Goal: Task Accomplishment & Management: Manage account settings

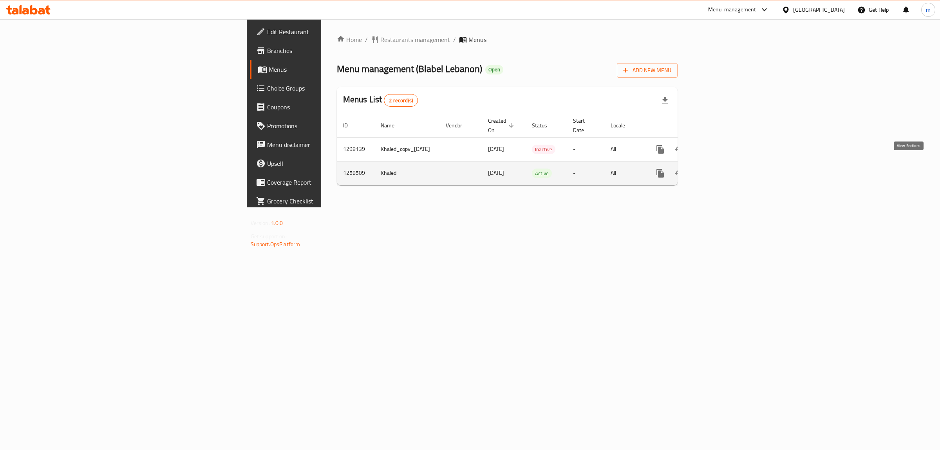
click at [720, 170] on icon "enhanced table" at bounding box center [716, 173] width 7 height 7
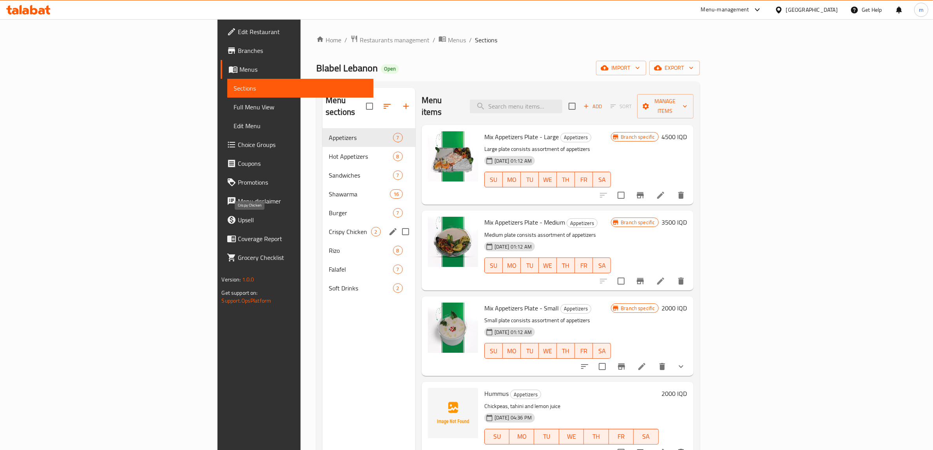
click at [329, 227] on span "Crispy Chicken" at bounding box center [350, 231] width 42 height 9
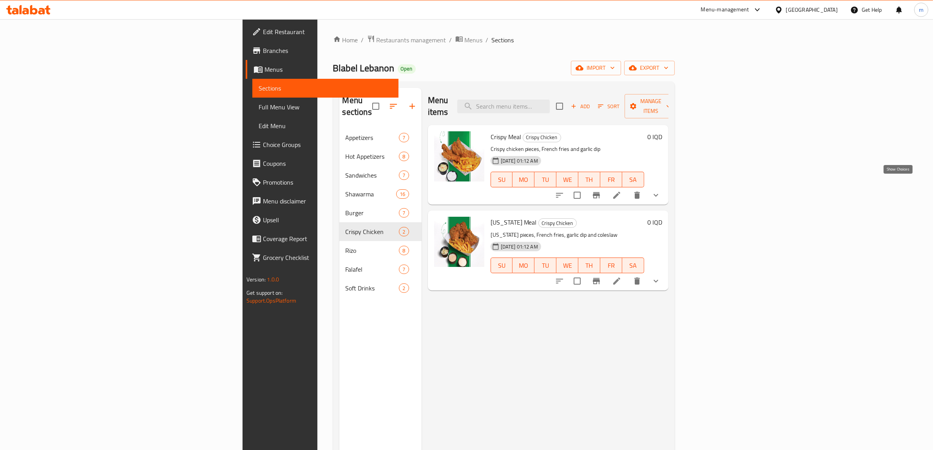
click at [660, 190] on icon "show more" at bounding box center [655, 194] width 9 height 9
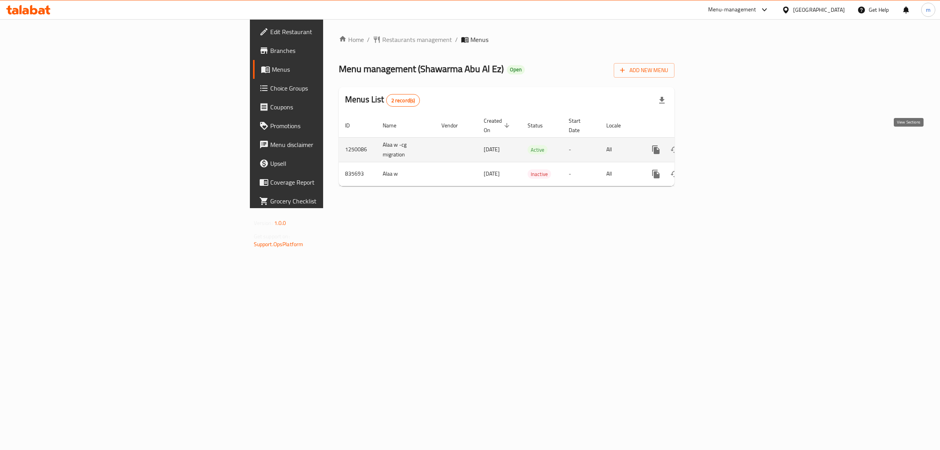
click at [717, 145] on icon "enhanced table" at bounding box center [712, 149] width 9 height 9
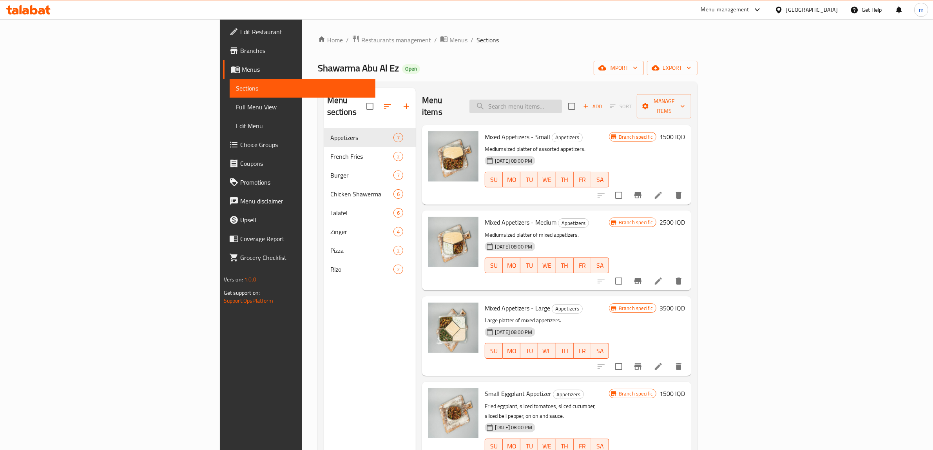
click at [562, 99] on input "search" at bounding box center [515, 106] width 92 height 14
paste input "شاورما الدجاج"
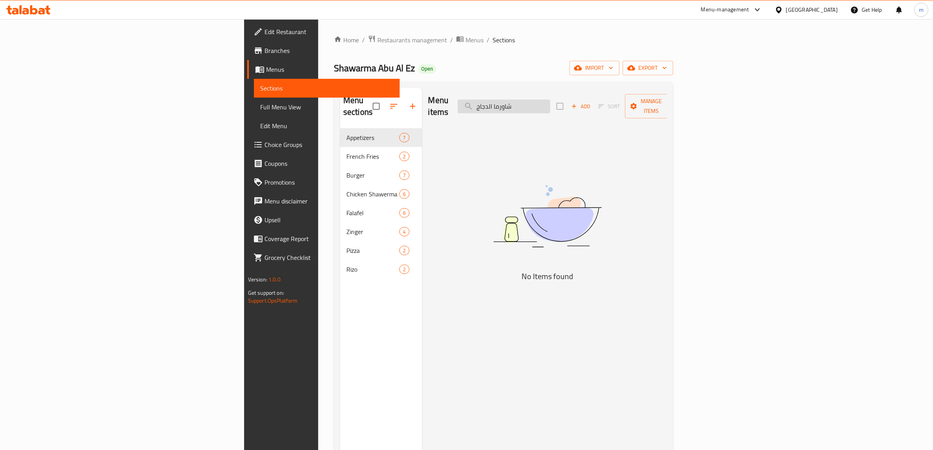
click at [550, 101] on input "شاورما الدجاج" at bounding box center [504, 106] width 92 height 14
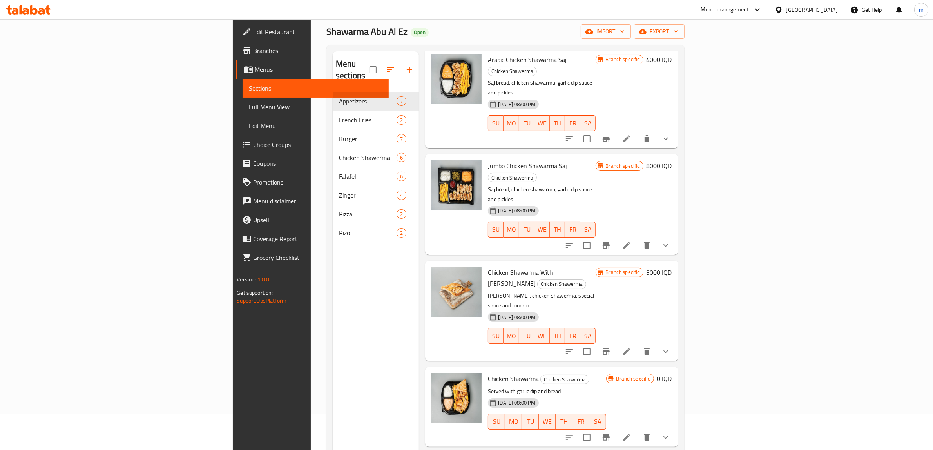
scroll to position [110, 0]
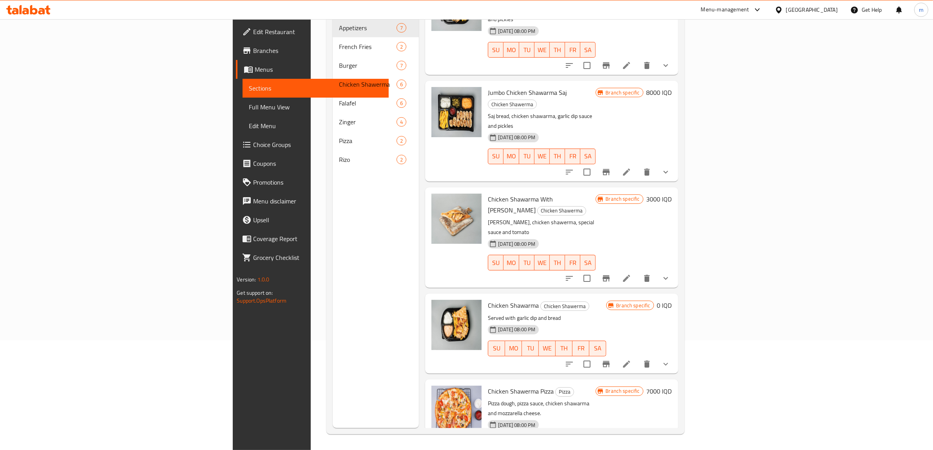
type input "شاورما دجاج"
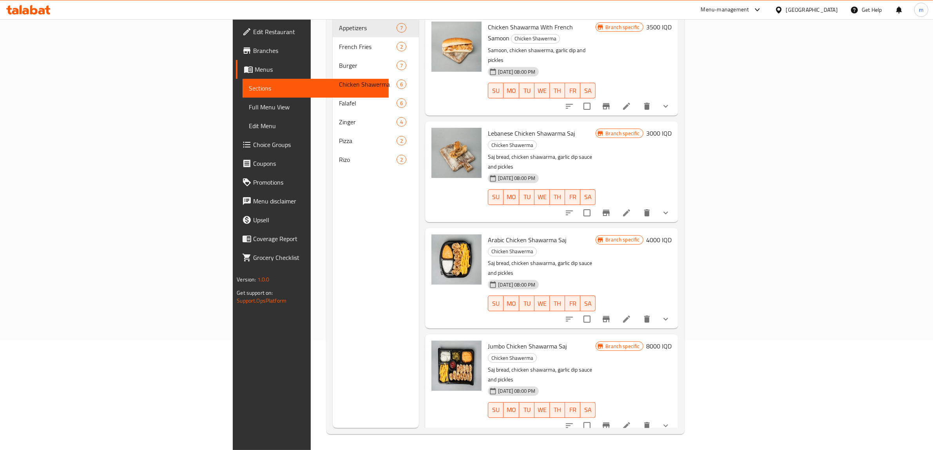
scroll to position [0, 0]
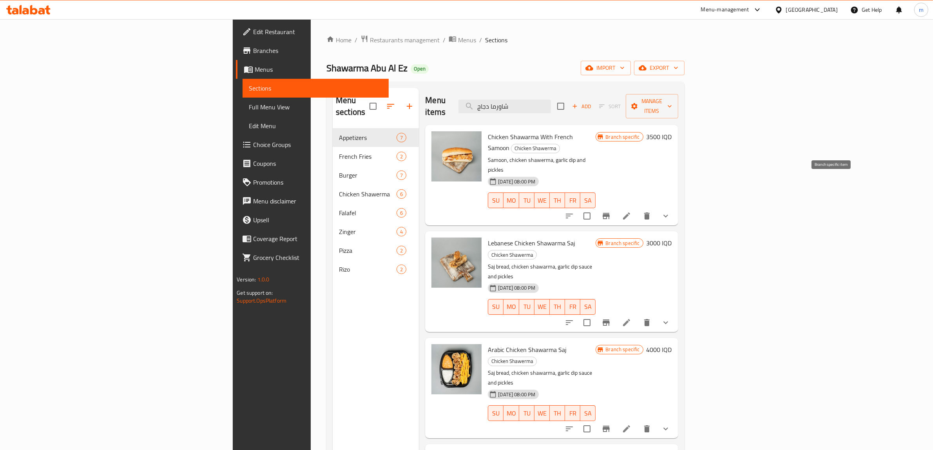
click at [611, 211] on icon "Branch-specific-item" at bounding box center [605, 215] width 9 height 9
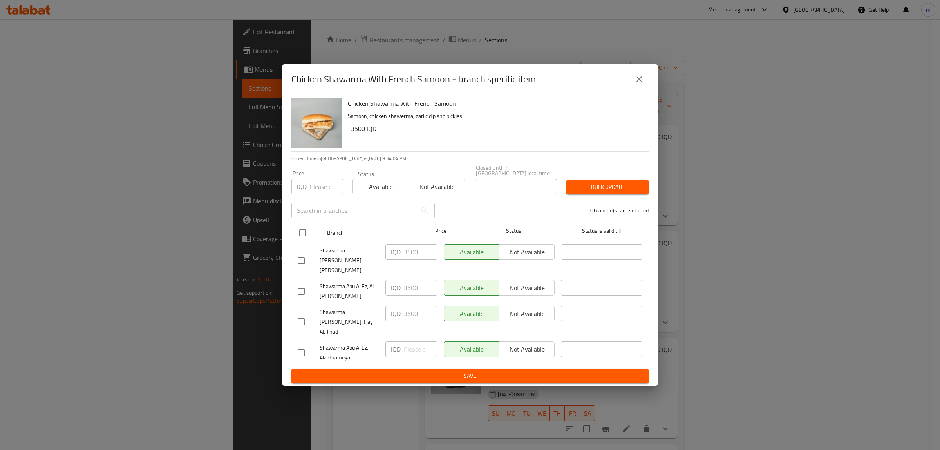
click at [304, 235] on input "checkbox" at bounding box center [303, 232] width 16 height 16
checkbox input "true"
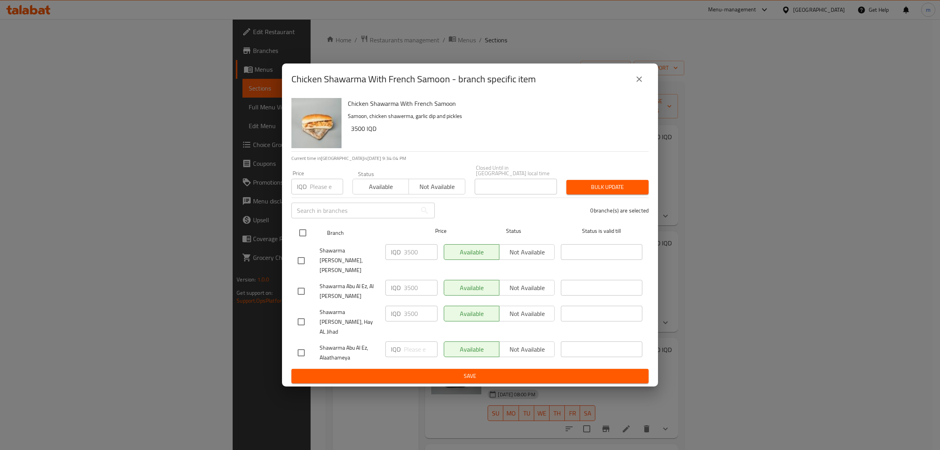
checkbox input "true"
click at [412, 258] on input "3500" at bounding box center [421, 252] width 34 height 16
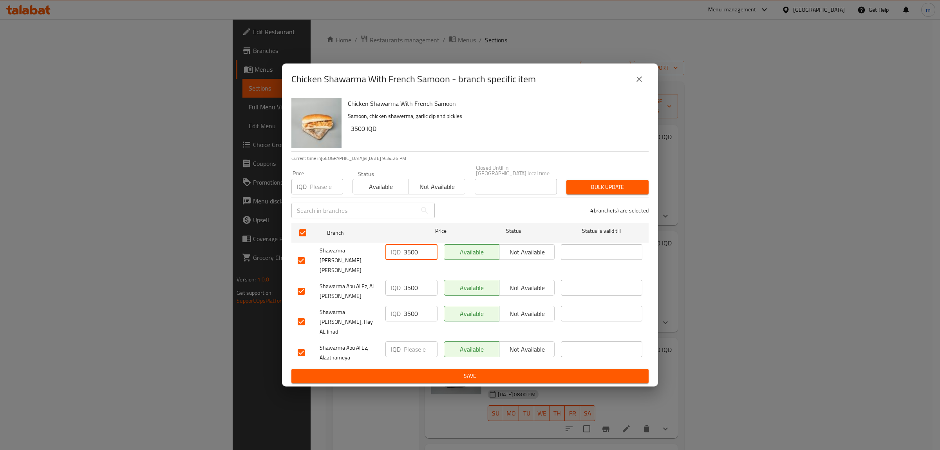
click at [412, 258] on input "3500" at bounding box center [421, 252] width 34 height 16
type input "4000"
click at [412, 285] on input "3500" at bounding box center [421, 288] width 34 height 16
click at [416, 311] on input "3500" at bounding box center [421, 314] width 34 height 16
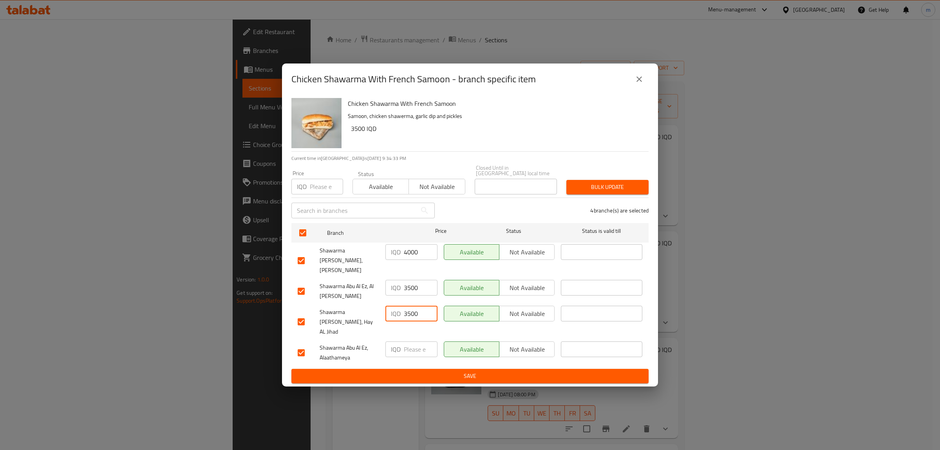
click at [416, 311] on input "3500" at bounding box center [421, 314] width 34 height 16
type input "4000"
click at [424, 371] on span "Save" at bounding box center [470, 376] width 345 height 10
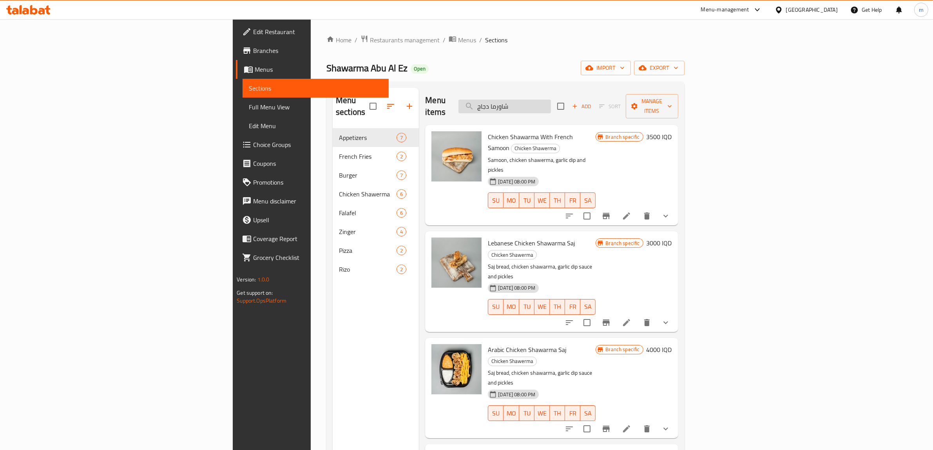
click at [551, 100] on input "شاورما دجاج" at bounding box center [504, 106] width 92 height 14
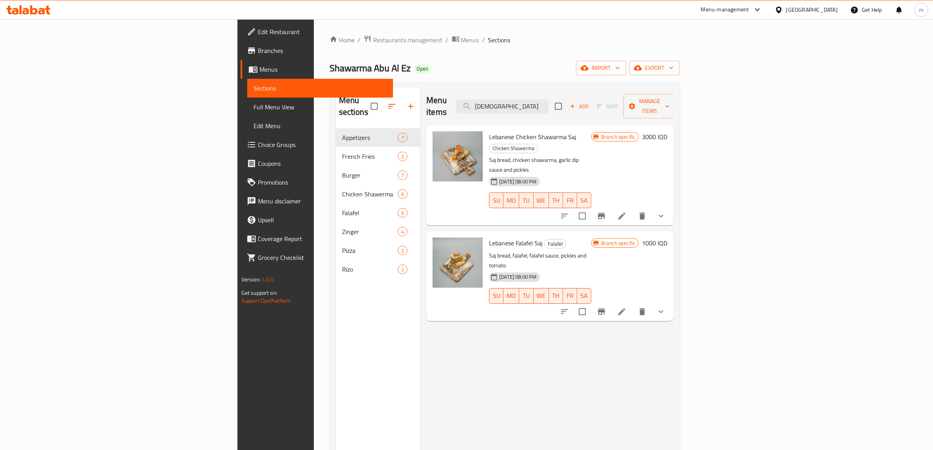
type input "[DEMOGRAPHIC_DATA]"
click at [420, 354] on div "Menu items lebanese Add Sort Manage items Lebanese Chicken Shawarma Saj Chicken…" at bounding box center [546, 313] width 253 height 450
click at [590, 103] on span "Add" at bounding box center [578, 106] width 21 height 9
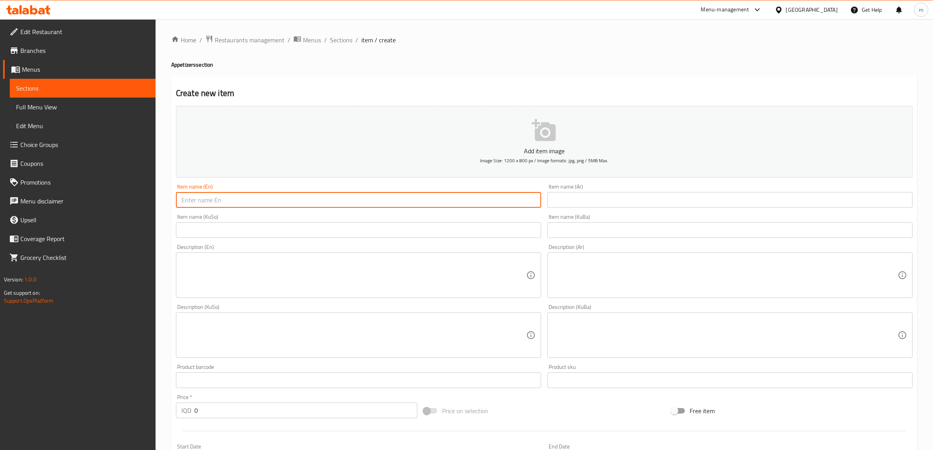
click at [443, 194] on input "text" at bounding box center [358, 200] width 365 height 16
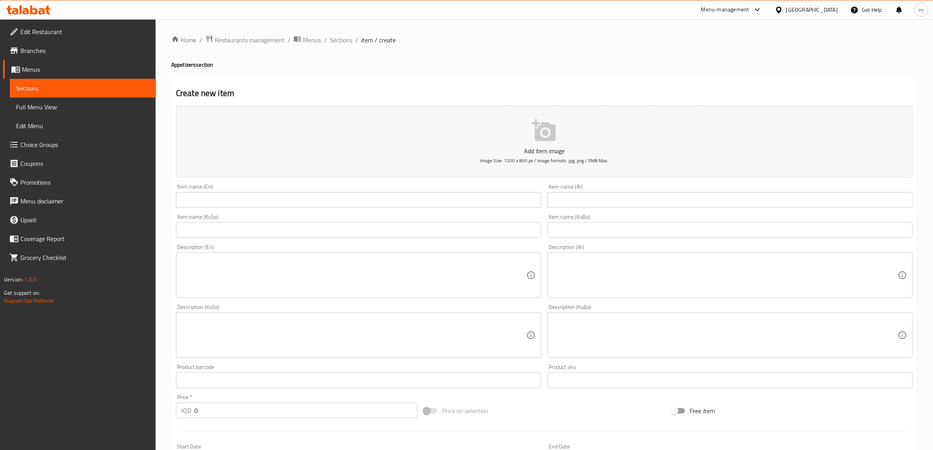
click at [223, 197] on input "text" at bounding box center [358, 200] width 365 height 16
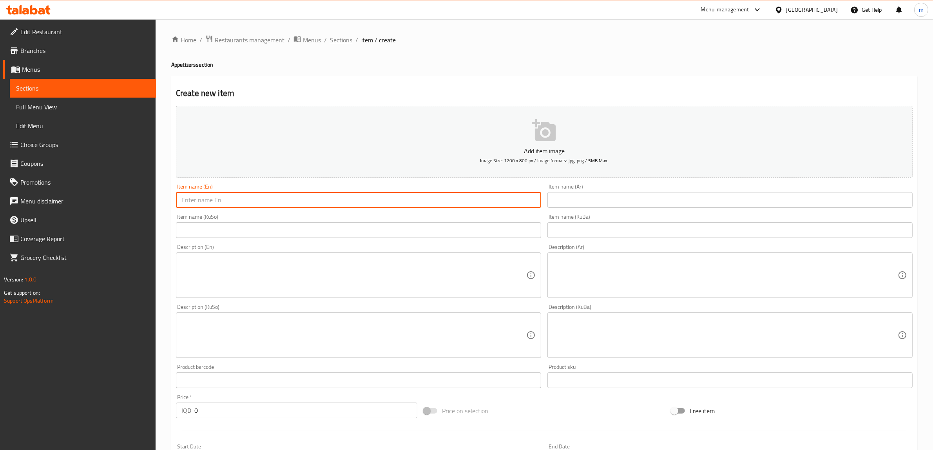
click at [340, 41] on span "Sections" at bounding box center [341, 39] width 22 height 9
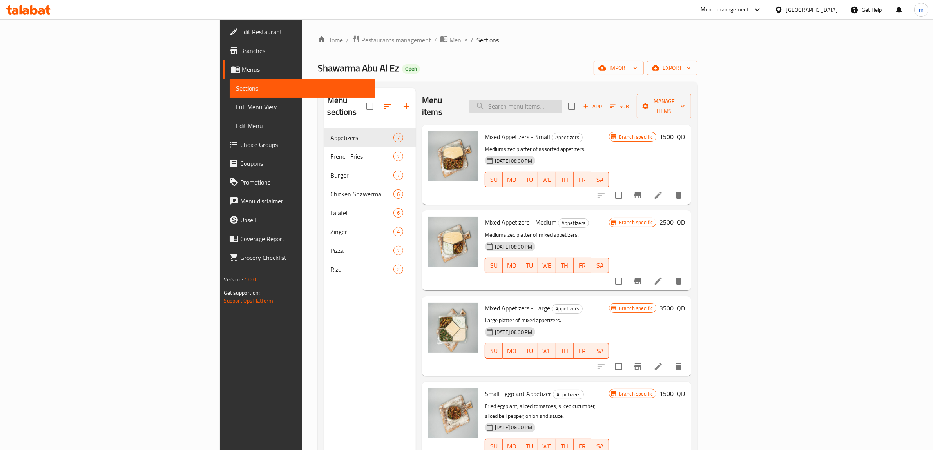
click at [562, 101] on input "search" at bounding box center [515, 106] width 92 height 14
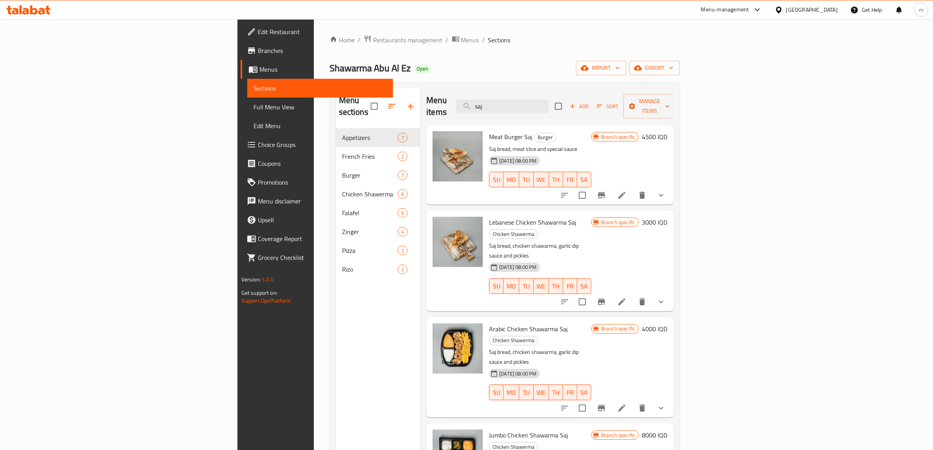
type input "saj"
click at [590, 102] on span "Add" at bounding box center [578, 106] width 21 height 9
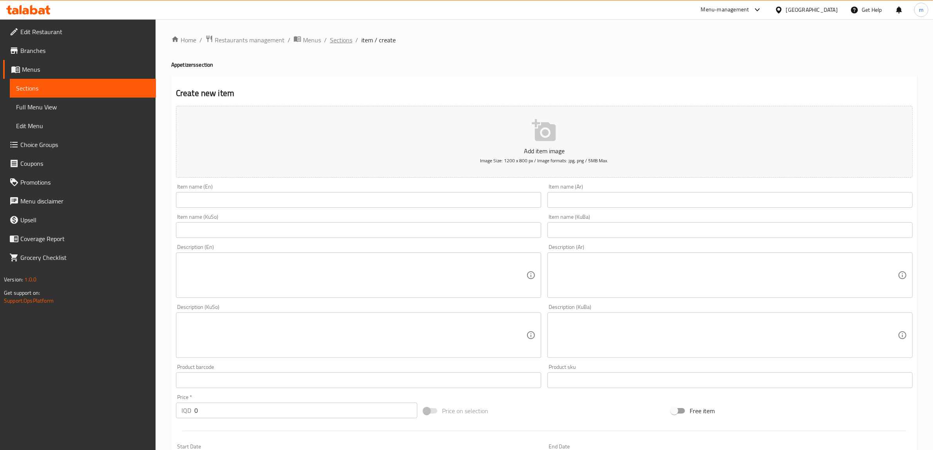
click at [340, 38] on span "Sections" at bounding box center [341, 39] width 22 height 9
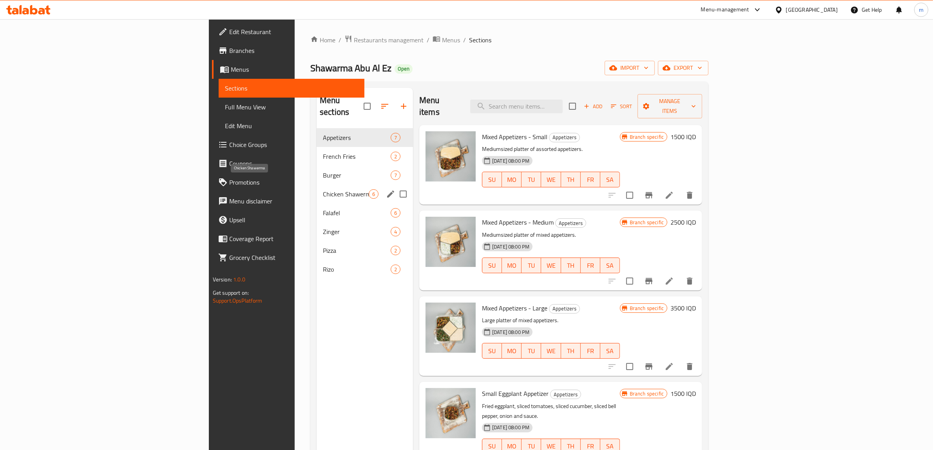
click at [323, 189] on span "Chicken Shawerma" at bounding box center [346, 193] width 46 height 9
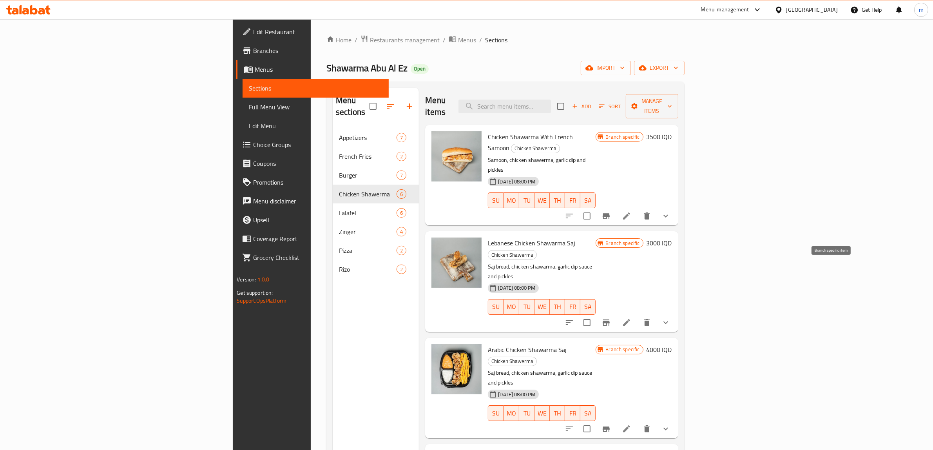
click at [611, 318] on icon "Branch-specific-item" at bounding box center [605, 322] width 9 height 9
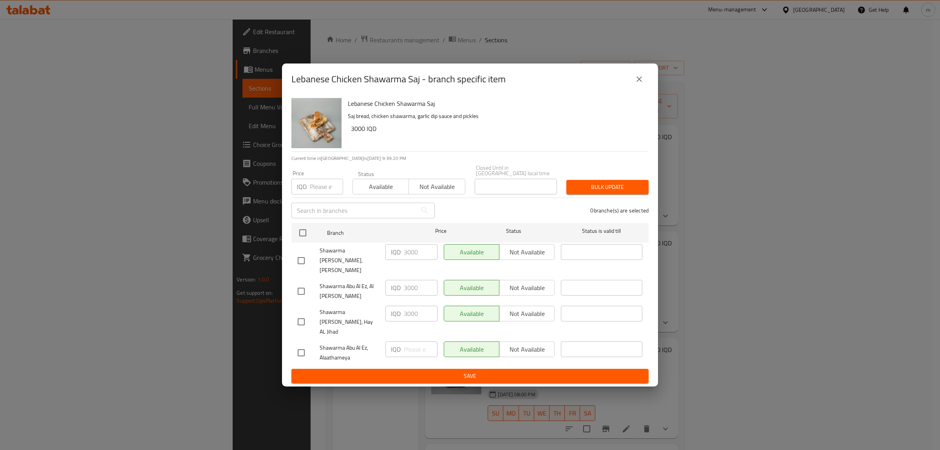
click at [304, 264] on input "checkbox" at bounding box center [301, 260] width 16 height 16
checkbox input "true"
click at [300, 314] on input "checkbox" at bounding box center [301, 321] width 16 height 16
checkbox input "true"
click at [410, 309] on input "3000" at bounding box center [421, 314] width 34 height 16
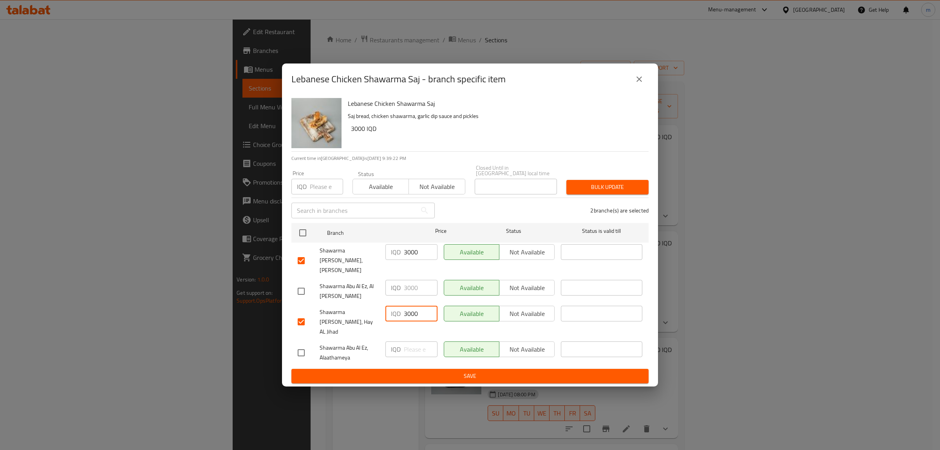
click at [410, 309] on input "3000" at bounding box center [421, 314] width 34 height 16
type input "3500"
click at [409, 256] on input "3000" at bounding box center [421, 252] width 34 height 16
type input "3500"
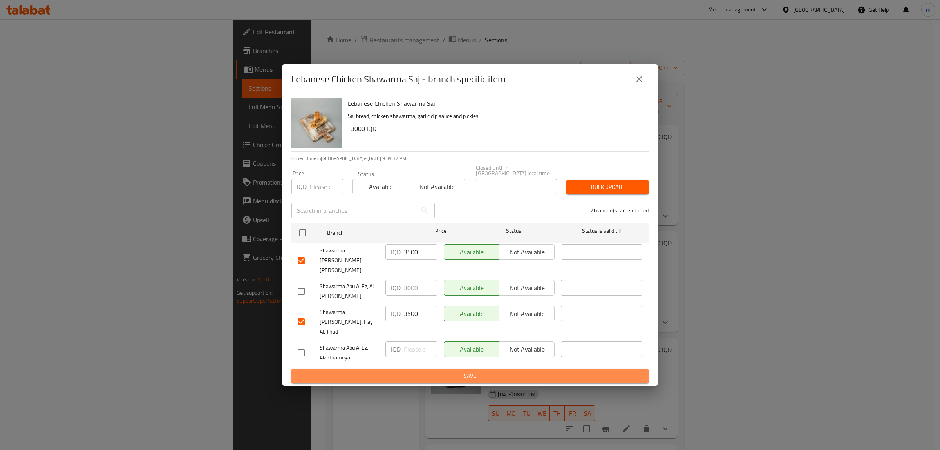
click at [456, 371] on span "Save" at bounding box center [470, 376] width 345 height 10
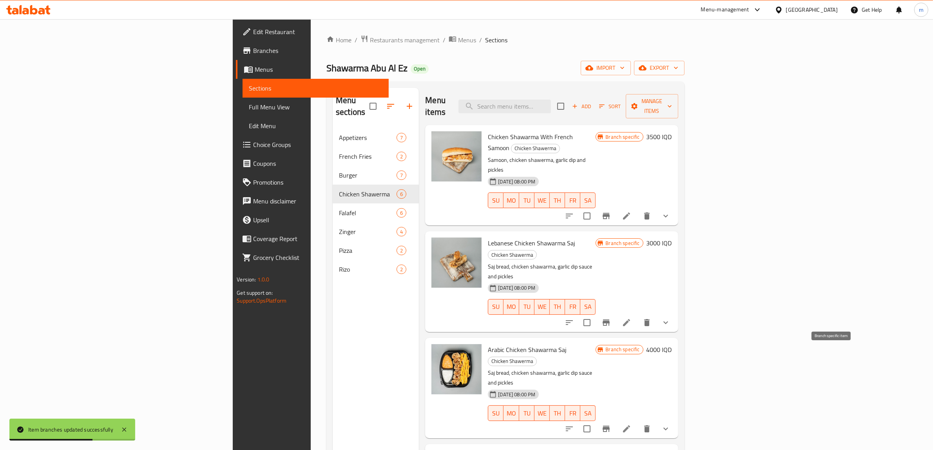
click at [615, 419] on button "Branch-specific-item" at bounding box center [606, 428] width 19 height 19
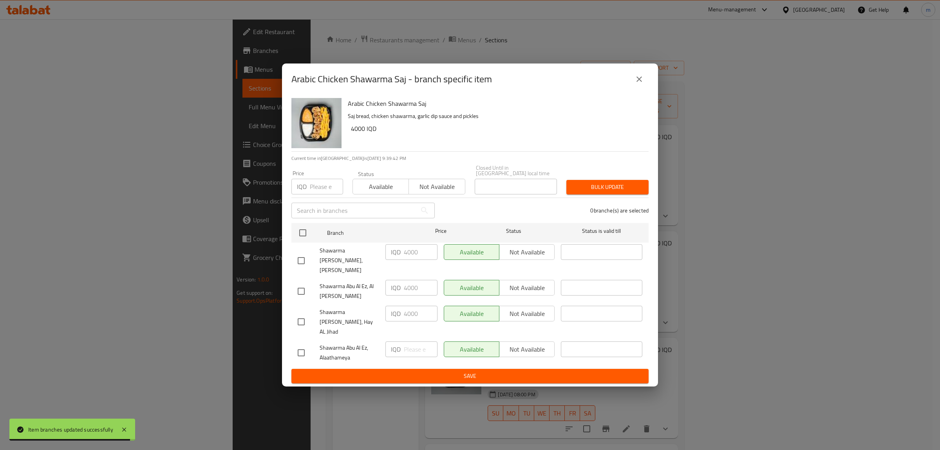
click at [303, 260] on input "checkbox" at bounding box center [301, 260] width 16 height 16
checkbox input "true"
click at [302, 313] on input "checkbox" at bounding box center [301, 321] width 16 height 16
checkbox input "true"
click at [411, 310] on input "4000" at bounding box center [421, 314] width 34 height 16
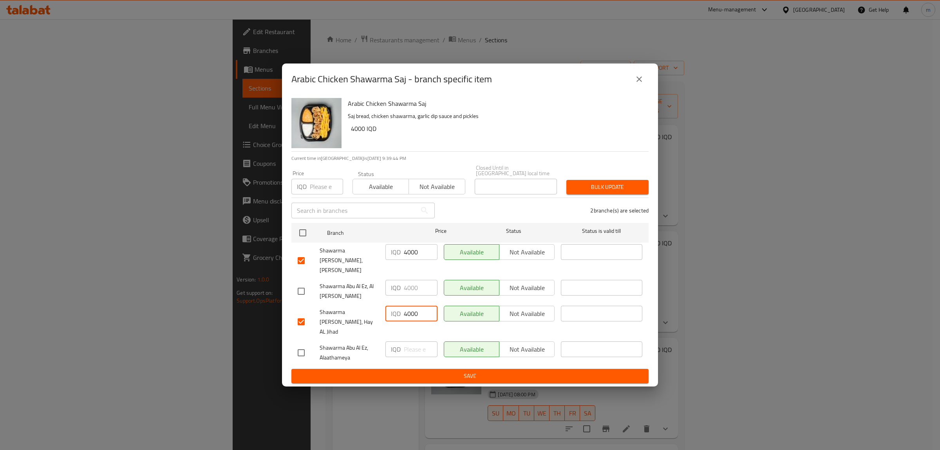
click at [411, 310] on input "4000" at bounding box center [421, 314] width 34 height 16
type input "4500"
click at [411, 256] on input "4000" at bounding box center [421, 252] width 34 height 16
type input "4500"
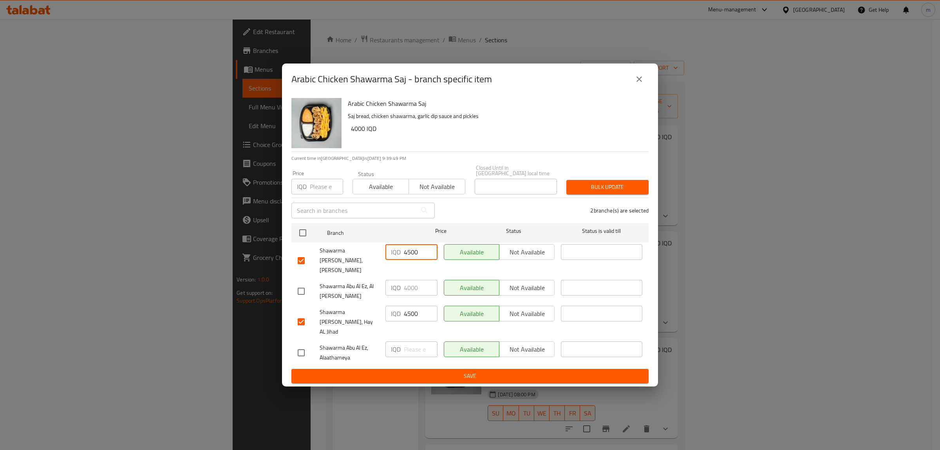
click at [412, 371] on span "Save" at bounding box center [470, 376] width 345 height 10
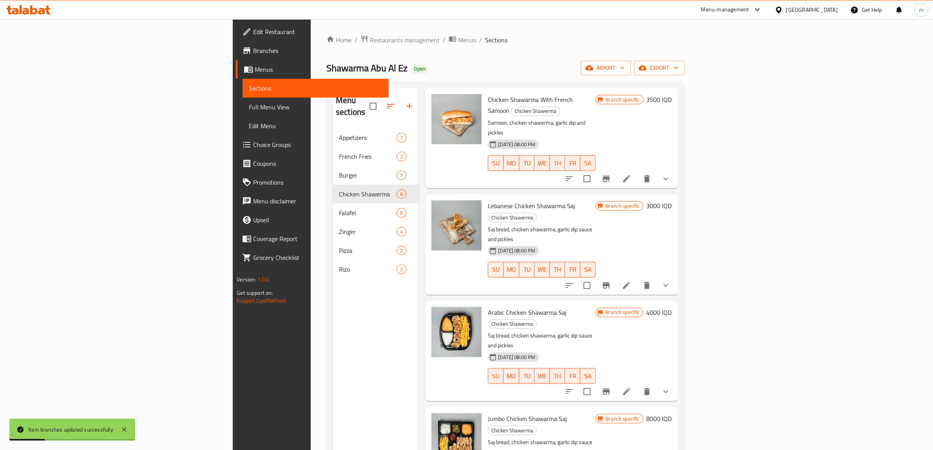
scroll to position [65, 0]
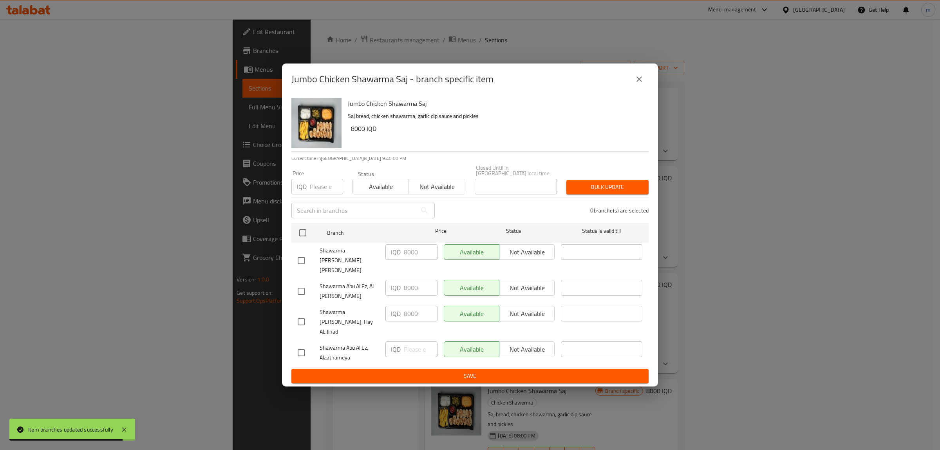
click at [308, 264] on input "checkbox" at bounding box center [301, 260] width 16 height 16
checkbox input "true"
click at [301, 316] on input "checkbox" at bounding box center [301, 321] width 16 height 16
checkbox input "true"
click at [412, 257] on input "8000" at bounding box center [421, 252] width 34 height 16
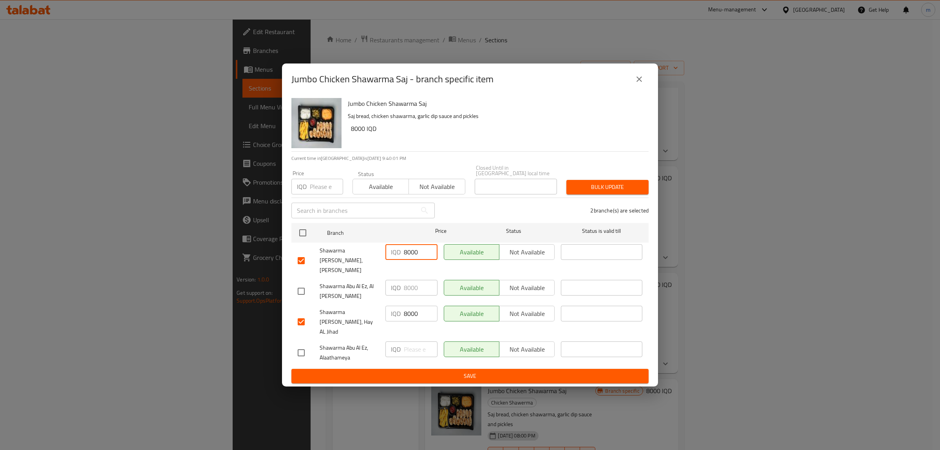
click at [412, 257] on input "8000" at bounding box center [421, 252] width 34 height 16
type input "9000"
click at [413, 306] on input "8000" at bounding box center [421, 314] width 34 height 16
type input "9000"
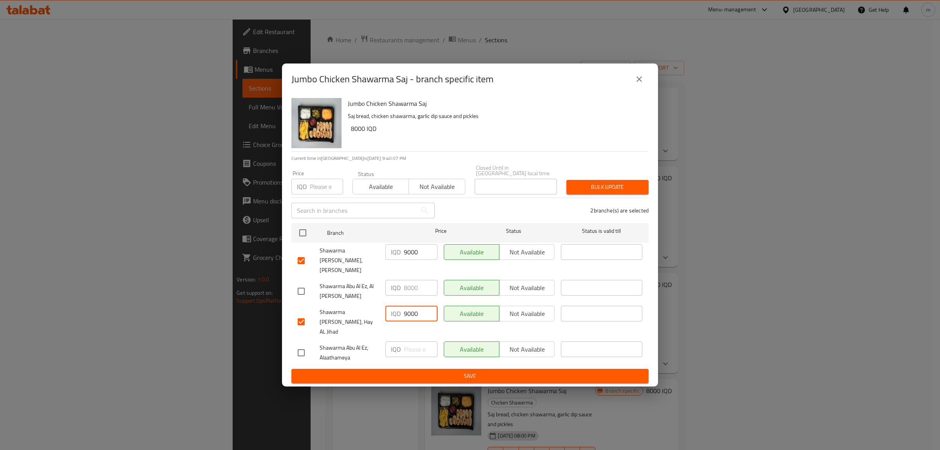
click at [417, 371] on span "Save" at bounding box center [470, 376] width 345 height 10
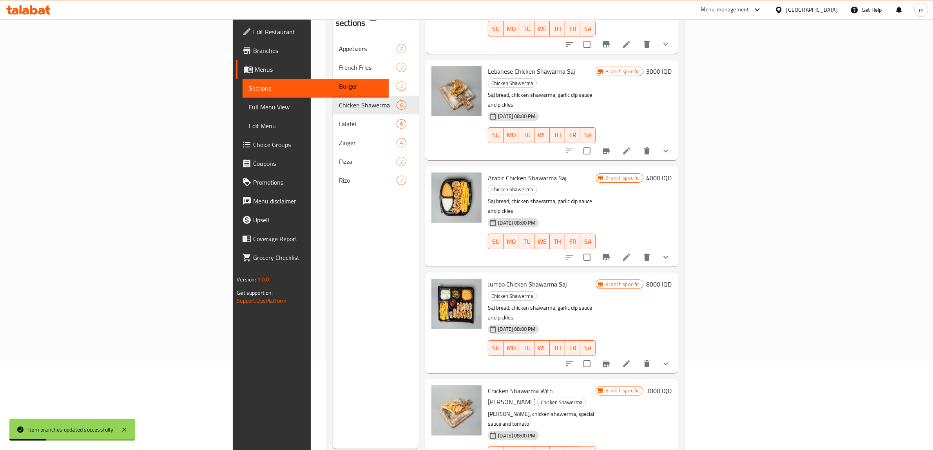
scroll to position [110, 0]
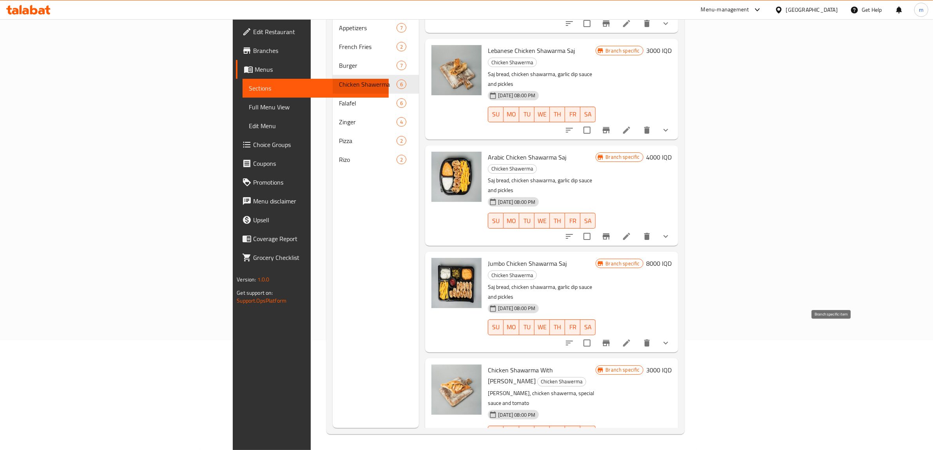
click at [615, 439] on button "Branch-specific-item" at bounding box center [606, 448] width 19 height 19
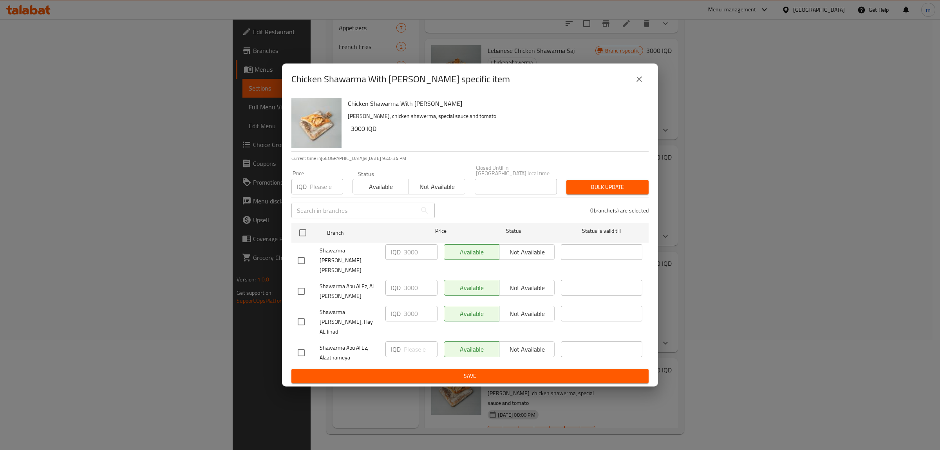
click at [302, 259] on input "checkbox" at bounding box center [301, 260] width 16 height 16
checkbox input "true"
click at [300, 314] on input "checkbox" at bounding box center [301, 321] width 16 height 16
checkbox input "true"
click at [414, 256] on input "3000" at bounding box center [421, 252] width 34 height 16
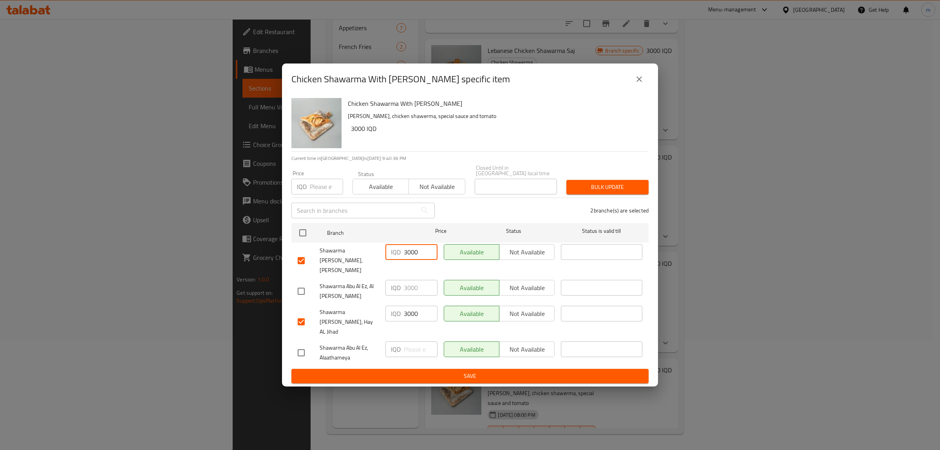
click at [414, 256] on input "3000" at bounding box center [421, 252] width 34 height 16
type input "3500"
click at [411, 308] on input "3000" at bounding box center [421, 314] width 34 height 16
type input "3500"
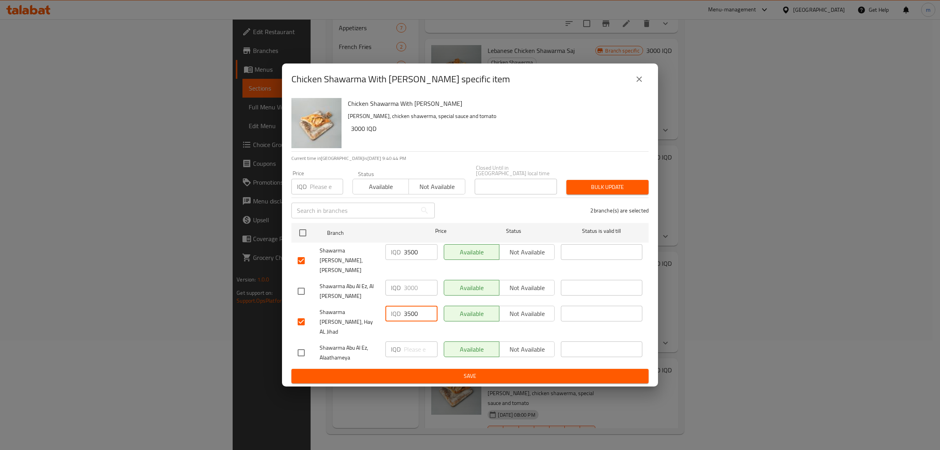
click at [434, 371] on span "Save" at bounding box center [470, 376] width 345 height 10
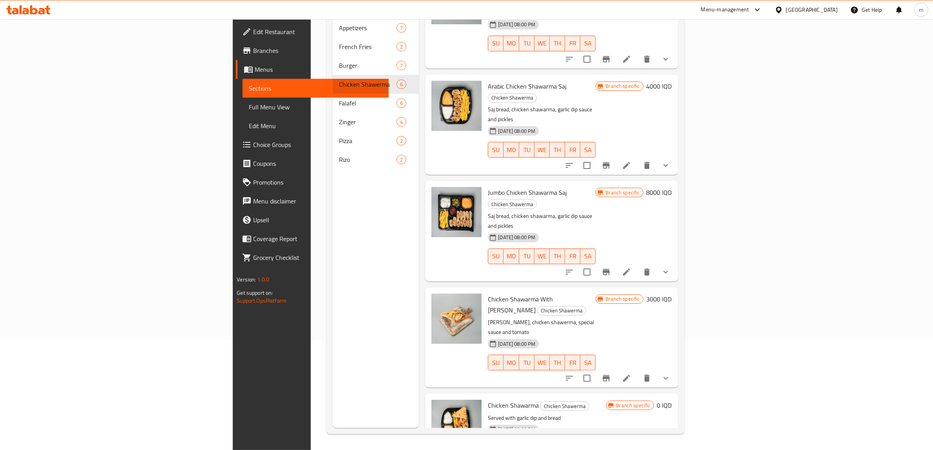
scroll to position [206, 0]
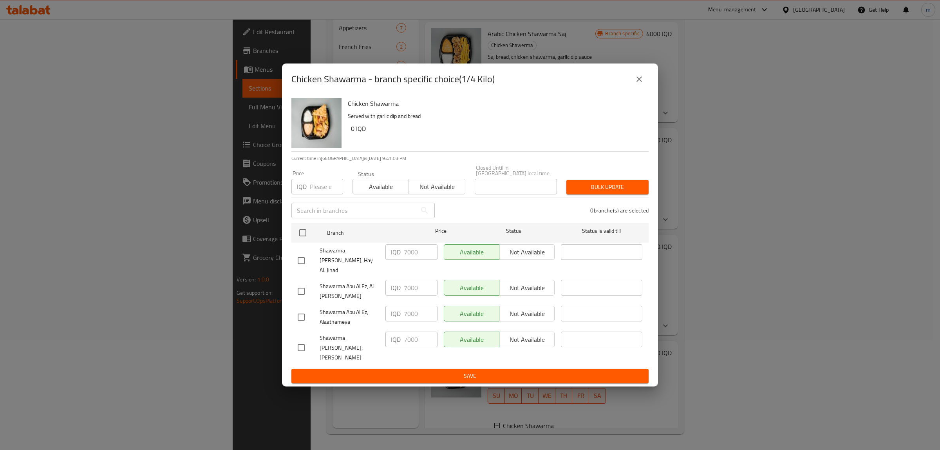
click at [302, 258] on input "checkbox" at bounding box center [301, 260] width 16 height 16
checkbox input "true"
click at [305, 341] on input "checkbox" at bounding box center [301, 347] width 16 height 16
checkbox input "true"
click at [407, 259] on input "7000" at bounding box center [421, 252] width 34 height 16
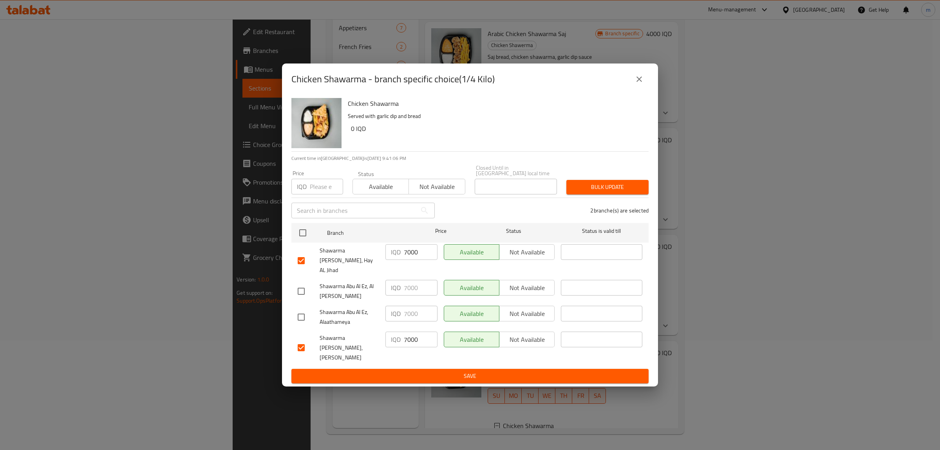
click at [407, 259] on input "7000" at bounding box center [421, 252] width 34 height 16
type input "8000"
click at [414, 332] on input "7000" at bounding box center [421, 339] width 34 height 16
type input "8000"
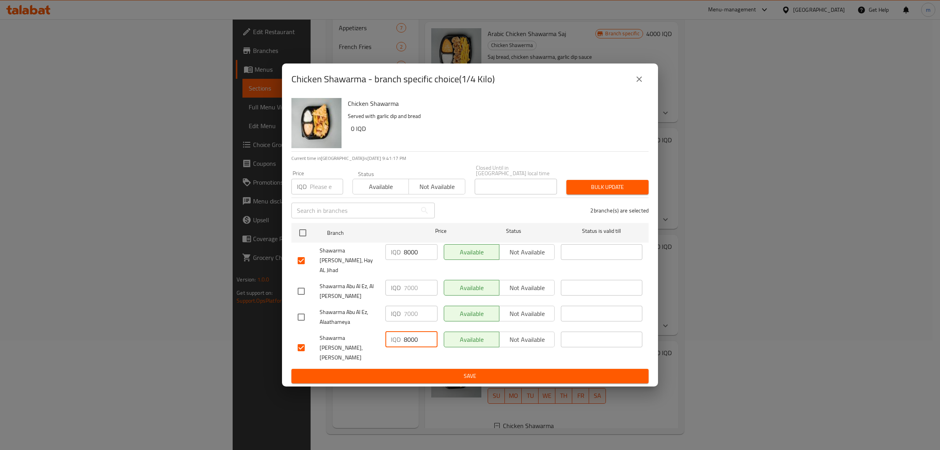
click at [422, 371] on span "Save" at bounding box center [470, 376] width 345 height 10
drag, startPoint x: 492, startPoint y: 90, endPoint x: 465, endPoint y: 93, distance: 27.2
click at [465, 85] on h2 "Chicken Shawarma - branch specific choice(1/4 Kilo)" at bounding box center [392, 79] width 203 height 13
copy h2 "1/4 Kilo"
click at [644, 89] on button "close" at bounding box center [639, 79] width 19 height 19
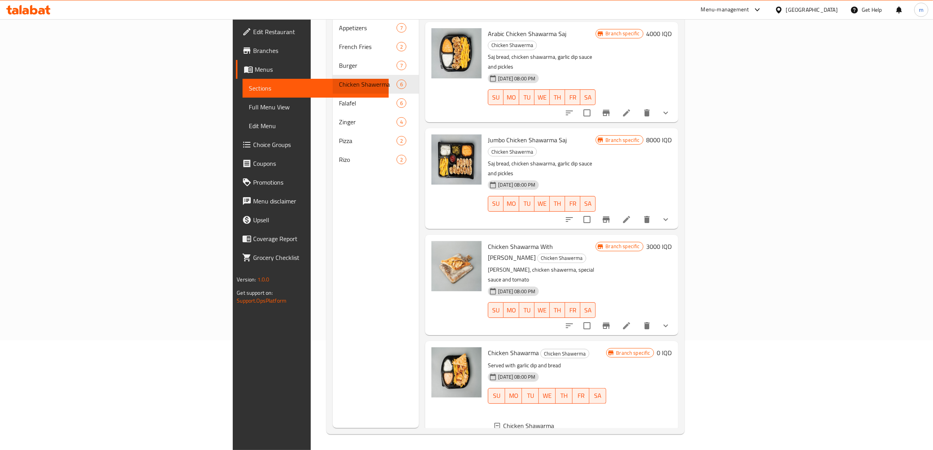
click at [333, 204] on div "Menu sections Appetizers 7 French Fries 2 Burger 7 Chicken Shawerma 6 Falafel 6…" at bounding box center [376, 203] width 86 height 450
click at [253, 140] on span "Choice Groups" at bounding box center [317, 144] width 129 height 9
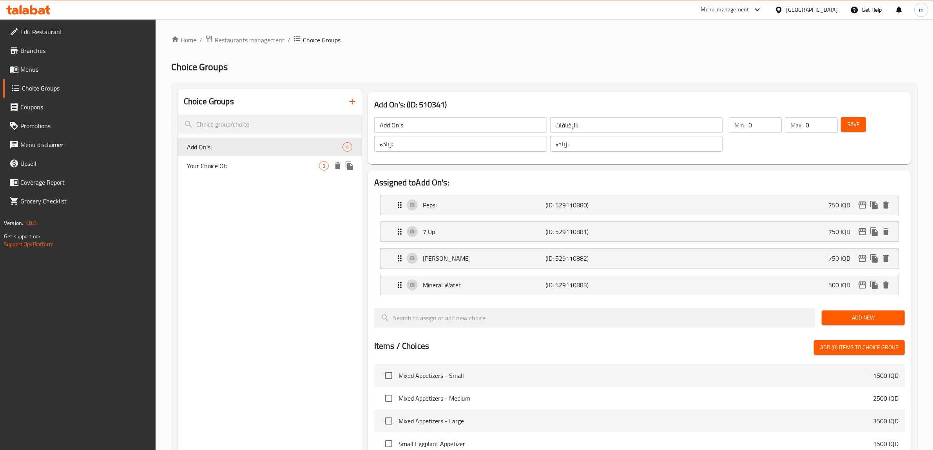
click at [293, 167] on span "Your Choice Of:" at bounding box center [253, 165] width 132 height 9
type input "Your Choice Of:"
type input "إختيارك من:"
type input "هەڵبژاردنت لە:"
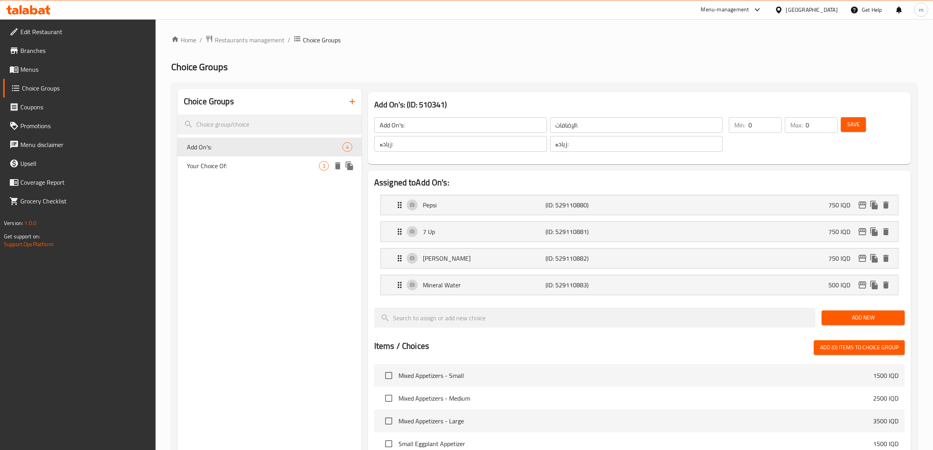
type input "1"
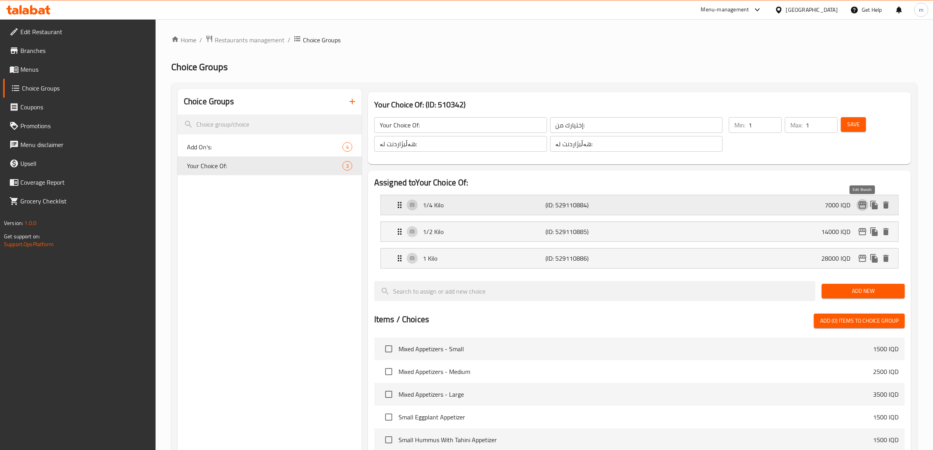
click at [860, 204] on icon "edit" at bounding box center [861, 204] width 9 height 9
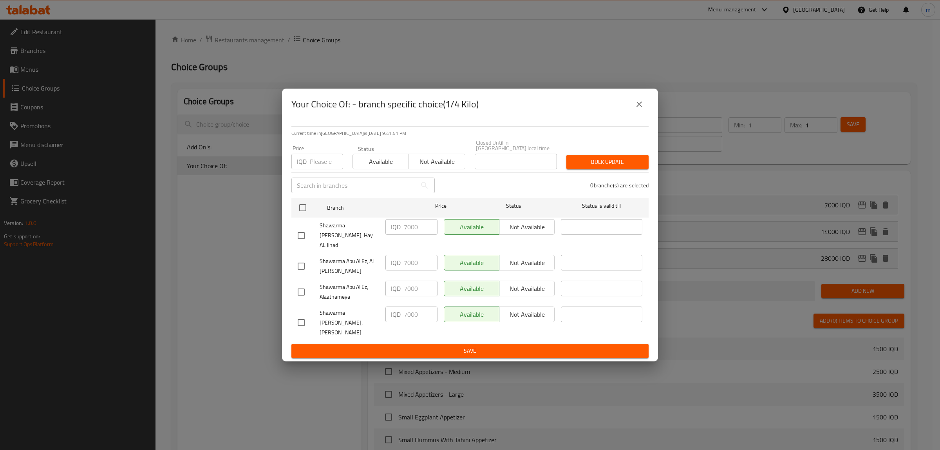
click at [302, 235] on input "checkbox" at bounding box center [301, 235] width 16 height 16
checkbox input "true"
click at [301, 315] on input "checkbox" at bounding box center [301, 322] width 16 height 16
checkbox input "true"
click at [639, 109] on icon "close" at bounding box center [639, 103] width 9 height 9
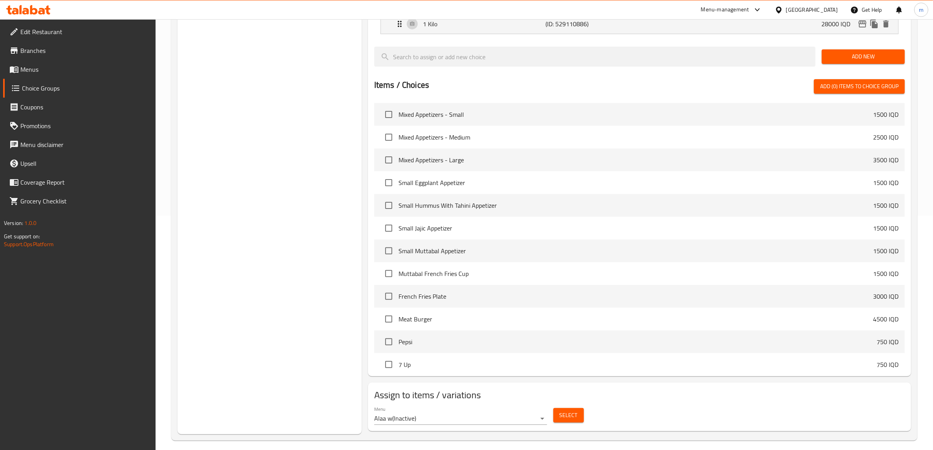
scroll to position [241, 0]
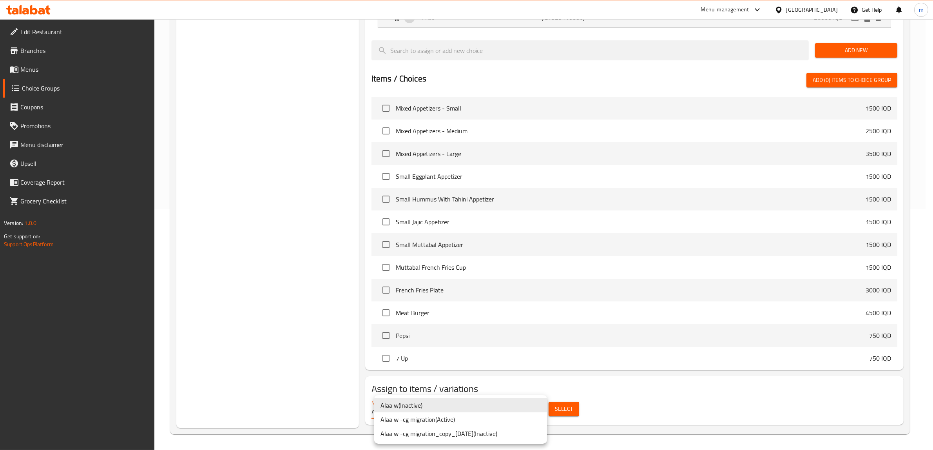
click at [431, 419] on li "Alaa w -cg migration ( Active )" at bounding box center [460, 419] width 173 height 14
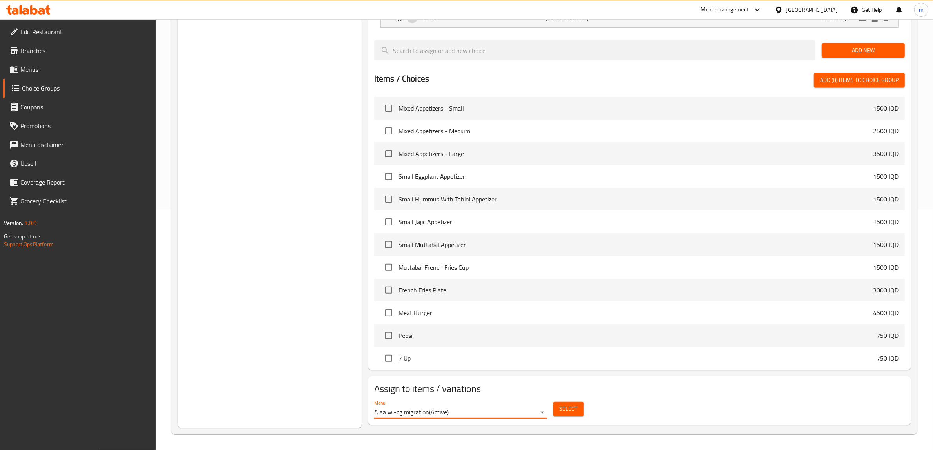
click at [572, 408] on span "Select" at bounding box center [568, 409] width 18 height 10
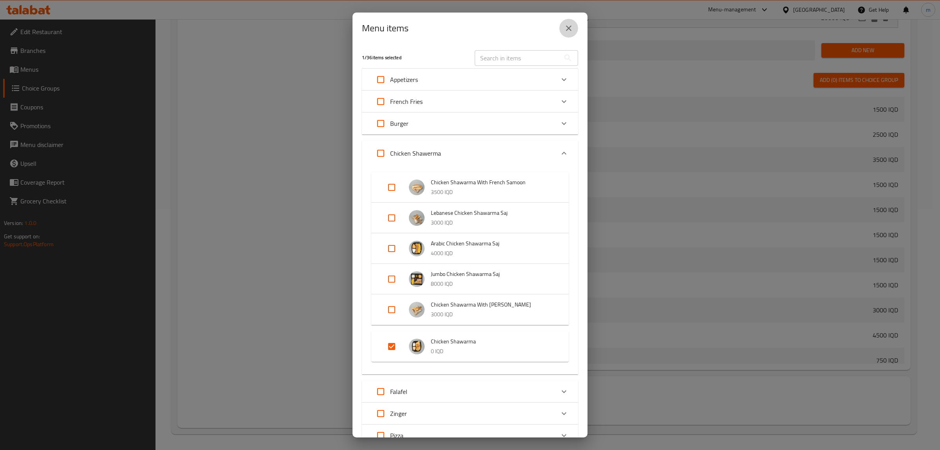
click at [568, 32] on icon "close" at bounding box center [568, 28] width 9 height 9
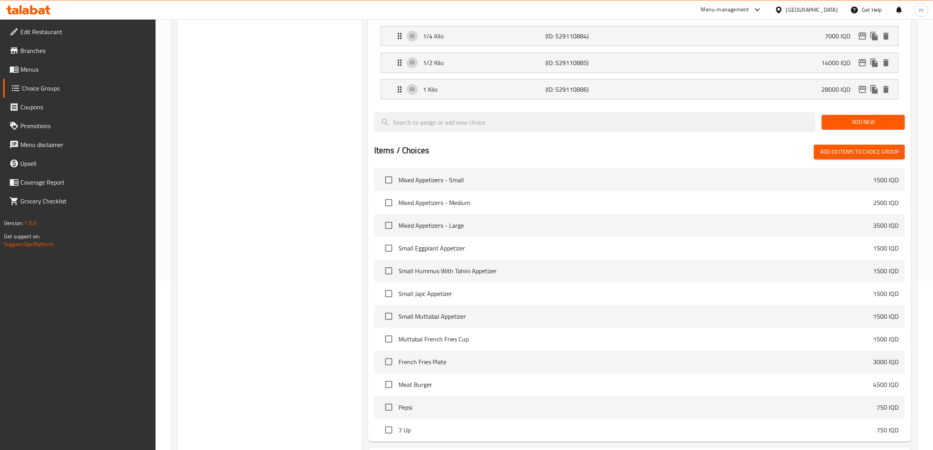
scroll to position [0, 0]
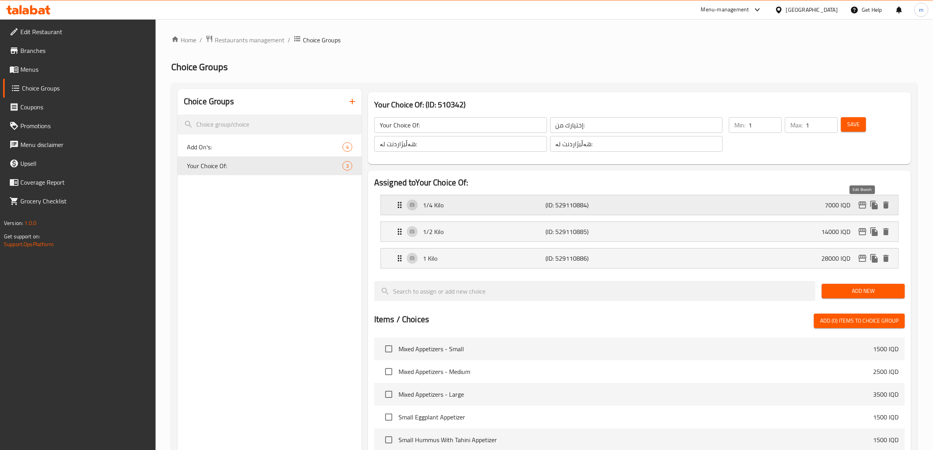
click at [856, 204] on button "edit" at bounding box center [862, 205] width 12 height 12
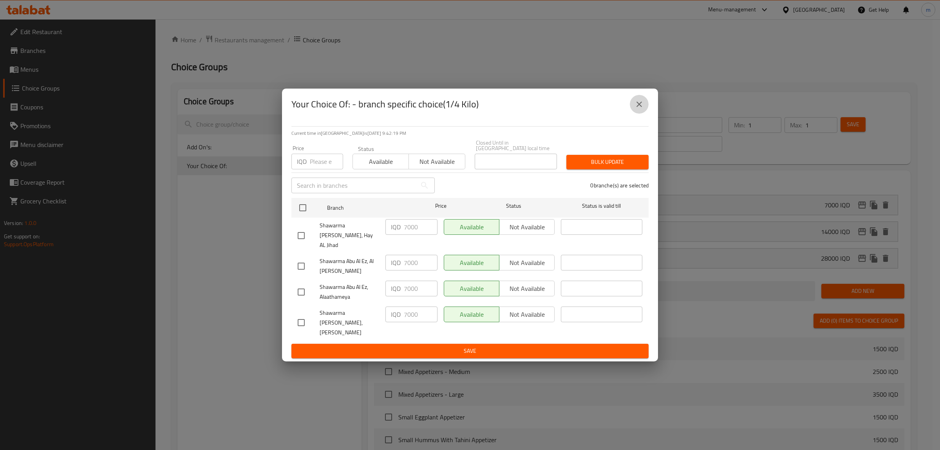
click at [640, 107] on icon "close" at bounding box center [639, 103] width 5 height 5
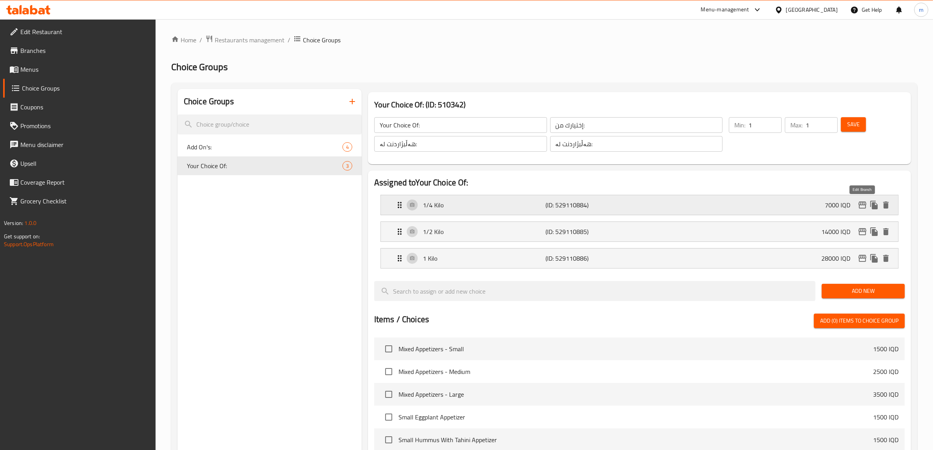
click at [863, 203] on icon "edit" at bounding box center [861, 204] width 9 height 9
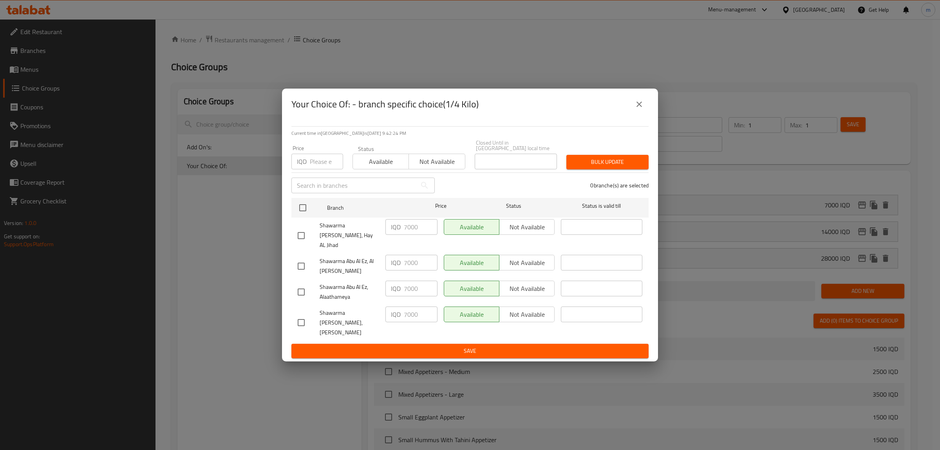
click at [300, 234] on input "checkbox" at bounding box center [301, 235] width 16 height 16
checkbox input "true"
click at [299, 315] on input "checkbox" at bounding box center [301, 322] width 16 height 16
checkbox input "true"
click at [410, 235] on input "7000" at bounding box center [421, 227] width 34 height 16
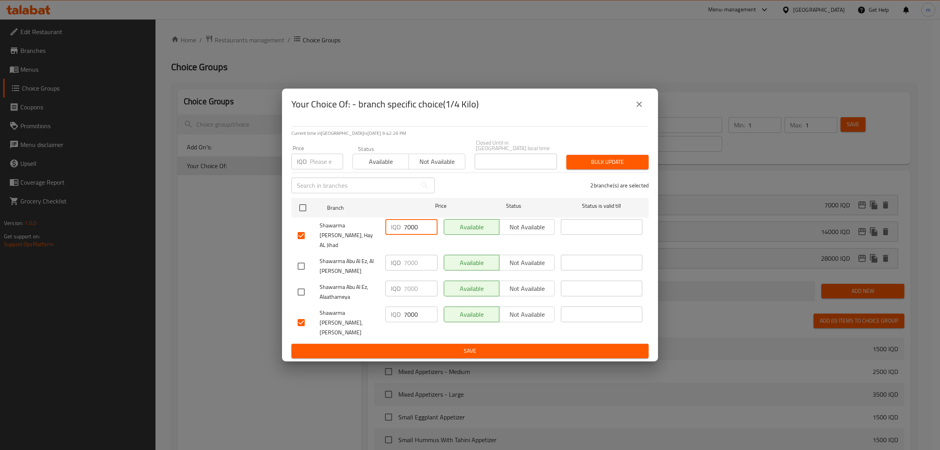
click at [410, 235] on input "7000" at bounding box center [421, 227] width 34 height 16
type input "8000"
click at [409, 311] on input "7000" at bounding box center [421, 314] width 34 height 16
type input "8000"
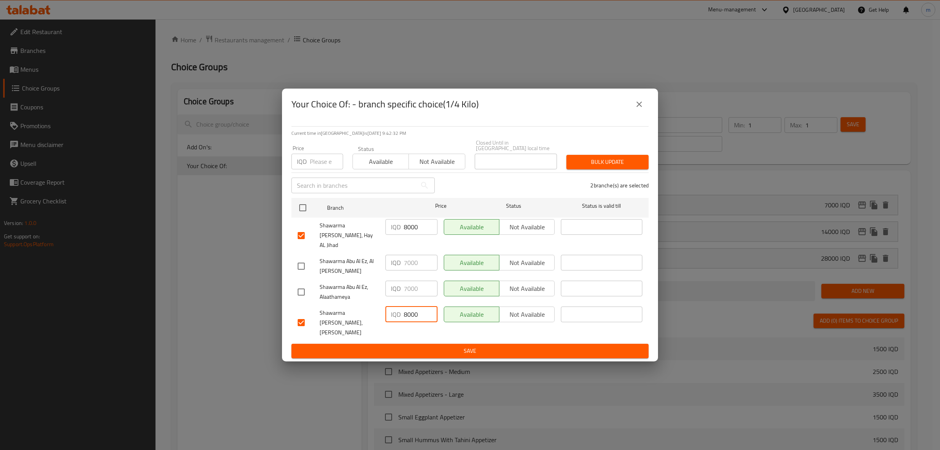
click at [420, 346] on span "Save" at bounding box center [470, 351] width 345 height 10
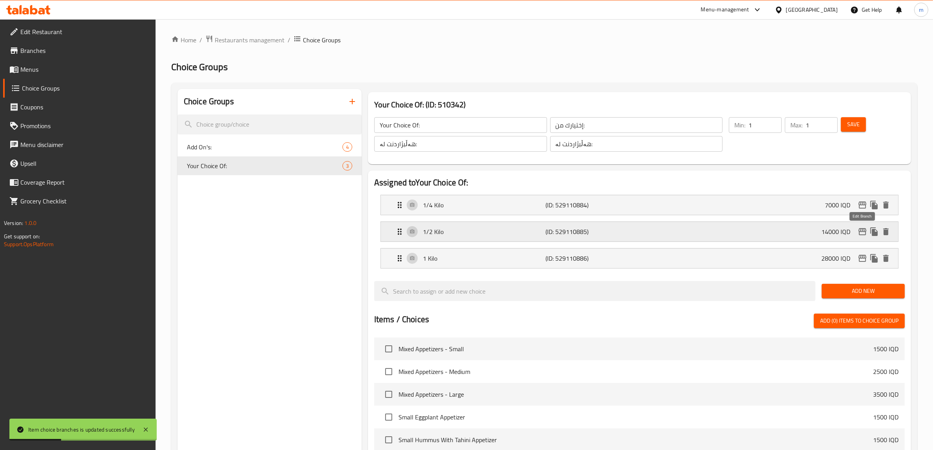
click at [861, 232] on icon "edit" at bounding box center [862, 231] width 8 height 7
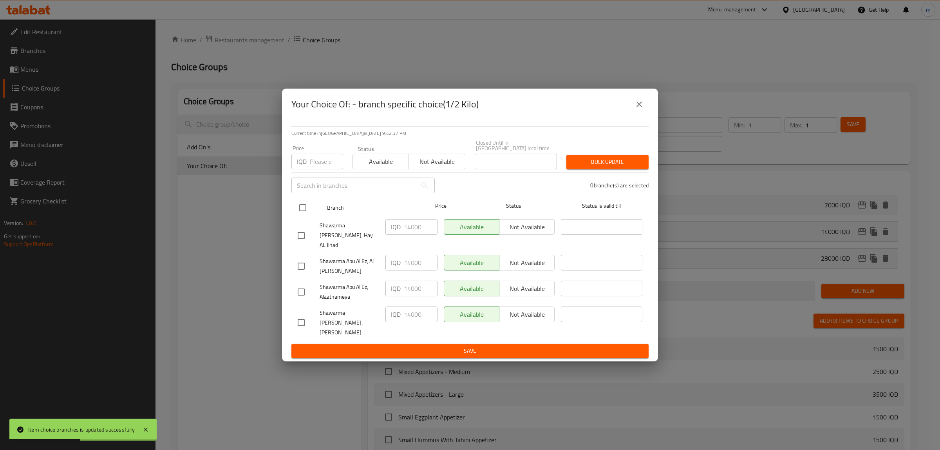
click at [298, 211] on input "checkbox" at bounding box center [303, 207] width 16 height 16
checkbox input "true"
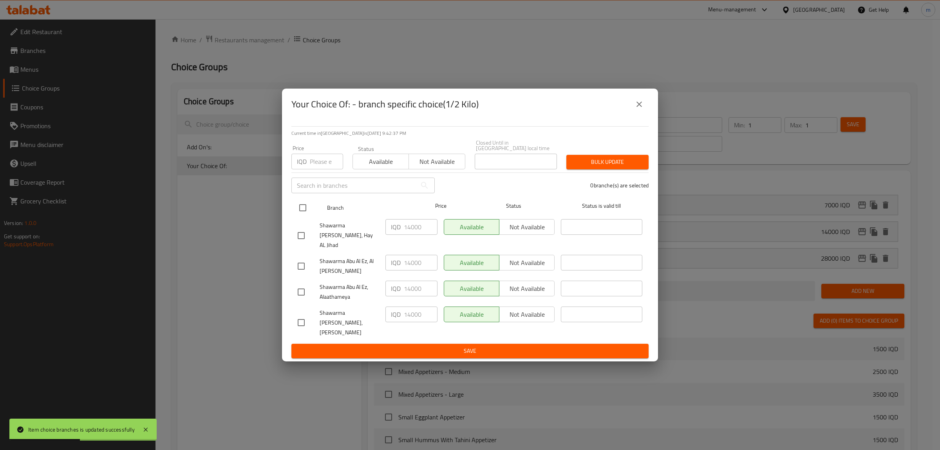
checkbox input "true"
click at [412, 235] on input "14000" at bounding box center [421, 227] width 34 height 16
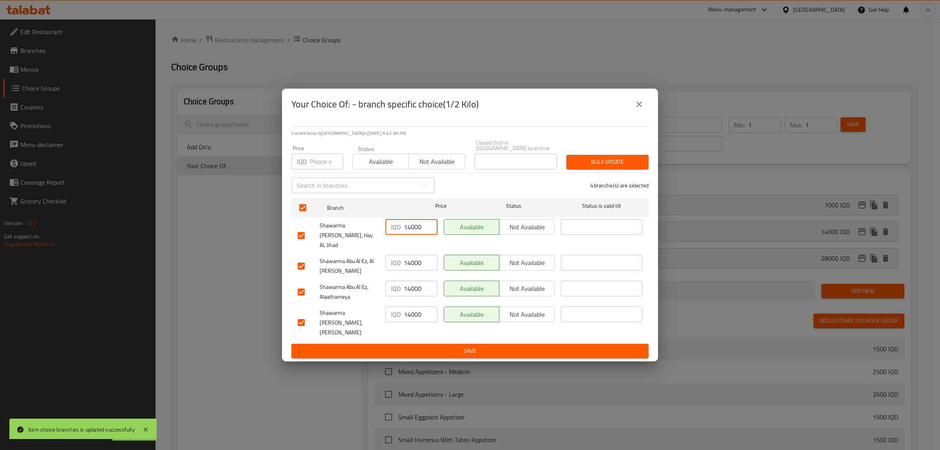
click at [412, 235] on input "14000" at bounding box center [421, 227] width 34 height 16
type input "16000"
click at [414, 312] on input "14000" at bounding box center [421, 314] width 34 height 16
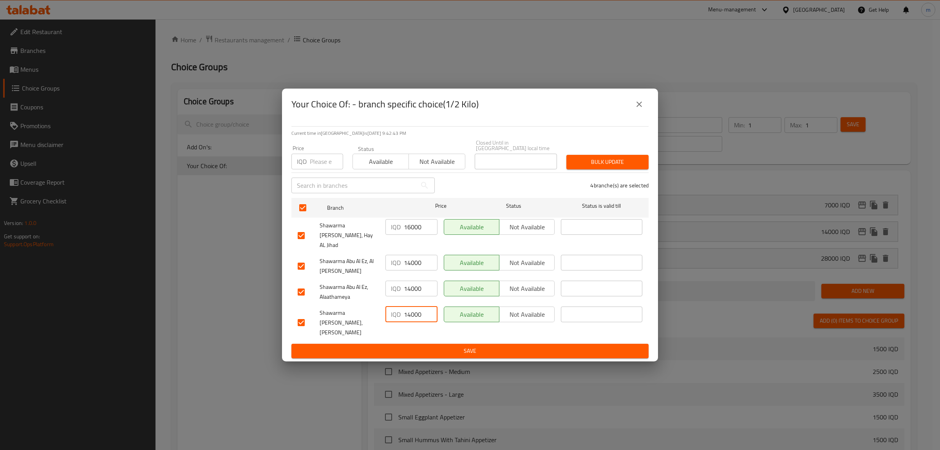
click at [414, 312] on input "14000" at bounding box center [421, 314] width 34 height 16
type input "16000"
click at [436, 346] on span "Save" at bounding box center [470, 351] width 345 height 10
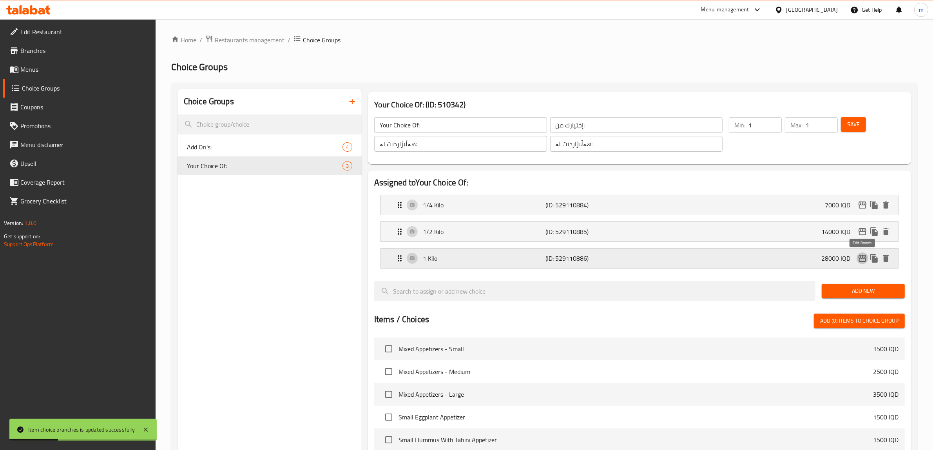
click at [860, 260] on icon "edit" at bounding box center [861, 257] width 9 height 9
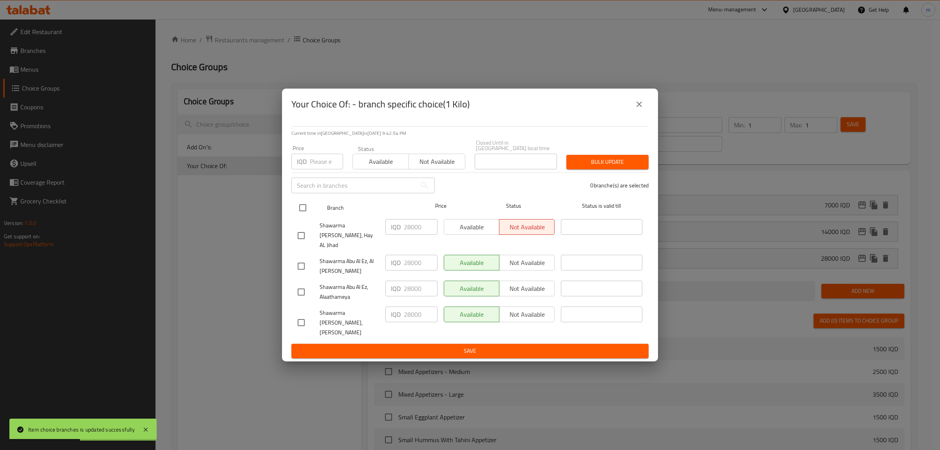
click at [302, 213] on input "checkbox" at bounding box center [303, 207] width 16 height 16
checkbox input "true"
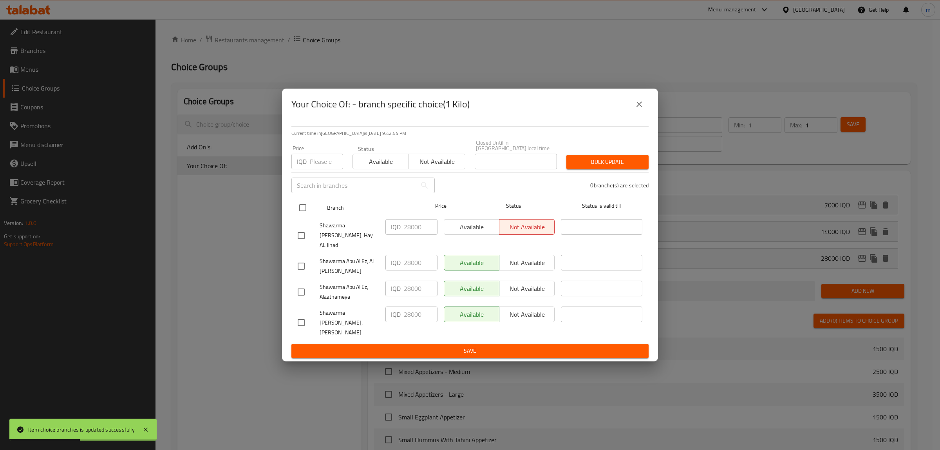
checkbox input "true"
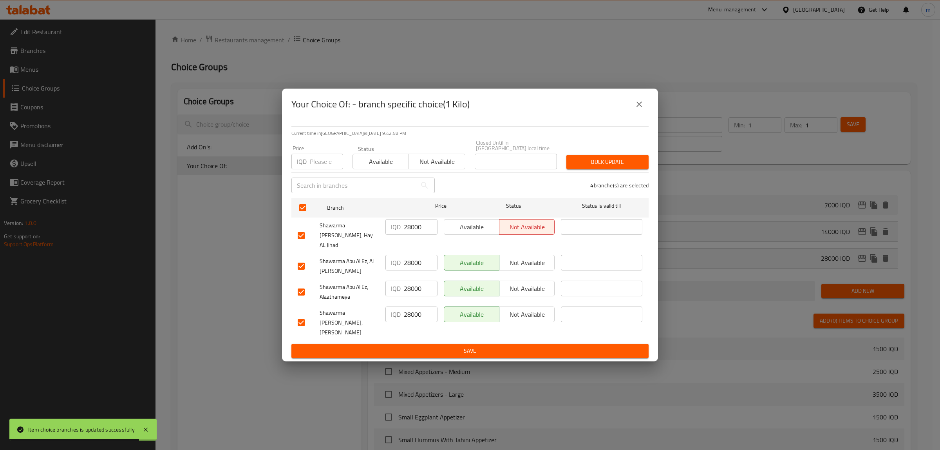
click at [410, 232] on input "28000" at bounding box center [421, 227] width 34 height 16
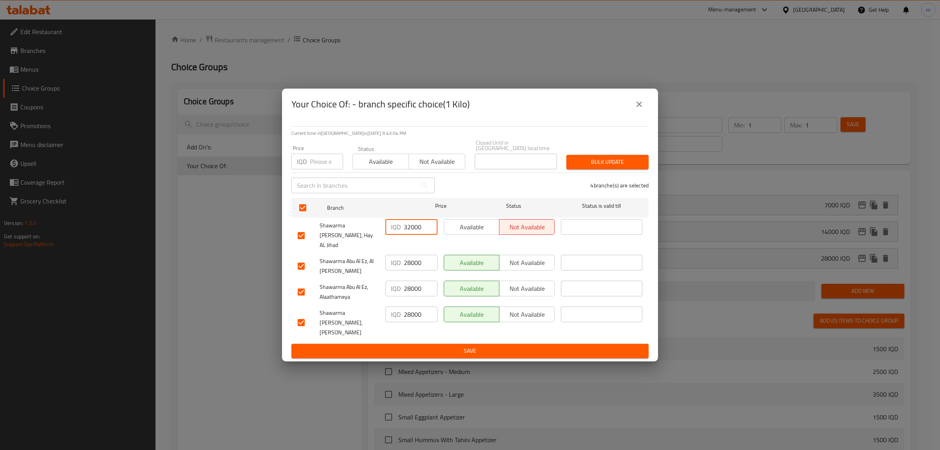
type input "32000"
click at [412, 312] on input "28000" at bounding box center [421, 314] width 34 height 16
type input "32000"
click at [410, 346] on span "Save" at bounding box center [470, 351] width 345 height 10
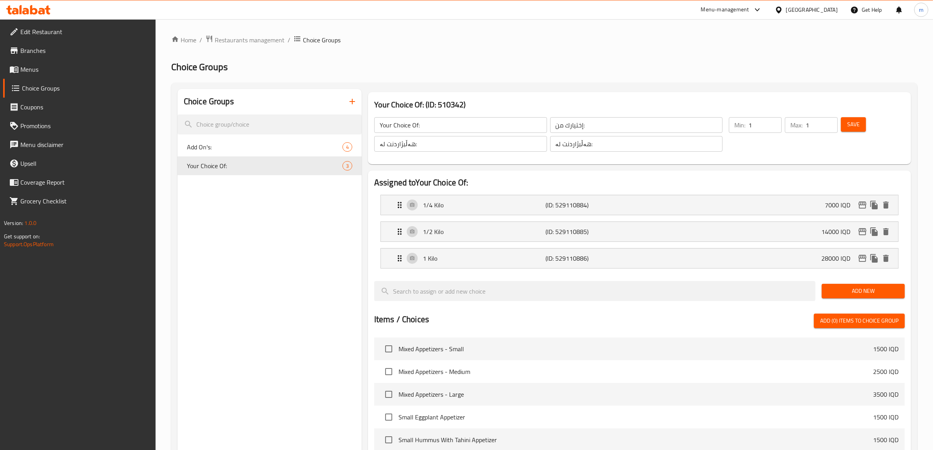
click at [45, 63] on link "Menus" at bounding box center [79, 69] width 153 height 19
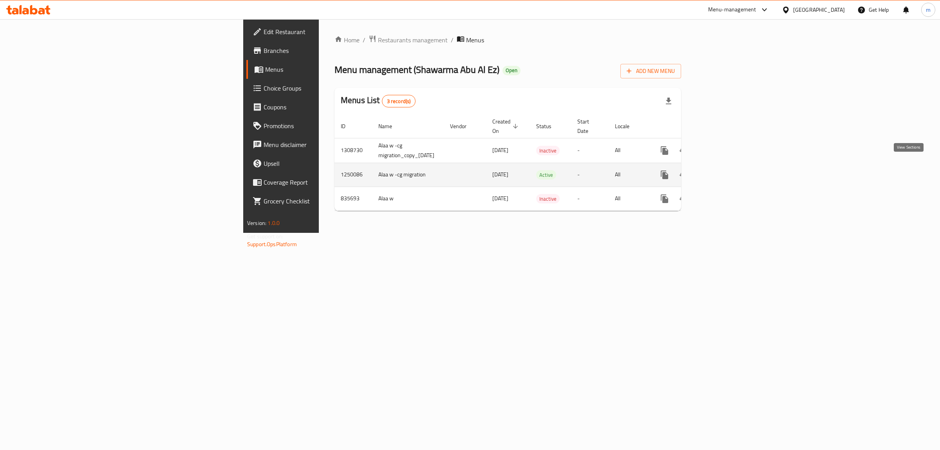
click at [726, 170] on icon "enhanced table" at bounding box center [720, 174] width 9 height 9
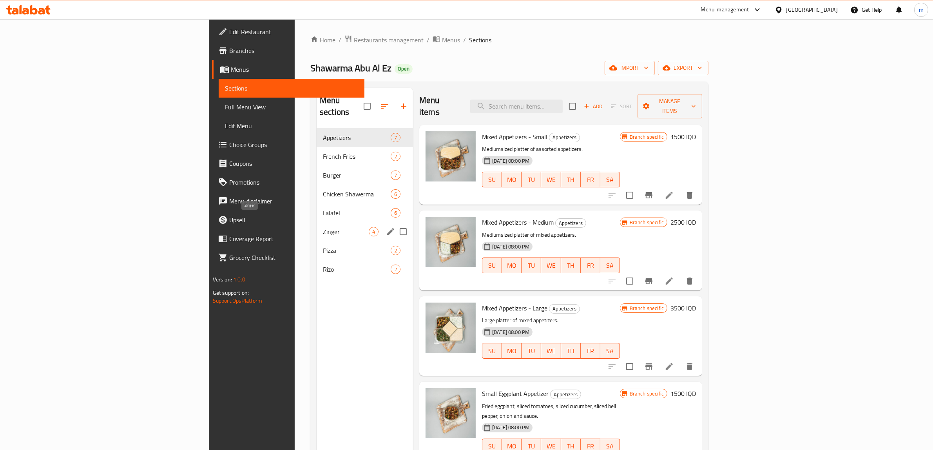
click at [323, 227] on span "Zinger" at bounding box center [346, 231] width 46 height 9
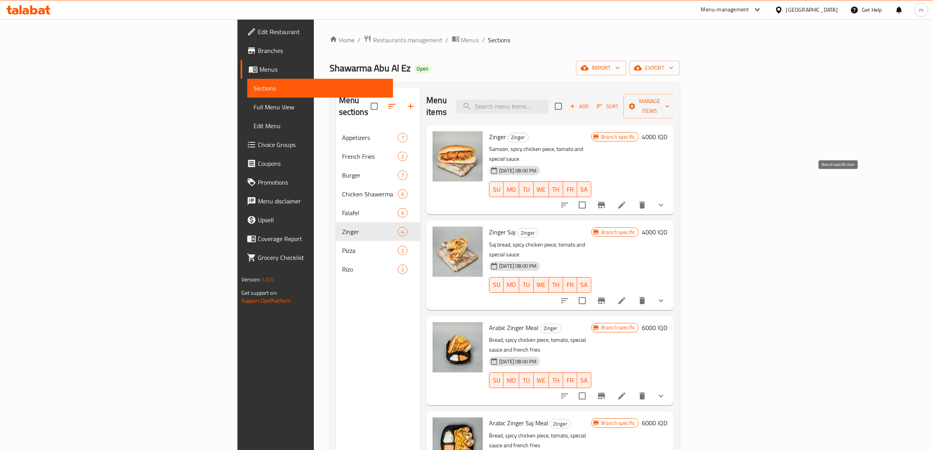
click at [606, 200] on icon "Branch-specific-item" at bounding box center [601, 204] width 9 height 9
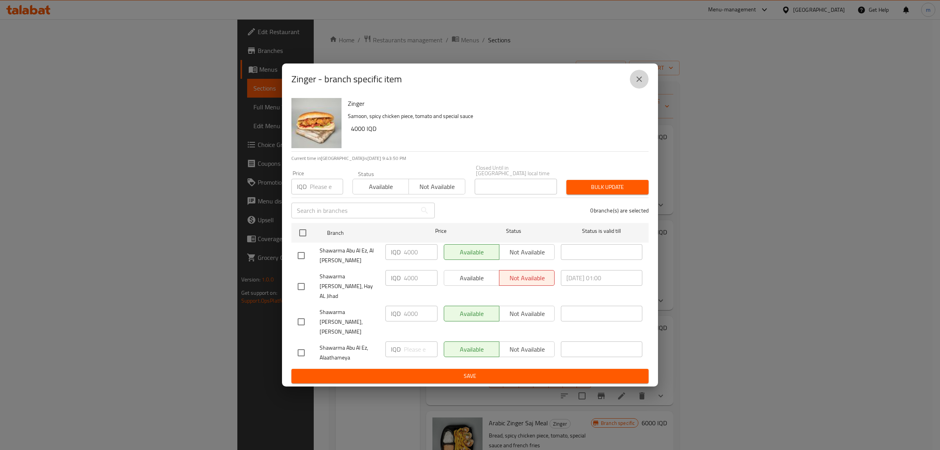
click at [637, 84] on icon "close" at bounding box center [639, 78] width 9 height 9
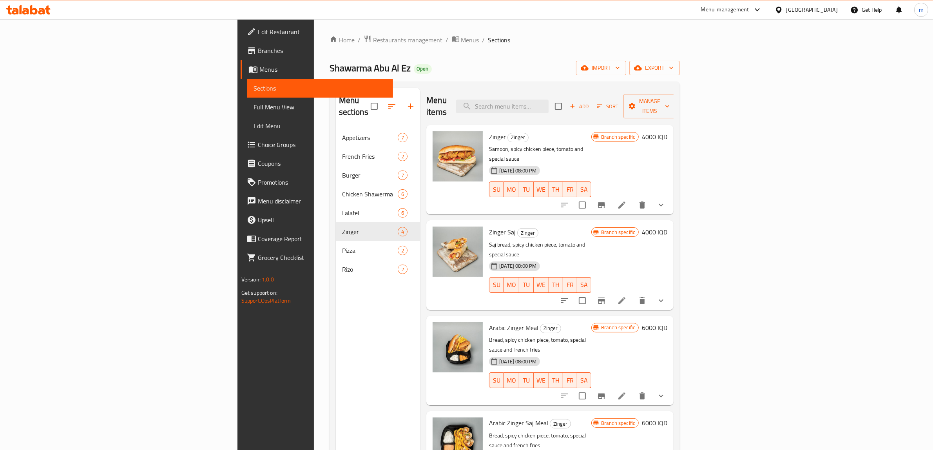
click at [666, 200] on icon "show more" at bounding box center [660, 204] width 9 height 9
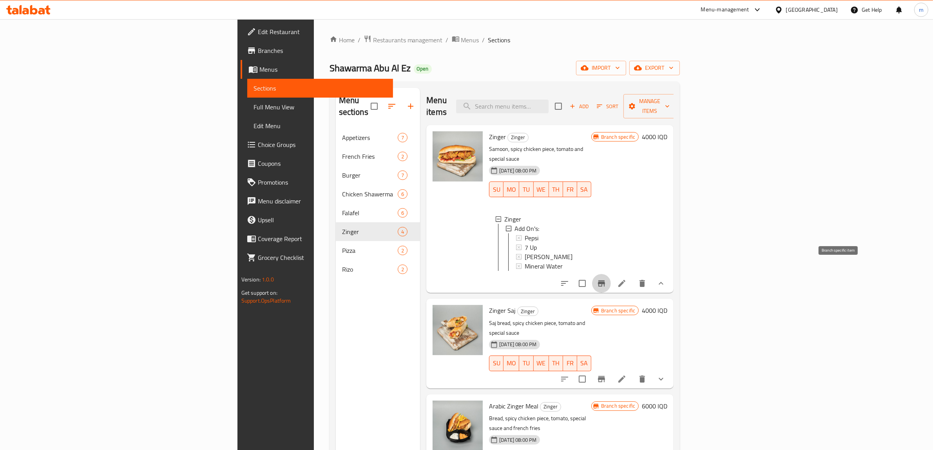
click at [605, 280] on icon "Branch-specific-item" at bounding box center [601, 283] width 7 height 6
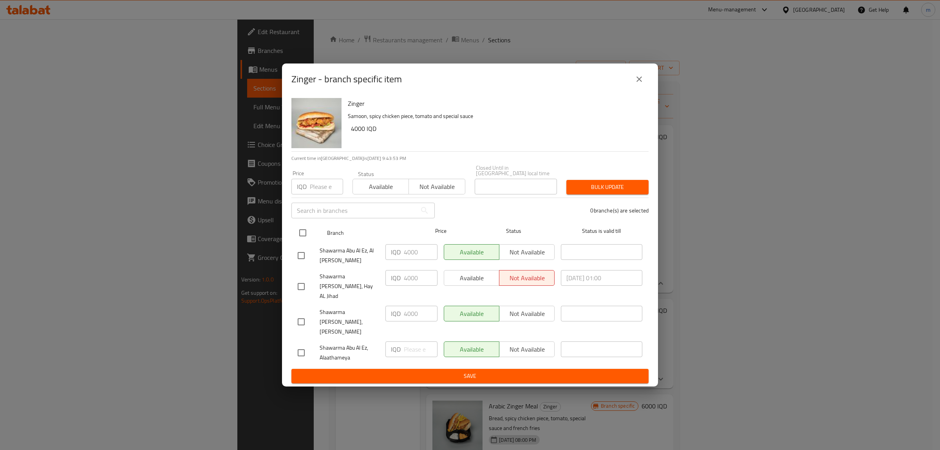
click at [304, 238] on input "checkbox" at bounding box center [303, 232] width 16 height 16
checkbox input "true"
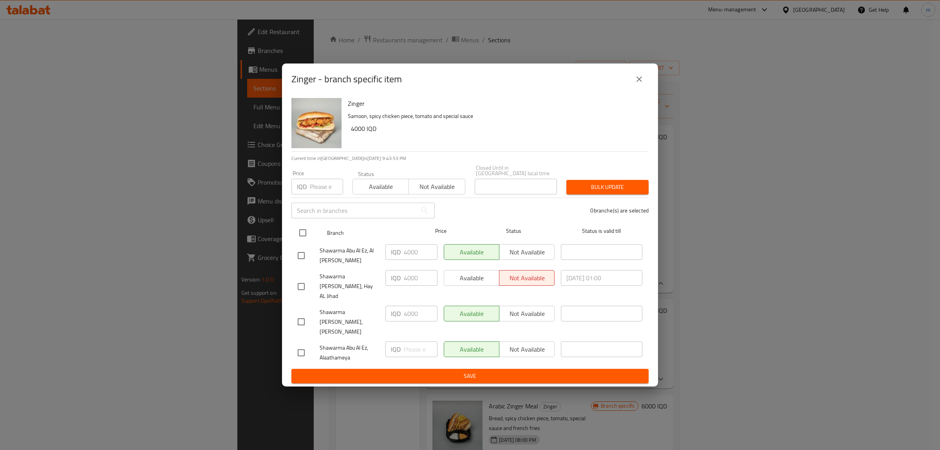
checkbox input "true"
click at [410, 284] on input "4000" at bounding box center [421, 278] width 34 height 16
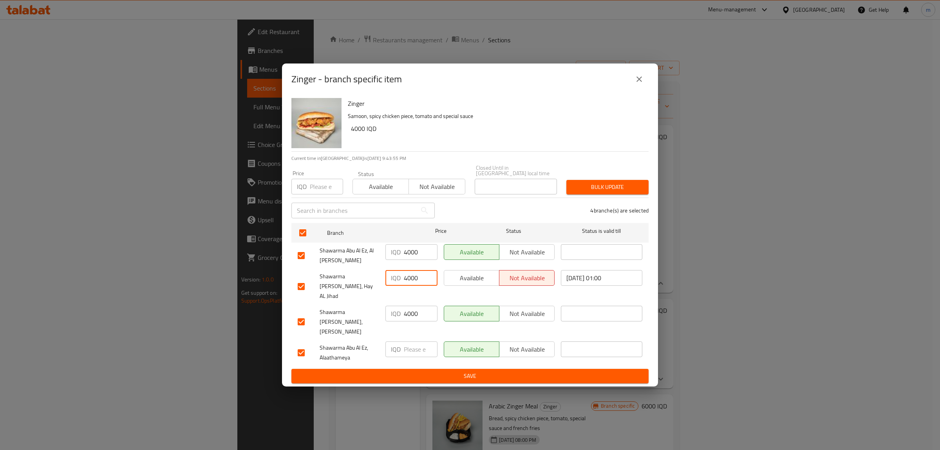
click at [410, 284] on input "4000" at bounding box center [421, 278] width 34 height 16
type input "5000"
click at [410, 309] on input "4000" at bounding box center [421, 314] width 34 height 16
type input "5000"
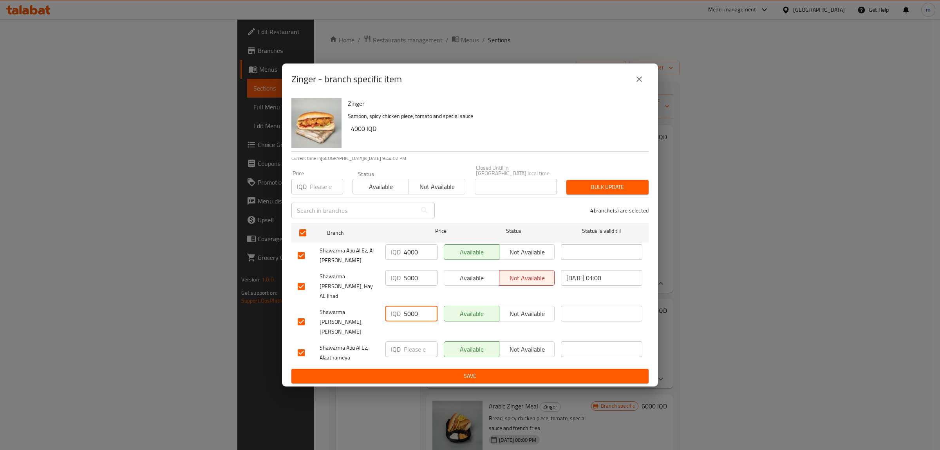
click at [430, 371] on span "Save" at bounding box center [470, 376] width 345 height 10
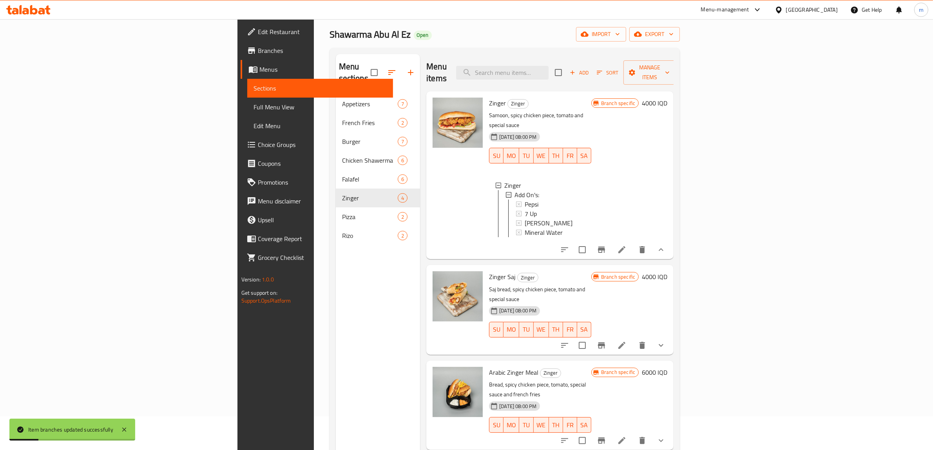
scroll to position [65, 0]
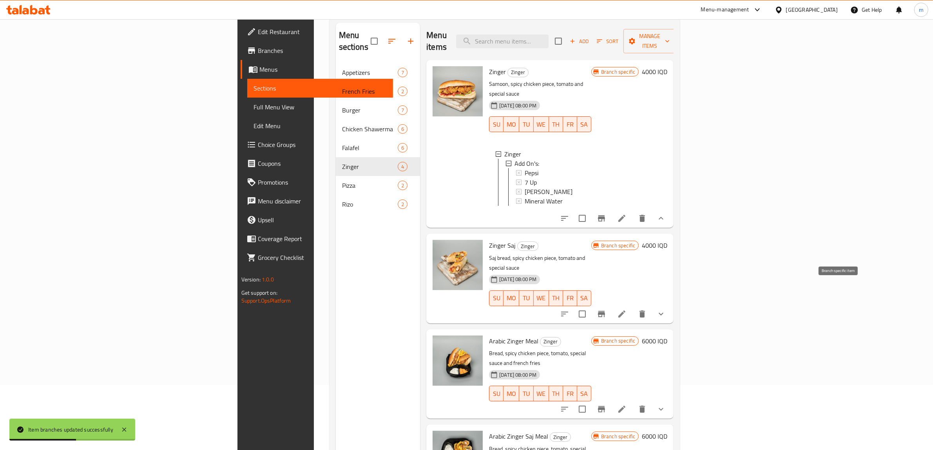
click at [605, 311] on icon "Branch-specific-item" at bounding box center [601, 314] width 7 height 6
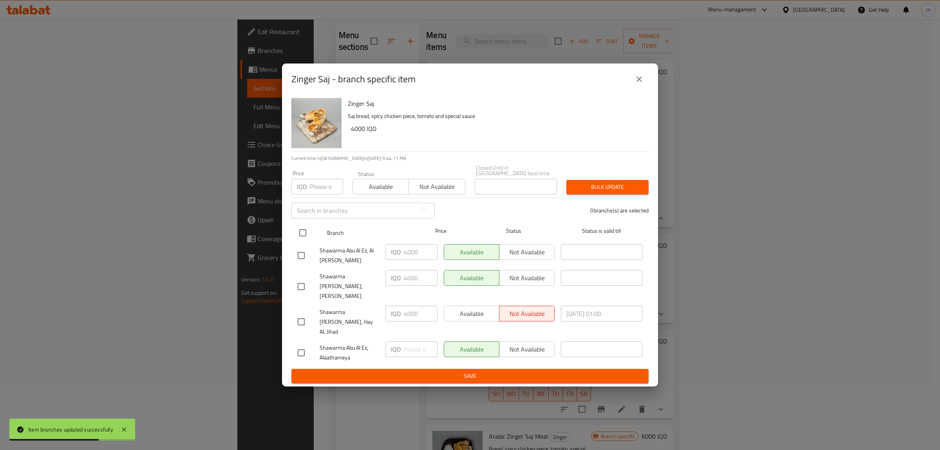
click at [303, 238] on input "checkbox" at bounding box center [303, 232] width 16 height 16
checkbox input "true"
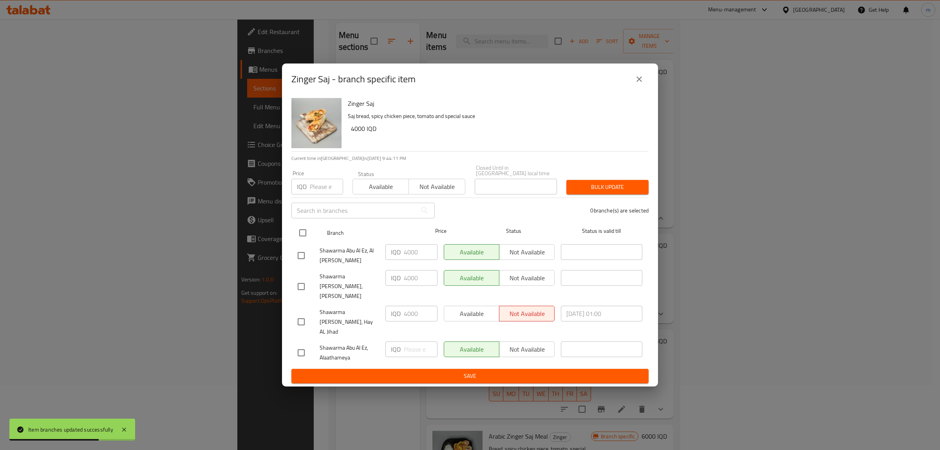
checkbox input "true"
click at [414, 284] on input "4000" at bounding box center [421, 278] width 34 height 16
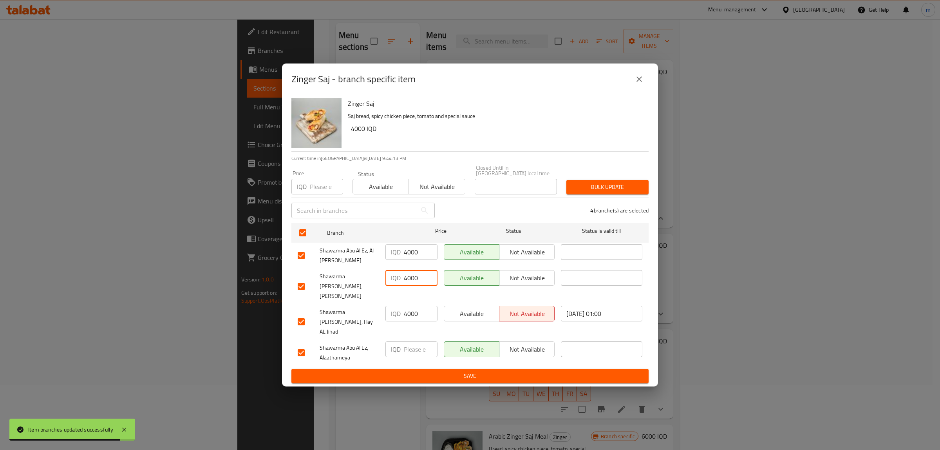
click at [414, 284] on input "4000" at bounding box center [421, 278] width 34 height 16
type input "5000"
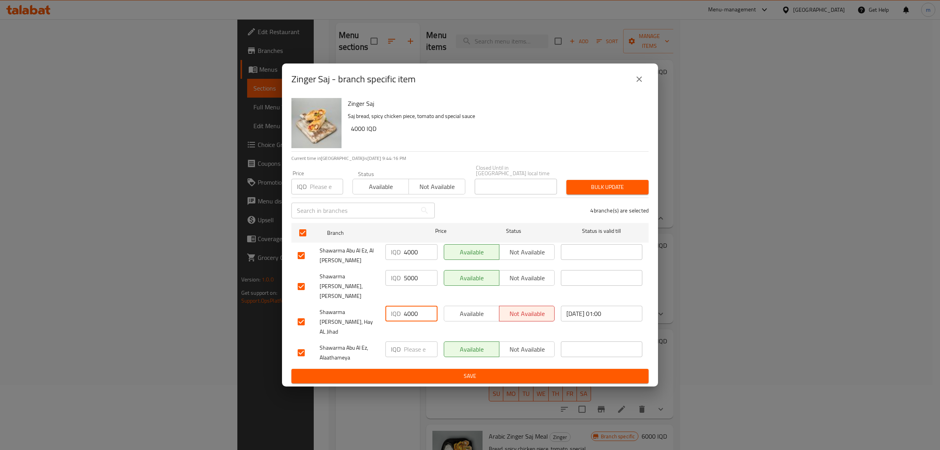
click at [410, 308] on input "4000" at bounding box center [421, 314] width 34 height 16
type input "5000"
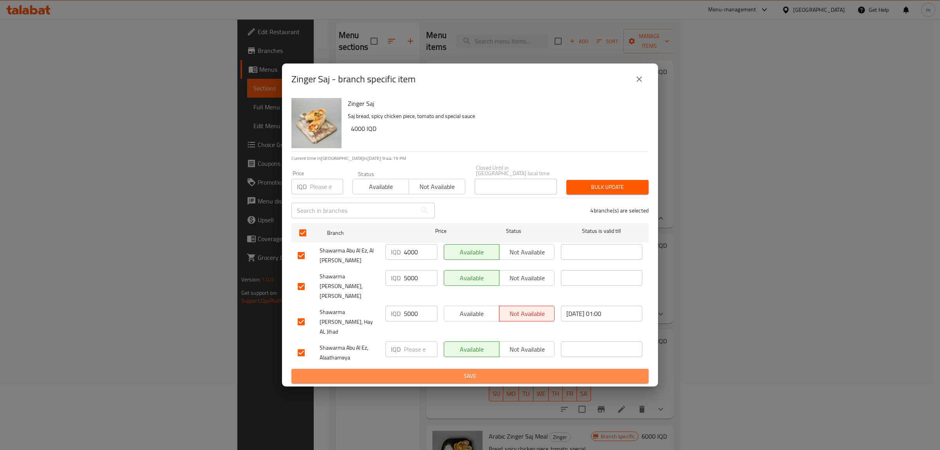
click at [414, 371] on span "Save" at bounding box center [470, 376] width 345 height 10
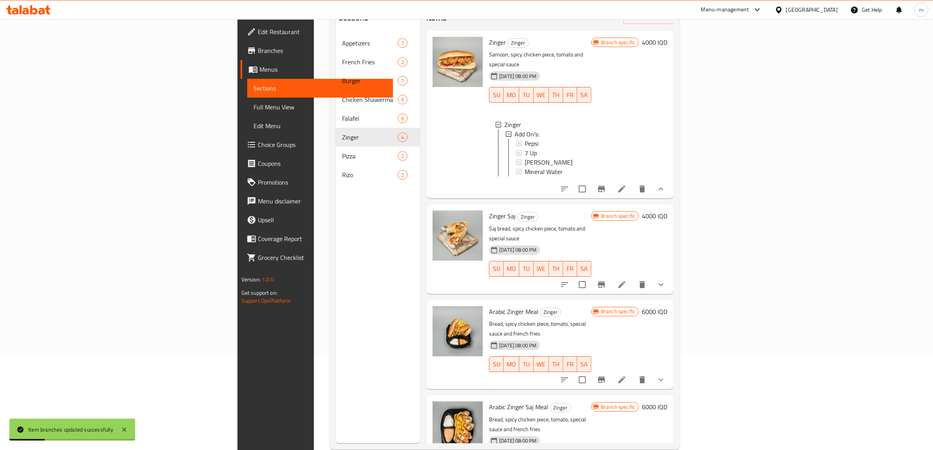
scroll to position [110, 0]
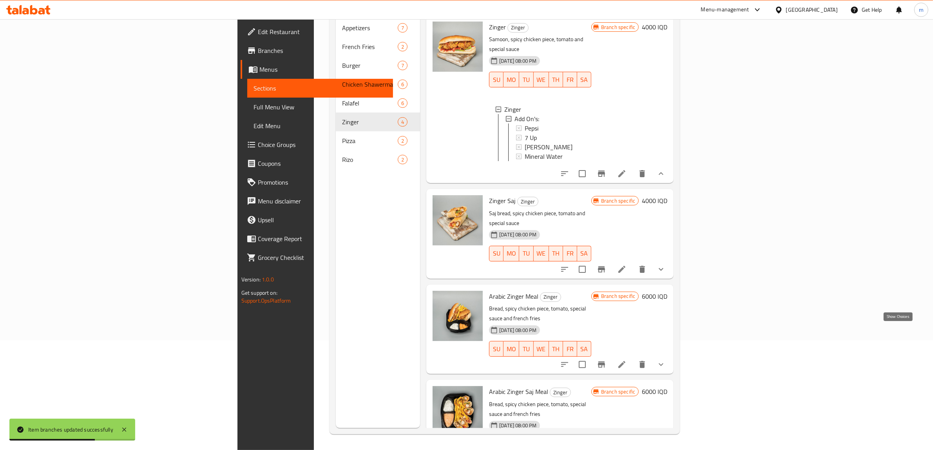
click at [663, 363] on icon "show more" at bounding box center [660, 364] width 5 height 3
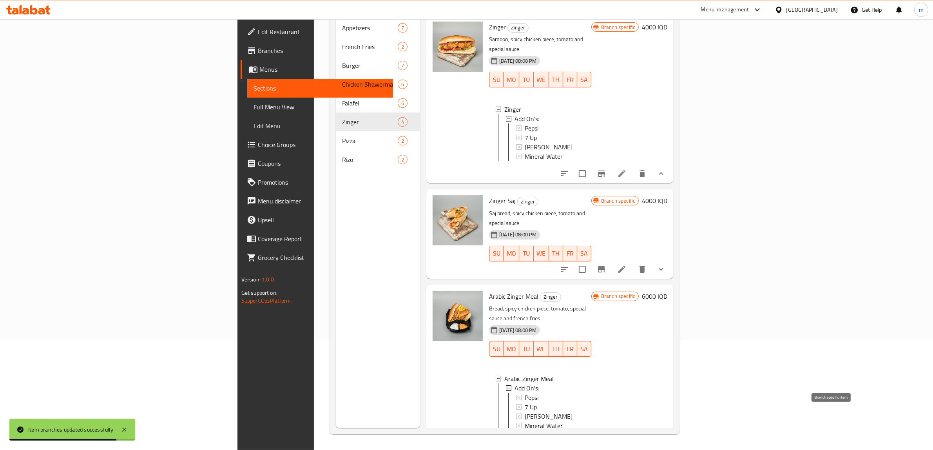
click at [606, 438] on icon "Branch-specific-item" at bounding box center [601, 442] width 9 height 9
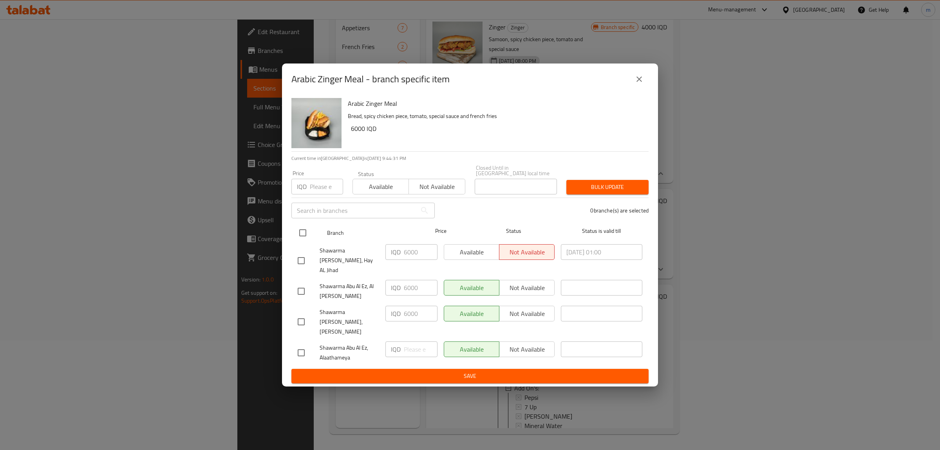
click at [304, 241] on input "checkbox" at bounding box center [303, 232] width 16 height 16
checkbox input "true"
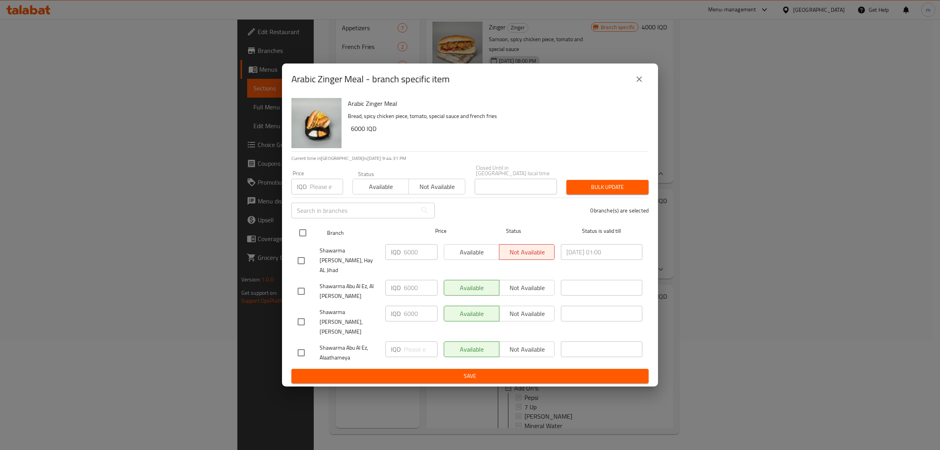
checkbox input "true"
click at [406, 257] on input "6000" at bounding box center [421, 252] width 34 height 16
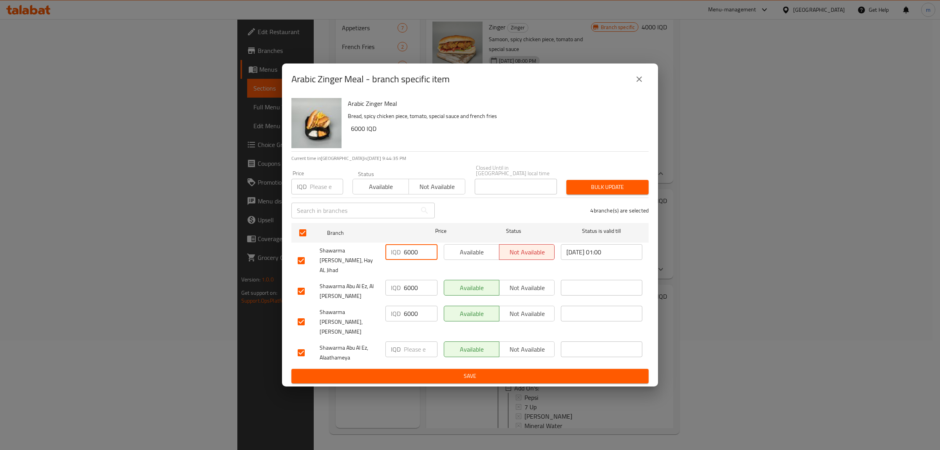
click at [411, 257] on input "6000" at bounding box center [421, 252] width 34 height 16
type input "6500"
click at [412, 310] on input "6000" at bounding box center [421, 314] width 34 height 16
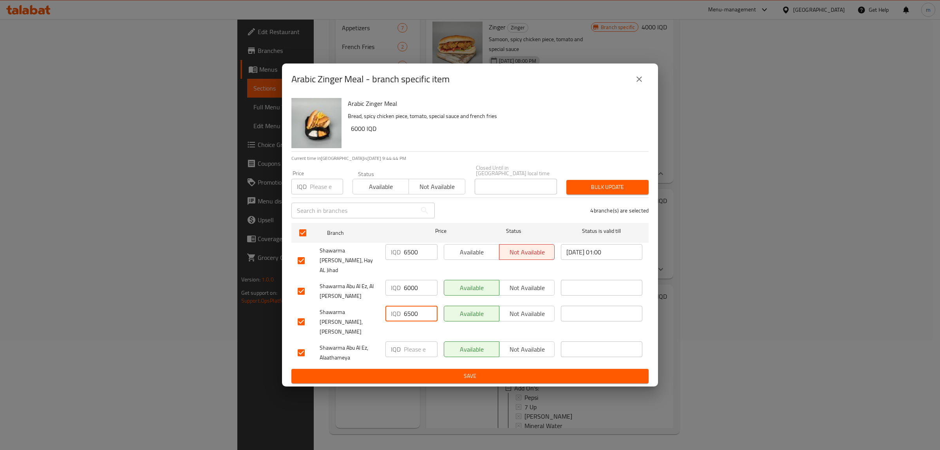
type input "6500"
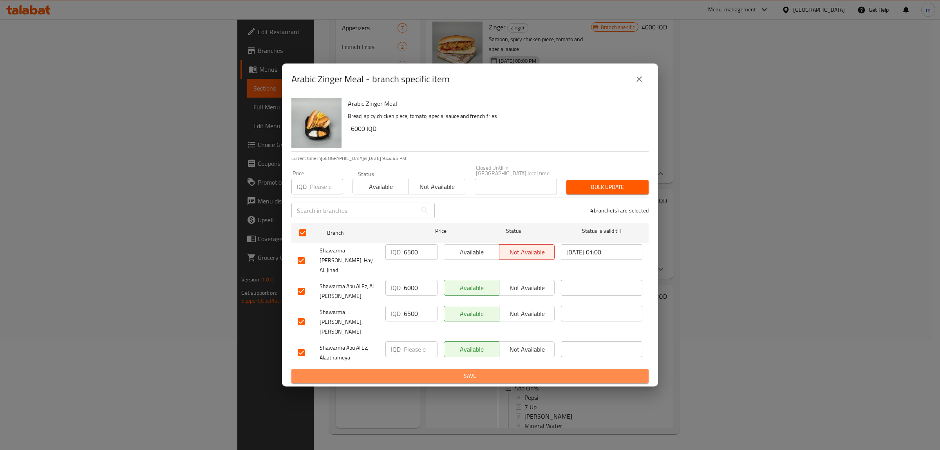
click at [435, 371] on span "Save" at bounding box center [470, 376] width 345 height 10
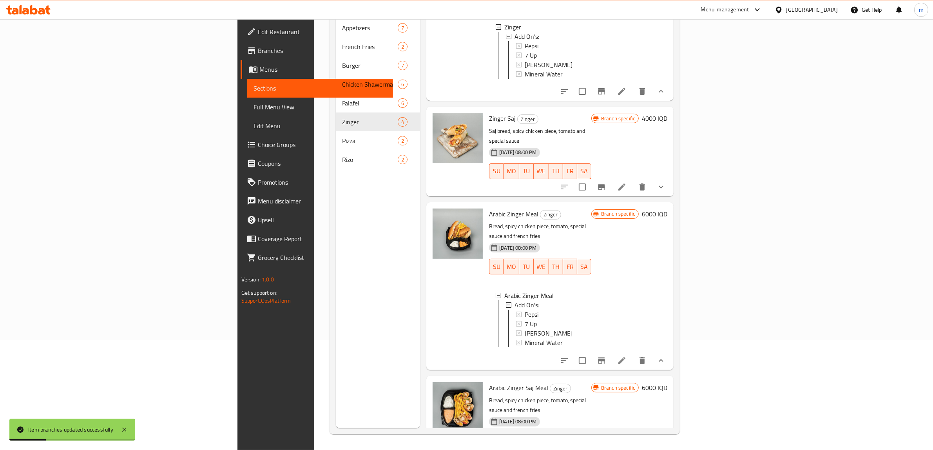
scroll to position [83, 0]
click at [606, 449] on icon "Branch-specific-item" at bounding box center [601, 455] width 9 height 9
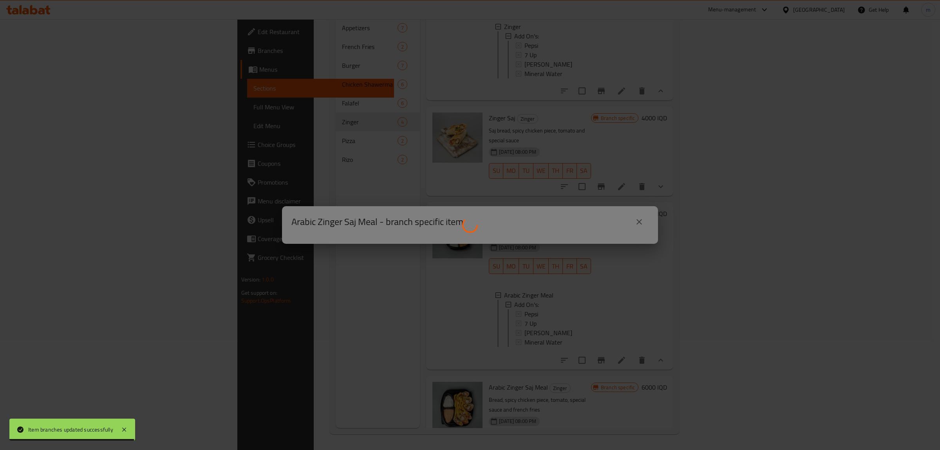
click at [644, 221] on div at bounding box center [470, 225] width 940 height 450
click at [698, 244] on div at bounding box center [470, 225] width 940 height 450
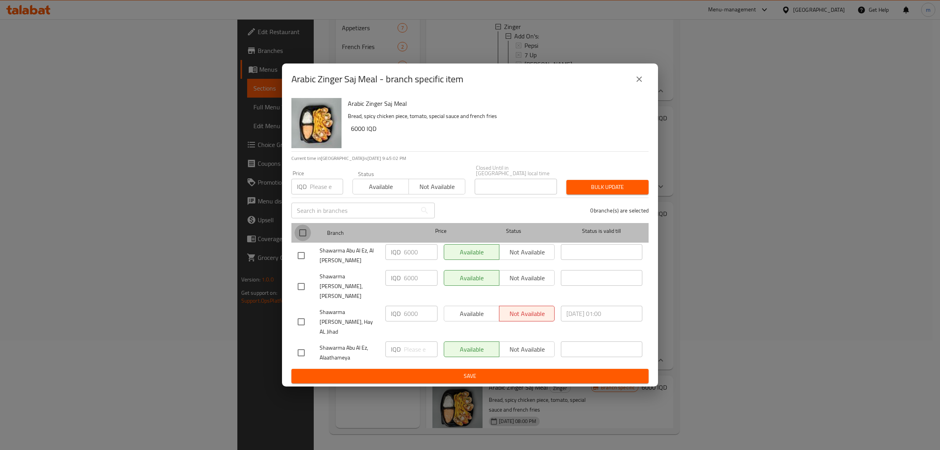
click at [299, 236] on input "checkbox" at bounding box center [303, 232] width 16 height 16
checkbox input "true"
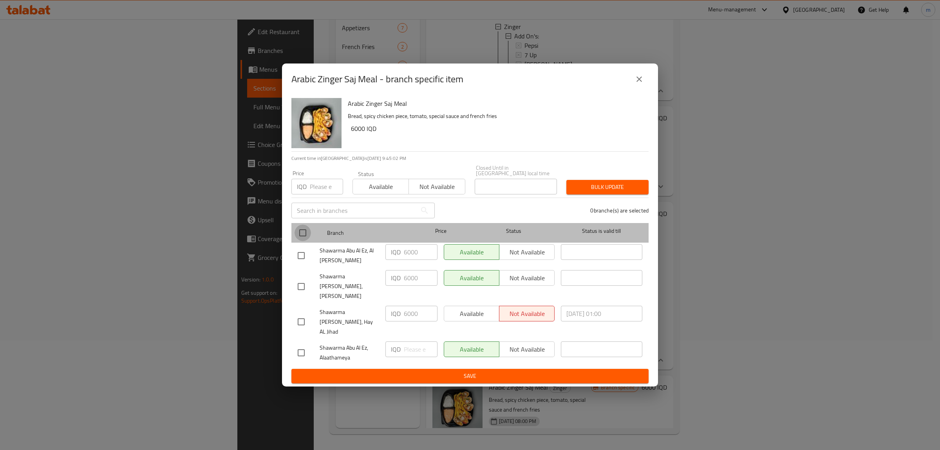
checkbox input "true"
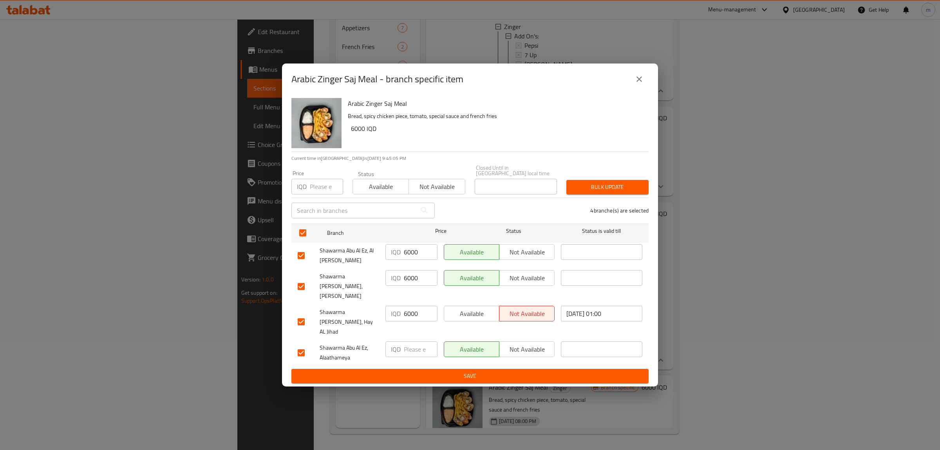
click at [411, 283] on input "6000" at bounding box center [421, 278] width 34 height 16
type input "6500"
click at [413, 308] on input "6000" at bounding box center [421, 314] width 34 height 16
click at [412, 308] on input "6000" at bounding box center [421, 314] width 34 height 16
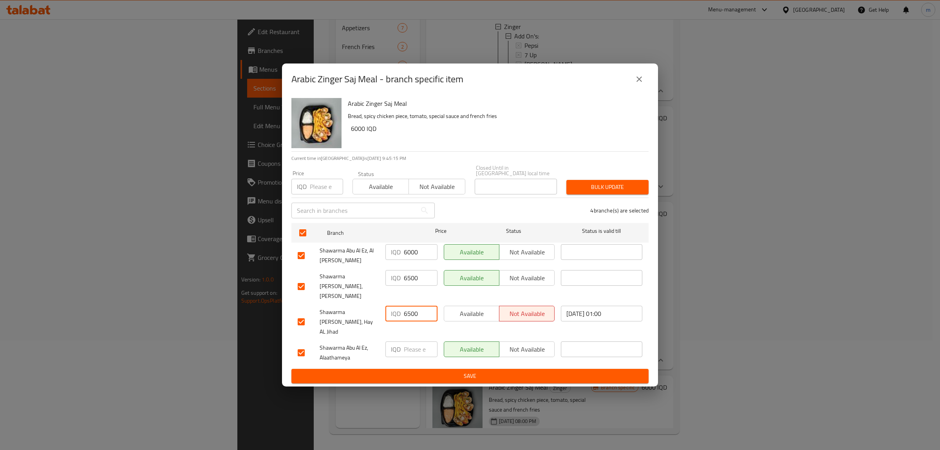
type input "6500"
click at [400, 371] on span "Save" at bounding box center [470, 376] width 345 height 10
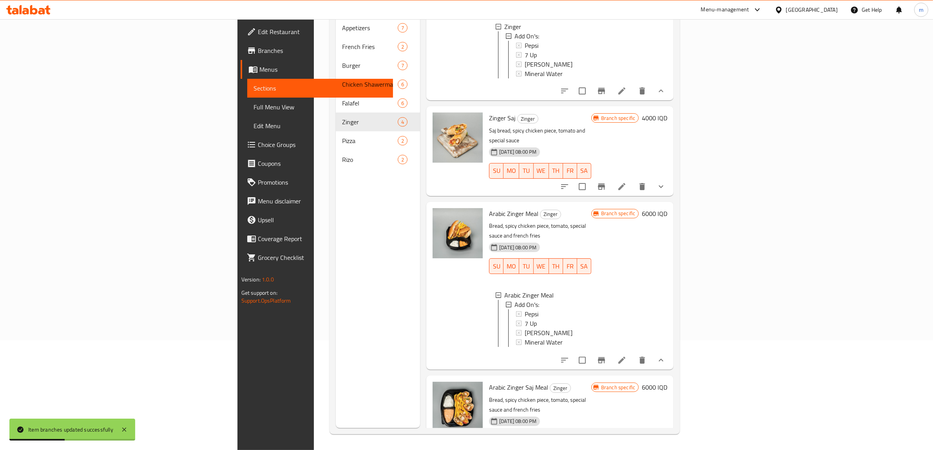
click at [670, 446] on button "show more" at bounding box center [660, 455] width 19 height 19
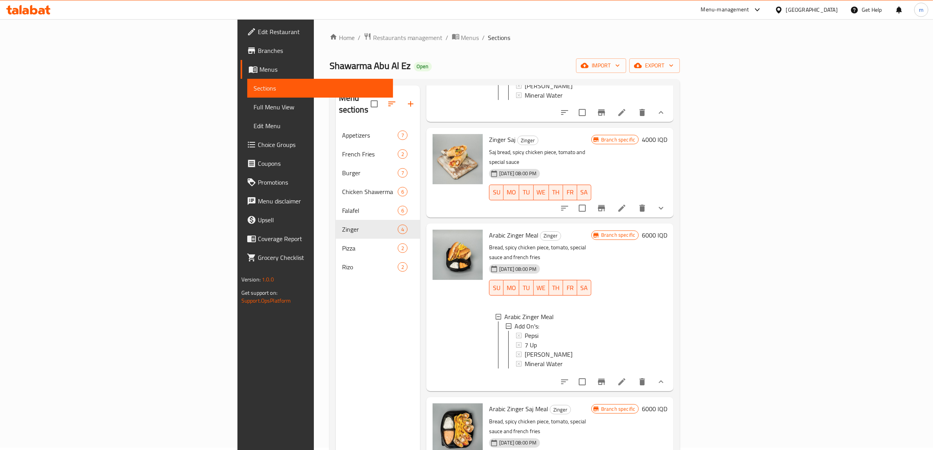
scroll to position [0, 0]
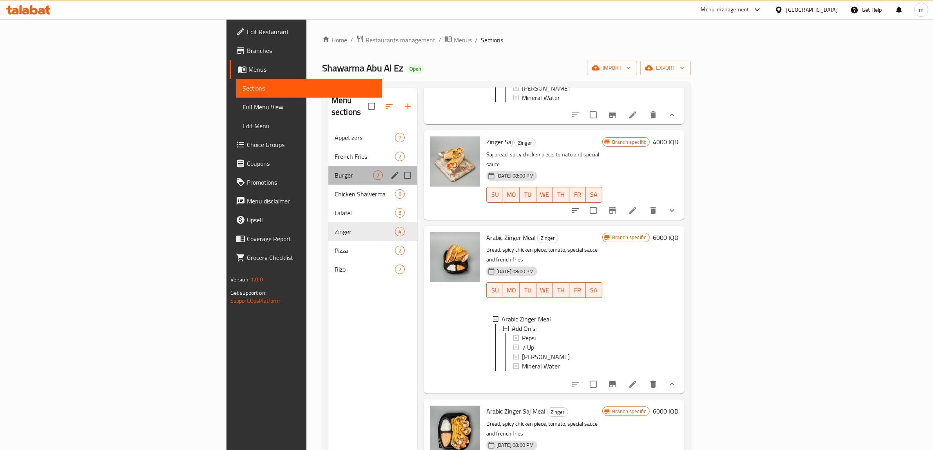
click at [328, 166] on div "Burger 7" at bounding box center [372, 175] width 89 height 19
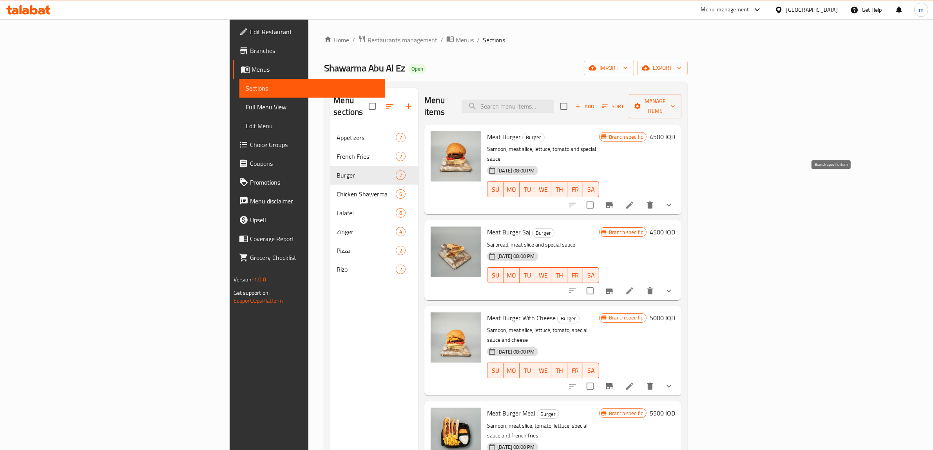
click at [614, 200] on icon "Branch-specific-item" at bounding box center [608, 204] width 9 height 9
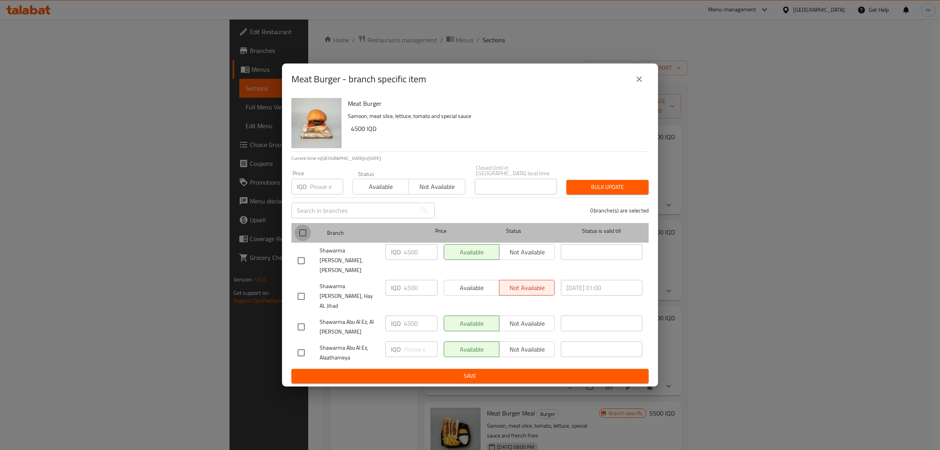
click at [302, 237] on input "checkbox" at bounding box center [303, 232] width 16 height 16
checkbox input "true"
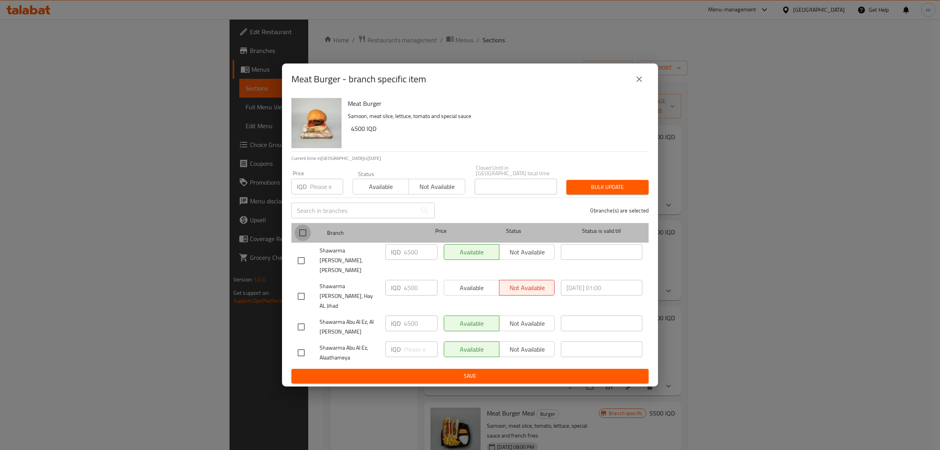
checkbox input "true"
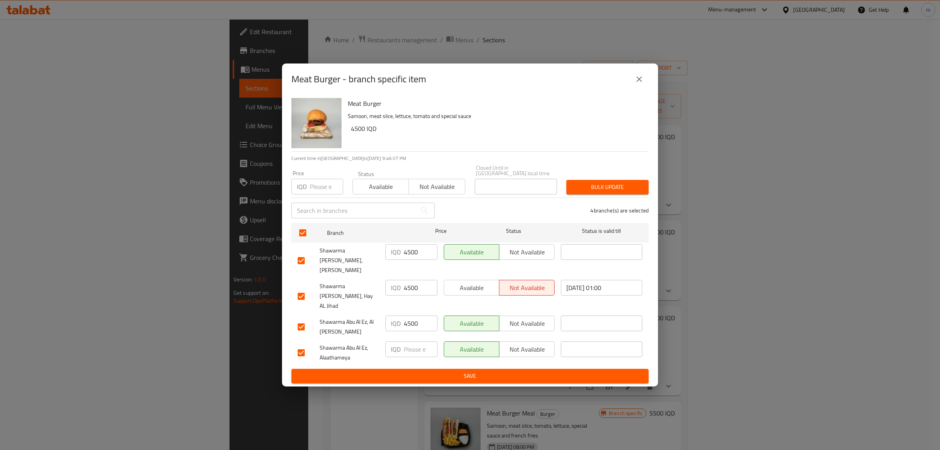
click at [411, 257] on input "4500" at bounding box center [421, 252] width 34 height 16
paste input "50"
type input "5000"
click at [404, 283] on input "4500" at bounding box center [421, 288] width 34 height 16
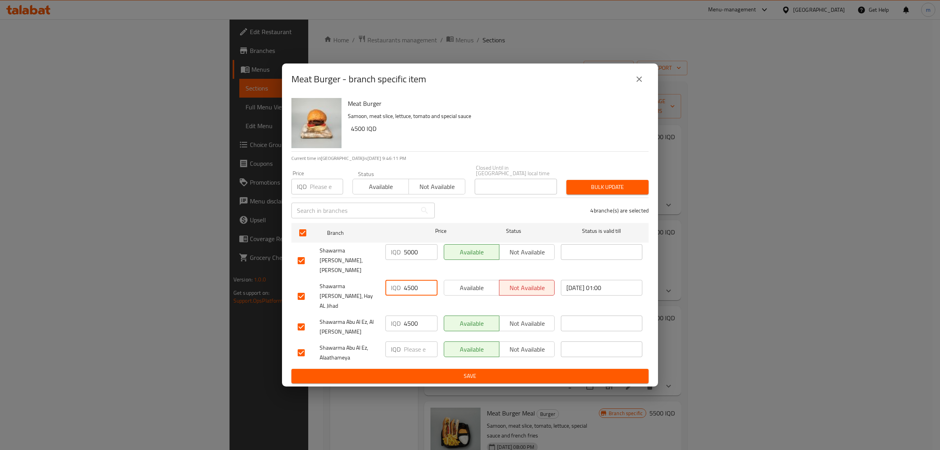
click at [404, 283] on input "4500" at bounding box center [421, 288] width 34 height 16
paste input "50"
type input "5000"
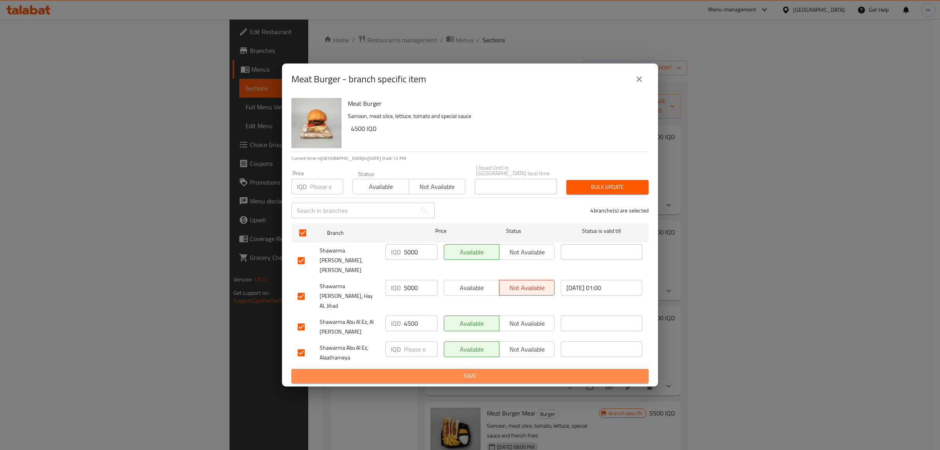
click at [420, 371] on span "Save" at bounding box center [470, 376] width 345 height 10
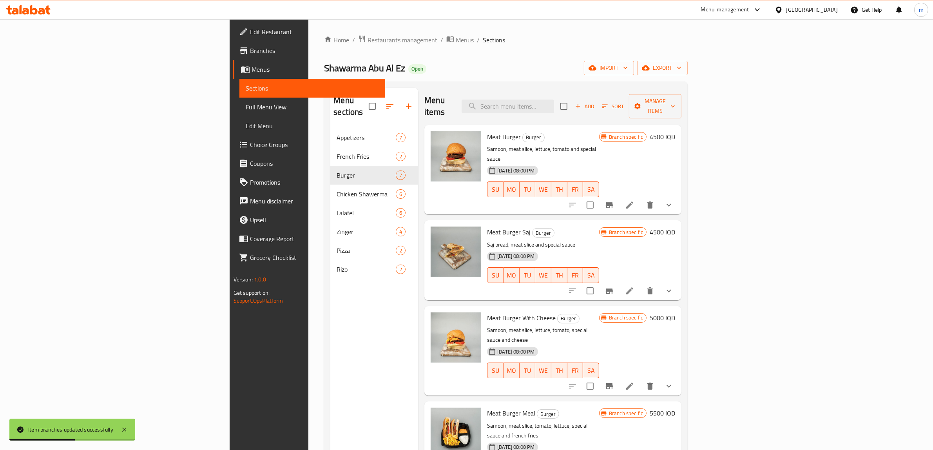
click at [678, 281] on button "show more" at bounding box center [668, 290] width 19 height 19
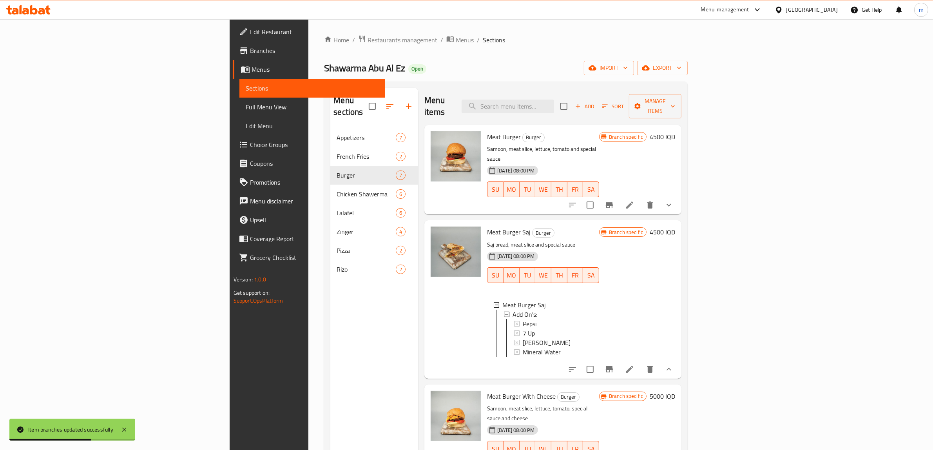
click at [673, 200] on icon "show more" at bounding box center [668, 204] width 9 height 9
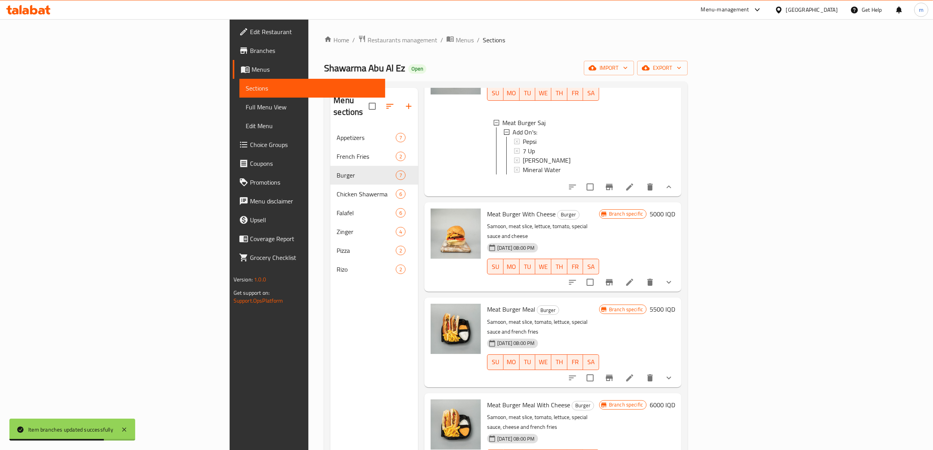
scroll to position [261, 0]
click at [614, 277] on icon "Branch-specific-item" at bounding box center [608, 281] width 9 height 9
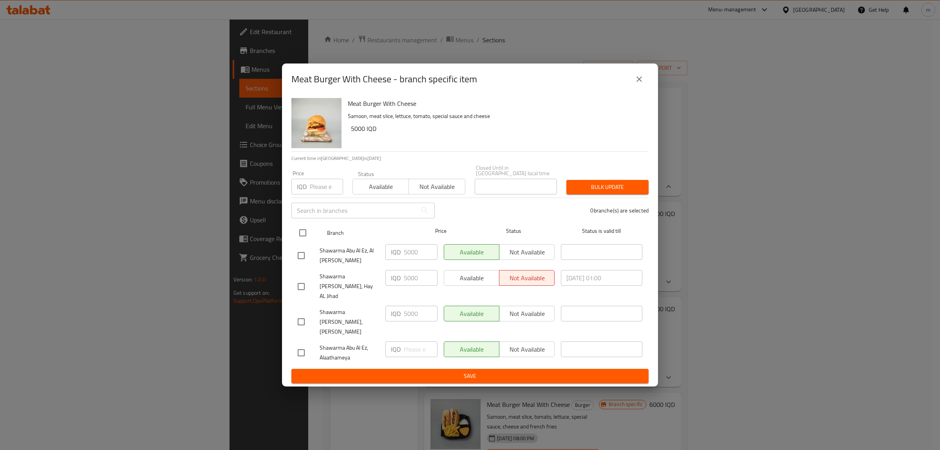
click at [304, 235] on input "checkbox" at bounding box center [303, 232] width 16 height 16
checkbox input "true"
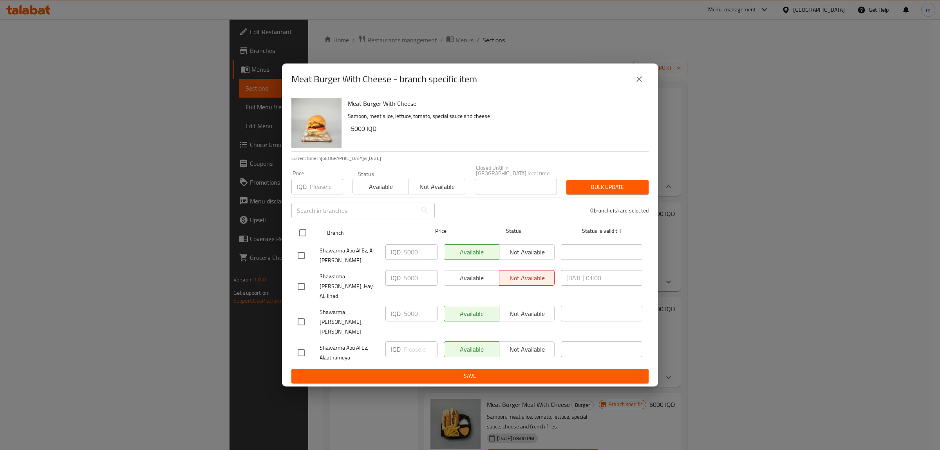
checkbox input "true"
click at [410, 284] on input "5000" at bounding box center [421, 278] width 34 height 16
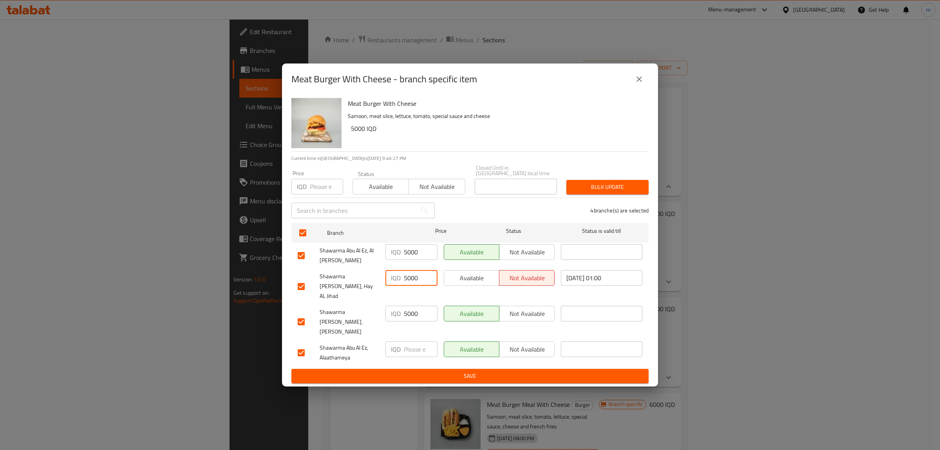
click at [413, 310] on input "5000" at bounding box center [421, 314] width 34 height 16
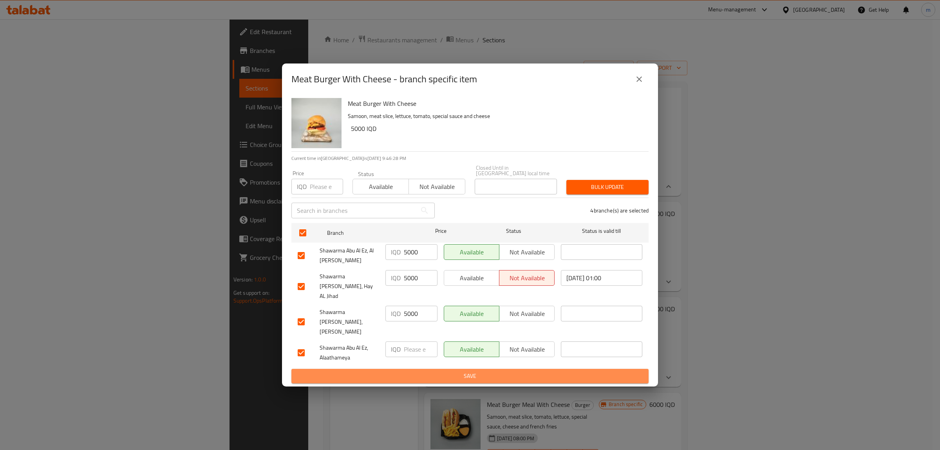
click at [430, 371] on span "Save" at bounding box center [470, 376] width 345 height 10
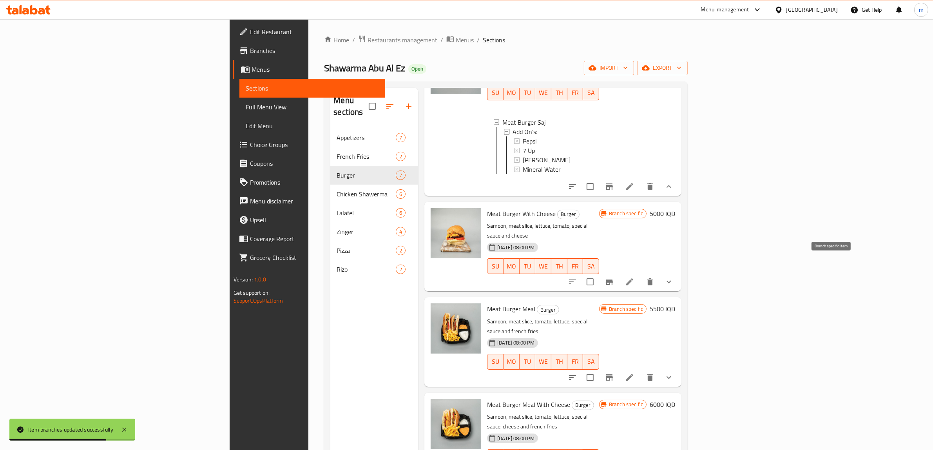
click at [614, 277] on icon "Branch-specific-item" at bounding box center [608, 281] width 9 height 9
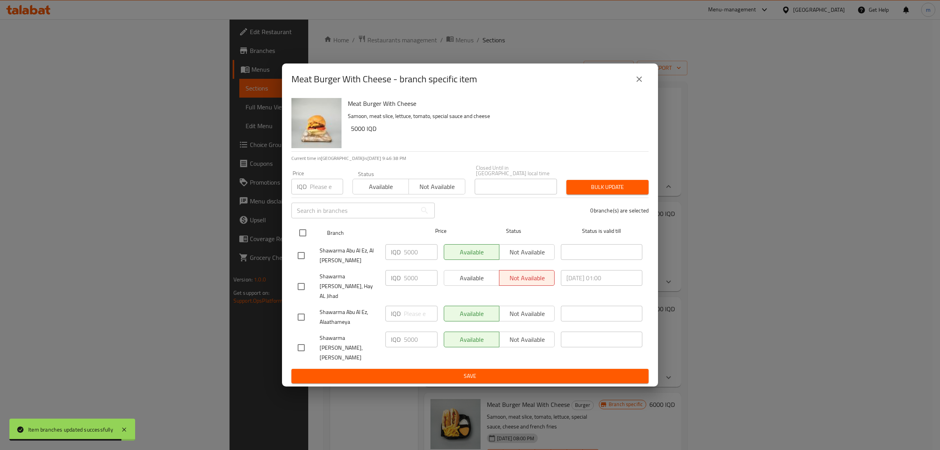
click at [301, 241] on input "checkbox" at bounding box center [303, 232] width 16 height 16
checkbox input "true"
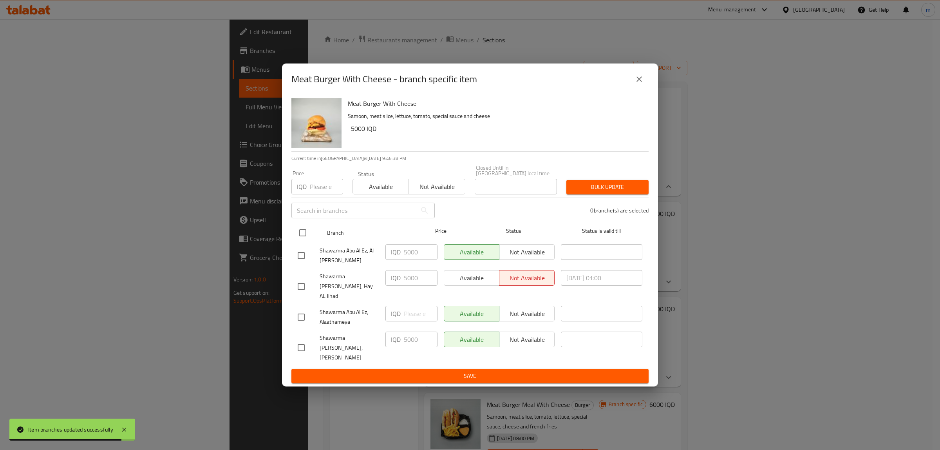
checkbox input "true"
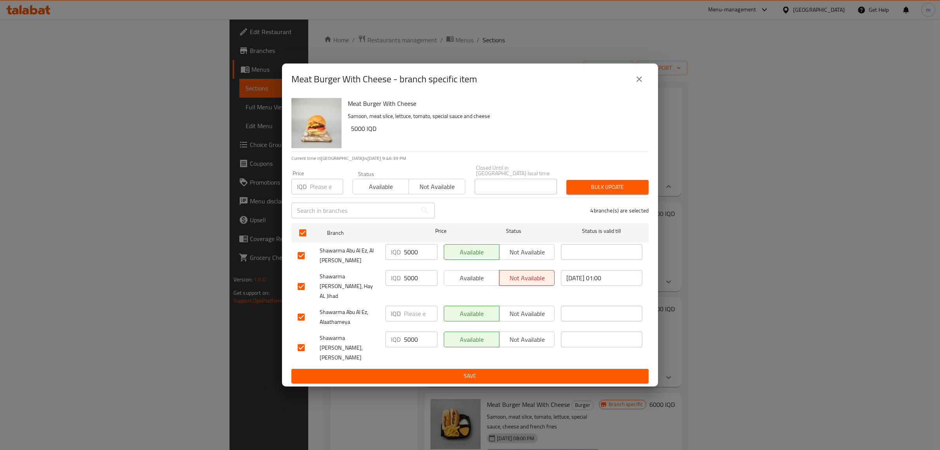
click at [413, 285] on input "5000" at bounding box center [421, 278] width 34 height 16
paste input "6"
type input "6000"
click at [410, 335] on input "5000" at bounding box center [421, 339] width 34 height 16
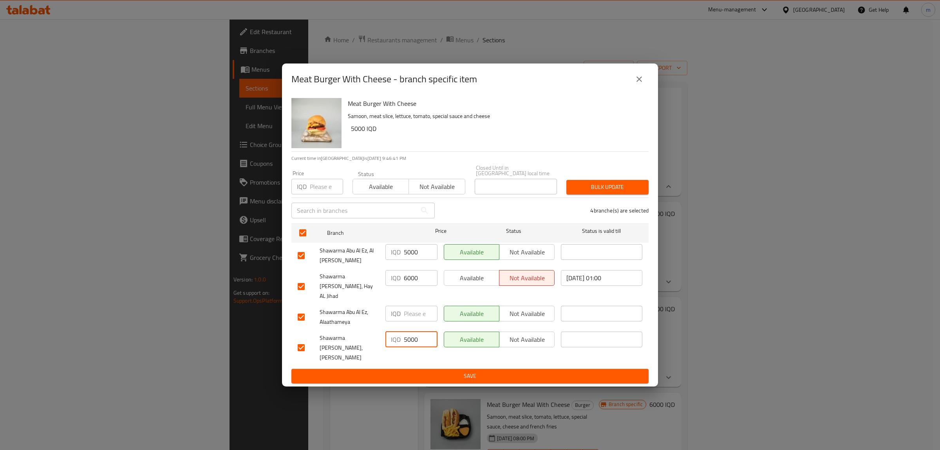
click at [410, 335] on input "5000" at bounding box center [421, 339] width 34 height 16
paste input "6"
type input "6000"
click at [413, 371] on span "Save" at bounding box center [470, 376] width 345 height 10
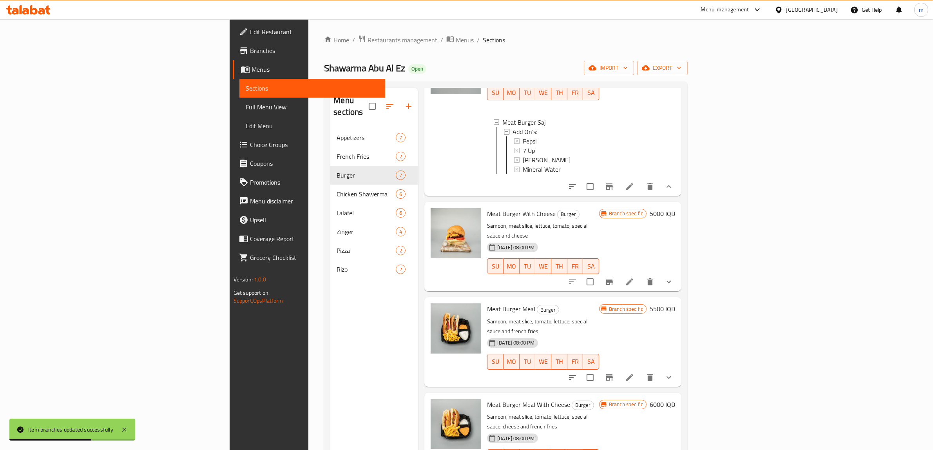
click at [673, 277] on icon "show more" at bounding box center [668, 281] width 9 height 9
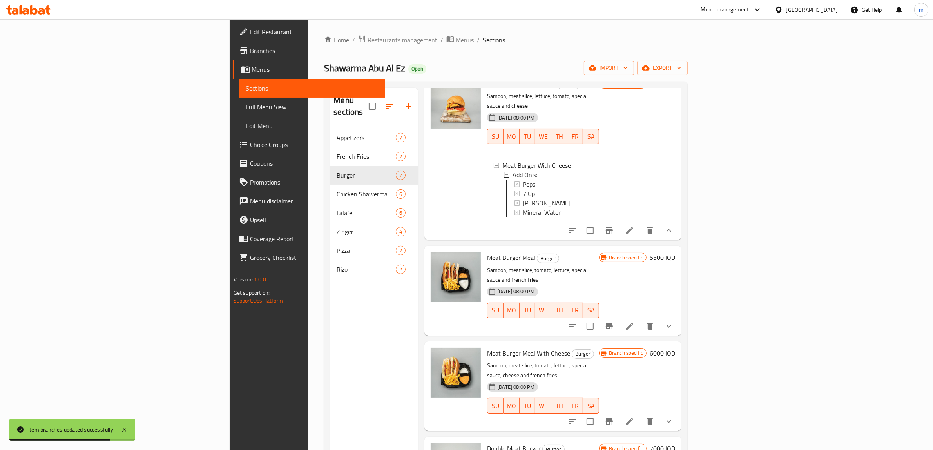
scroll to position [413, 0]
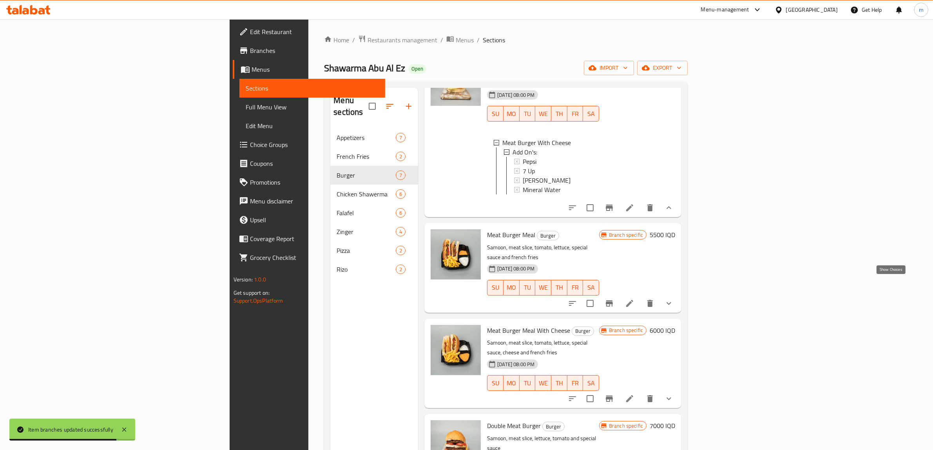
click at [673, 298] on icon "show more" at bounding box center [668, 302] width 9 height 9
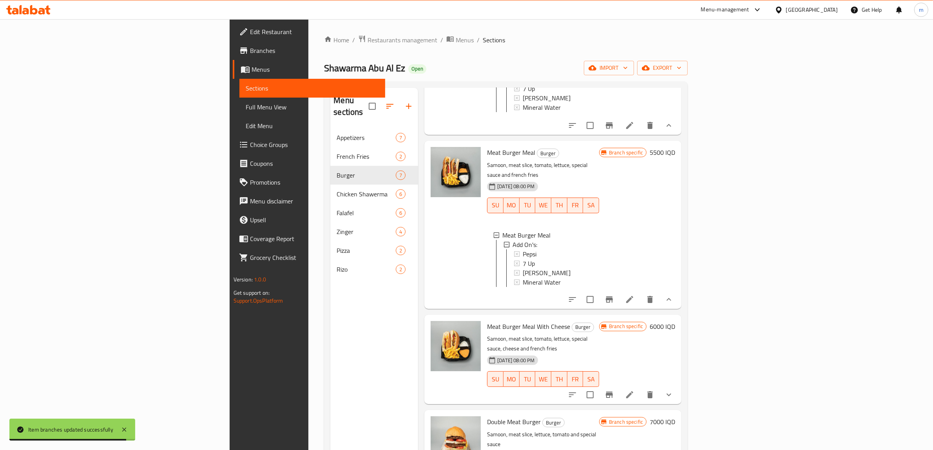
scroll to position [499, 0]
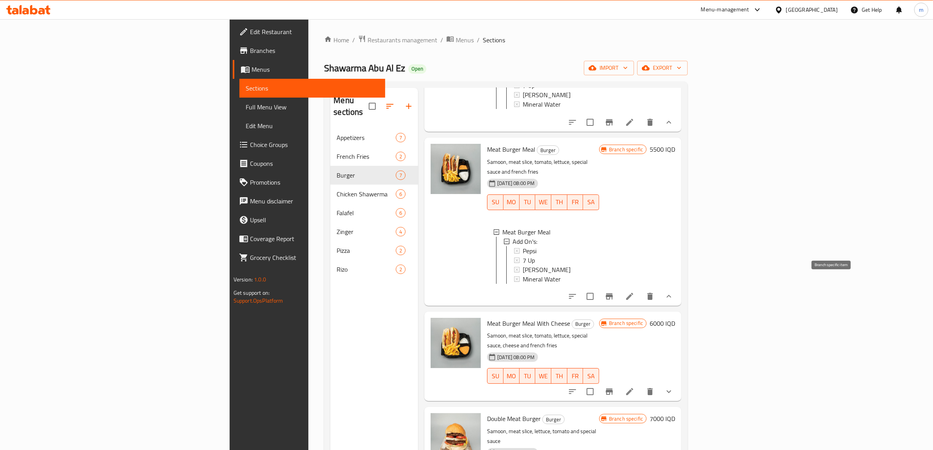
click at [614, 291] on icon "Branch-specific-item" at bounding box center [608, 295] width 9 height 9
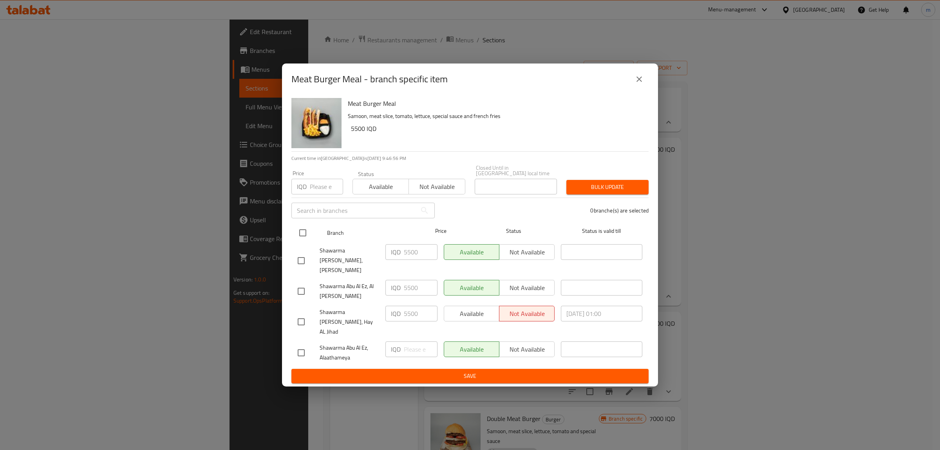
click at [304, 238] on input "checkbox" at bounding box center [303, 232] width 16 height 16
checkbox input "true"
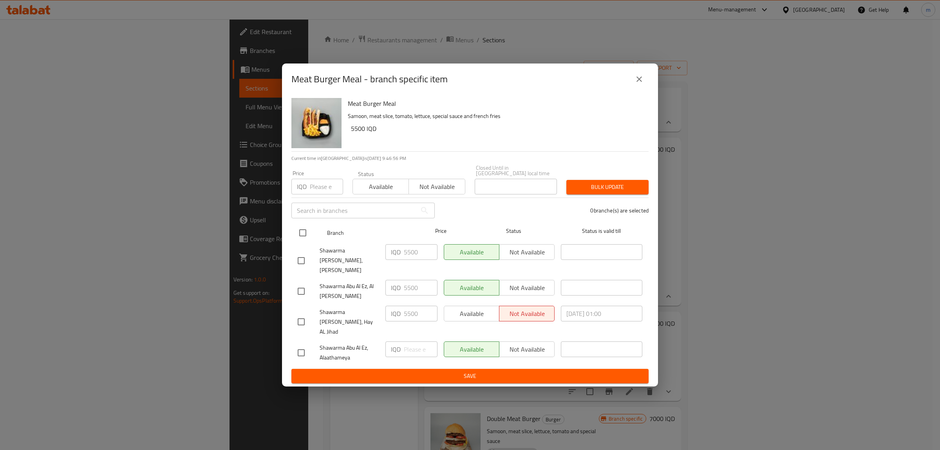
checkbox input "true"
click at [413, 255] on input "5500" at bounding box center [421, 252] width 34 height 16
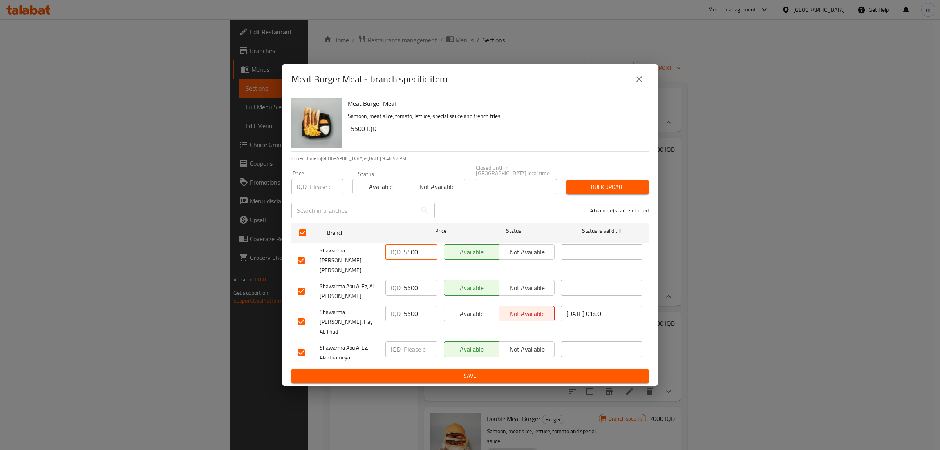
click at [413, 255] on input "5500" at bounding box center [421, 252] width 34 height 16
paste input "6"
type input "6500"
click at [411, 307] on input "5500" at bounding box center [421, 314] width 34 height 16
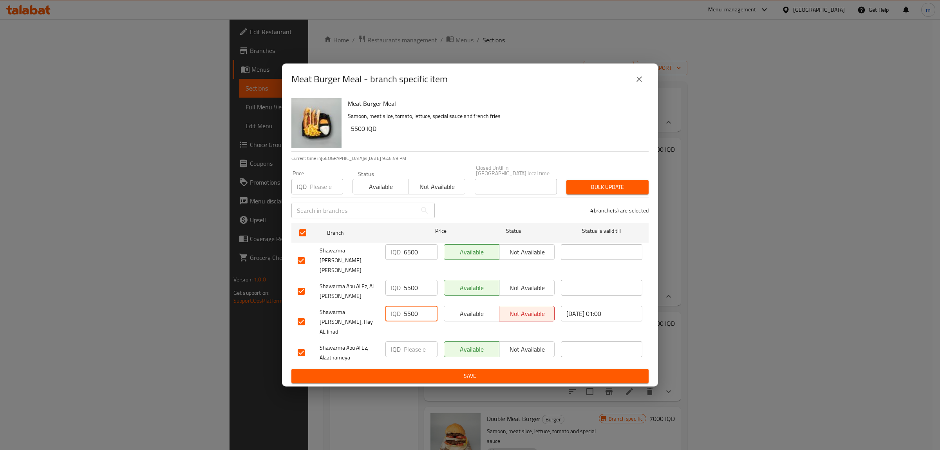
paste input "6"
type input "6500"
click at [394, 371] on span "Save" at bounding box center [470, 376] width 345 height 10
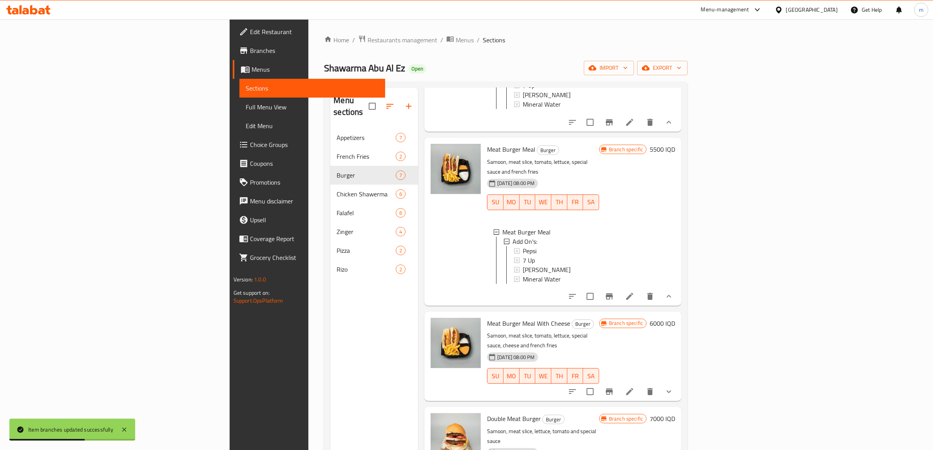
click at [678, 382] on button "show more" at bounding box center [668, 391] width 19 height 19
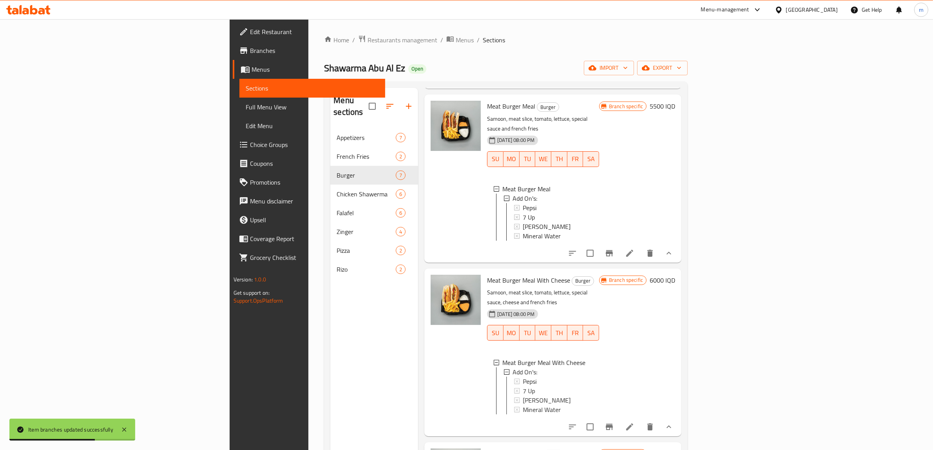
scroll to position [584, 0]
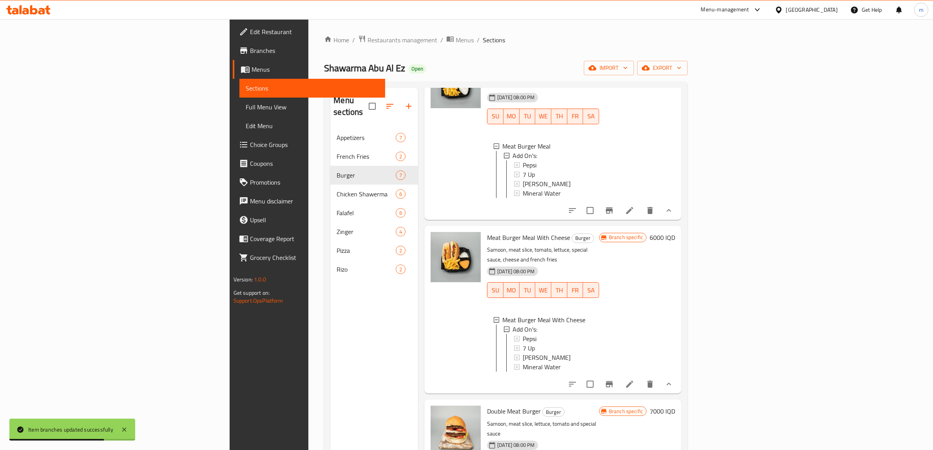
click at [613, 381] on icon "Branch-specific-item" at bounding box center [609, 384] width 7 height 6
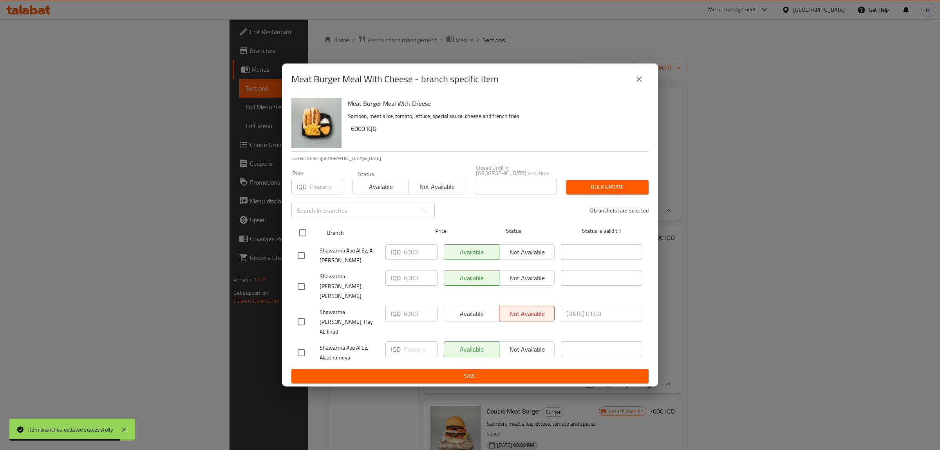
click at [304, 238] on input "checkbox" at bounding box center [303, 232] width 16 height 16
checkbox input "true"
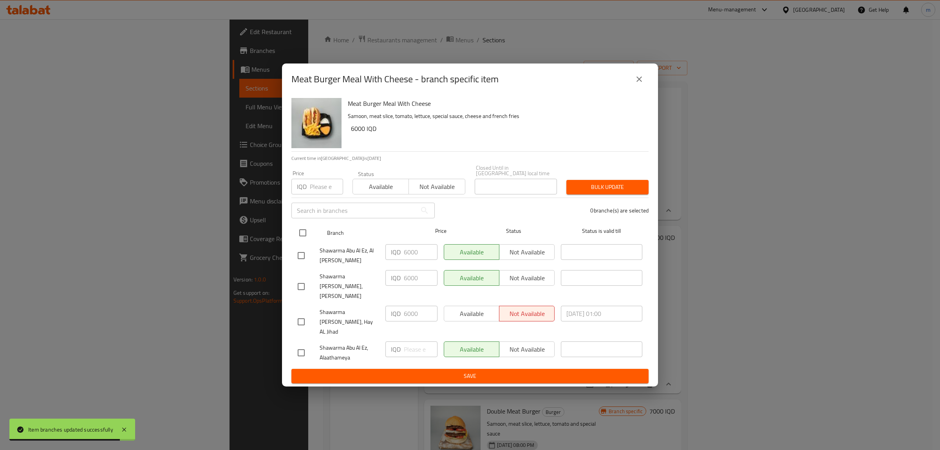
checkbox input "true"
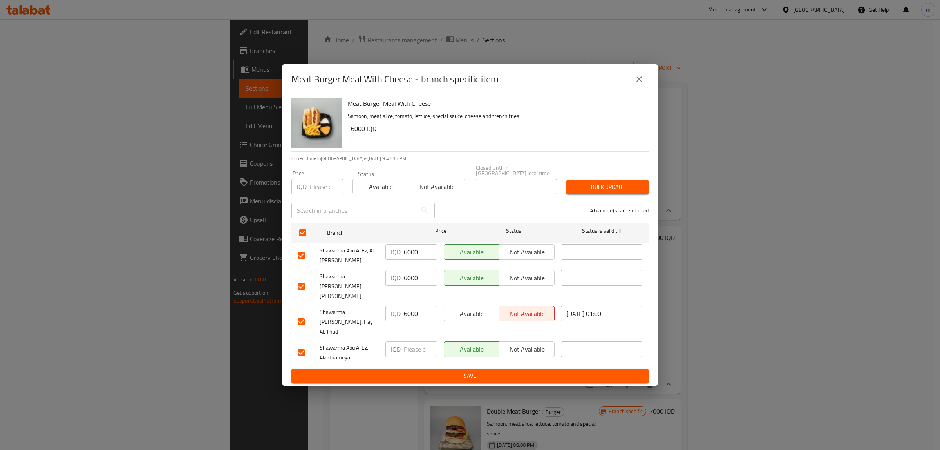
click at [408, 284] on input "6000" at bounding box center [421, 278] width 34 height 16
paste input "75"
type input "7500"
click at [412, 312] on input "6000" at bounding box center [421, 314] width 34 height 16
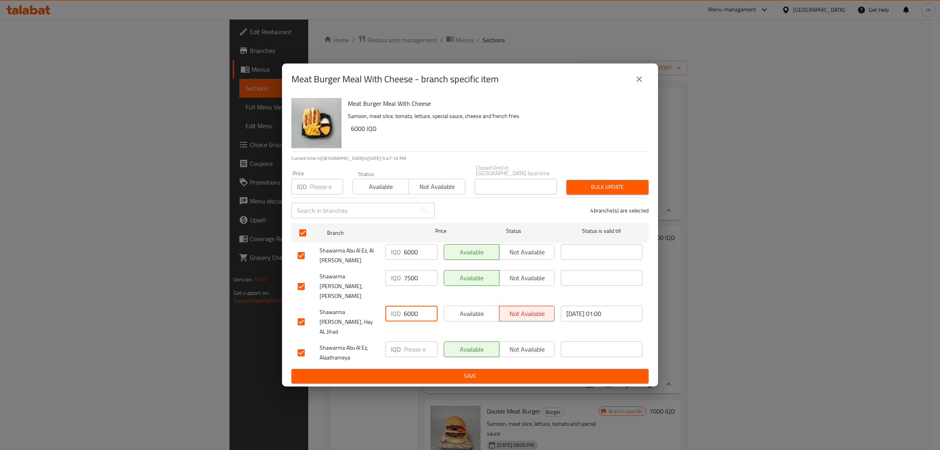
click at [412, 312] on input "6000" at bounding box center [421, 314] width 34 height 16
paste input "75"
type input "7500"
click at [406, 371] on span "Save" at bounding box center [470, 376] width 345 height 10
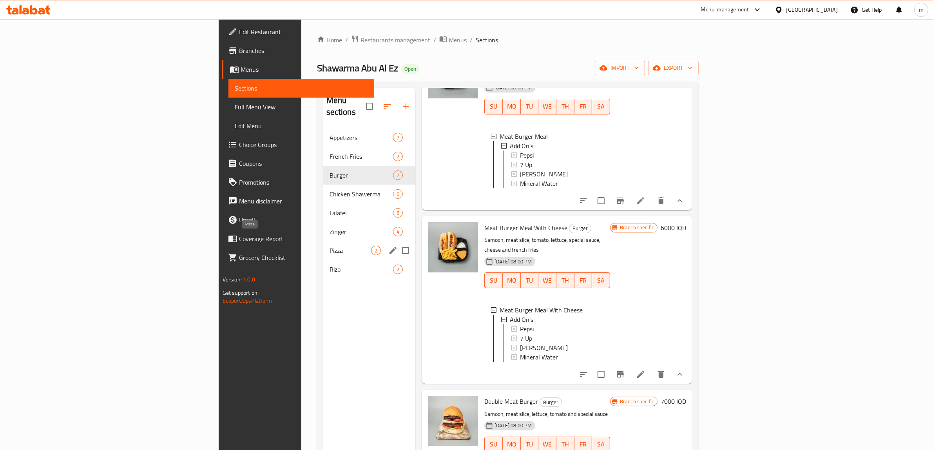
click at [329, 246] on span "Pizza" at bounding box center [350, 250] width 42 height 9
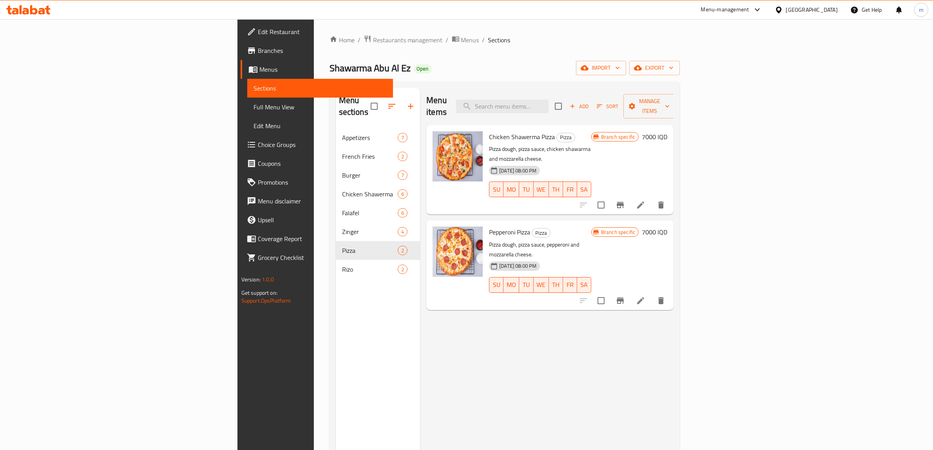
click at [625, 296] on icon "Branch-specific-item" at bounding box center [619, 300] width 9 height 9
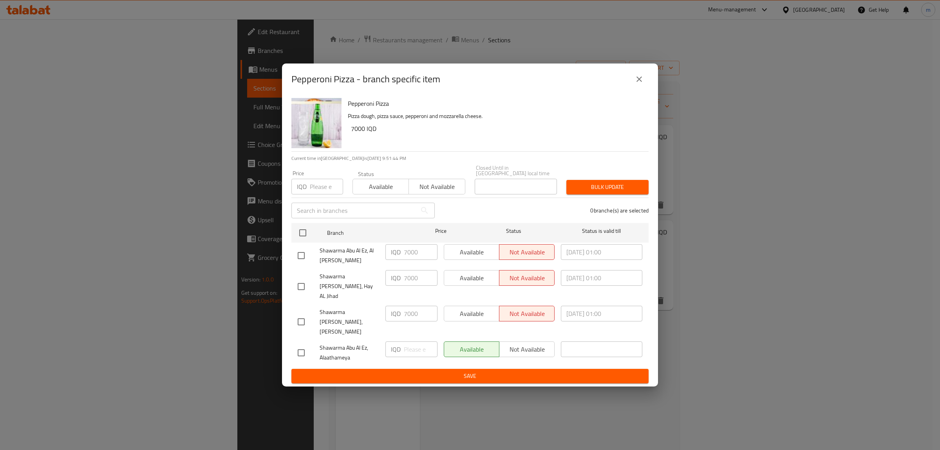
click at [638, 84] on icon "close" at bounding box center [639, 78] width 9 height 9
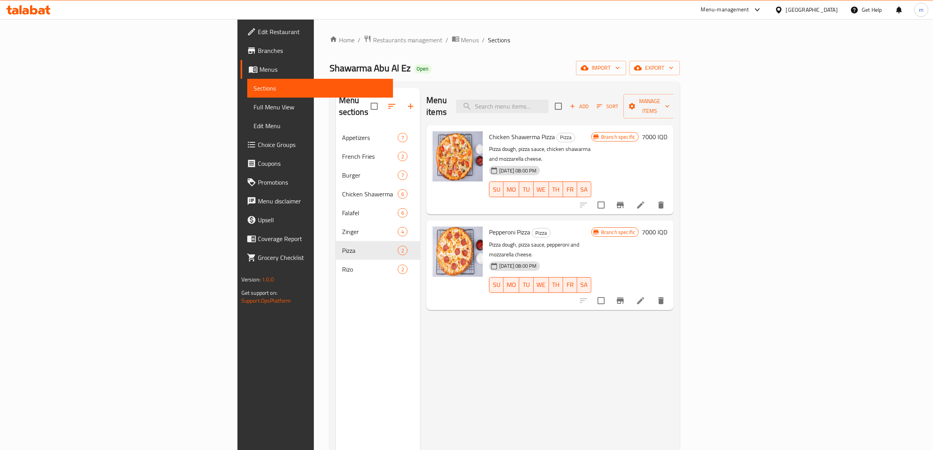
click at [625, 200] on icon "Branch-specific-item" at bounding box center [619, 204] width 9 height 9
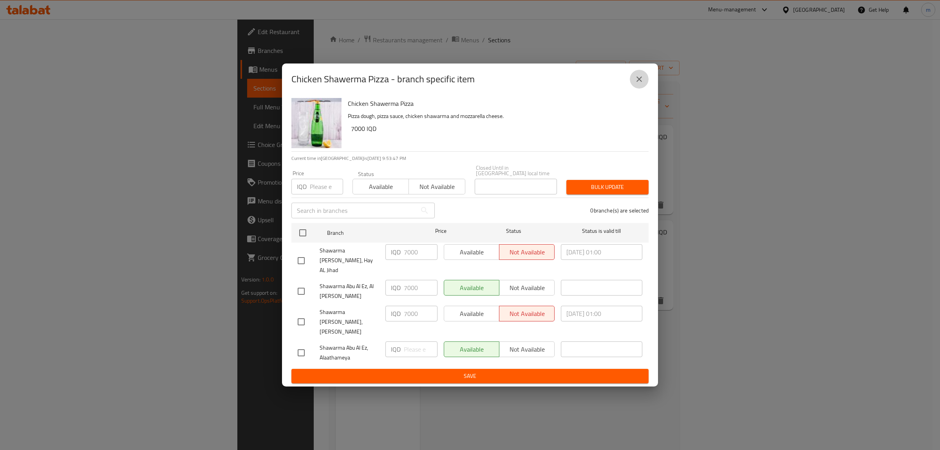
click at [641, 87] on button "close" at bounding box center [639, 79] width 19 height 19
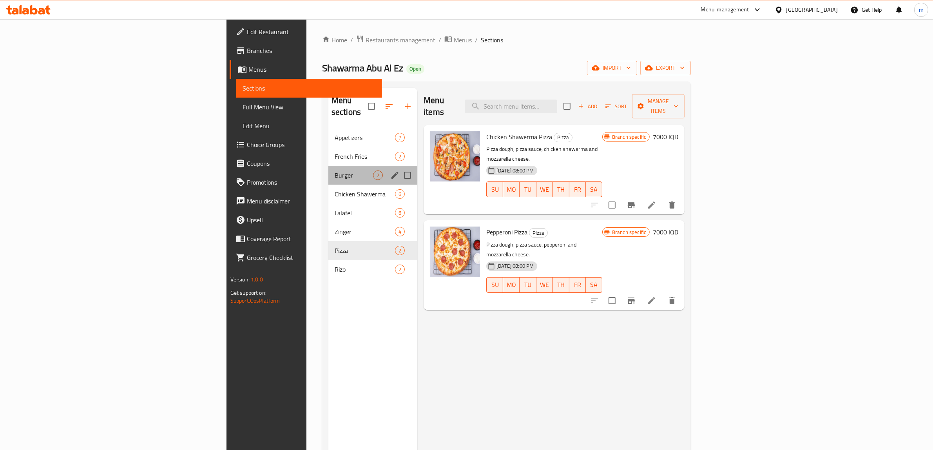
click at [328, 166] on div "Burger 7" at bounding box center [372, 175] width 89 height 19
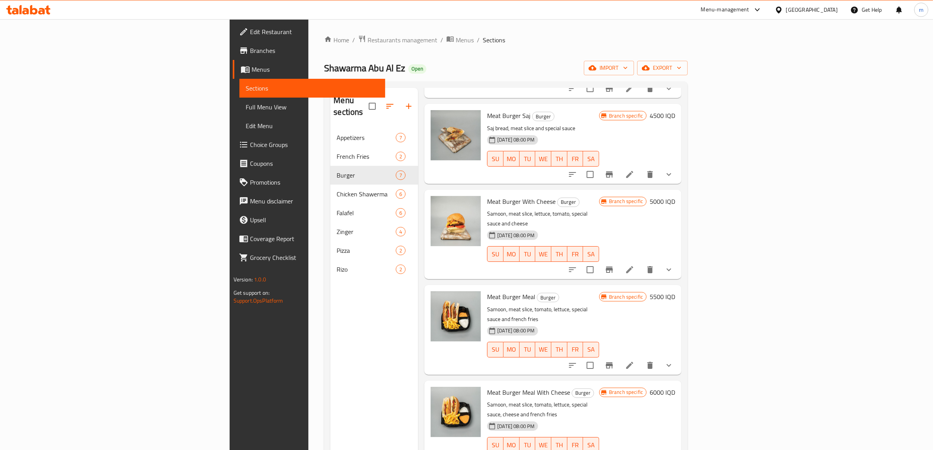
scroll to position [130, 0]
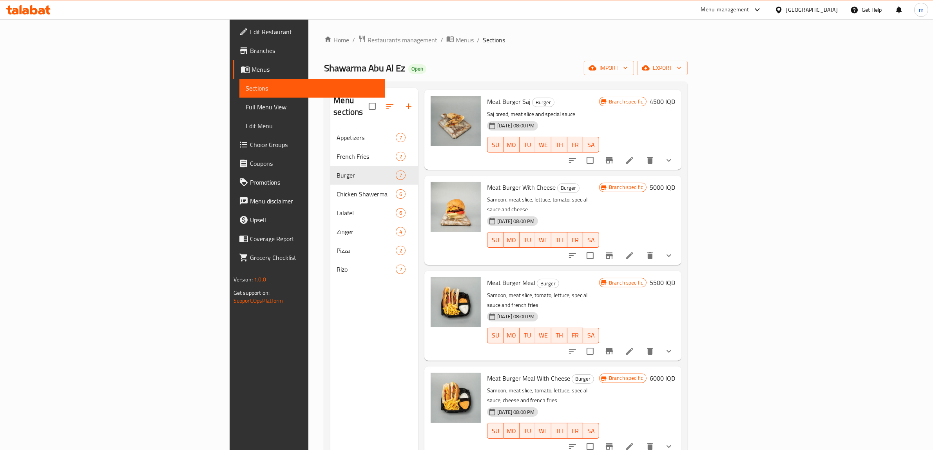
click at [613, 252] on icon "Branch-specific-item" at bounding box center [609, 255] width 7 height 6
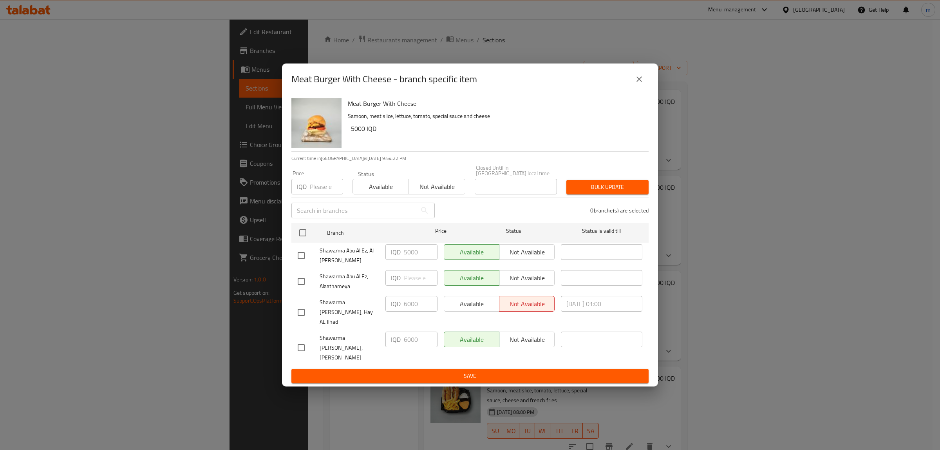
click at [640, 84] on icon "close" at bounding box center [639, 78] width 9 height 9
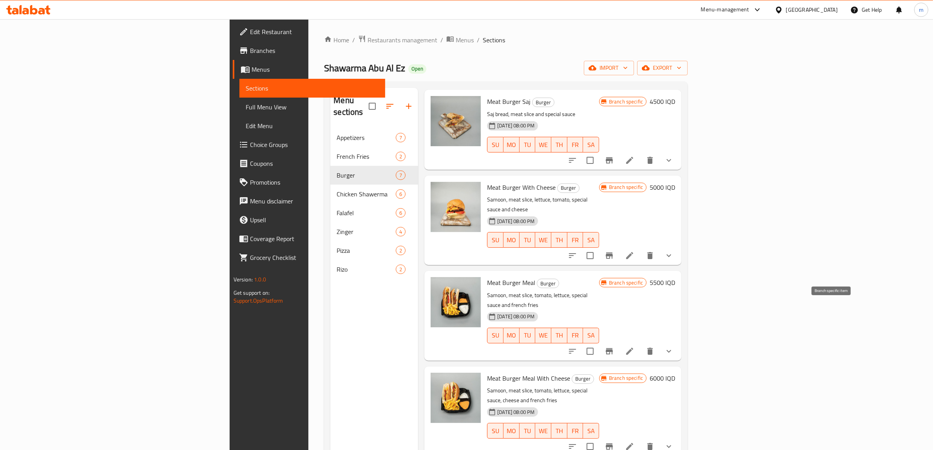
click at [614, 346] on icon "Branch-specific-item" at bounding box center [608, 350] width 9 height 9
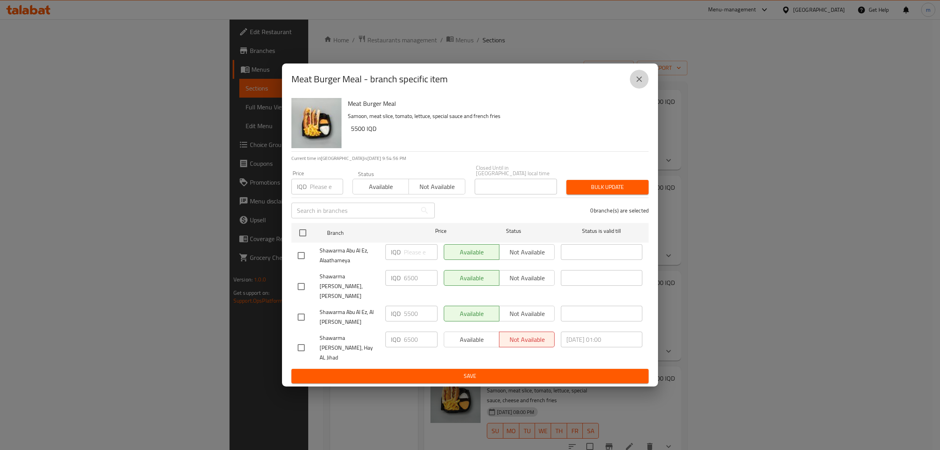
click at [633, 89] on button "close" at bounding box center [639, 79] width 19 height 19
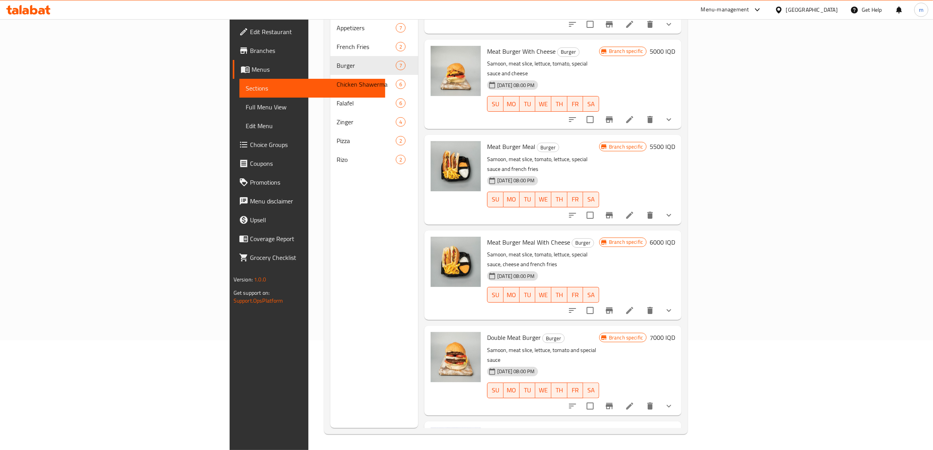
scroll to position [110, 0]
click at [613, 307] on icon "Branch-specific-item" at bounding box center [609, 310] width 7 height 6
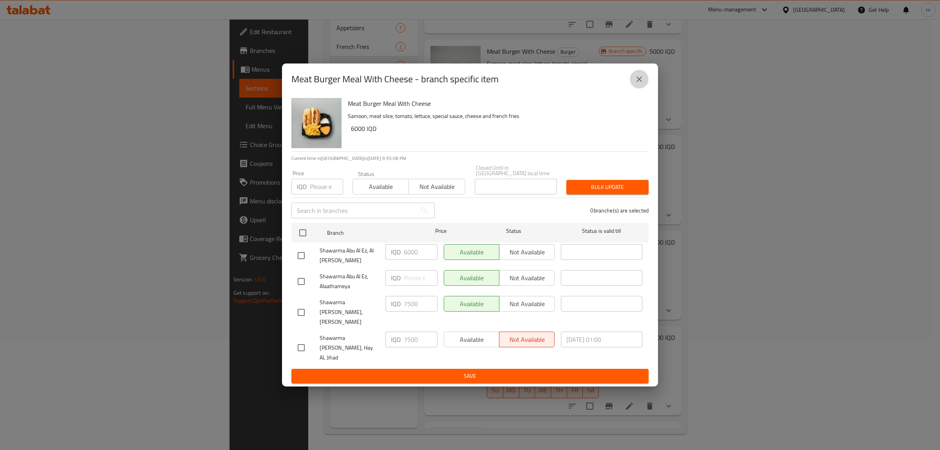
click at [640, 84] on icon "close" at bounding box center [639, 78] width 9 height 9
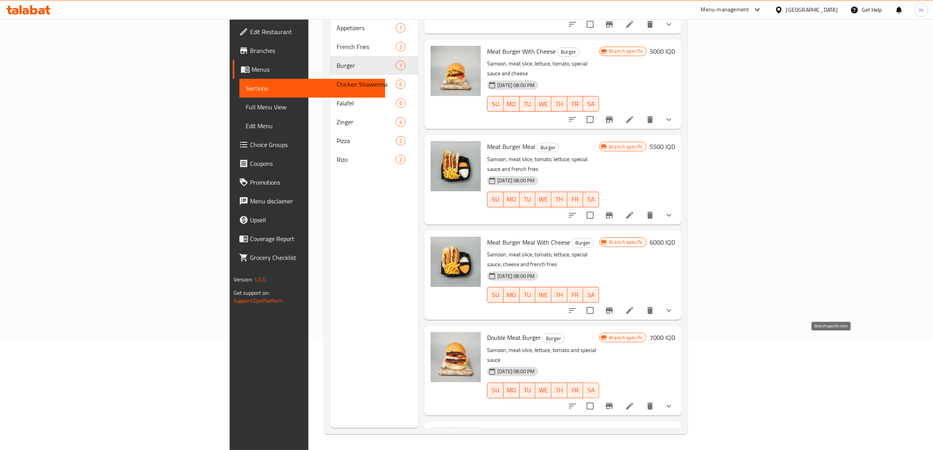
click at [614, 401] on icon "Branch-specific-item" at bounding box center [608, 405] width 9 height 9
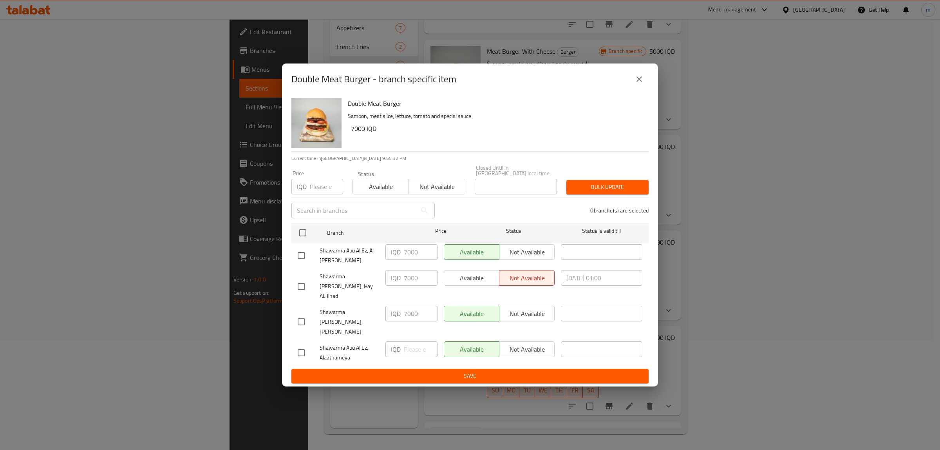
click at [642, 84] on icon "close" at bounding box center [639, 78] width 9 height 9
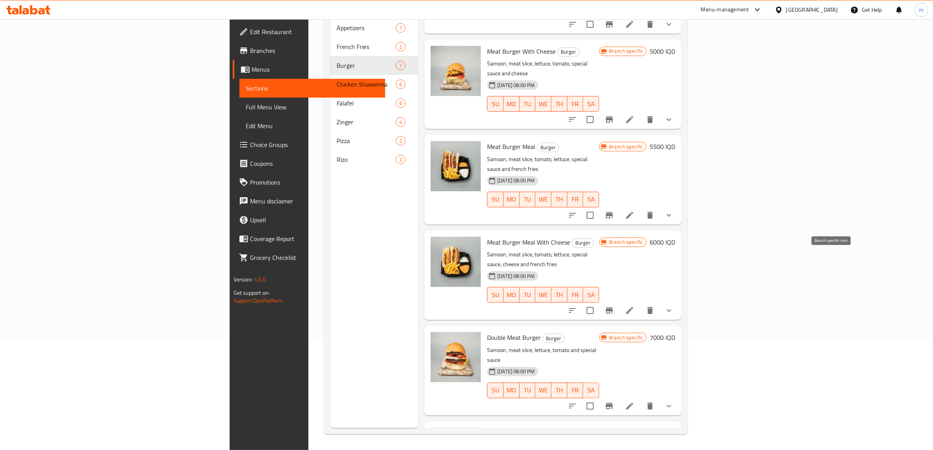
click at [613, 307] on icon "Branch-specific-item" at bounding box center [609, 310] width 7 height 6
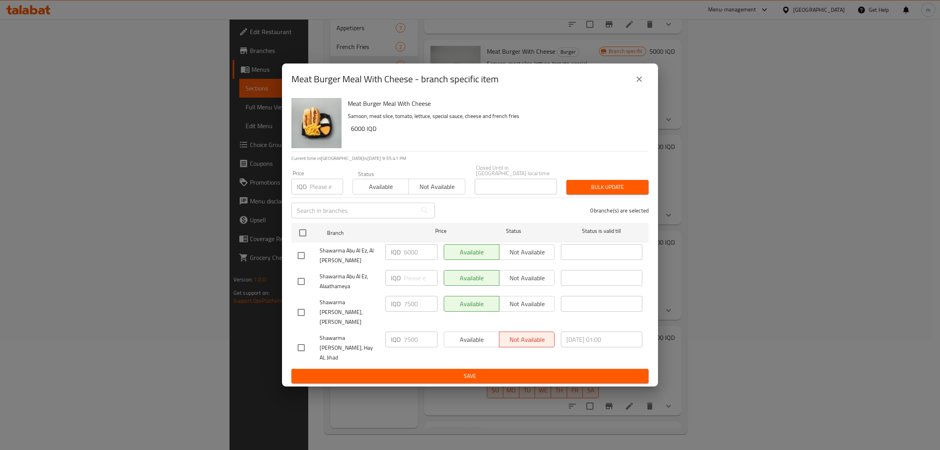
click at [640, 82] on icon "close" at bounding box center [639, 78] width 5 height 5
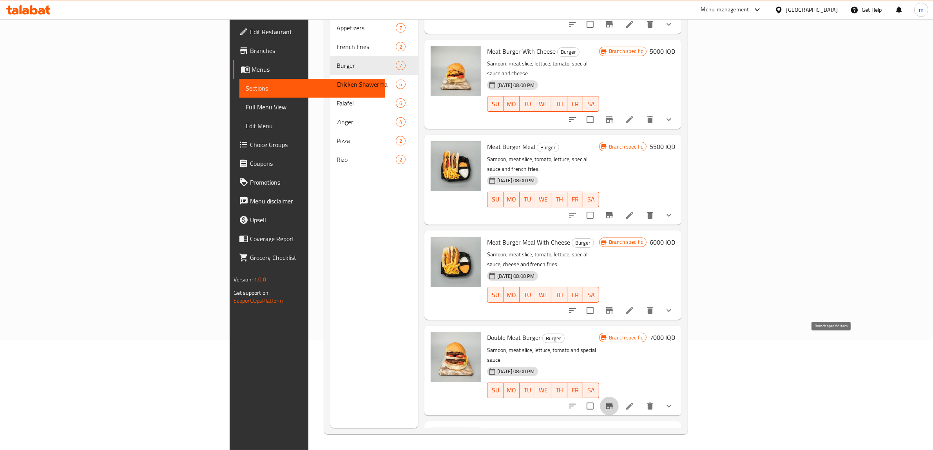
click at [619, 396] on button "Branch-specific-item" at bounding box center [609, 405] width 19 height 19
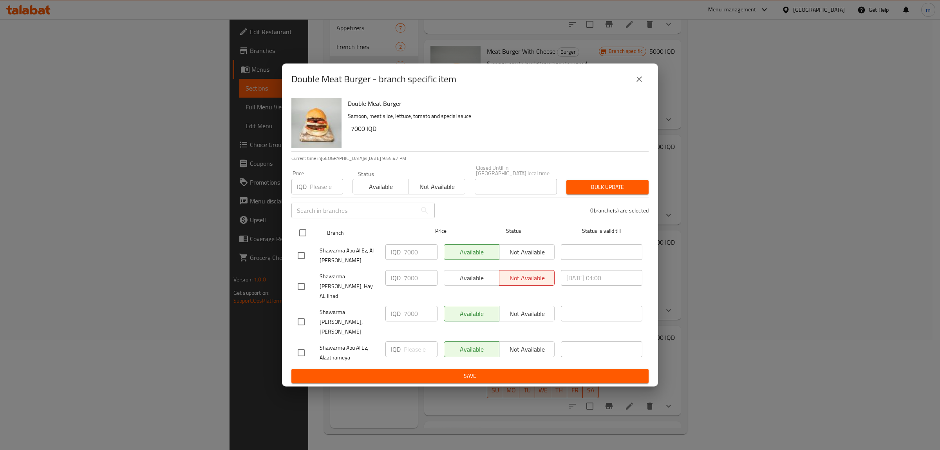
click at [304, 241] on input "checkbox" at bounding box center [303, 232] width 16 height 16
checkbox input "true"
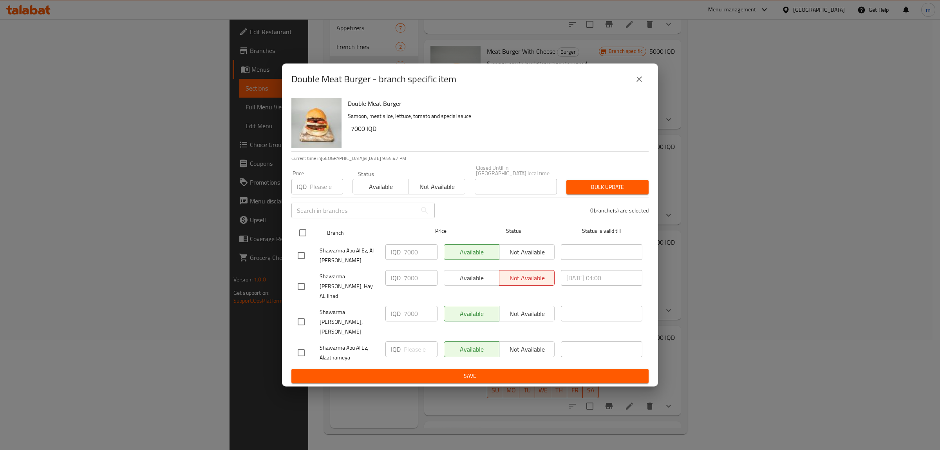
checkbox input "true"
click at [412, 284] on input "7000" at bounding box center [421, 278] width 34 height 16
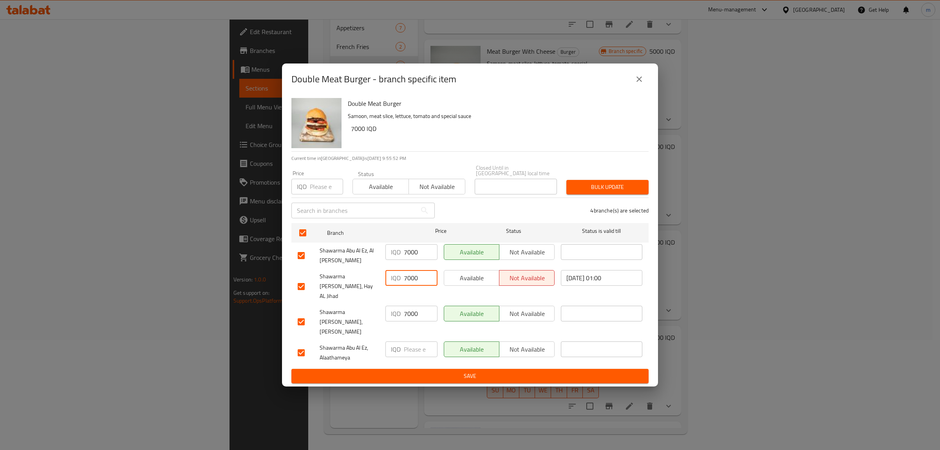
click at [412, 284] on input "7000" at bounding box center [421, 278] width 34 height 16
type input "7500"
click at [412, 313] on input "7000" at bounding box center [421, 314] width 34 height 16
paste input "5"
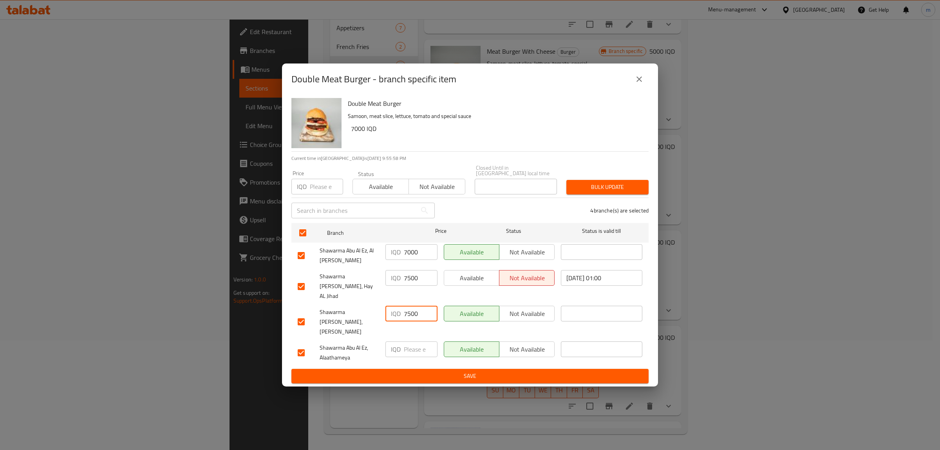
type input "7500"
click at [440, 371] on span "Save" at bounding box center [470, 376] width 345 height 10
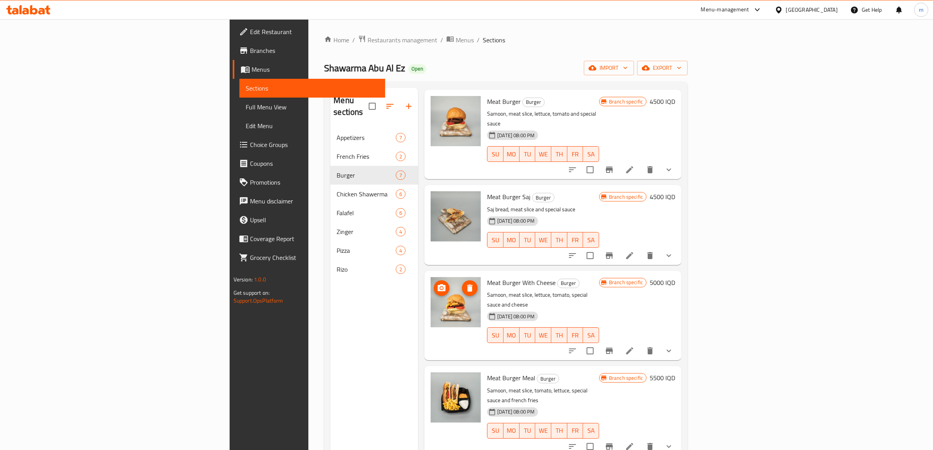
scroll to position [0, 0]
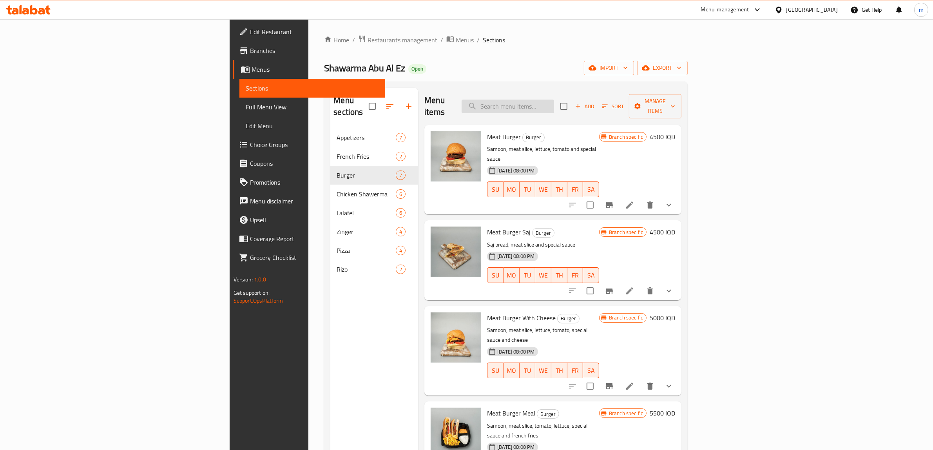
click at [554, 102] on input "search" at bounding box center [507, 106] width 92 height 14
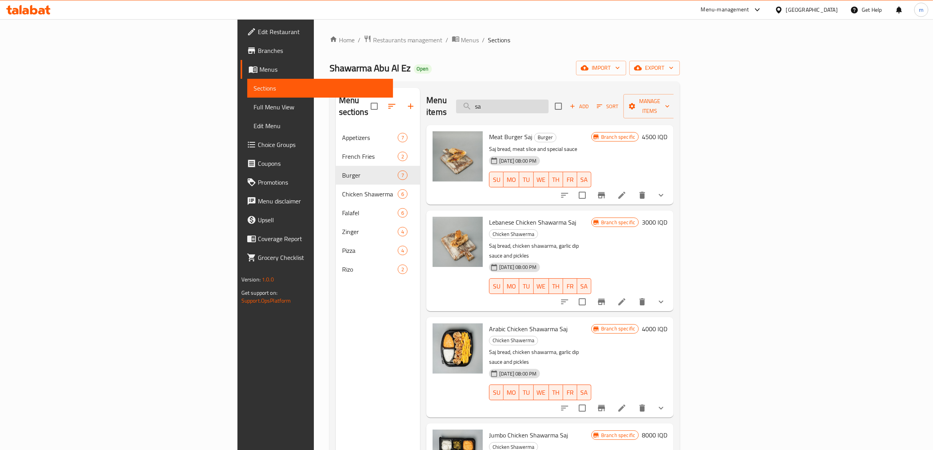
type input "s"
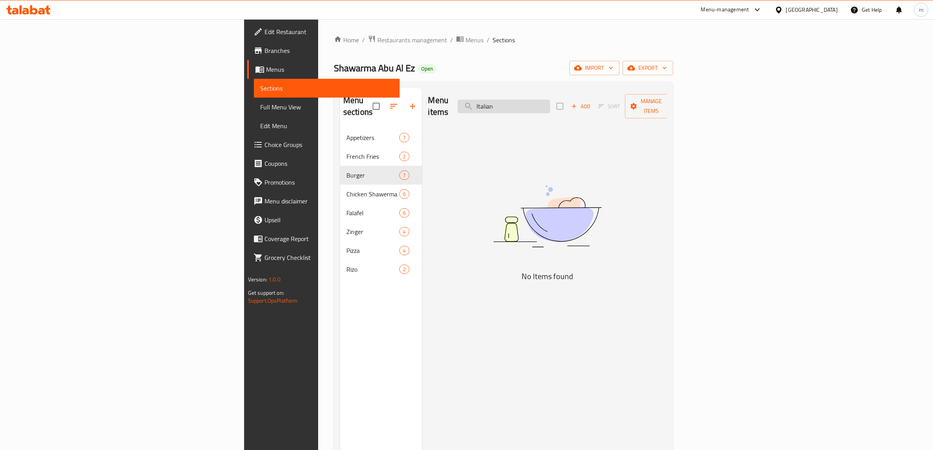
click at [550, 100] on input "Italian" at bounding box center [504, 106] width 92 height 14
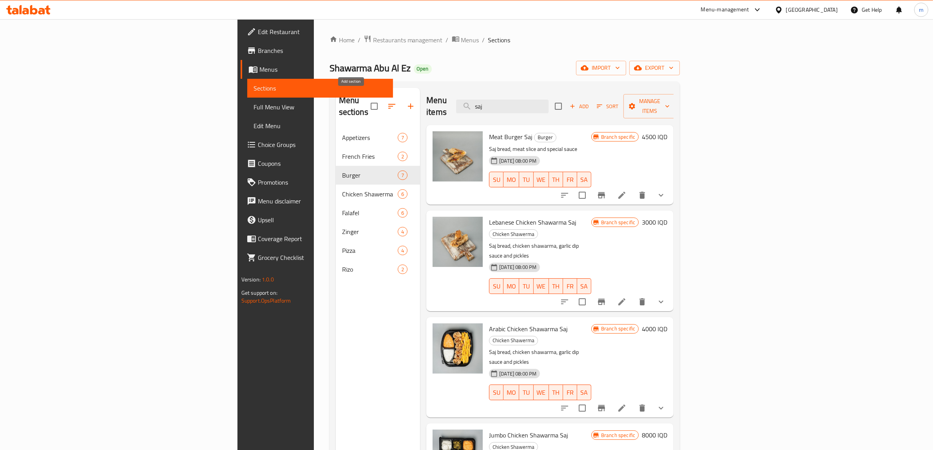
type input "saj"
click at [406, 103] on icon "button" at bounding box center [410, 105] width 9 height 9
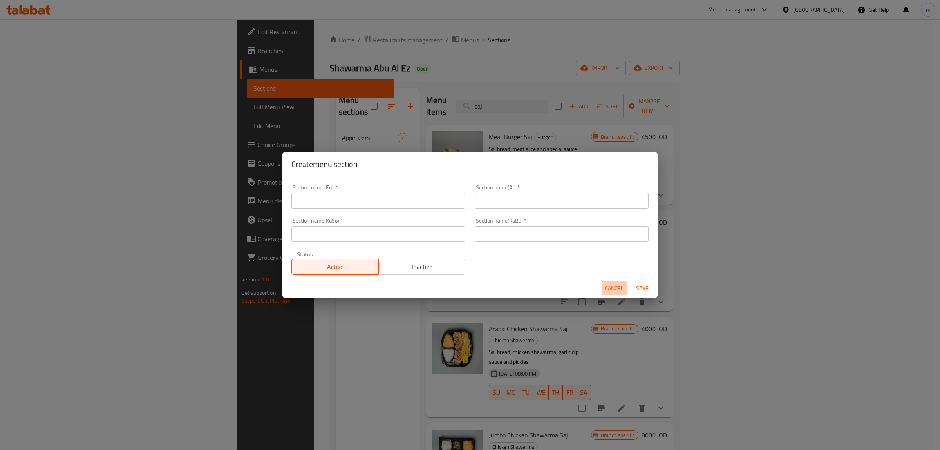
click at [612, 287] on span "Cancel" at bounding box center [614, 288] width 19 height 10
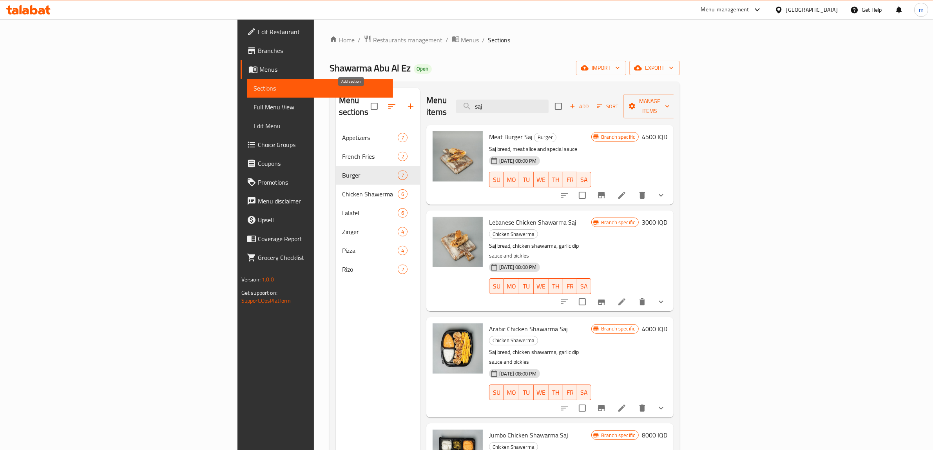
click at [406, 101] on icon "button" at bounding box center [410, 105] width 9 height 9
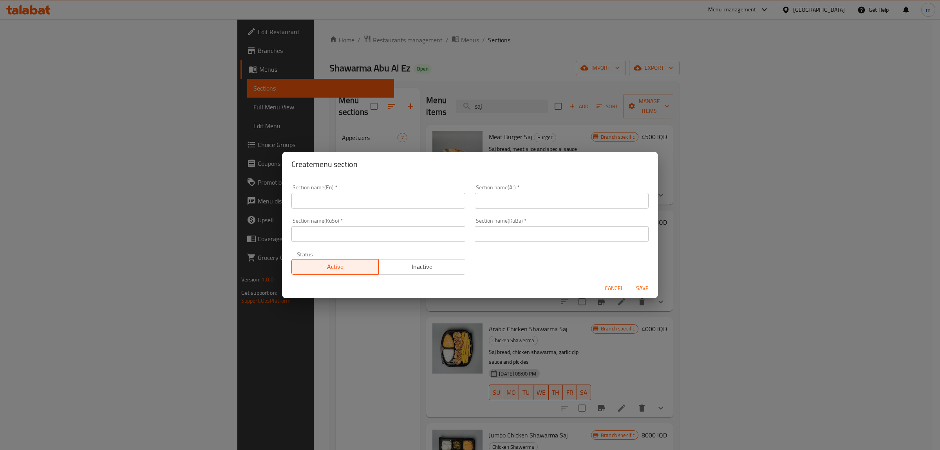
click at [350, 204] on input "text" at bounding box center [378, 201] width 174 height 16
type input "Saj"
type input "الصاج"
type input "ساج"
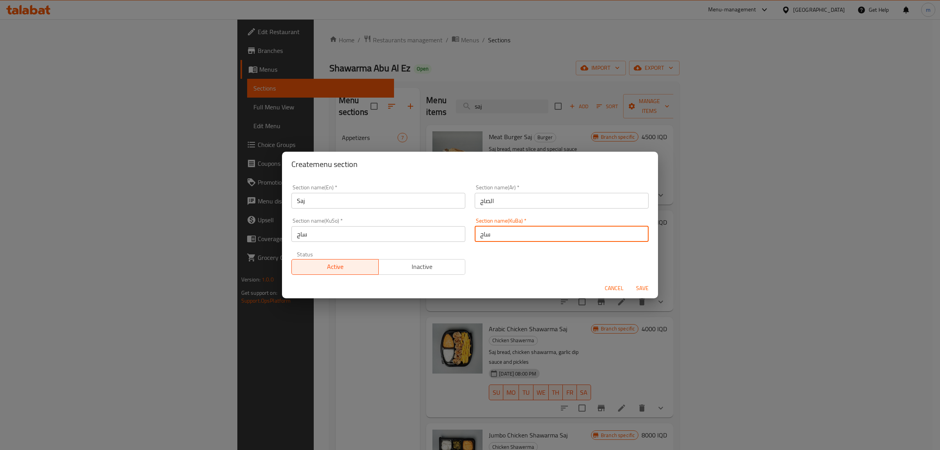
click at [643, 290] on span "Save" at bounding box center [642, 288] width 19 height 10
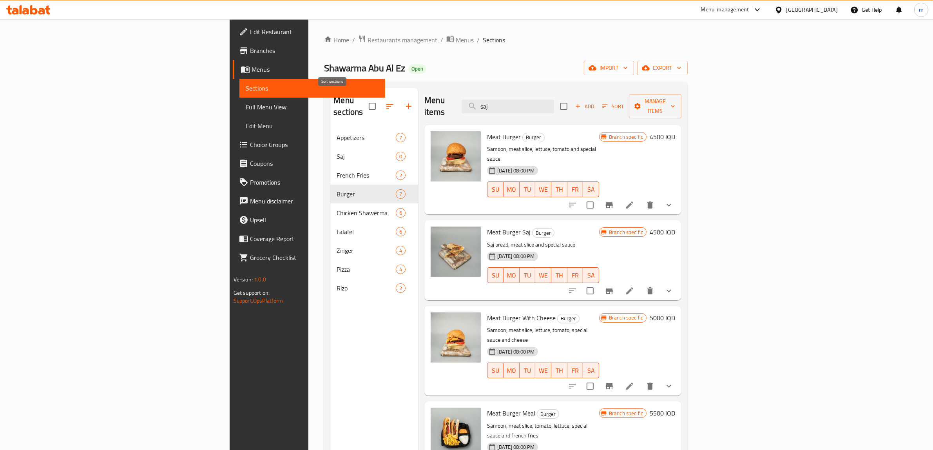
click at [385, 101] on icon "button" at bounding box center [389, 105] width 9 height 9
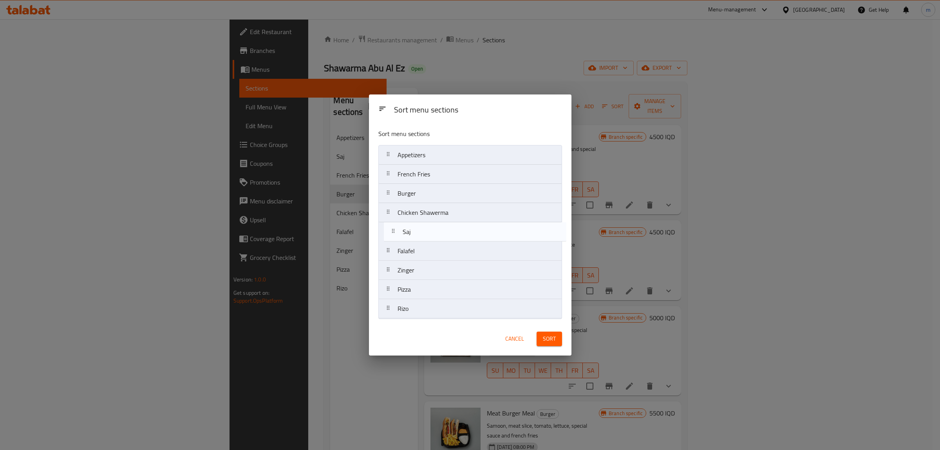
drag, startPoint x: 387, startPoint y: 172, endPoint x: 392, endPoint y: 232, distance: 59.8
click at [392, 232] on nav "Appetizers Saj French Fries Burger Chicken Shawerma Falafel Zinger Pizza [PERSO…" at bounding box center [470, 232] width 184 height 174
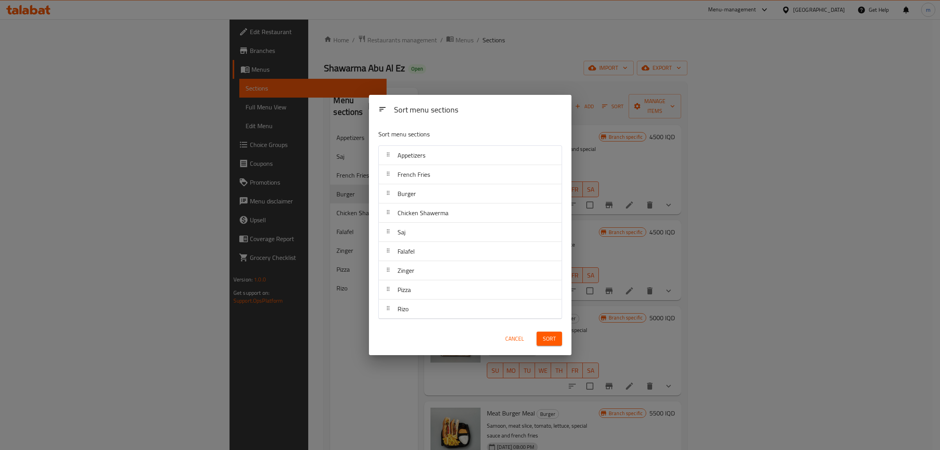
click at [545, 340] on span "Sort" at bounding box center [549, 339] width 13 height 10
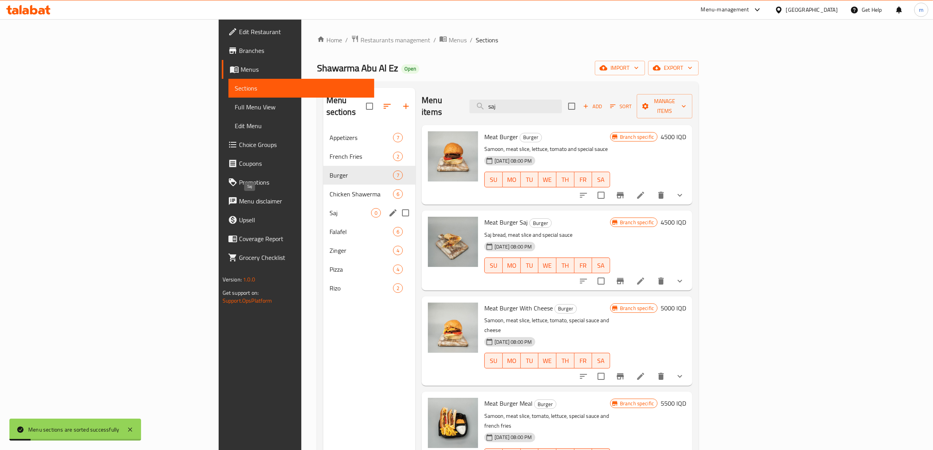
click at [329, 208] on span "Saj" at bounding box center [350, 212] width 42 height 9
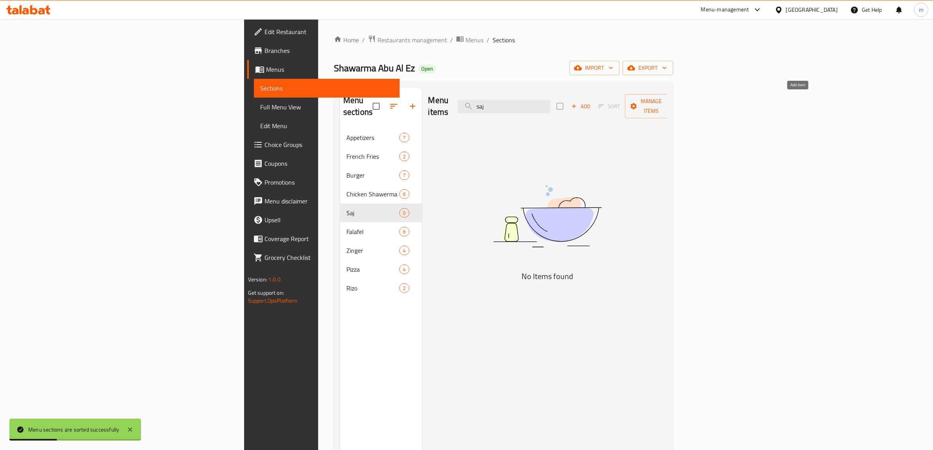
click at [591, 102] on span "Add" at bounding box center [580, 106] width 21 height 9
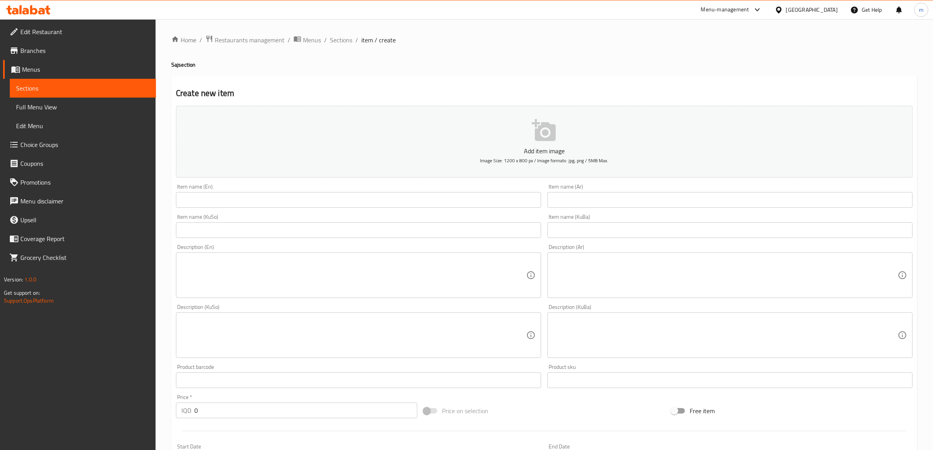
click at [257, 203] on input "text" at bounding box center [358, 200] width 365 height 16
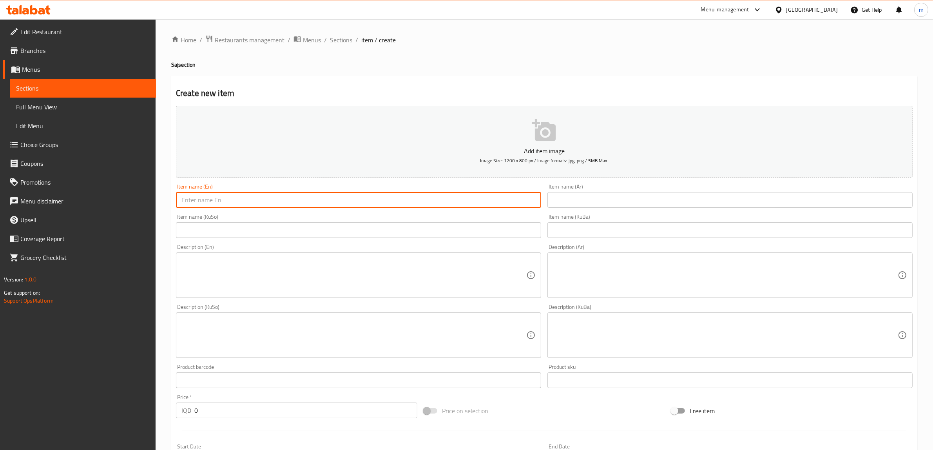
paste input "Italian Saj"
click at [200, 198] on input "Italian Saj" at bounding box center [358, 200] width 365 height 16
type input "Italian Meat Saj"
click at [576, 193] on input "text" at bounding box center [729, 200] width 365 height 16
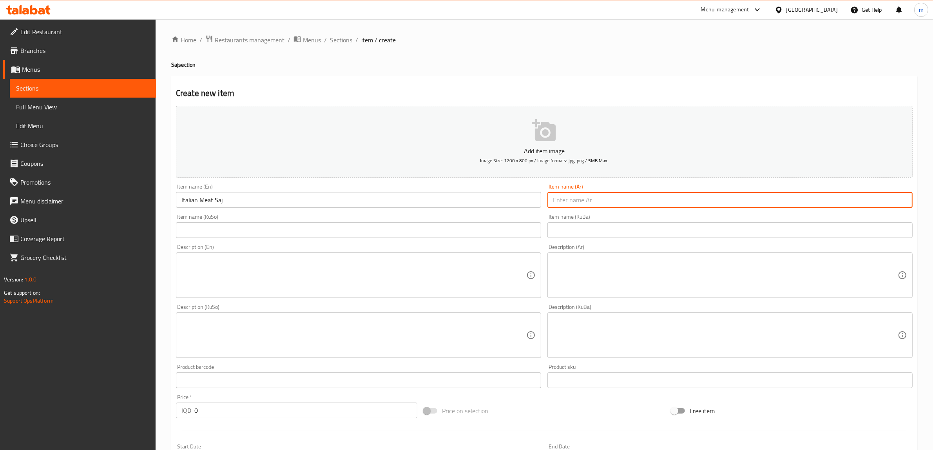
paste input "صاج ايطالي لحم"
click at [580, 203] on input "صاج ايطالي لحم" at bounding box center [729, 200] width 365 height 16
type input "صاج إيطالي لحم"
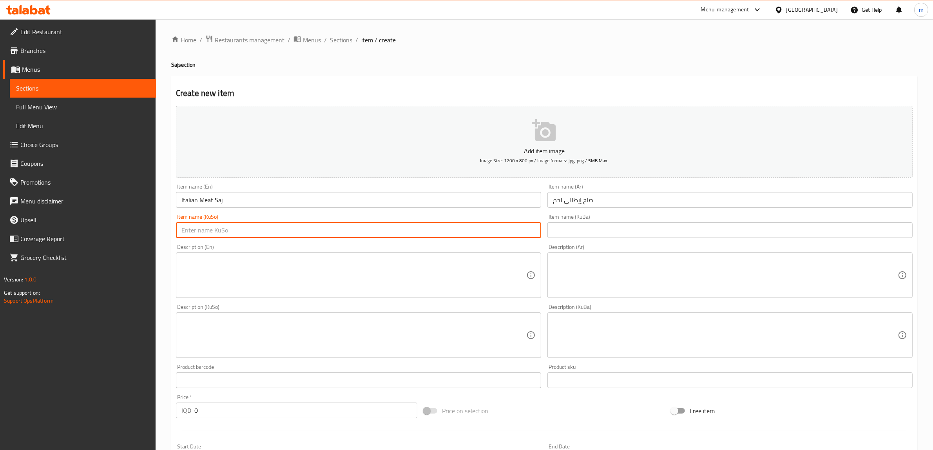
click at [402, 233] on input "text" at bounding box center [358, 230] width 365 height 16
paste input "ساجی ئیتاڵی"
type input "ساجی ئیتاڵی گۆشت"
click at [581, 232] on input "text" at bounding box center [729, 230] width 365 height 16
click at [263, 227] on input "ساجی ئیتاڵی گۆشت" at bounding box center [358, 230] width 365 height 16
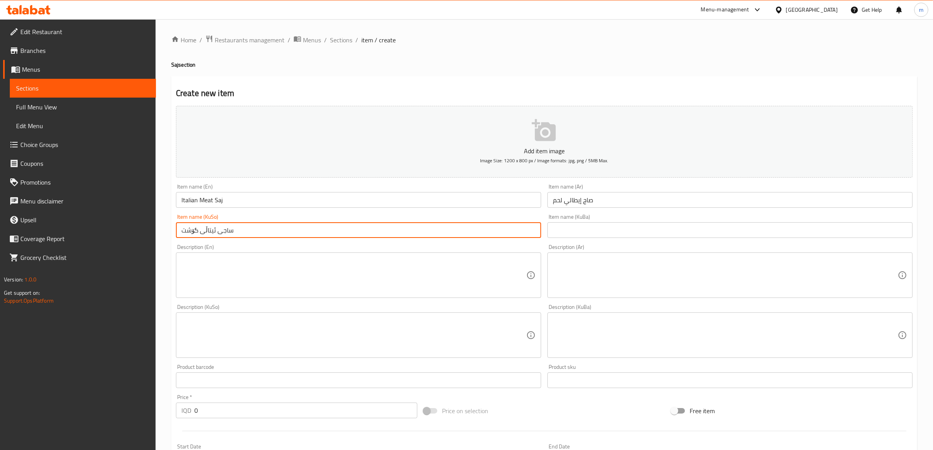
click at [263, 227] on input "ساجی ئیتاڵی گۆشت" at bounding box center [358, 230] width 365 height 16
click at [554, 230] on input "text" at bounding box center [729, 230] width 365 height 16
paste input "ساجی ئیتاڵی گۆشت"
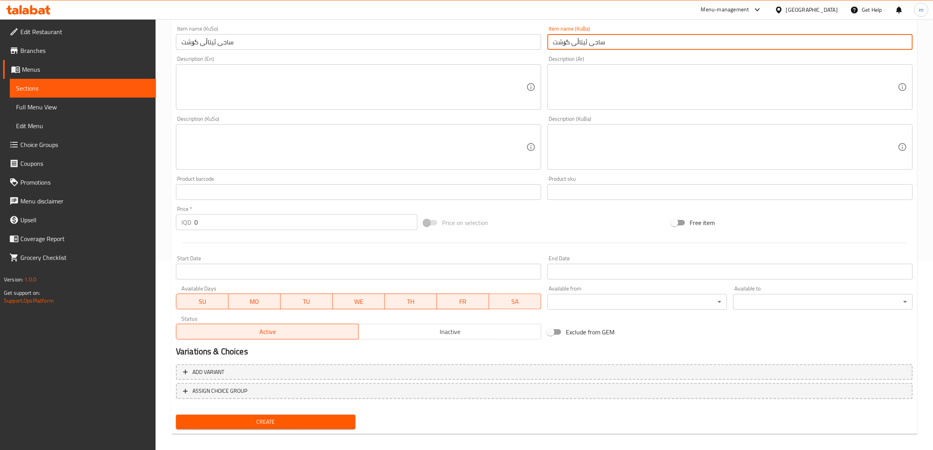
scroll to position [192, 0]
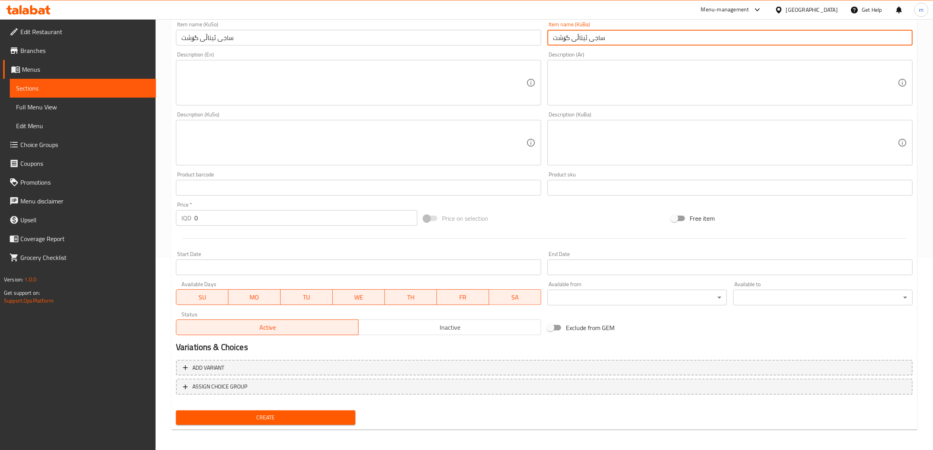
type input "ساجی ئیتاڵی گۆشت"
click at [260, 215] on input "0" at bounding box center [305, 218] width 223 height 16
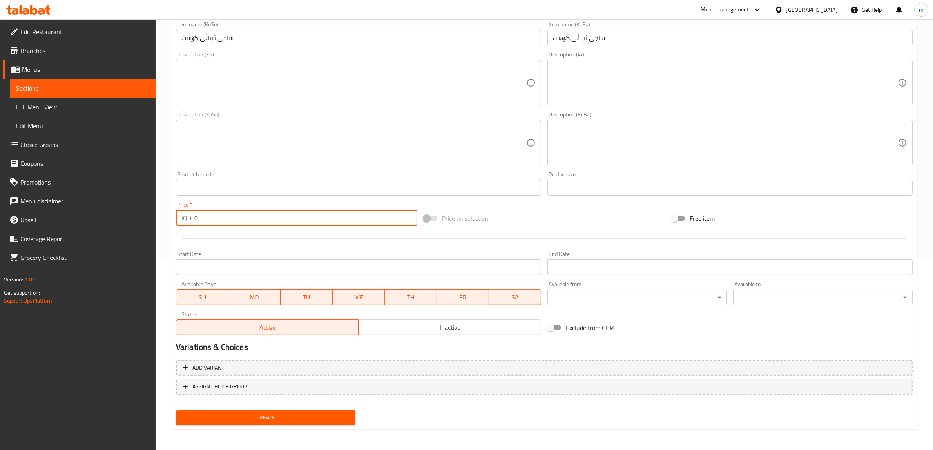
click at [260, 215] on input "0" at bounding box center [305, 218] width 223 height 16
type input "8000"
click at [303, 420] on span "Create" at bounding box center [265, 417] width 167 height 10
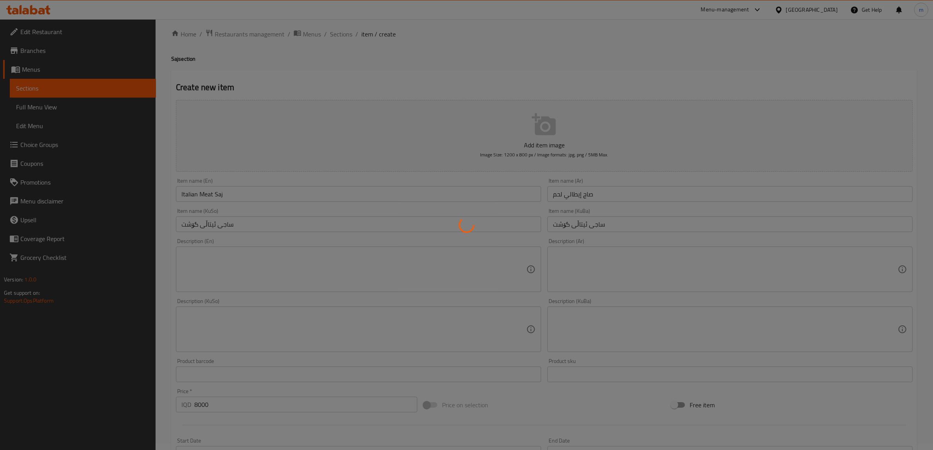
scroll to position [0, 0]
type input "0"
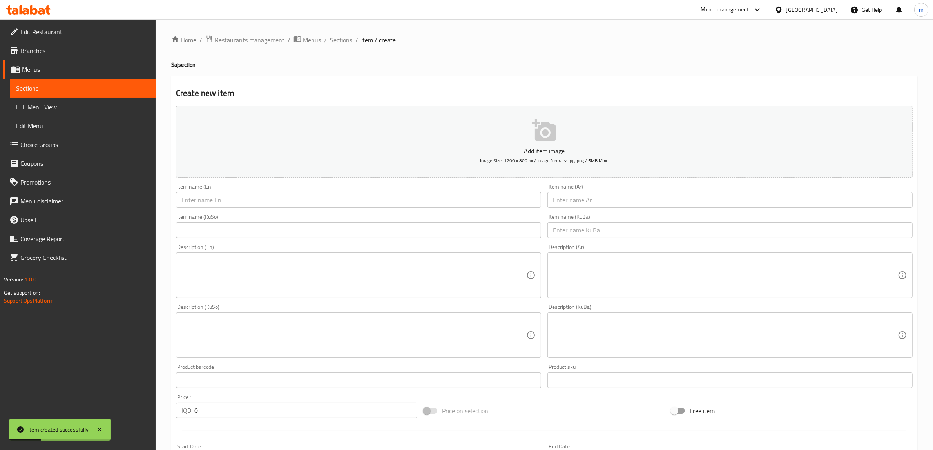
click at [339, 40] on span "Sections" at bounding box center [341, 39] width 22 height 9
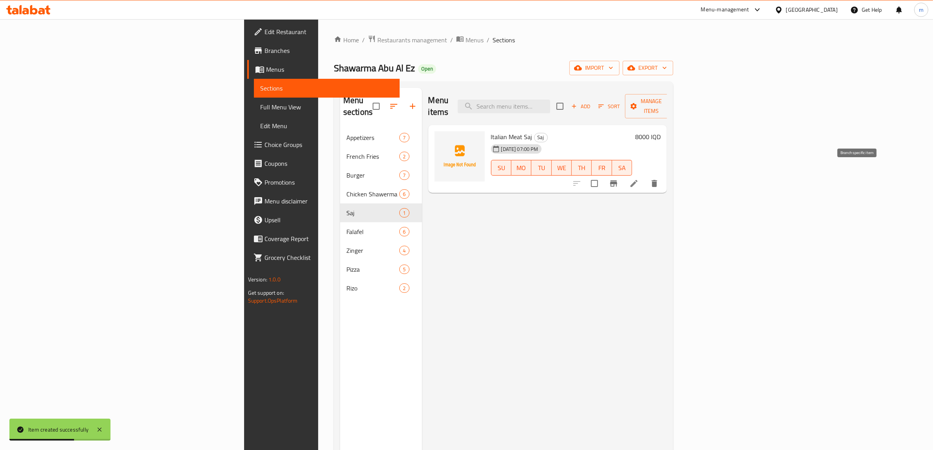
click at [638, 179] on icon at bounding box center [633, 183] width 9 height 9
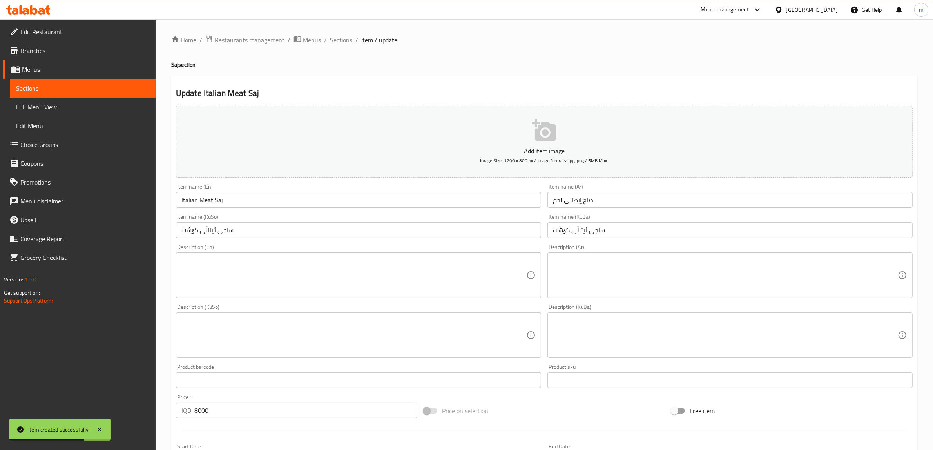
click at [196, 198] on input "Italian Meat Saj" at bounding box center [358, 200] width 365 height 16
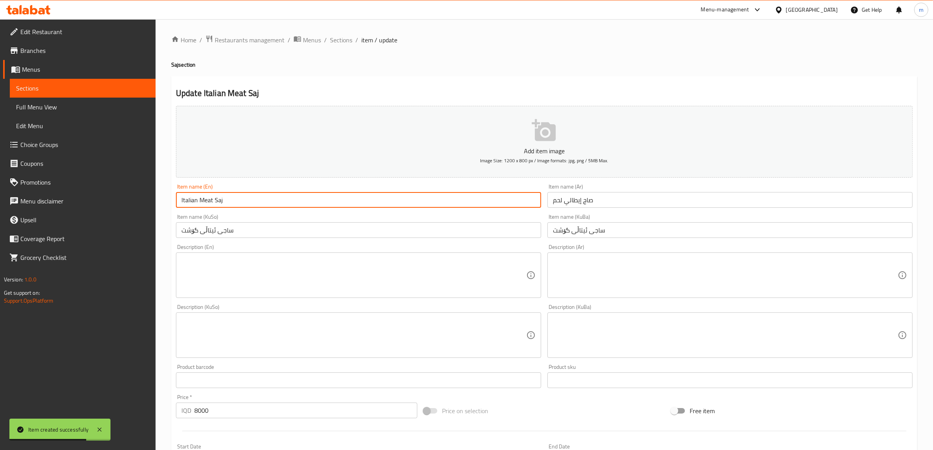
click at [196, 198] on input "Italian Meat Saj" at bounding box center [358, 200] width 365 height 16
click at [582, 201] on input "صاج إيطالي لحم" at bounding box center [729, 200] width 365 height 16
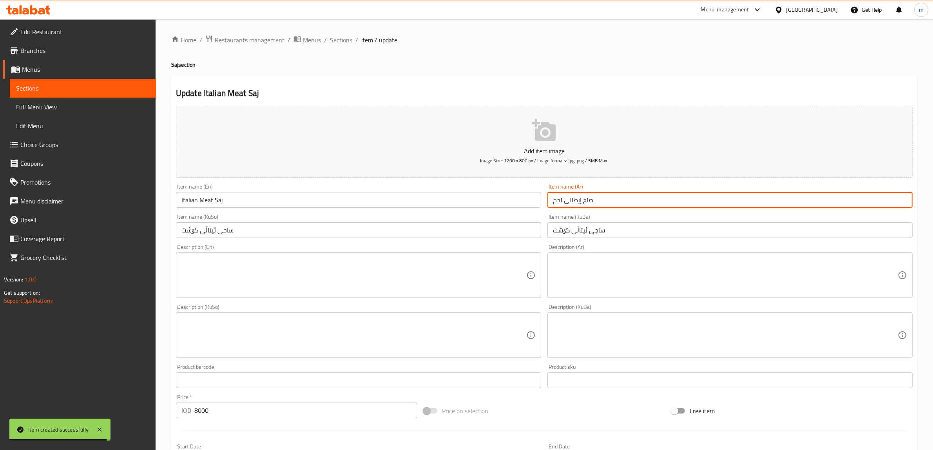
click at [582, 201] on input "صاج إيطالي لحم" at bounding box center [729, 200] width 365 height 16
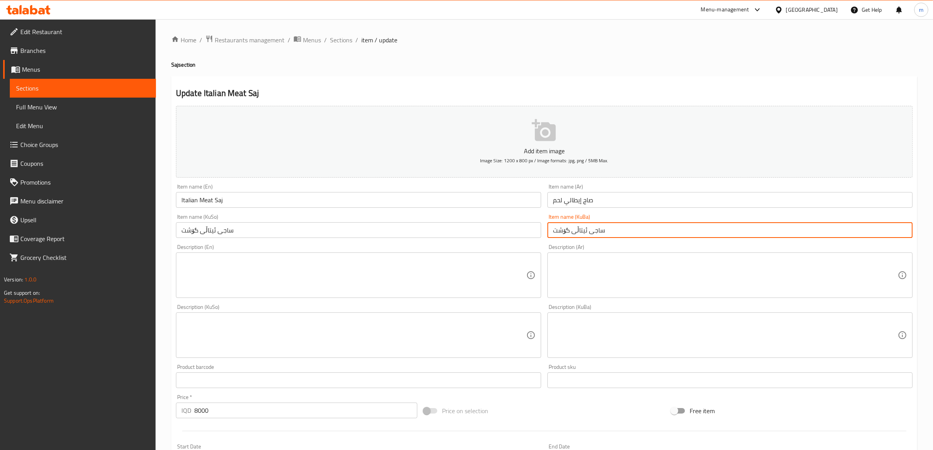
click at [572, 229] on input "ساجی ئیتاڵی گۆشت" at bounding box center [729, 230] width 365 height 16
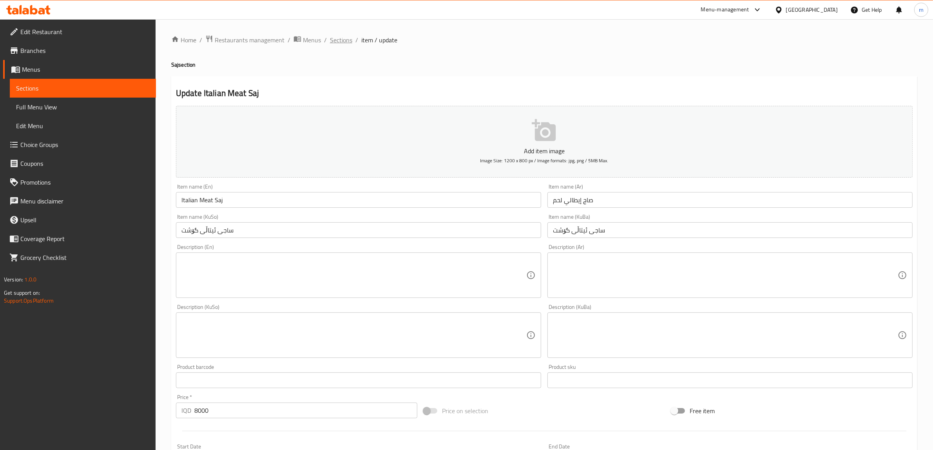
click at [334, 38] on span "Sections" at bounding box center [341, 39] width 22 height 9
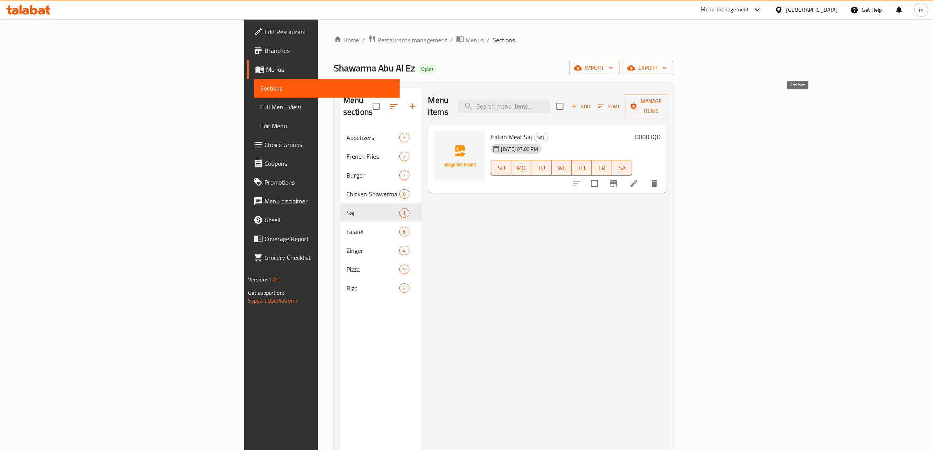
click at [593, 100] on button "Add" at bounding box center [580, 106] width 25 height 12
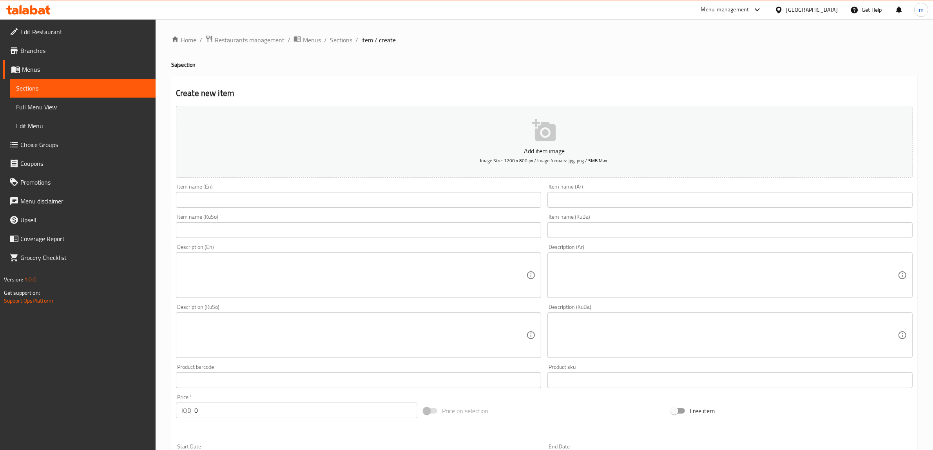
click at [452, 196] on input "text" at bounding box center [358, 200] width 365 height 16
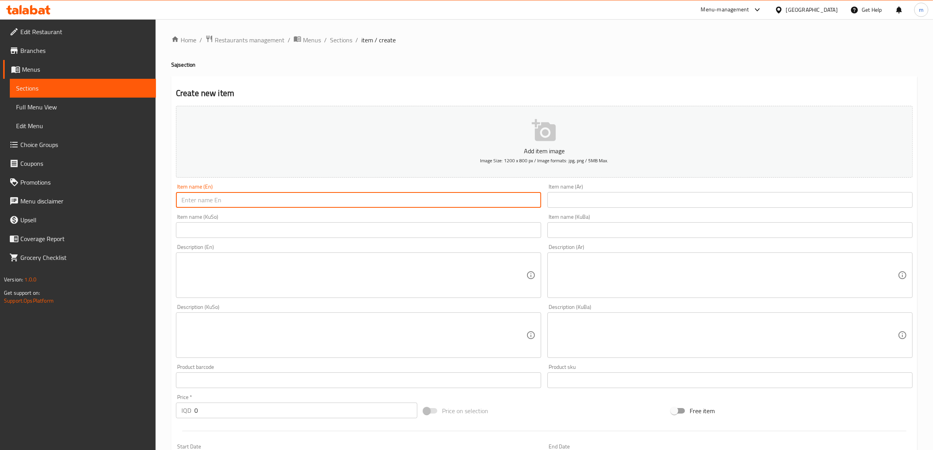
paste input "Italian Meat Saj"
click at [208, 193] on input "Italian Meat Saj" at bounding box center [358, 200] width 365 height 16
click at [208, 197] on input "Italian Meat Saj" at bounding box center [358, 200] width 365 height 16
drag, startPoint x: 208, startPoint y: 197, endPoint x: 203, endPoint y: 199, distance: 5.8
click at [203, 199] on input "Italian Meat Saj" at bounding box center [358, 200] width 365 height 16
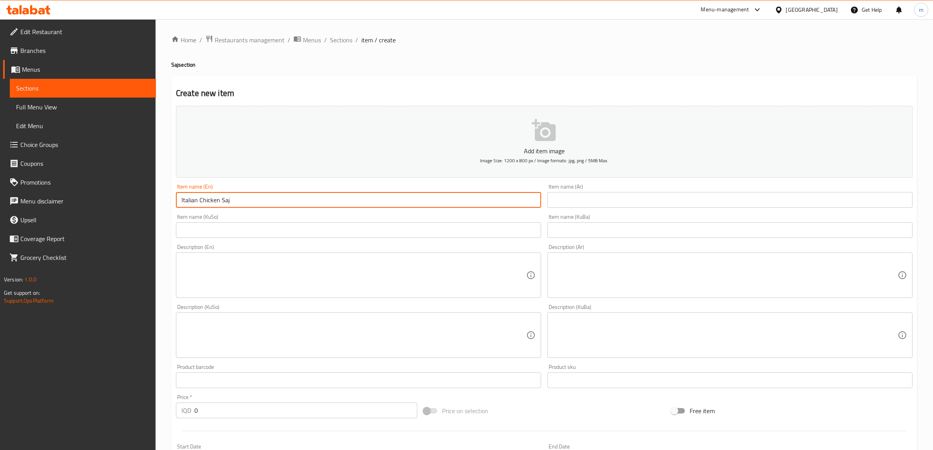
type input "Italian Chicken Saj"
click at [586, 201] on input "text" at bounding box center [729, 200] width 365 height 16
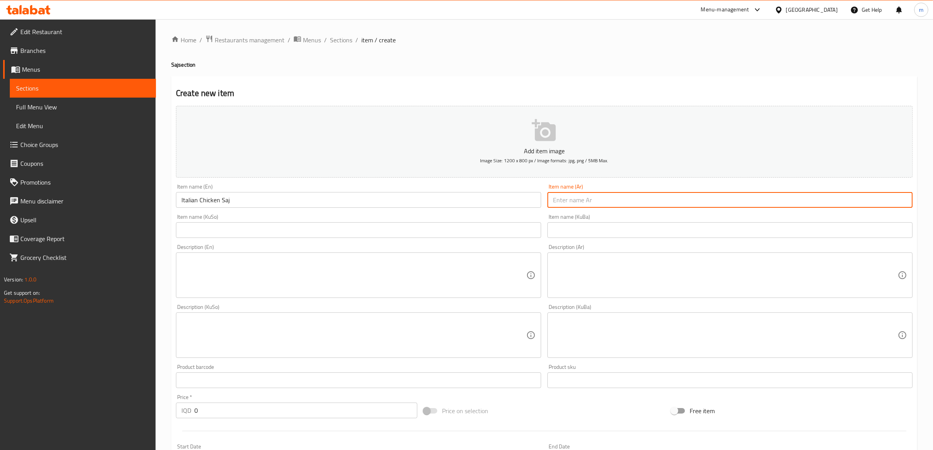
paste input "صاج إيطالي لحم"
type input "صاج إيطالي دجاج"
click at [494, 228] on input "text" at bounding box center [358, 230] width 365 height 16
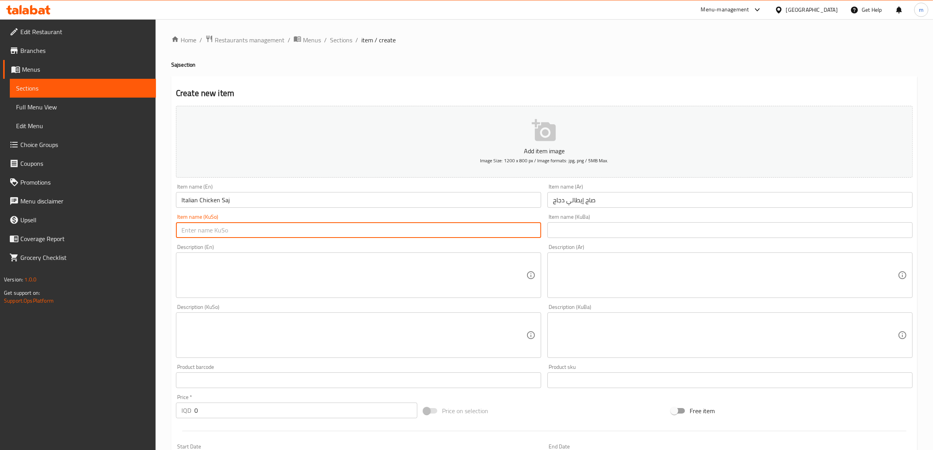
paste input "ساجی ئیتاڵی گۆشت"
type input "ساجی ئیتاڵی مریشک"
click at [586, 234] on input "text" at bounding box center [729, 230] width 365 height 16
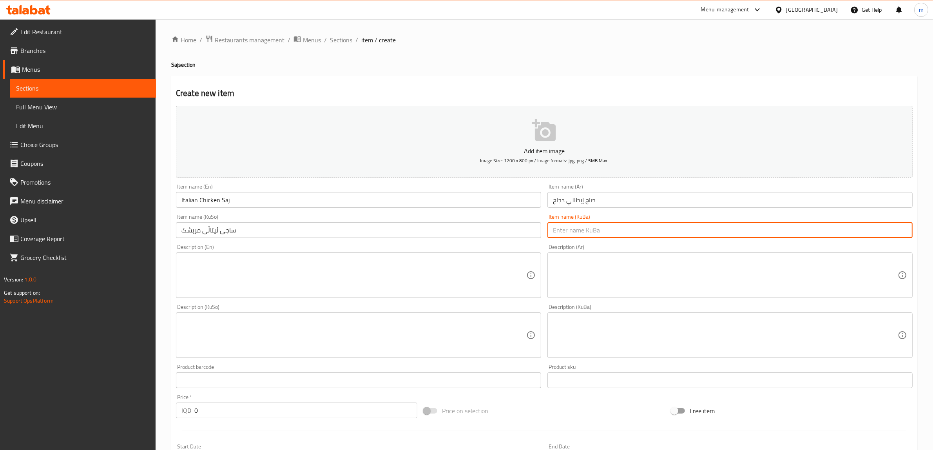
paste input "ساجی ئیتاڵی مریشک"
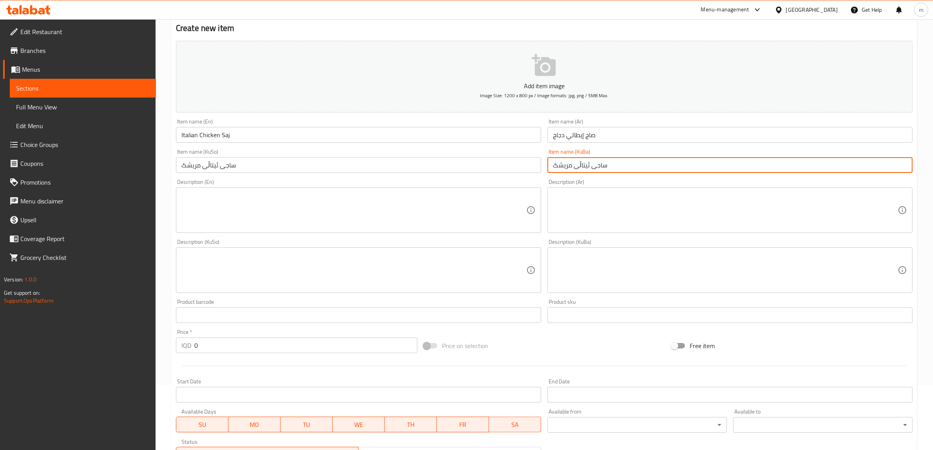
type input "ساجی ئیتاڵی مریشک"
click at [220, 343] on input "0" at bounding box center [305, 345] width 223 height 16
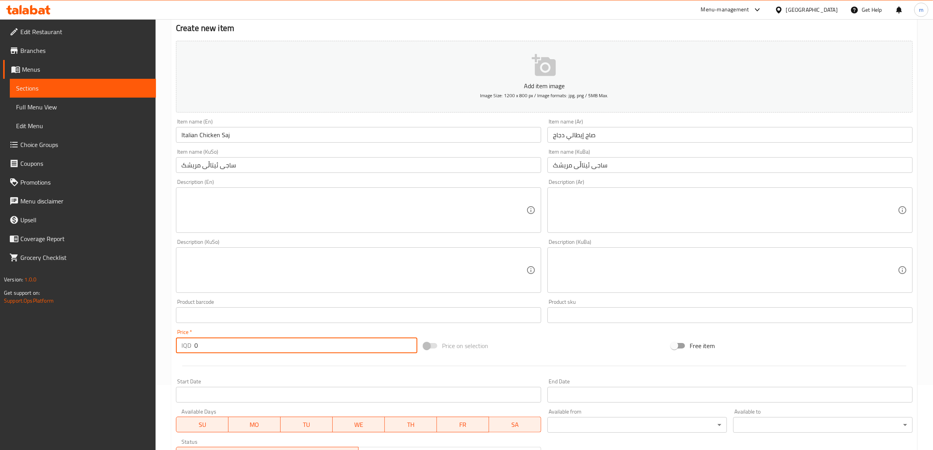
click at [220, 343] on input "0" at bounding box center [305, 345] width 223 height 16
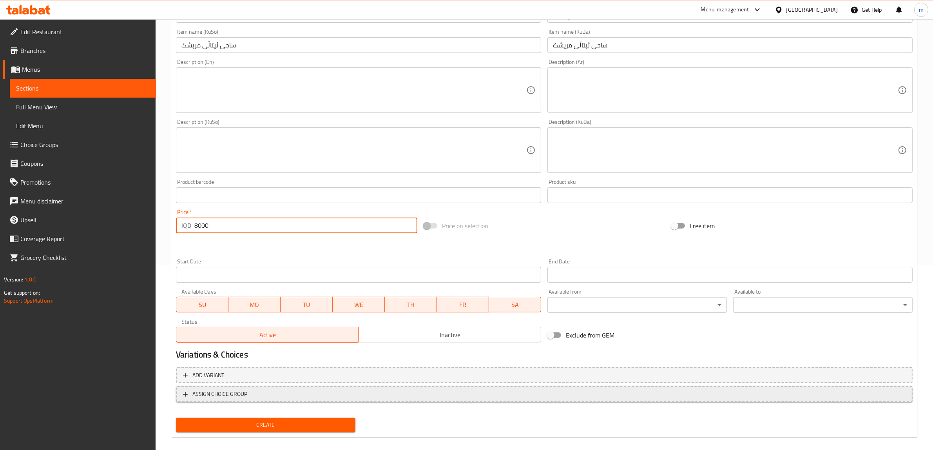
scroll to position [192, 0]
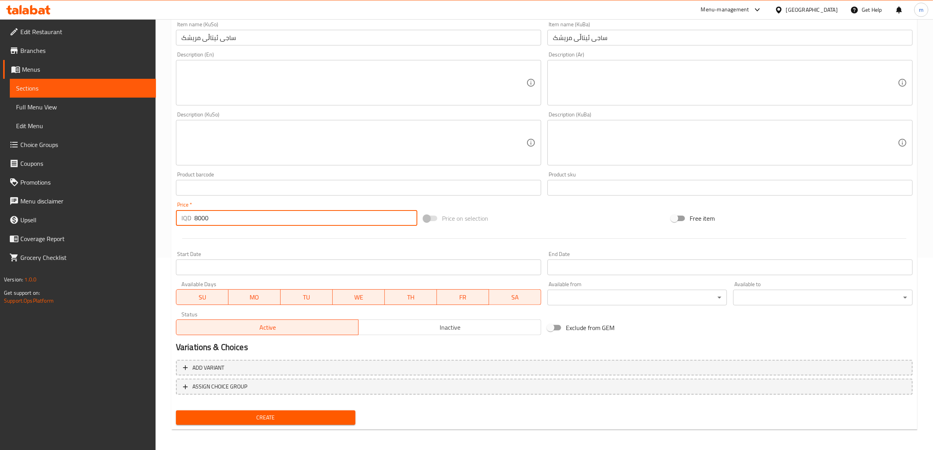
type input "8000"
click at [234, 414] on span "Create" at bounding box center [265, 417] width 167 height 10
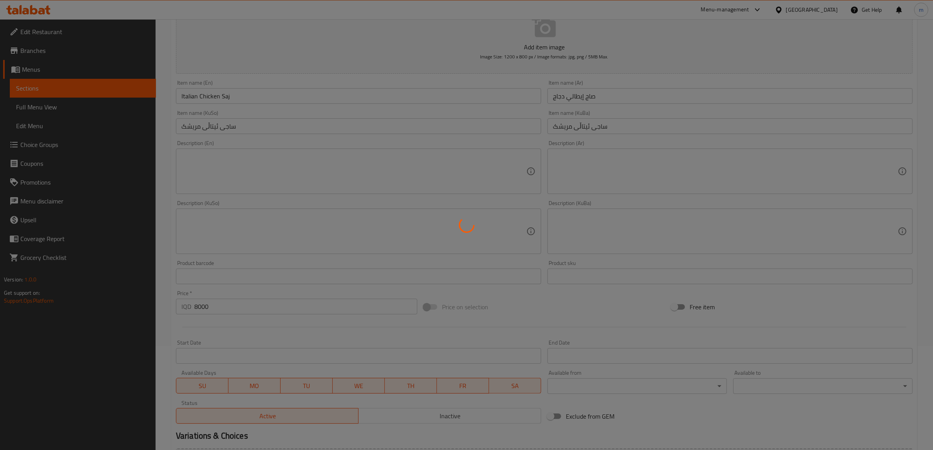
scroll to position [0, 0]
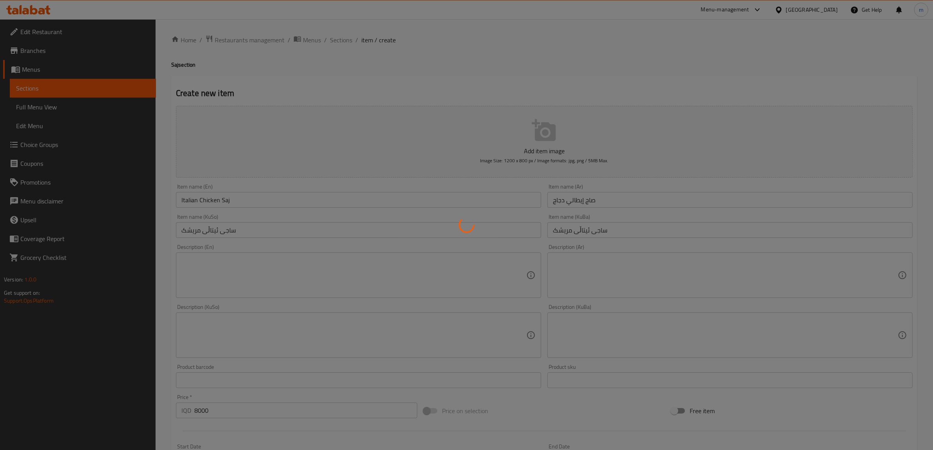
type input "0"
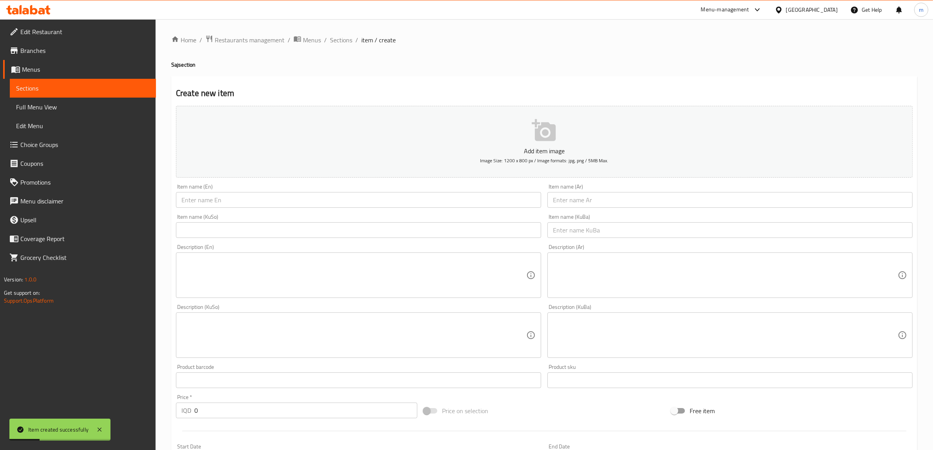
click at [224, 194] on input "text" at bounding box center [358, 200] width 365 height 16
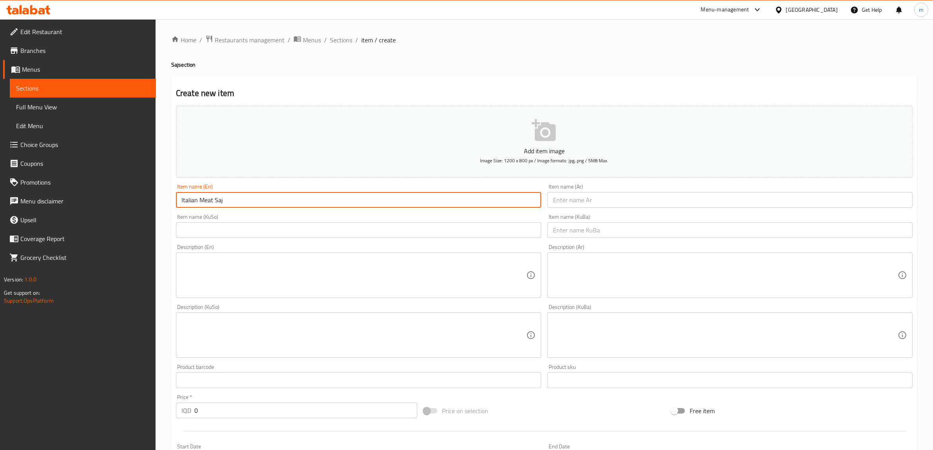
click at [206, 201] on input "Italian Meat Saj" at bounding box center [358, 200] width 365 height 16
click at [202, 202] on input "Italian Meat Saj" at bounding box center [358, 200] width 365 height 16
type input "Italian Vegetable Saj"
click at [624, 199] on input "text" at bounding box center [729, 200] width 365 height 16
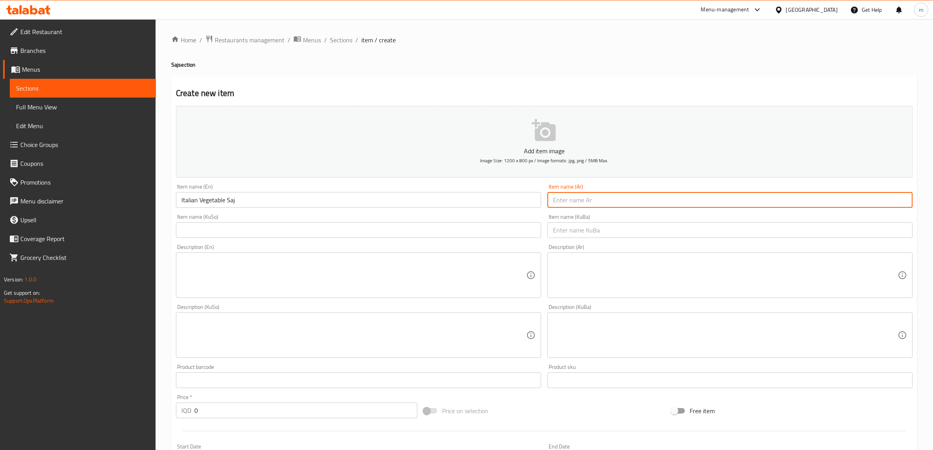
paste input "صاج إيطالي لحم"
type input "صاج إيطالي خضروات"
click at [498, 233] on input "text" at bounding box center [358, 230] width 365 height 16
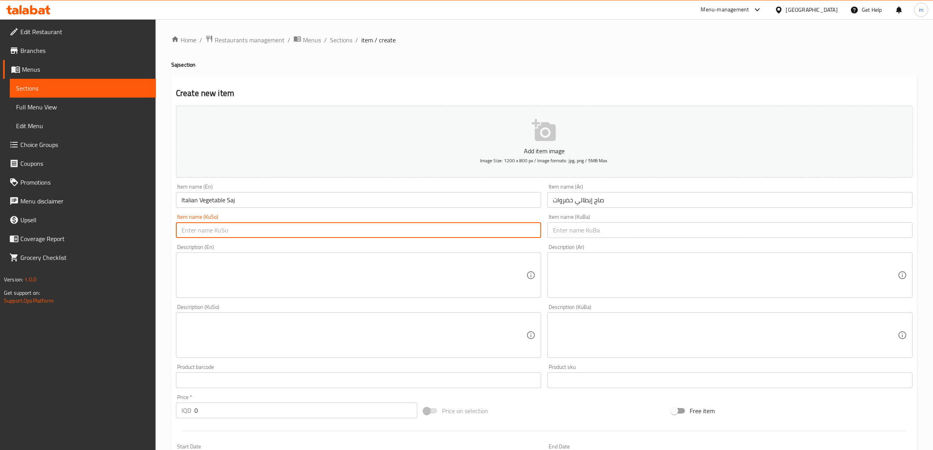
paste input "ساجی ئیتاڵی مریشک"
type input "ساجی ئیتاڵی گۆشت"
click at [635, 231] on input "text" at bounding box center [729, 230] width 365 height 16
paste input "ساجی ئیتاڵی گۆشت"
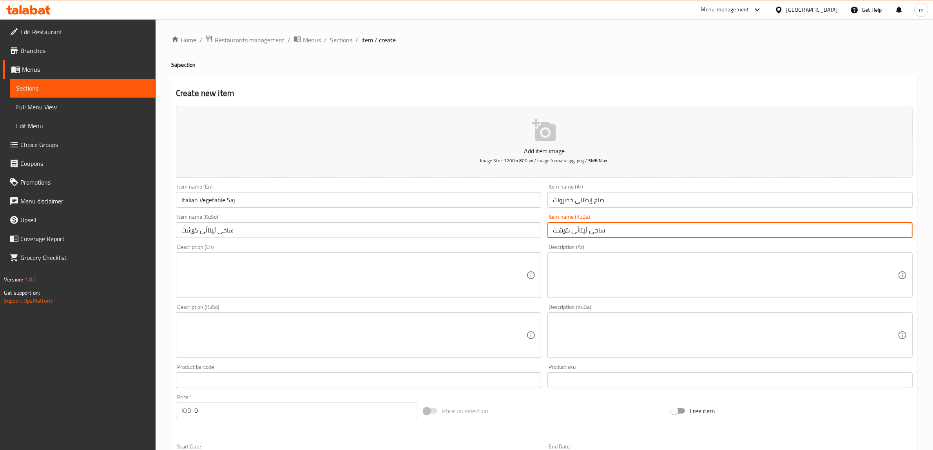
type input "ساجی ئیتاڵی گۆشت"
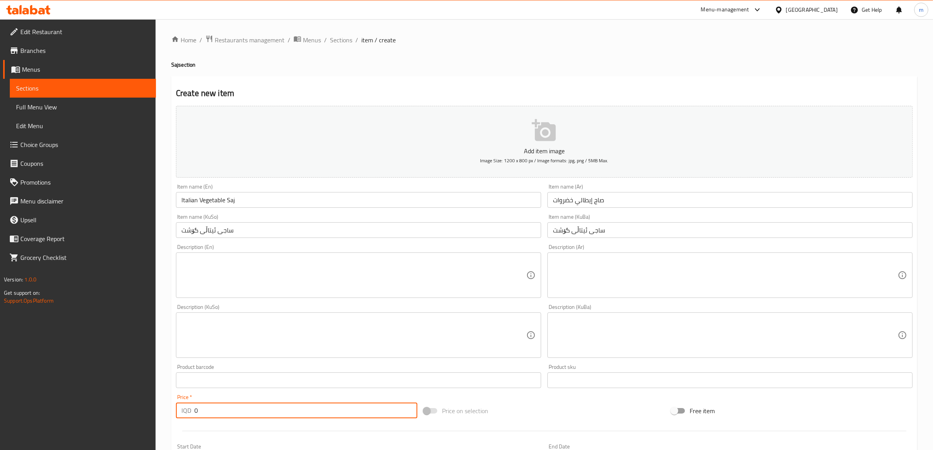
click at [221, 414] on input "0" at bounding box center [305, 410] width 223 height 16
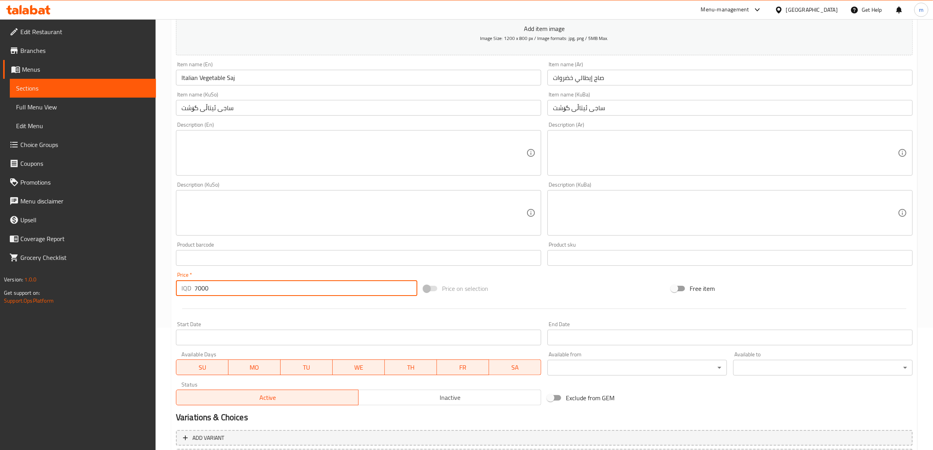
scroll to position [192, 0]
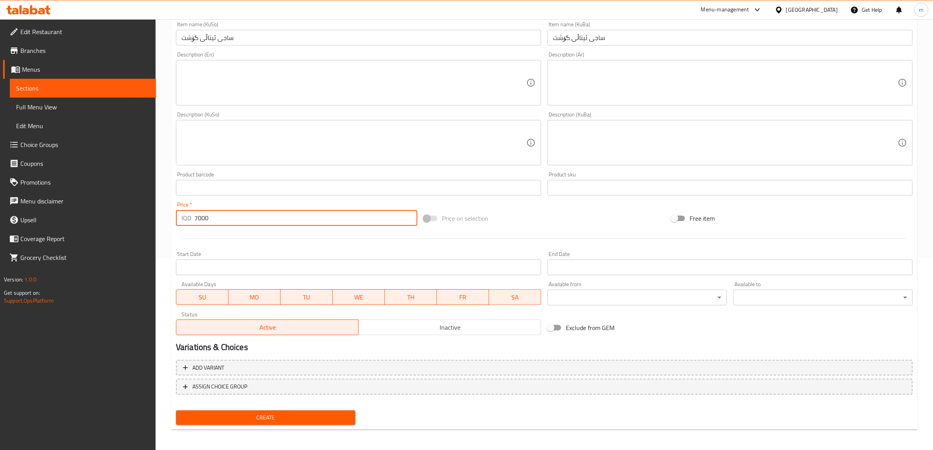
type input "7000"
click at [314, 414] on span "Create" at bounding box center [265, 417] width 167 height 10
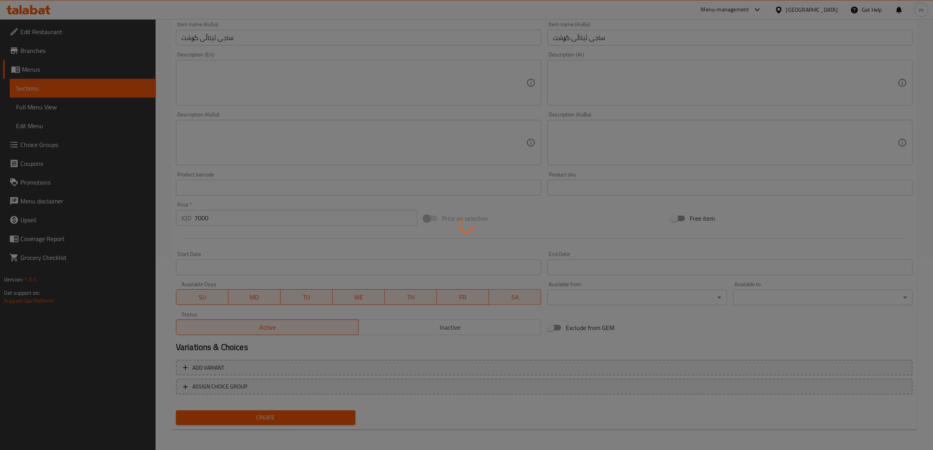
type input "0"
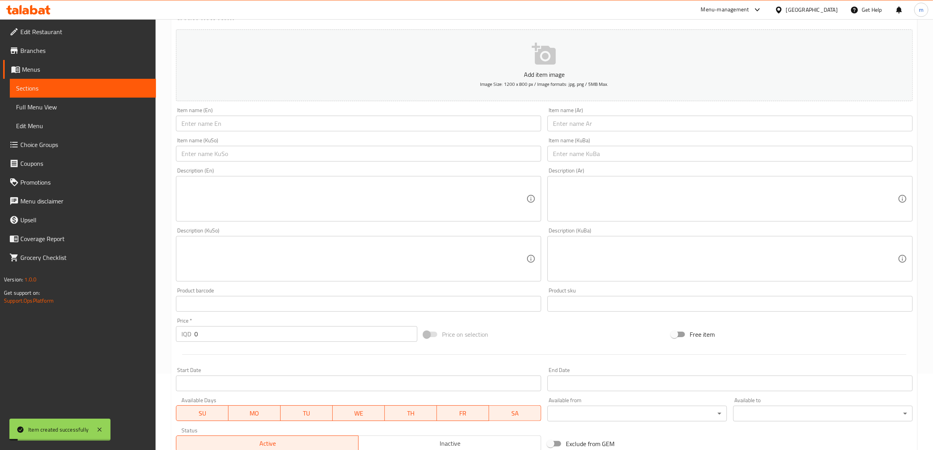
scroll to position [0, 0]
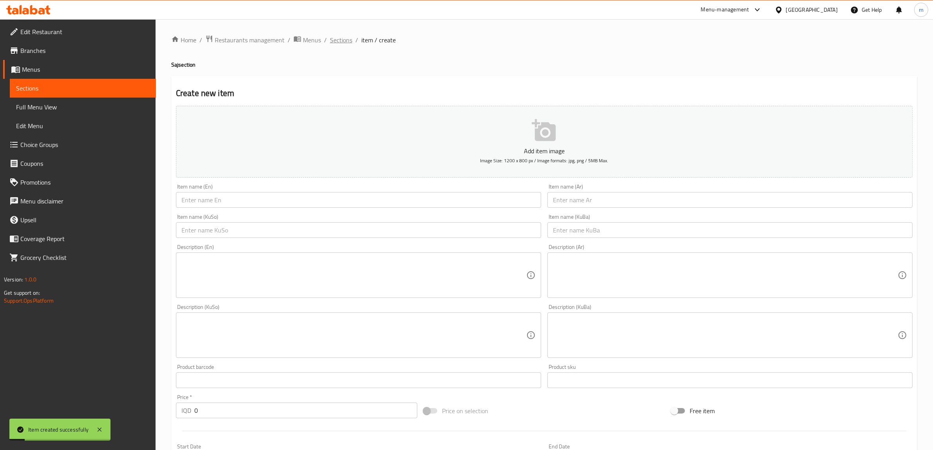
click at [344, 44] on span "Sections" at bounding box center [341, 39] width 22 height 9
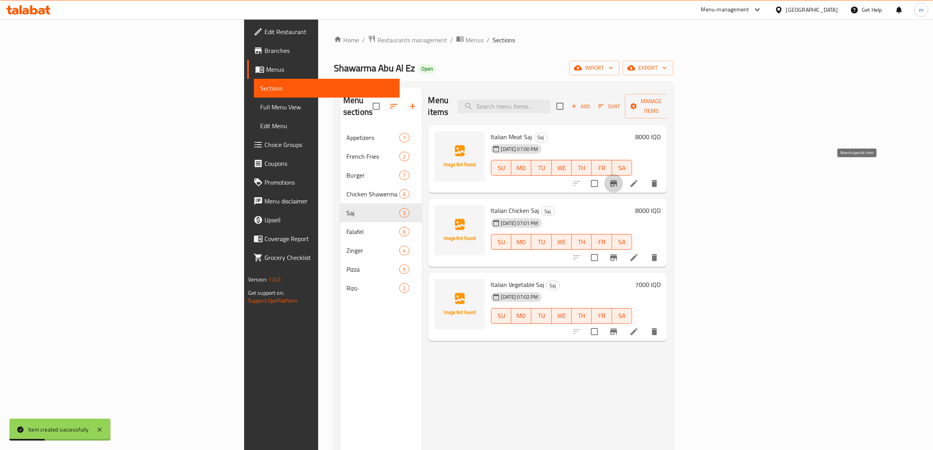
click at [617, 180] on icon "Branch-specific-item" at bounding box center [613, 183] width 7 height 6
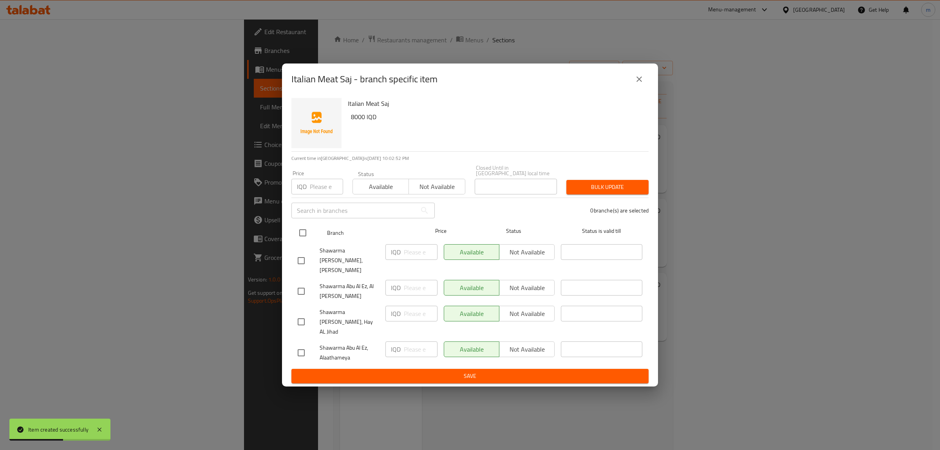
click at [304, 239] on input "checkbox" at bounding box center [303, 232] width 16 height 16
checkbox input "true"
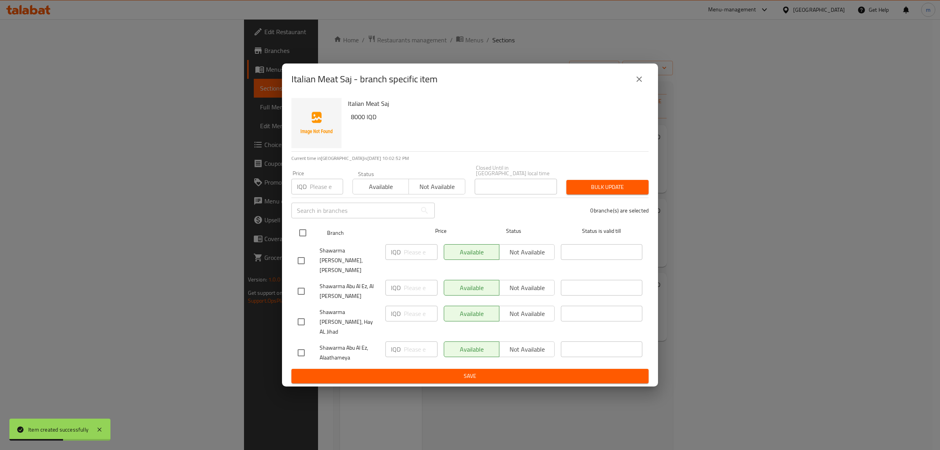
checkbox input "true"
click at [508, 344] on span "Not available" at bounding box center [527, 349] width 49 height 11
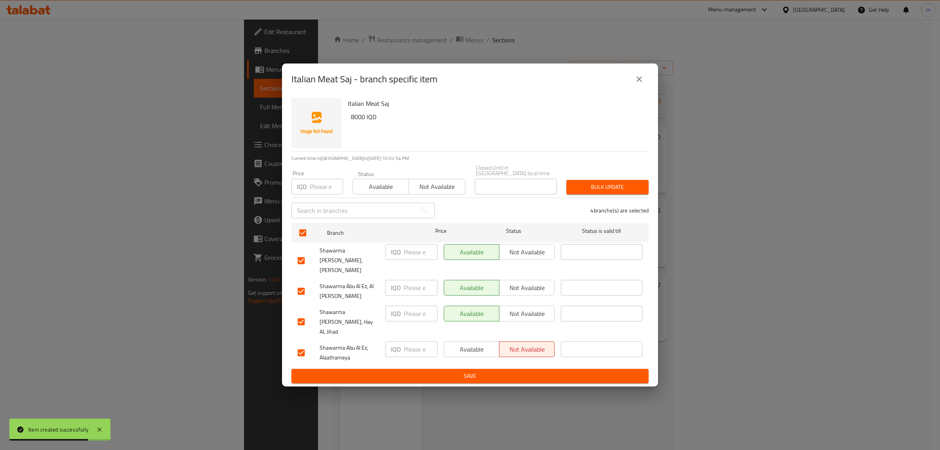
click at [506, 282] on span "Not available" at bounding box center [527, 287] width 49 height 11
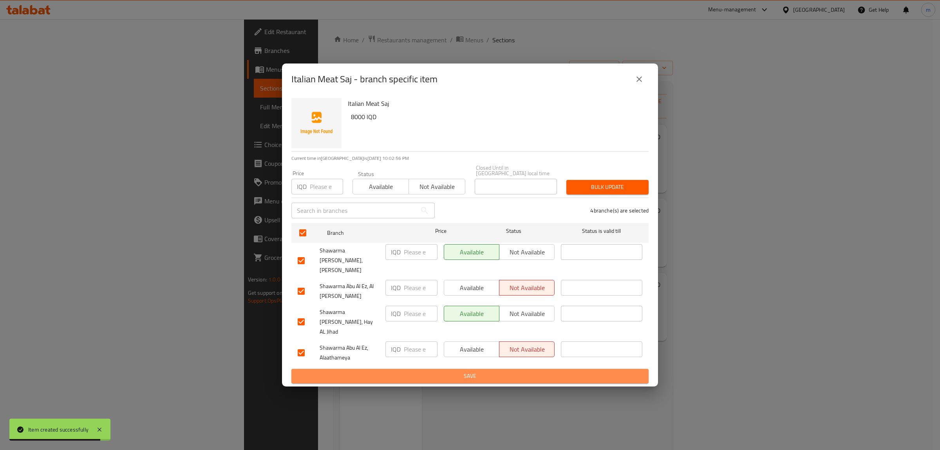
click at [494, 371] on span "Save" at bounding box center [470, 376] width 345 height 10
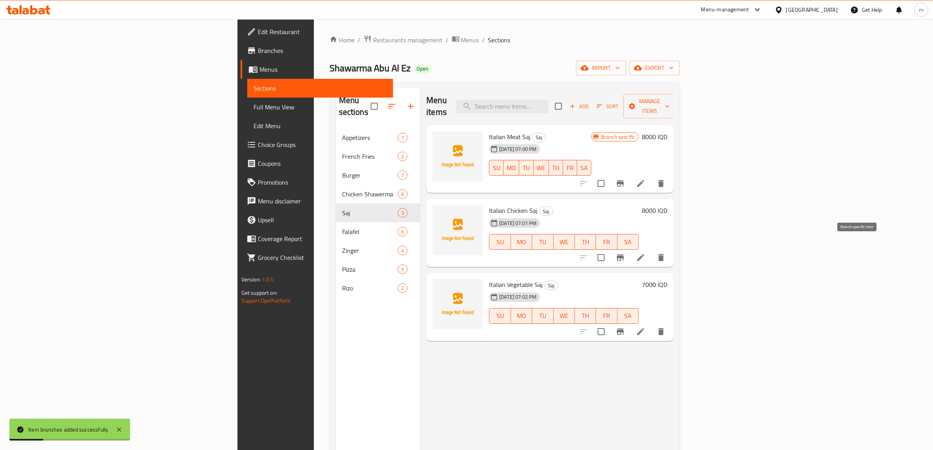
click at [624, 254] on icon "Branch-specific-item" at bounding box center [620, 257] width 7 height 6
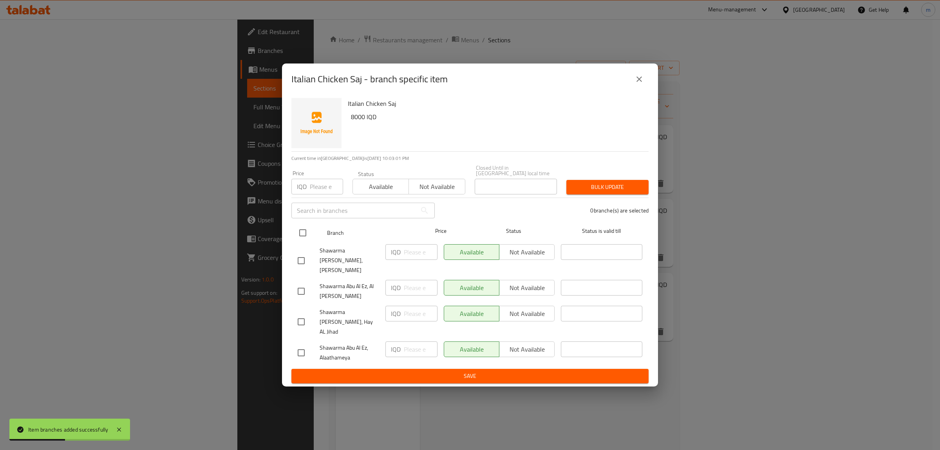
click at [300, 238] on input "checkbox" at bounding box center [303, 232] width 16 height 16
checkbox input "true"
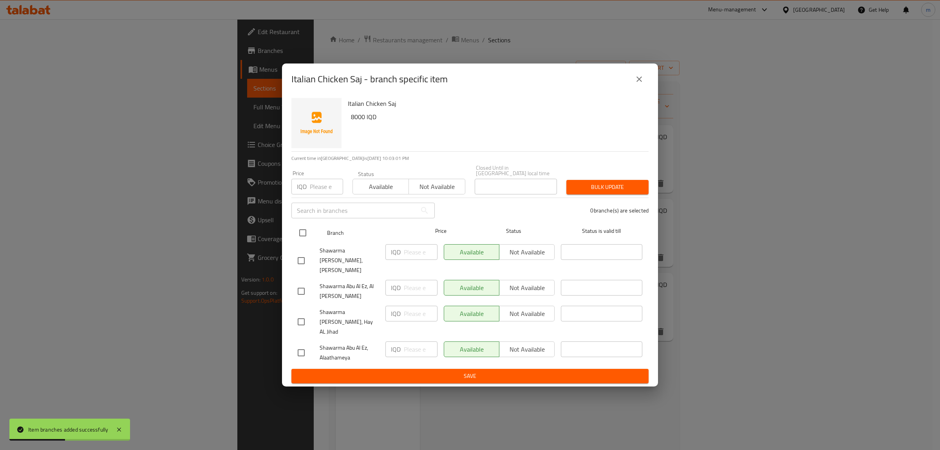
checkbox input "true"
click at [521, 282] on span "Not available" at bounding box center [527, 287] width 49 height 11
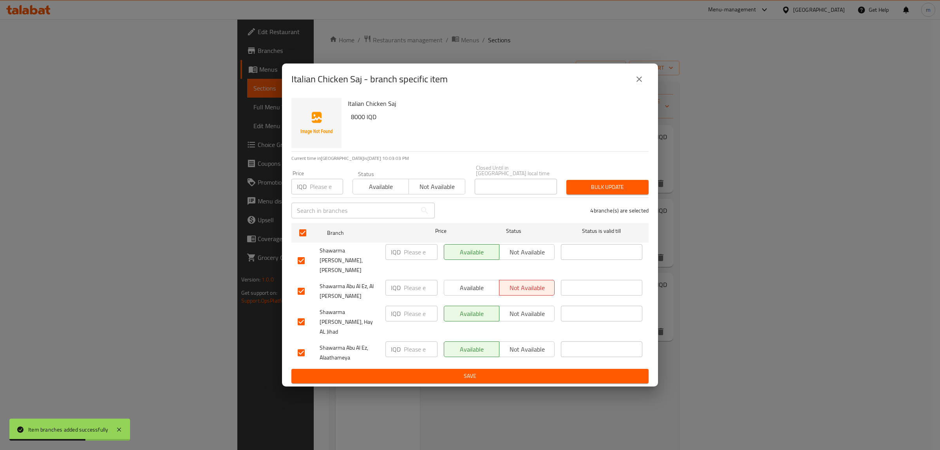
click at [508, 341] on button "Not available" at bounding box center [527, 349] width 56 height 16
click at [510, 371] on span "Save" at bounding box center [470, 376] width 345 height 10
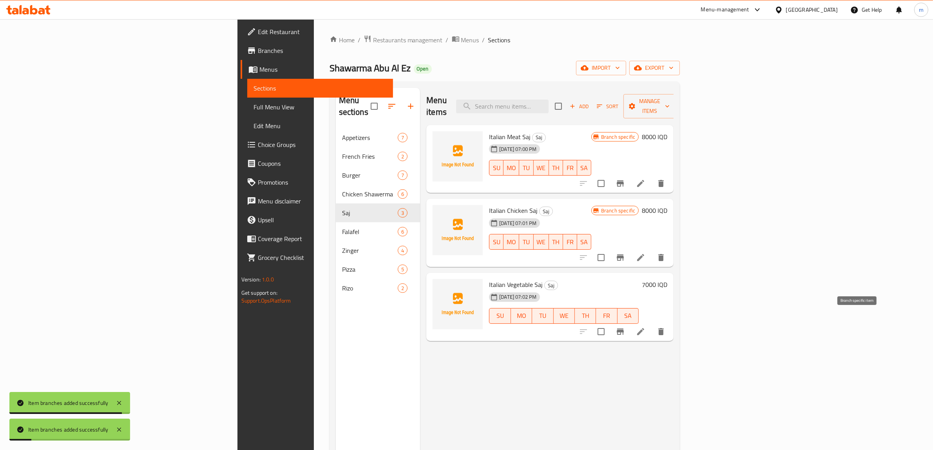
click at [624, 328] on icon "Branch-specific-item" at bounding box center [620, 331] width 7 height 6
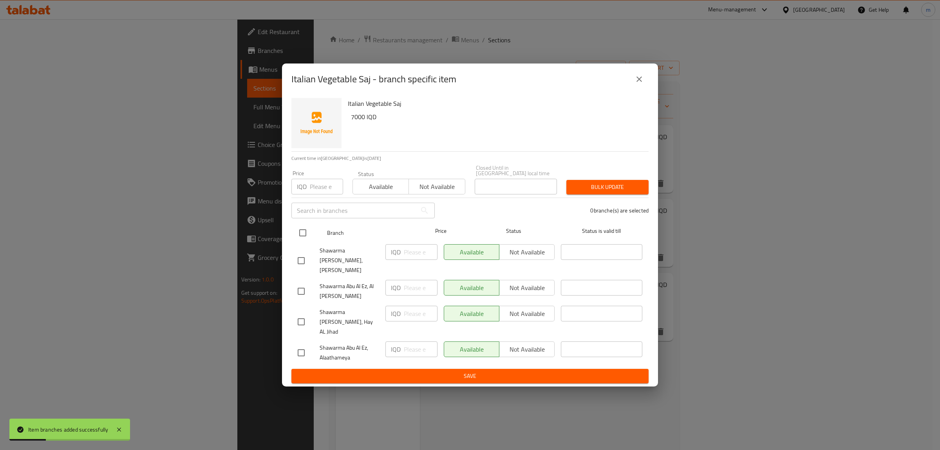
click at [304, 239] on input "checkbox" at bounding box center [303, 232] width 16 height 16
checkbox input "true"
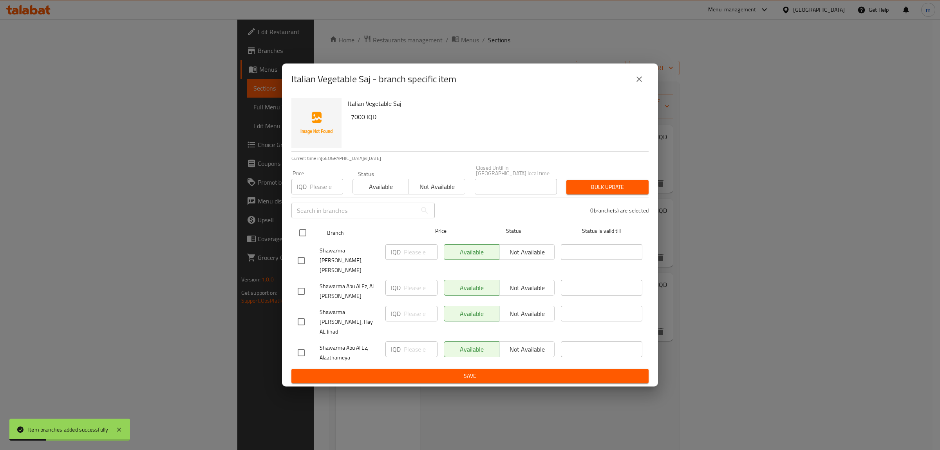
checkbox input "true"
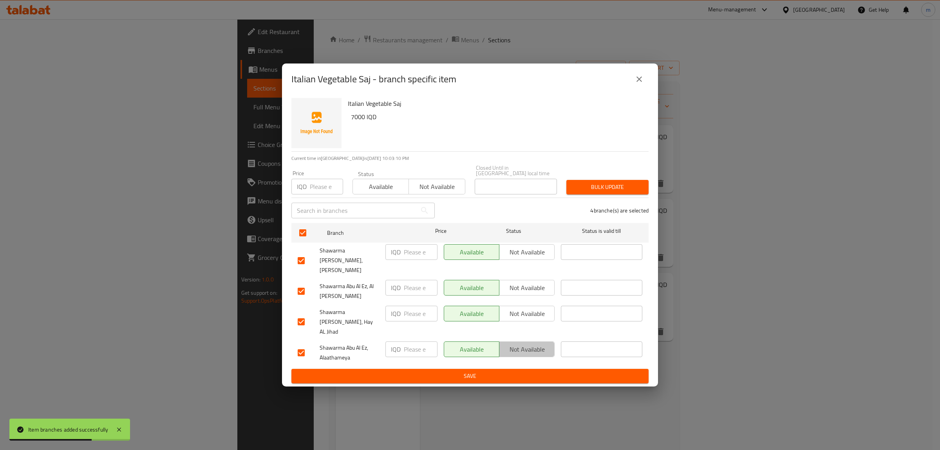
click at [520, 344] on span "Not available" at bounding box center [527, 349] width 49 height 11
click at [518, 286] on span "Not available" at bounding box center [527, 287] width 49 height 11
click at [499, 371] on span "Save" at bounding box center [470, 376] width 345 height 10
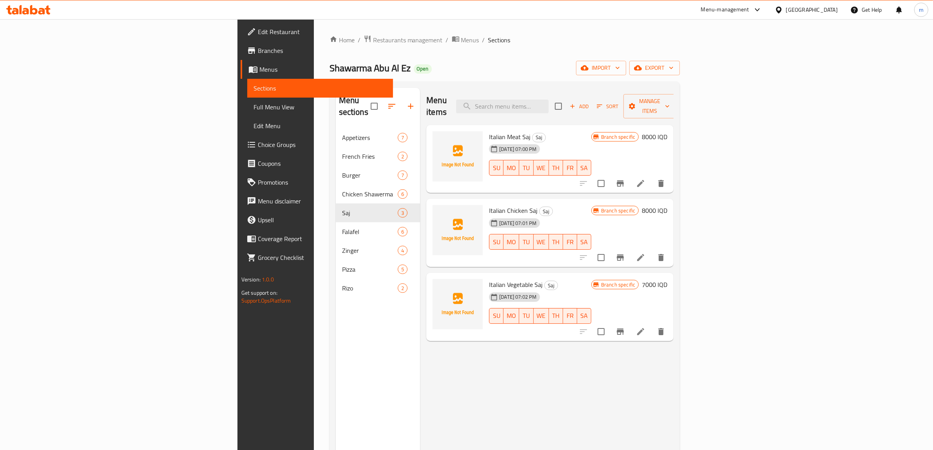
click at [253, 106] on span "Full Menu View" at bounding box center [320, 106] width 134 height 9
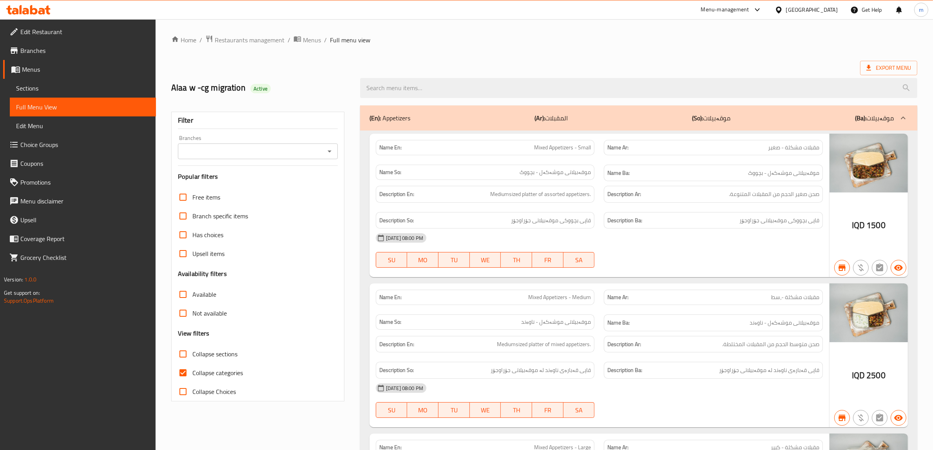
click at [183, 374] on input "Collapse categories" at bounding box center [183, 372] width 19 height 19
checkbox input "false"
click at [327, 151] on icon "Open" at bounding box center [329, 150] width 9 height 9
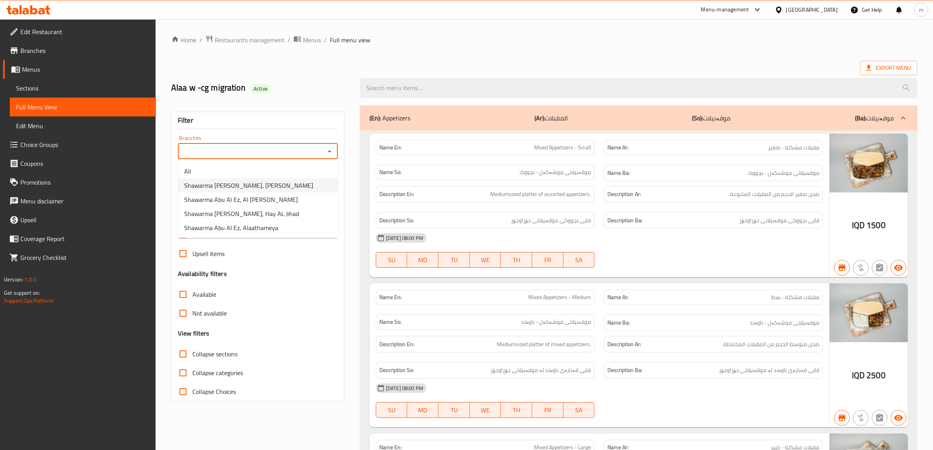
click at [262, 184] on span "Shawarma [PERSON_NAME], [PERSON_NAME]" at bounding box center [248, 185] width 129 height 9
type input "Shawarma [PERSON_NAME], [PERSON_NAME]"
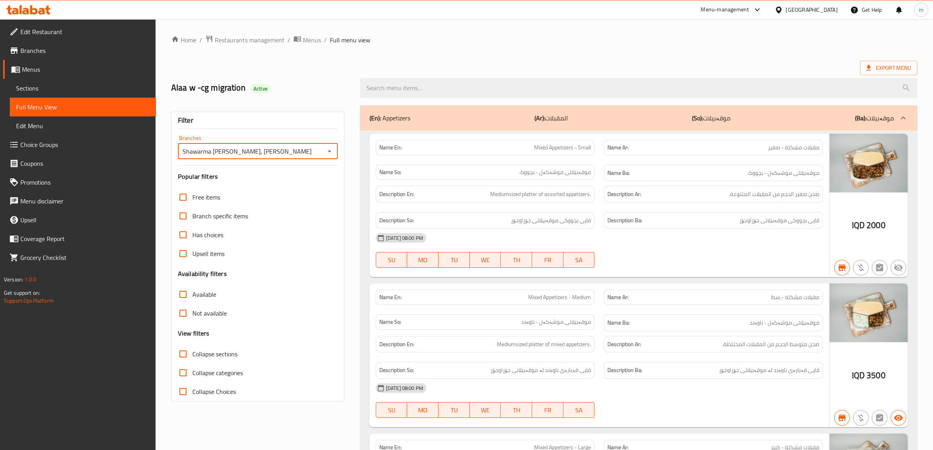
click at [455, 116] on div "(En): Appetizers (Ar): المقبلات (So): موقەبیلات (Ba): موقەبیلات" at bounding box center [631, 117] width 524 height 9
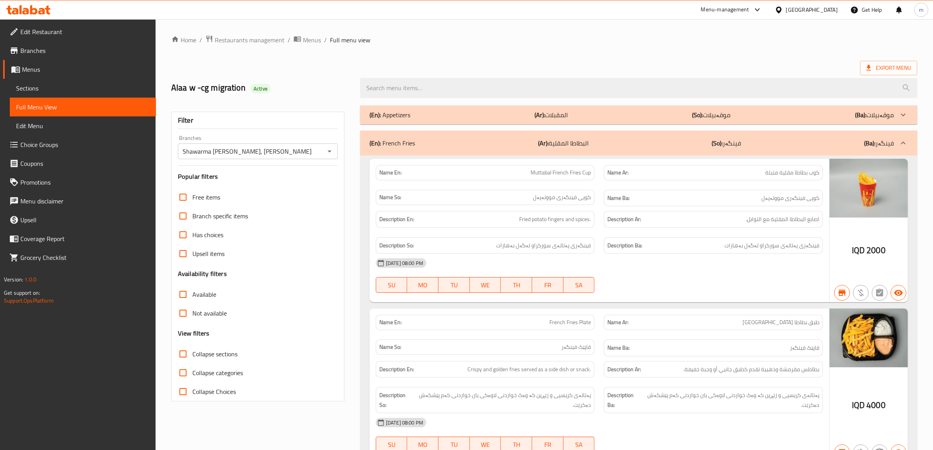
click at [437, 139] on div "(En): French Fries (Ar): البطاطا المقلية (So): فینگەر (Ba): فینگەر" at bounding box center [631, 142] width 524 height 9
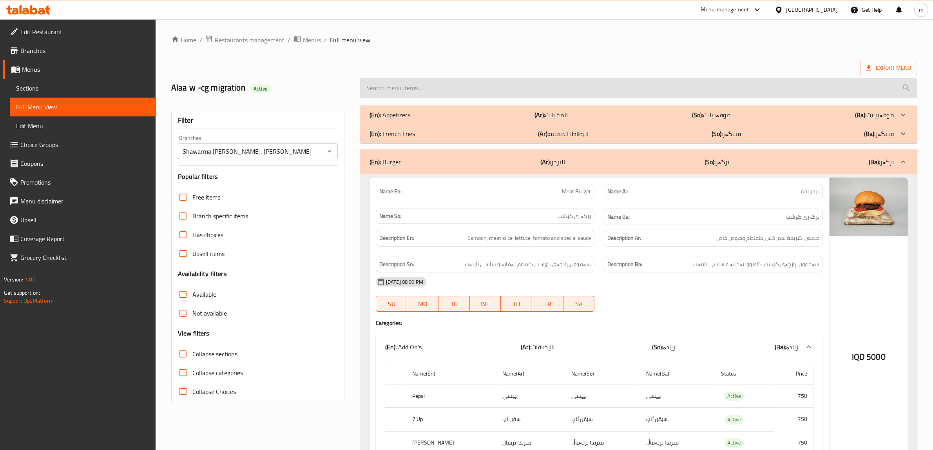
click at [430, 87] on input "search" at bounding box center [638, 88] width 557 height 20
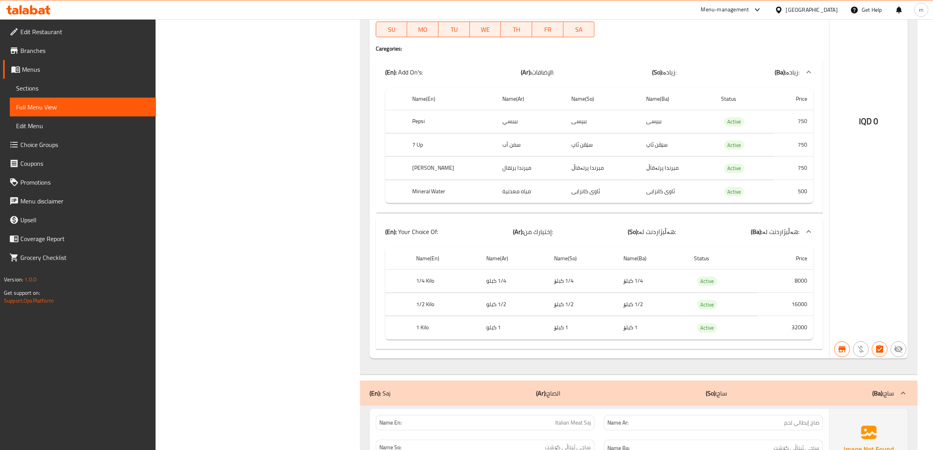
scroll to position [4178, 0]
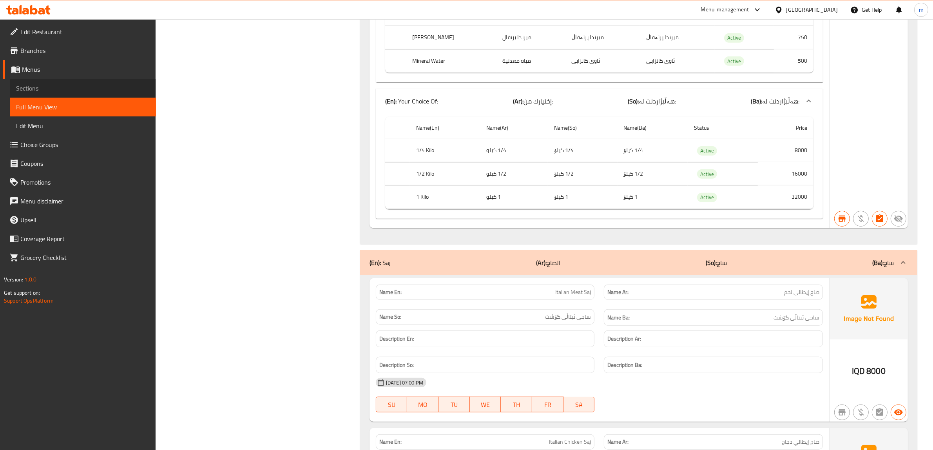
click at [71, 84] on span "Sections" at bounding box center [83, 87] width 134 height 9
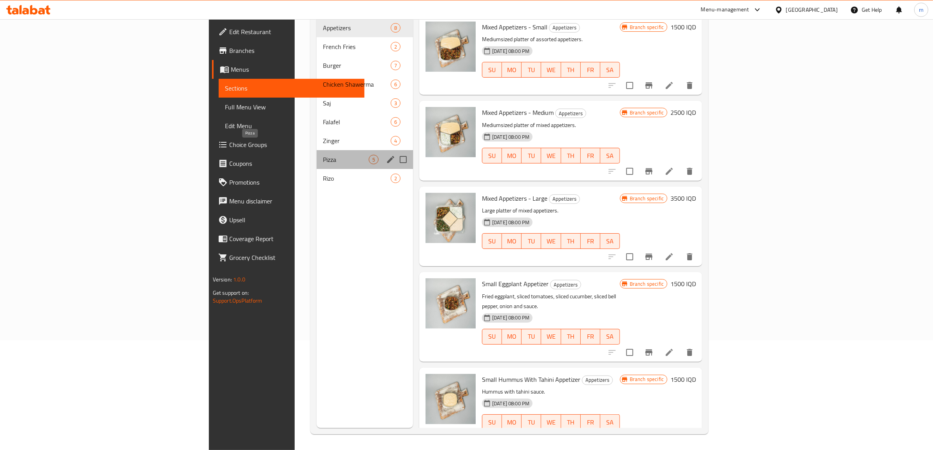
click at [323, 155] on span "Pizza" at bounding box center [346, 159] width 46 height 9
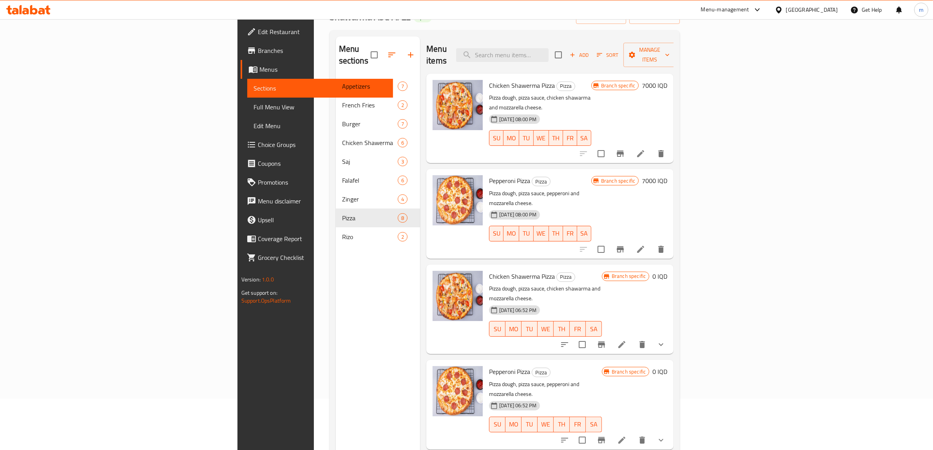
scroll to position [110, 0]
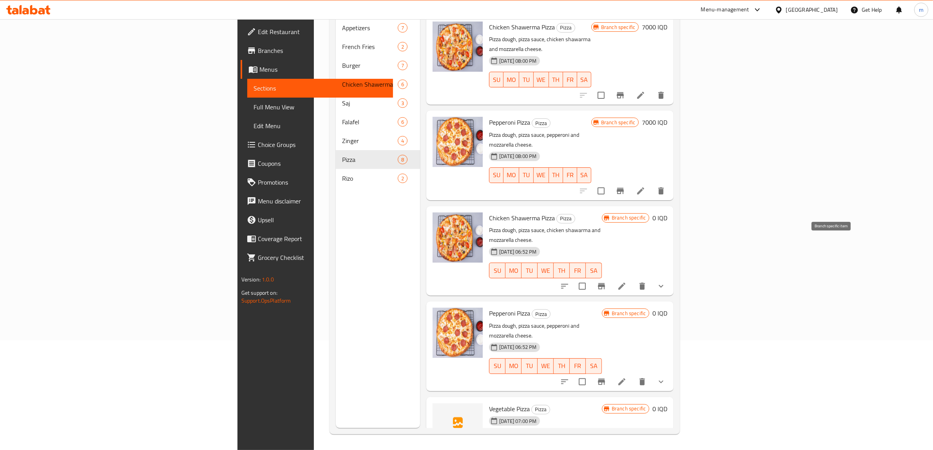
click at [605, 283] on icon "Branch-specific-item" at bounding box center [601, 286] width 7 height 6
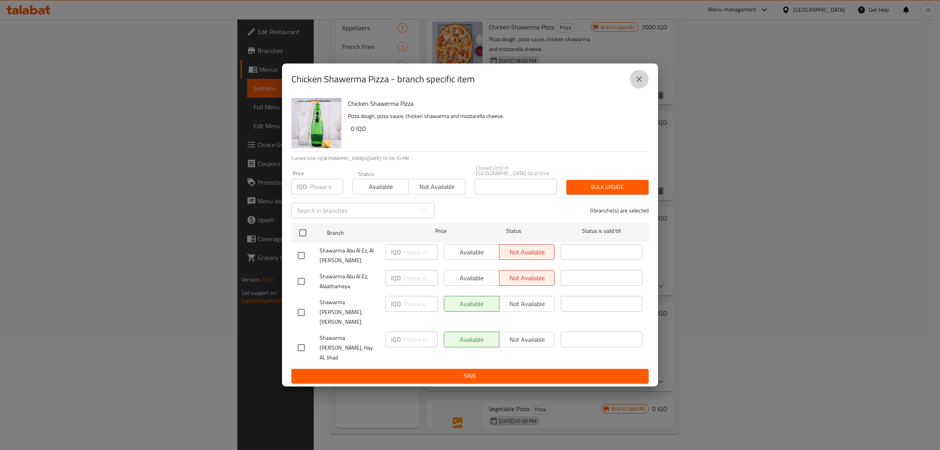
click at [644, 89] on button "close" at bounding box center [639, 79] width 19 height 19
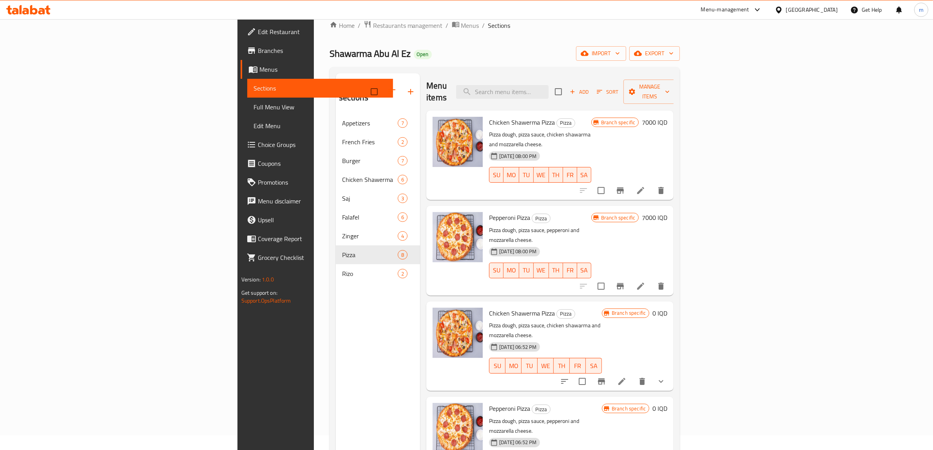
scroll to position [0, 0]
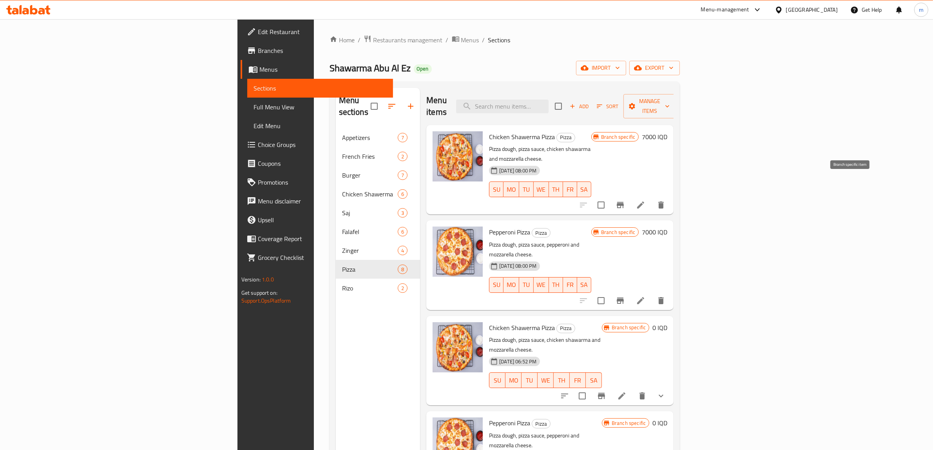
click at [625, 200] on icon "Branch-specific-item" at bounding box center [619, 204] width 9 height 9
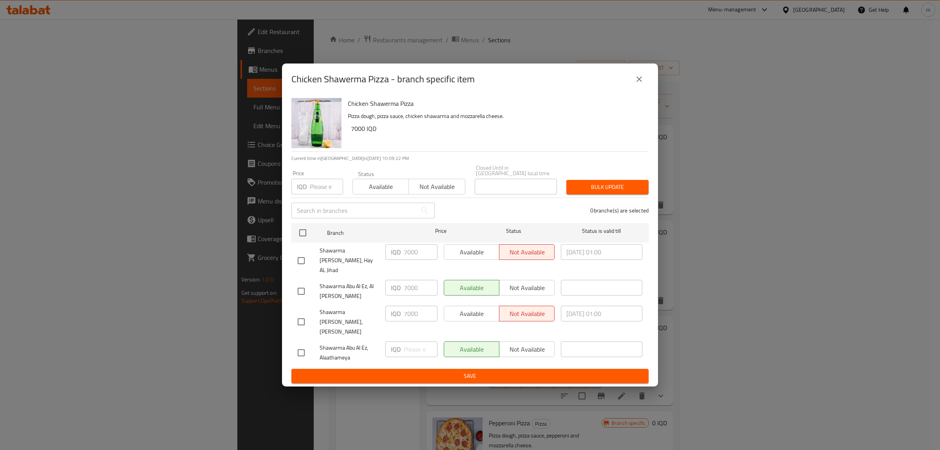
click at [639, 87] on button "close" at bounding box center [639, 79] width 19 height 19
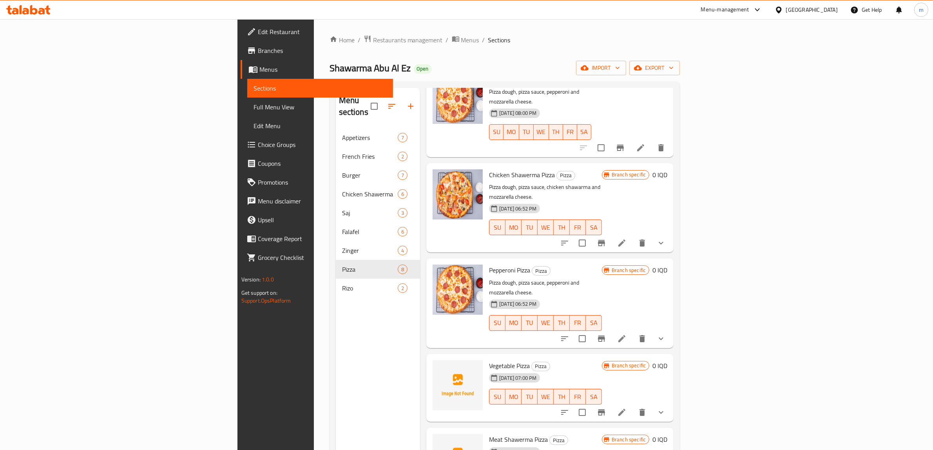
scroll to position [130, 0]
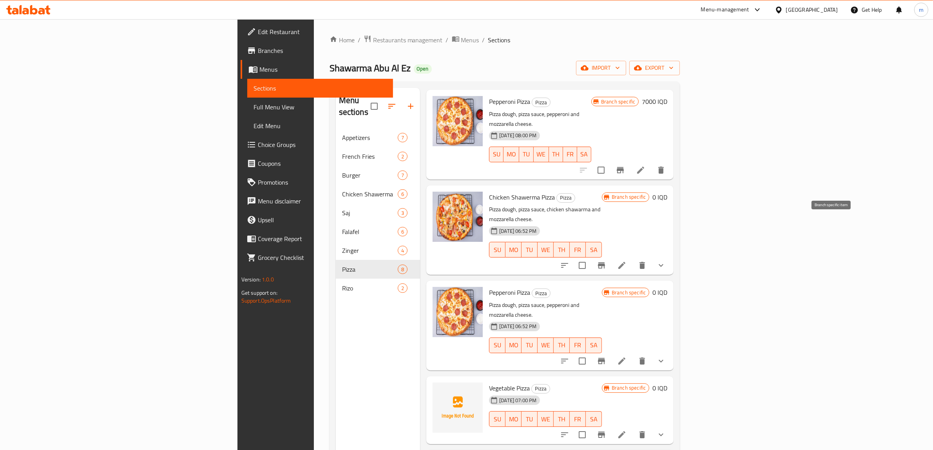
click at [605, 262] on icon "Branch-specific-item" at bounding box center [601, 265] width 7 height 6
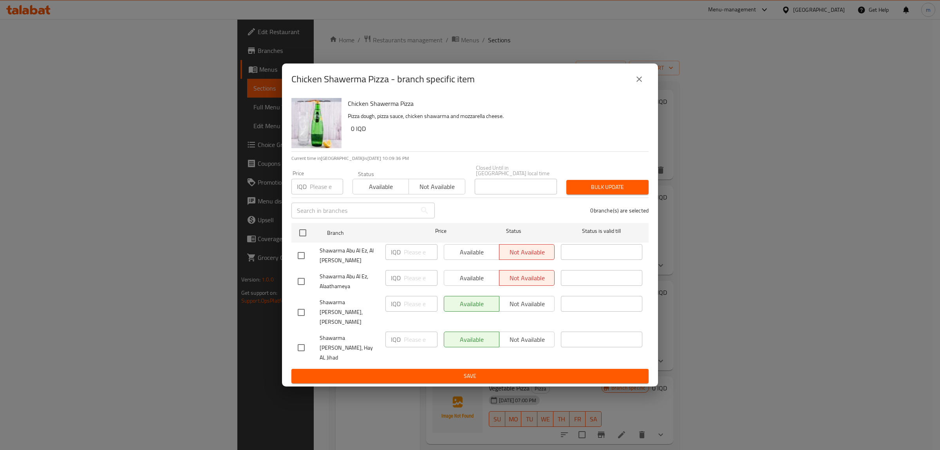
click at [645, 89] on button "close" at bounding box center [639, 79] width 19 height 19
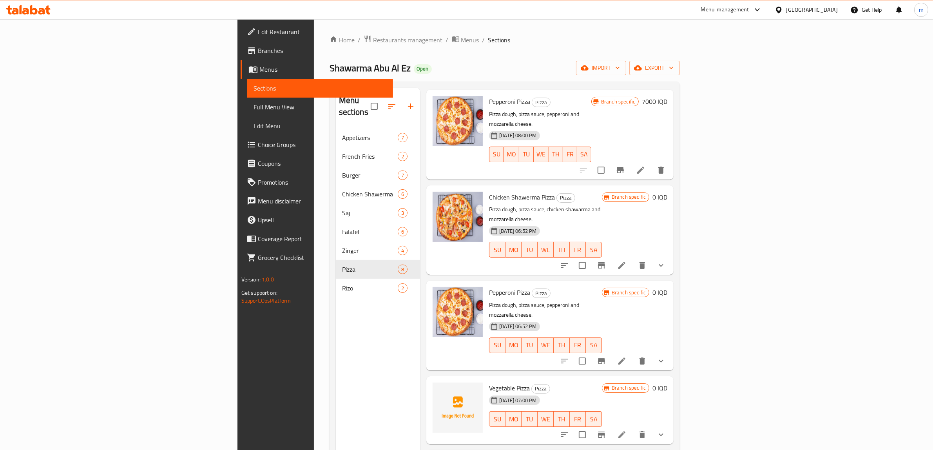
click at [241, 137] on link "Choice Groups" at bounding box center [317, 144] width 153 height 19
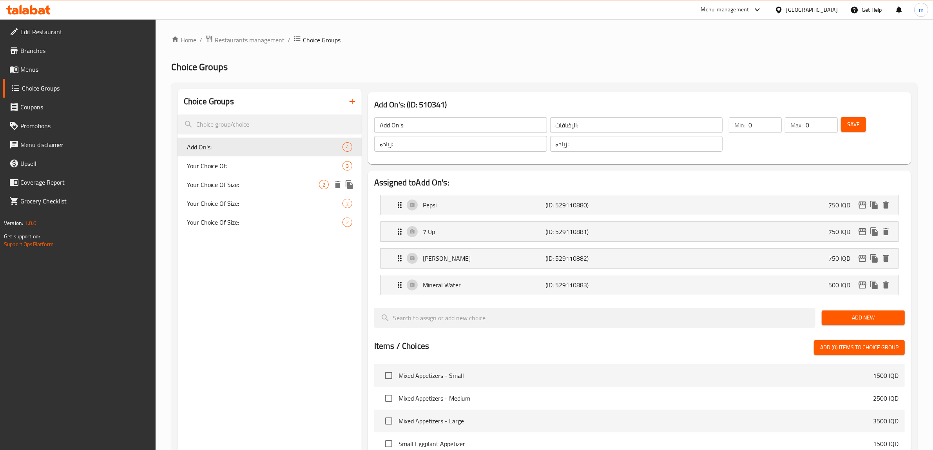
click at [244, 188] on span "Your Choice Of Size:" at bounding box center [253, 184] width 132 height 9
type input "Your Choice Of Size:"
type input "إختيارك من الحجم:"
type input "هەڵبژاردنت لە قەبارە:"
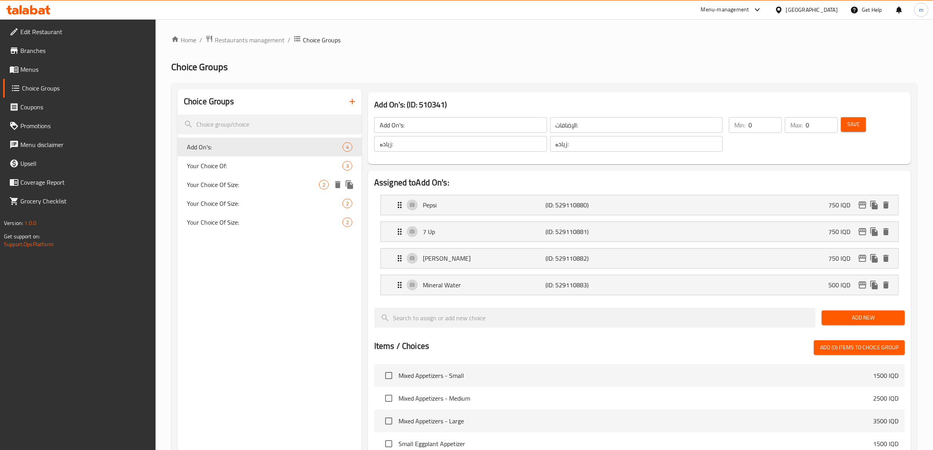
type input "1"
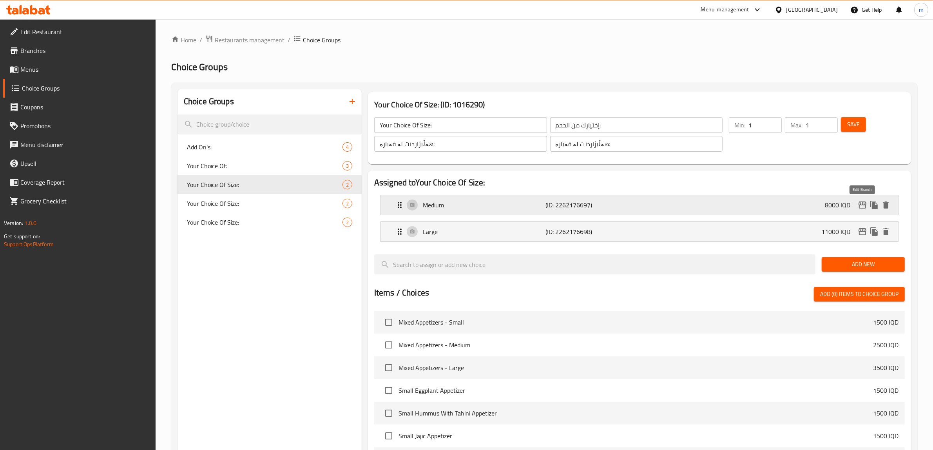
click at [863, 203] on icon "edit" at bounding box center [861, 204] width 9 height 9
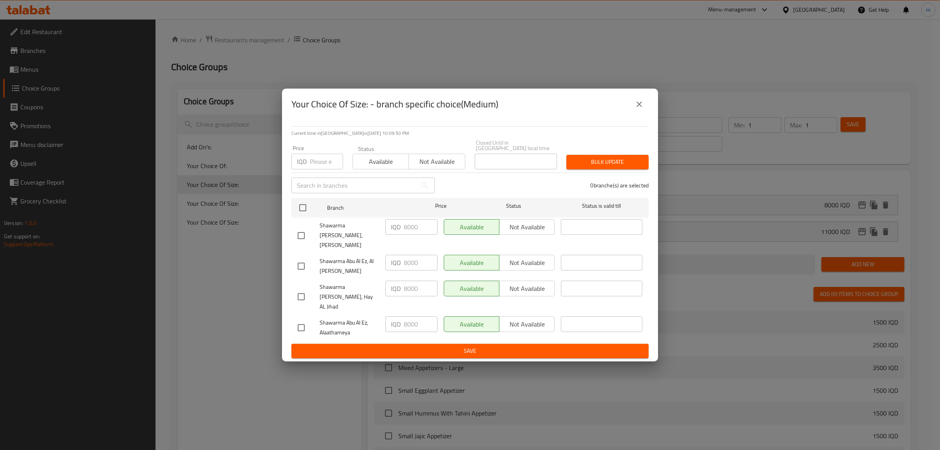
click at [643, 110] on button "close" at bounding box center [639, 104] width 19 height 19
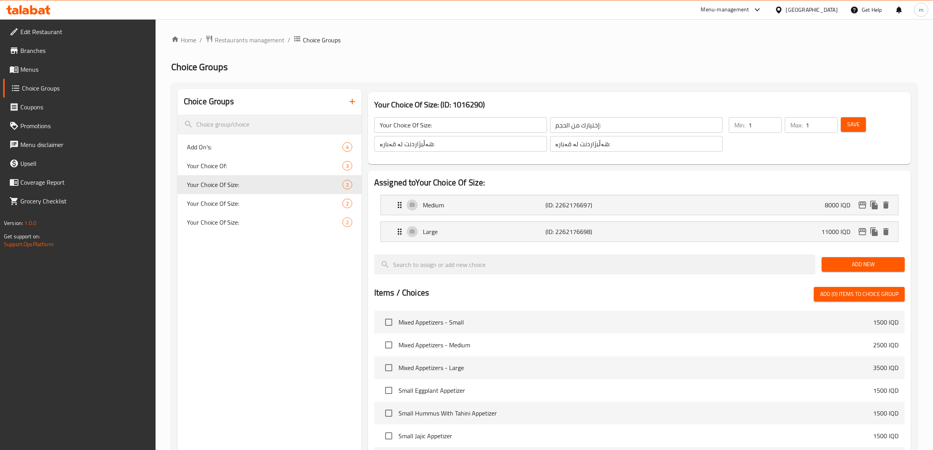
click at [67, 66] on span "Menus" at bounding box center [84, 69] width 129 height 9
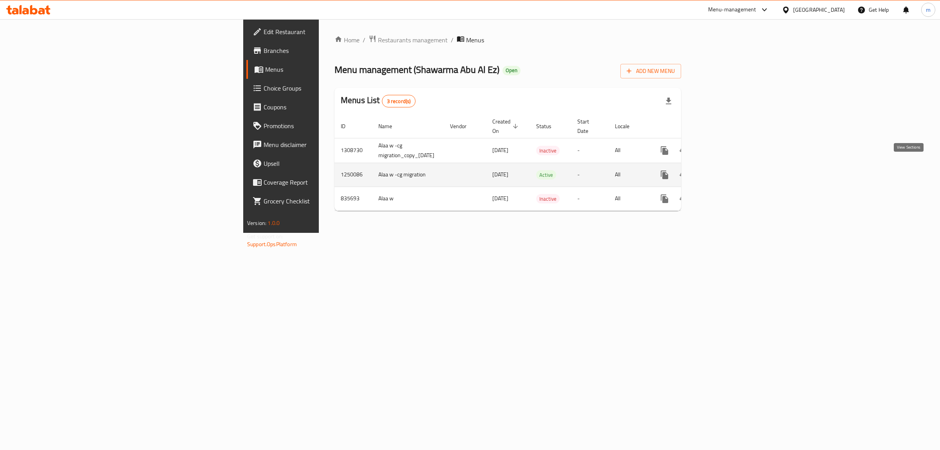
click at [726, 170] on icon "enhanced table" at bounding box center [720, 174] width 9 height 9
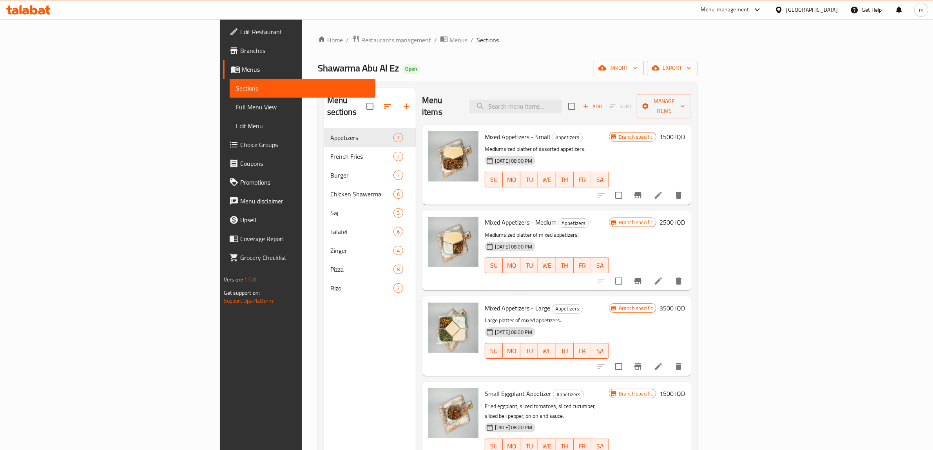
click at [236, 104] on span "Full Menu View" at bounding box center [303, 106] width 134 height 9
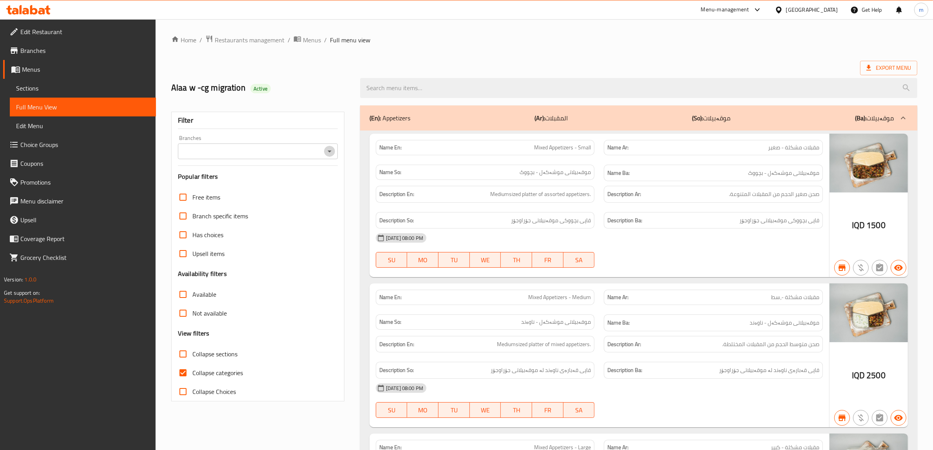
click at [327, 154] on icon "Open" at bounding box center [329, 150] width 9 height 9
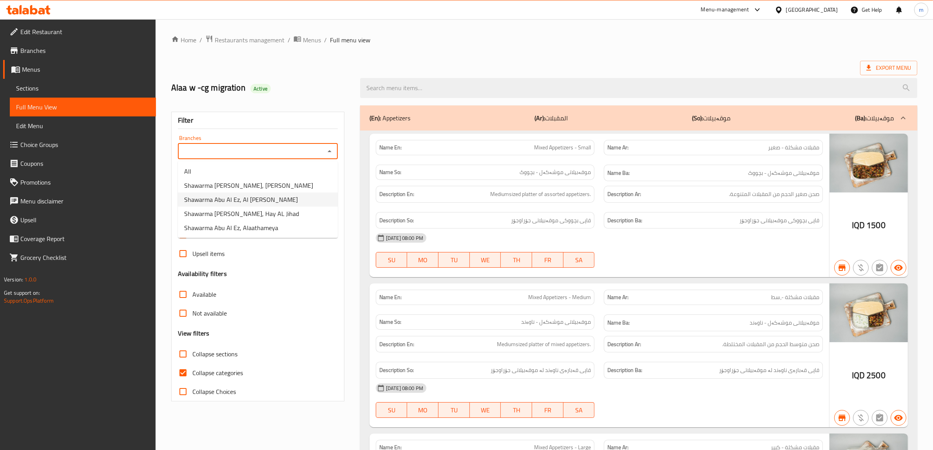
click at [286, 194] on li "Shawarma Abu Al Ez, Al [PERSON_NAME]" at bounding box center [258, 199] width 160 height 14
type input "Shawarma Abu Al Ez, Al [PERSON_NAME]"
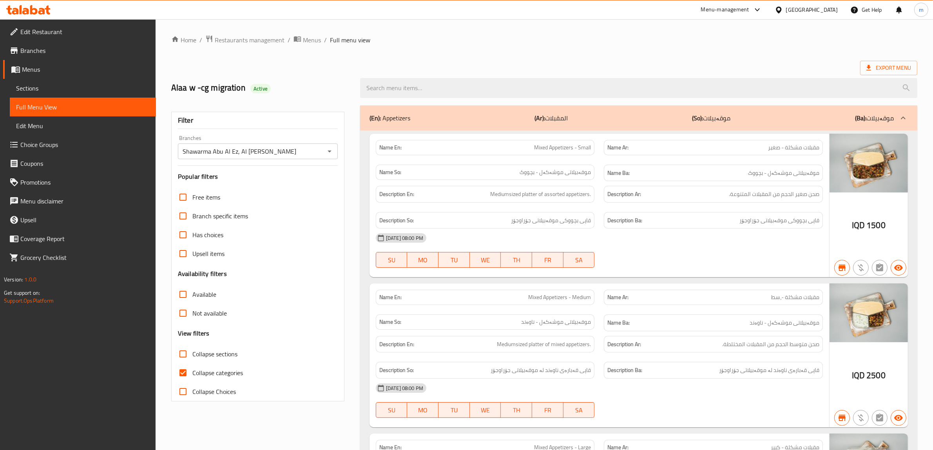
click at [183, 368] on input "Collapse categories" at bounding box center [183, 372] width 19 height 19
checkbox input "false"
click at [183, 354] on input "Collapse sections" at bounding box center [183, 353] width 19 height 19
checkbox input "true"
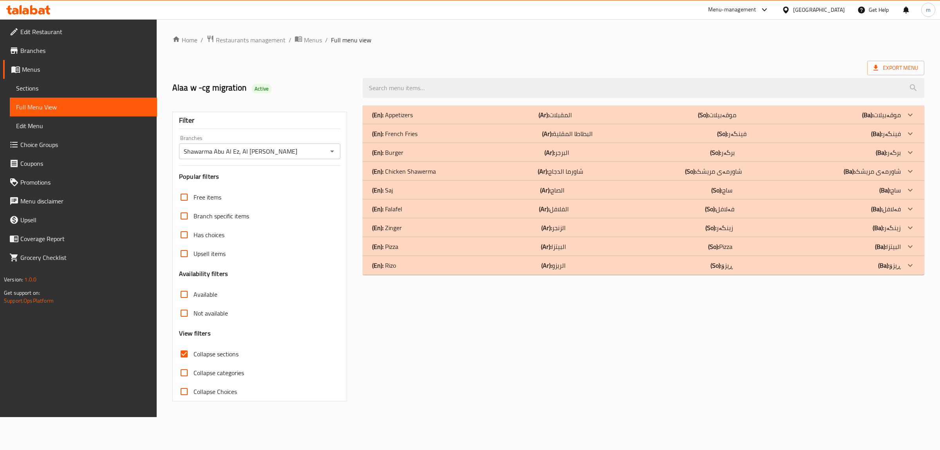
click at [437, 243] on div "(En): Pizza (Ar): البيتزا (So): Pizza (Ba): البيتزا" at bounding box center [636, 246] width 529 height 9
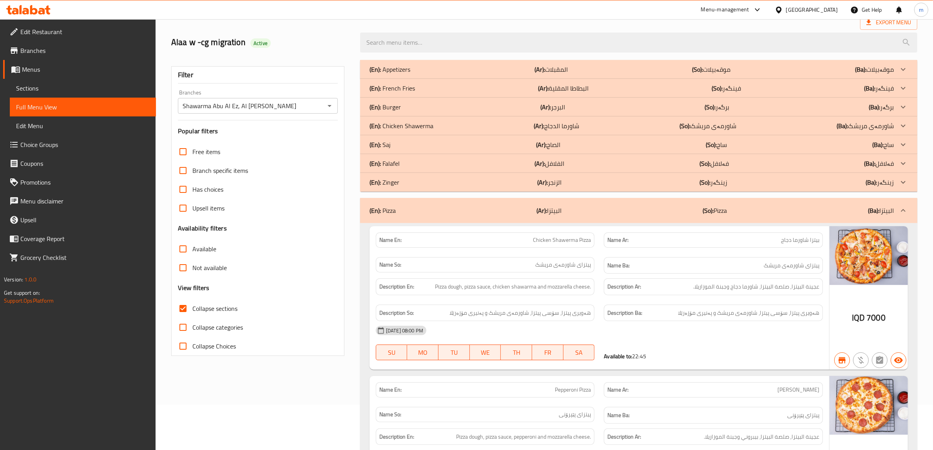
scroll to position [65, 0]
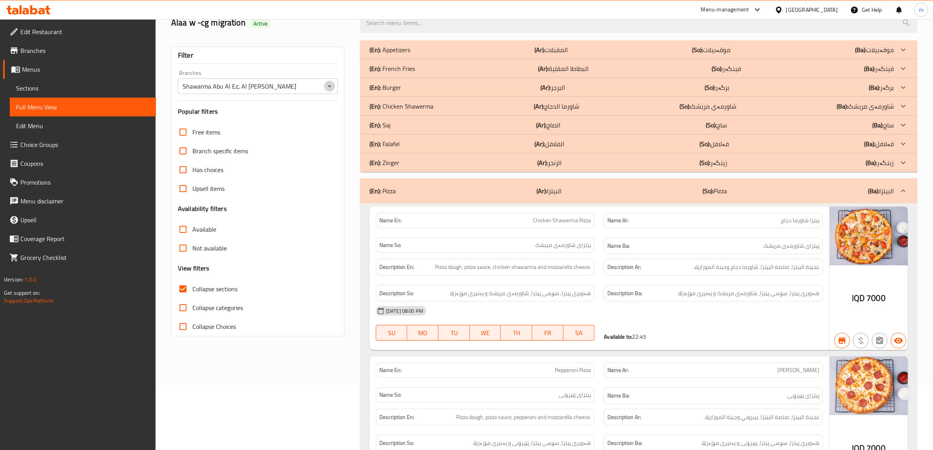
click at [333, 90] on icon "Open" at bounding box center [329, 85] width 9 height 9
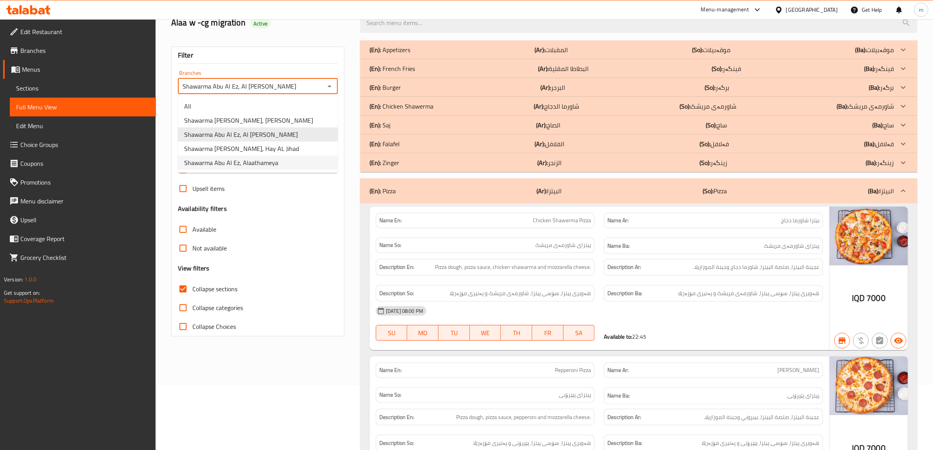
click at [268, 169] on li "Shawarma Abu Al Ez, Alaathameya" at bounding box center [258, 163] width 160 height 14
type input "Shawarma Abu Al Ez, Alaathameya"
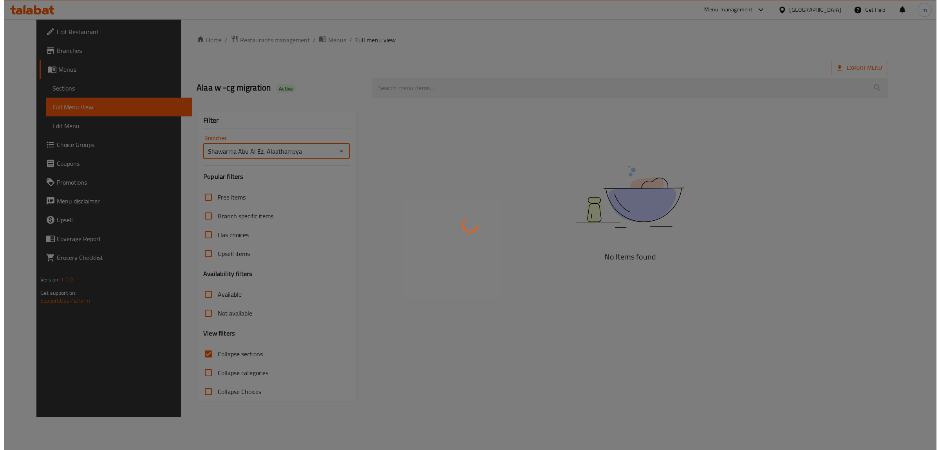
scroll to position [0, 0]
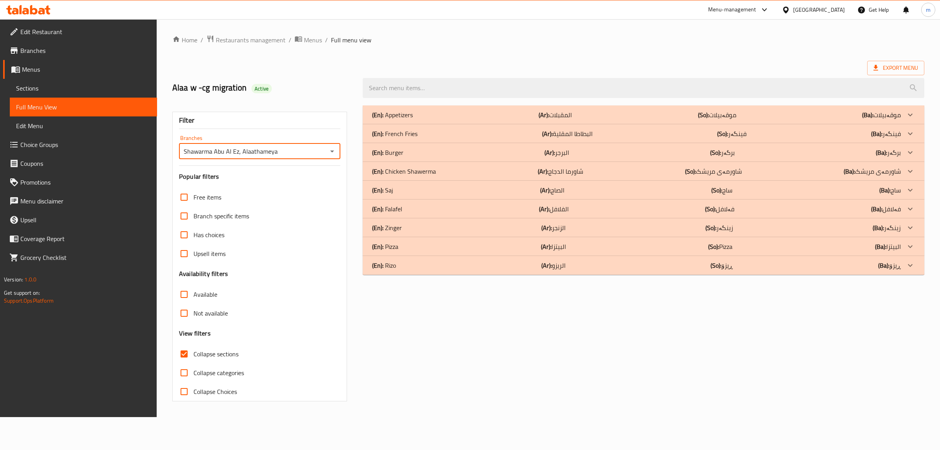
click at [439, 233] on div "(En): Zinger (Ar): الزنجر (So): زینگەر (Ba): زینگەر" at bounding box center [644, 227] width 562 height 19
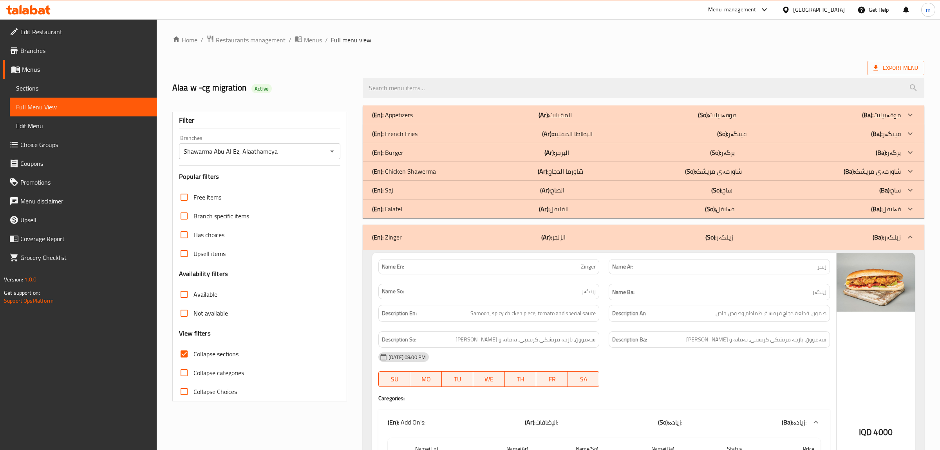
click at [439, 238] on div "(En): Zinger (Ar): الزنجر (So): زینگەر (Ba): زینگەر" at bounding box center [636, 236] width 529 height 9
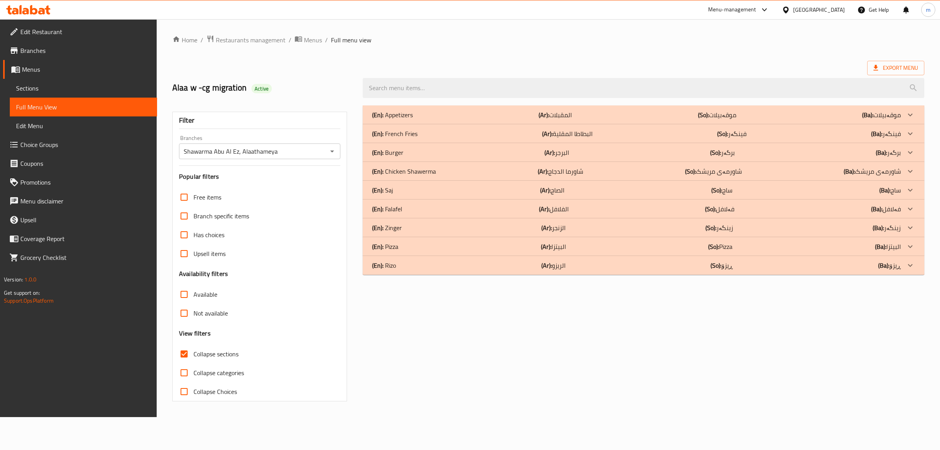
click at [420, 250] on div "(En): Pizza (Ar): البيتزا (So): Pizza (Ba): البيتزا" at bounding box center [636, 246] width 529 height 9
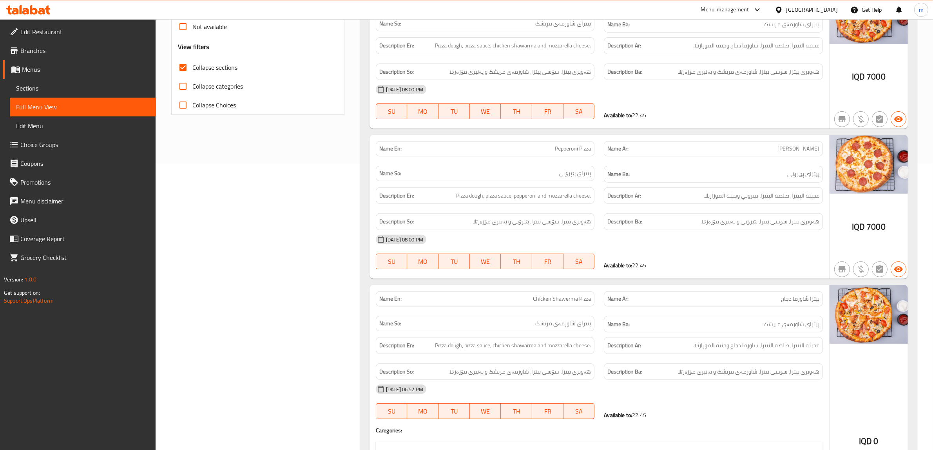
scroll to position [326, 0]
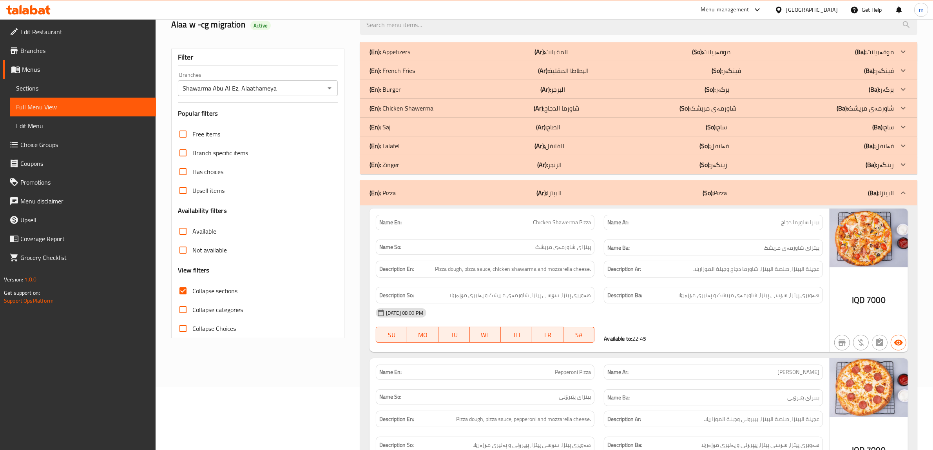
scroll to position [0, 0]
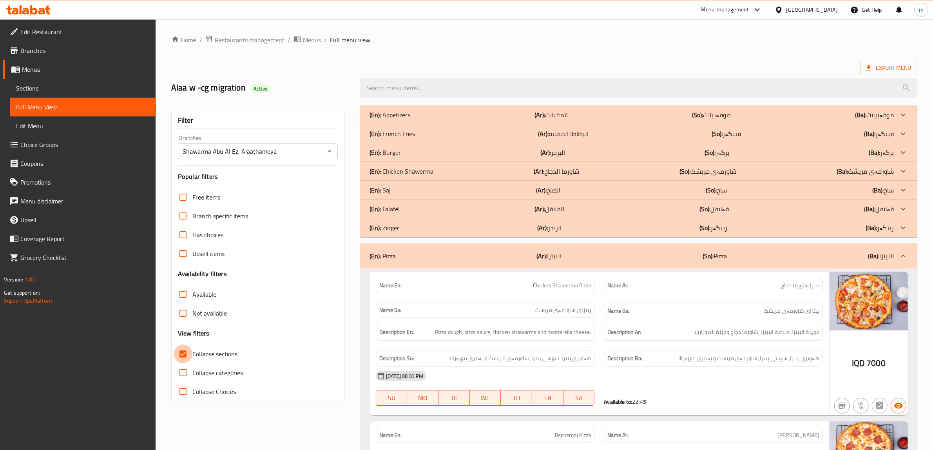
click at [188, 354] on input "Collapse sections" at bounding box center [183, 353] width 19 height 19
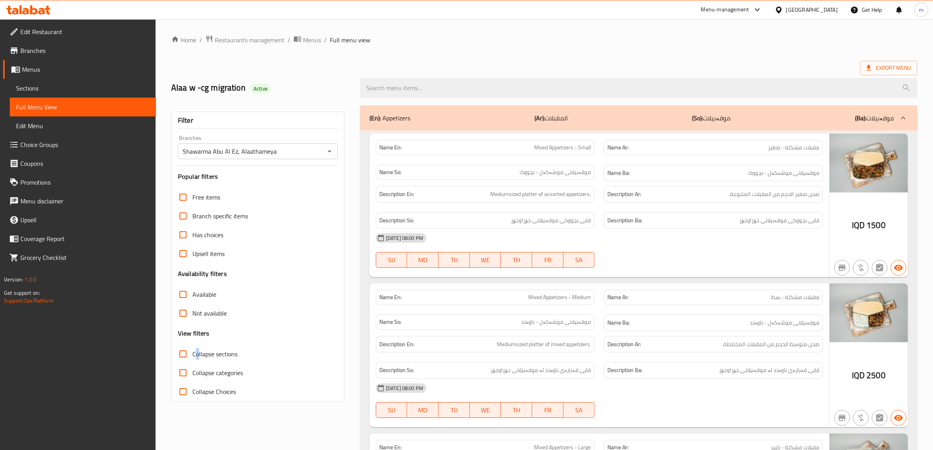
click at [197, 357] on span "Collapse sections" at bounding box center [214, 353] width 45 height 9
click at [182, 352] on input "Collapse sections" at bounding box center [183, 353] width 19 height 19
checkbox input "true"
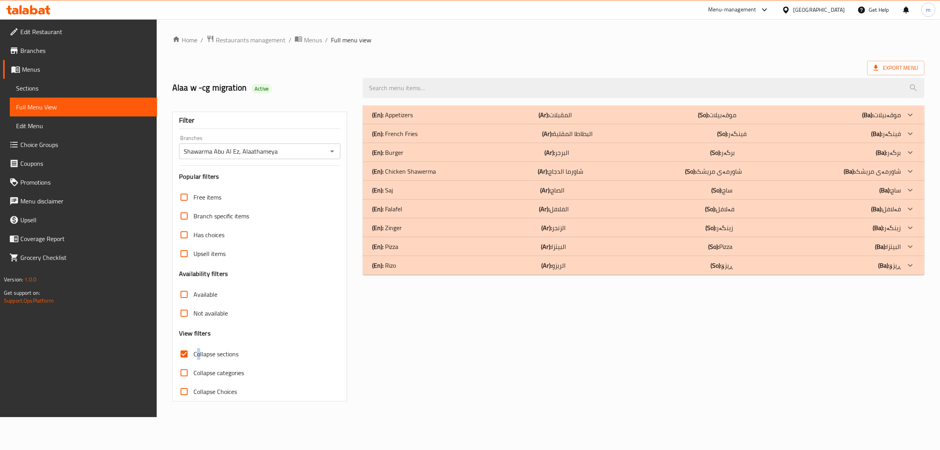
click at [404, 227] on div "(En): Zinger (Ar): الزنجر (So): زینگەر (Ba): زینگەر" at bounding box center [636, 227] width 529 height 9
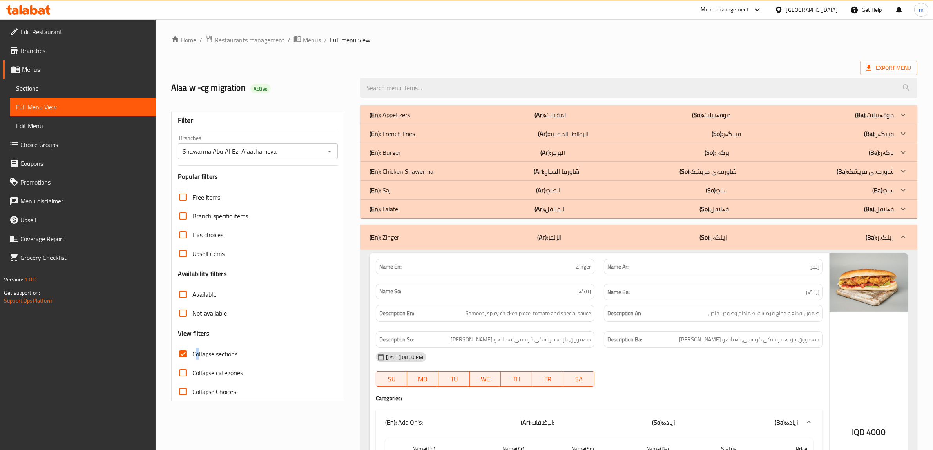
click at [402, 189] on div "(En): Saj (Ar): الصاج (So): ساج (Ba): ساج" at bounding box center [631, 189] width 524 height 9
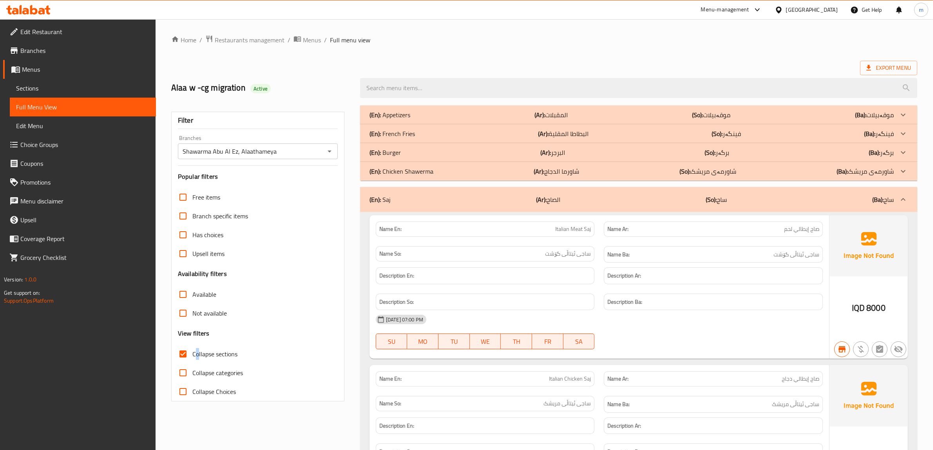
click at [407, 168] on p "(En): Chicken Shawerma" at bounding box center [401, 170] width 64 height 9
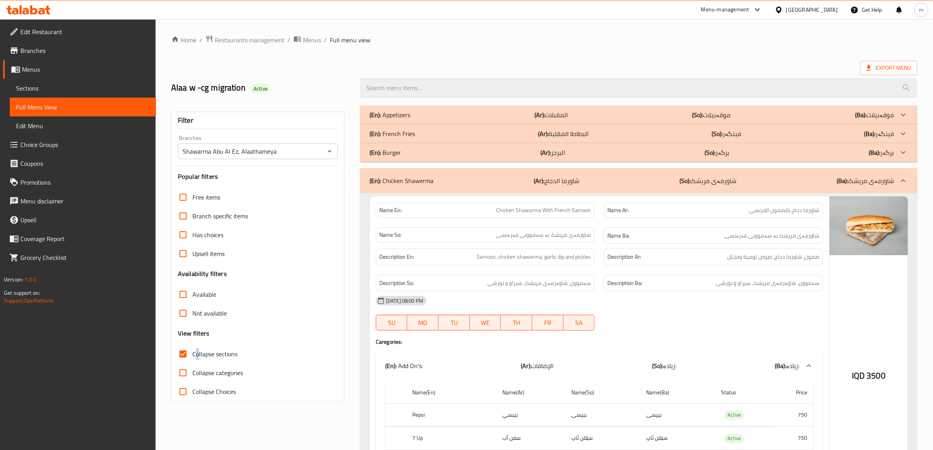
click at [405, 151] on div "(En): Burger (Ar): البرجر (So): برگەر (Ba): برگەر" at bounding box center [631, 152] width 524 height 9
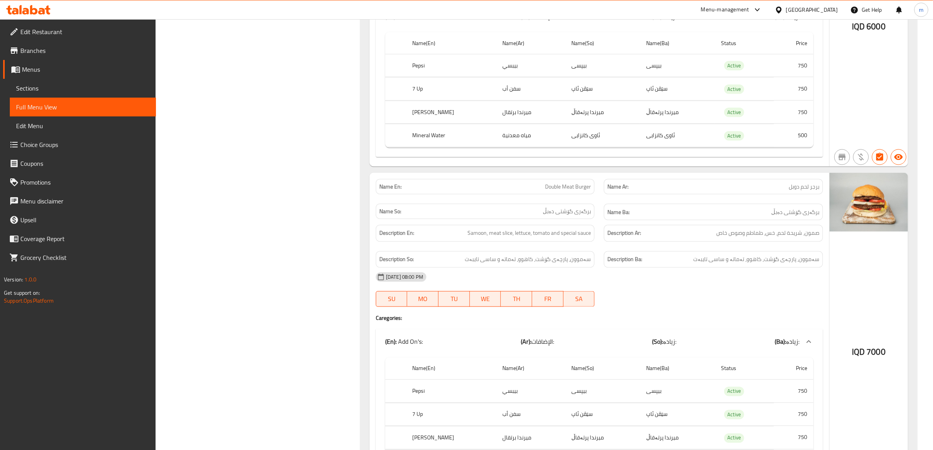
scroll to position [1697, 0]
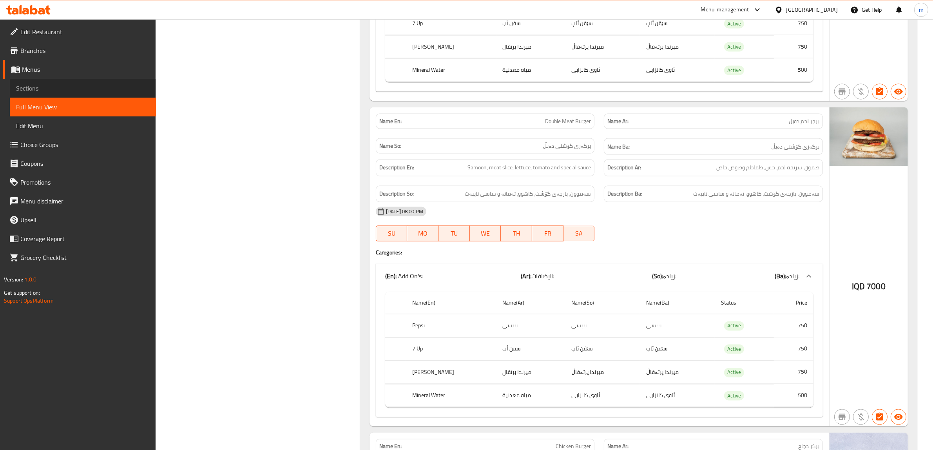
click at [73, 83] on span "Sections" at bounding box center [83, 87] width 134 height 9
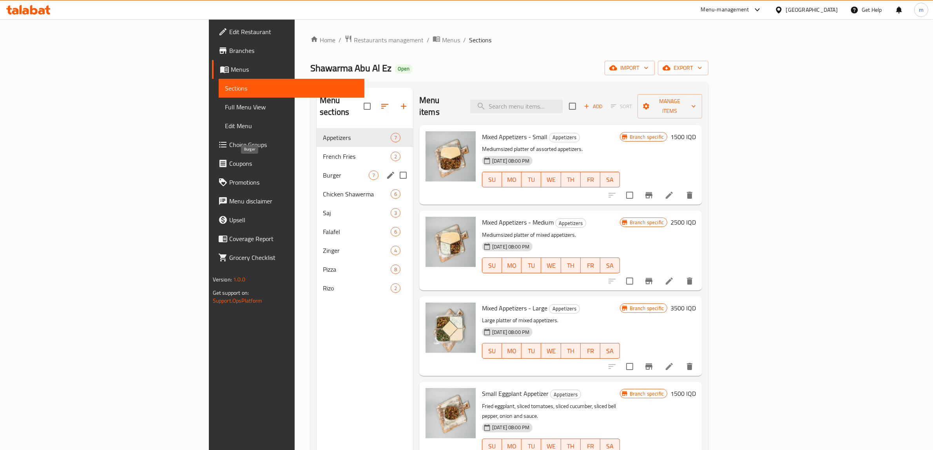
click at [323, 170] on span "Burger" at bounding box center [346, 174] width 46 height 9
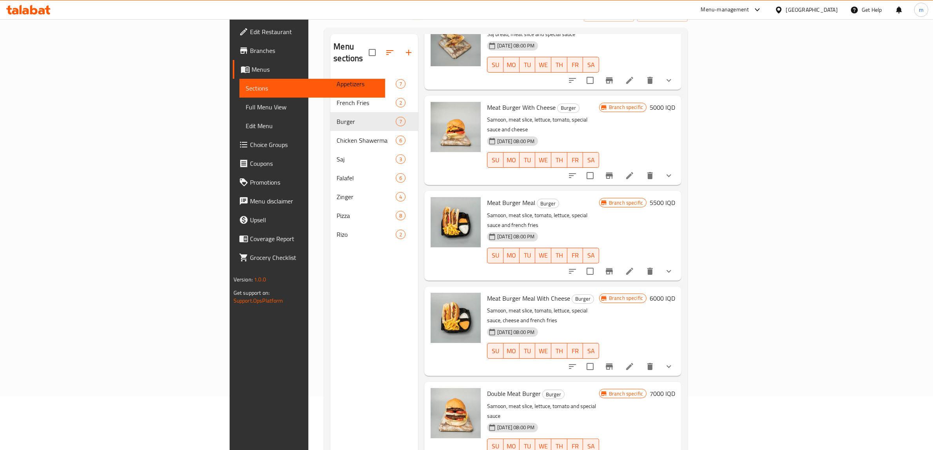
scroll to position [110, 0]
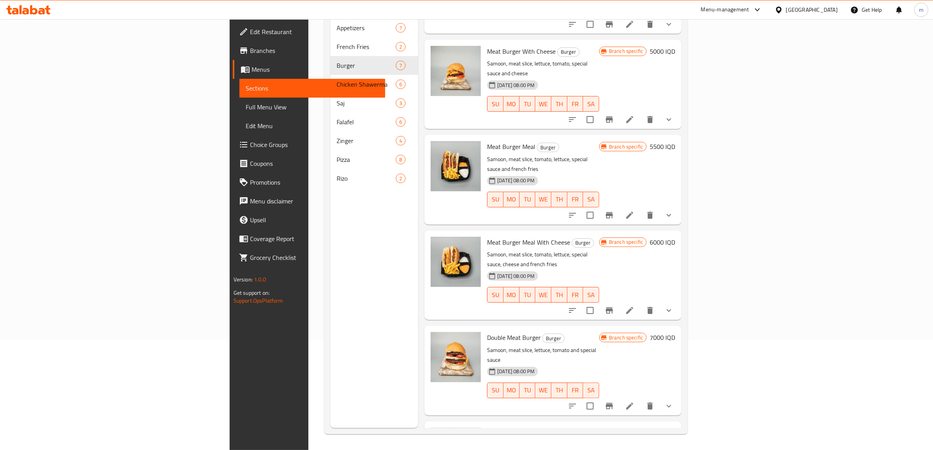
click at [633, 402] on icon at bounding box center [629, 405] width 7 height 7
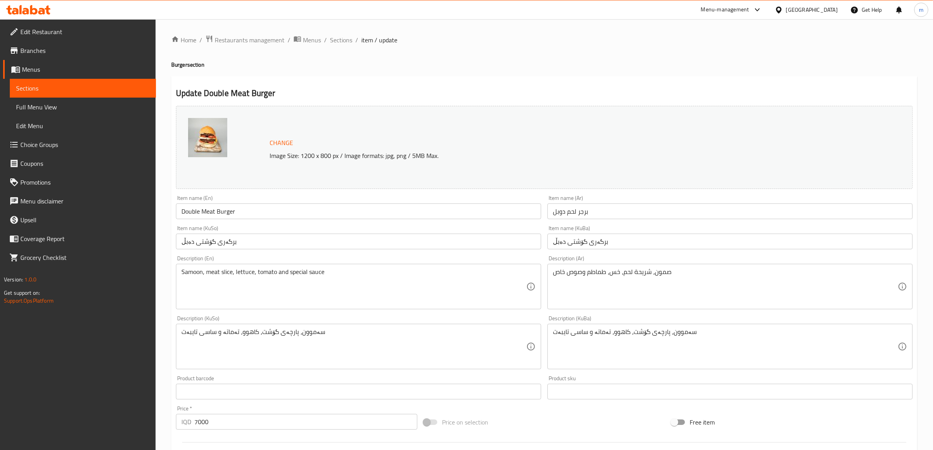
click at [587, 210] on input "برجر لحم دوبل" at bounding box center [729, 211] width 365 height 16
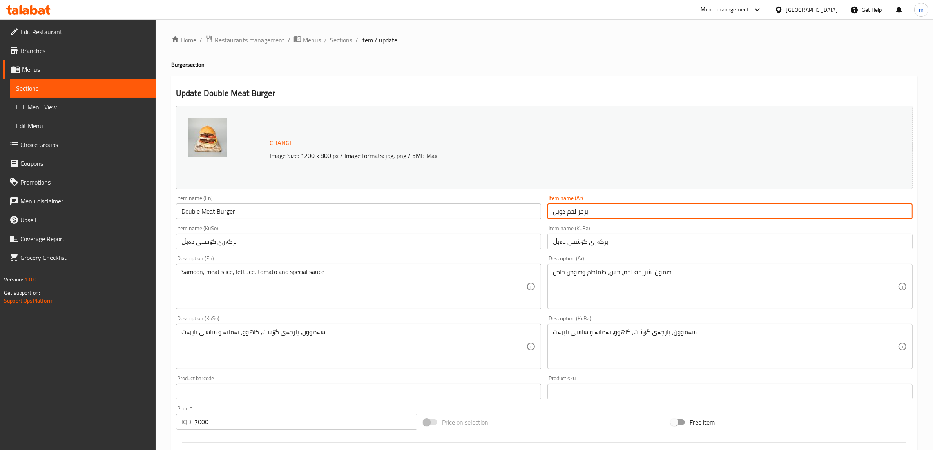
click at [587, 210] on input "برجر لحم دوبل" at bounding box center [729, 211] width 365 height 16
paste input "كر دبل لحم"
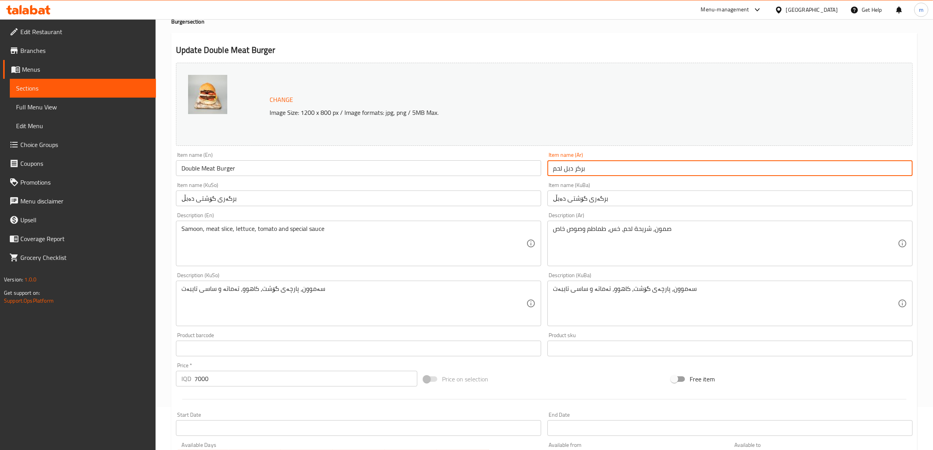
scroll to position [65, 0]
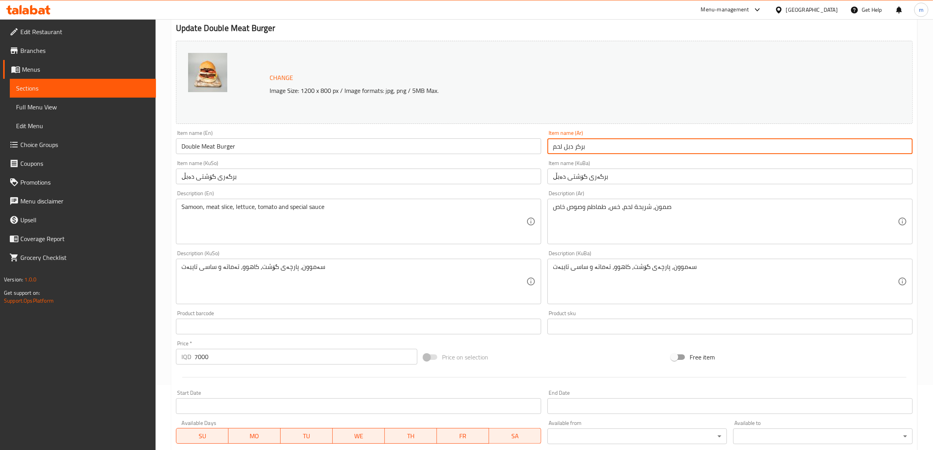
type input "بركر دبل لحم"
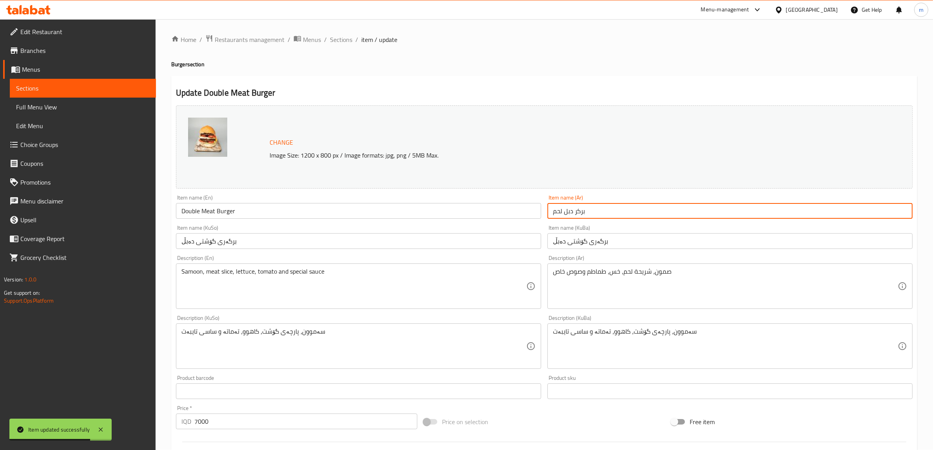
scroll to position [0, 0]
click at [345, 39] on span "Sections" at bounding box center [341, 39] width 22 height 9
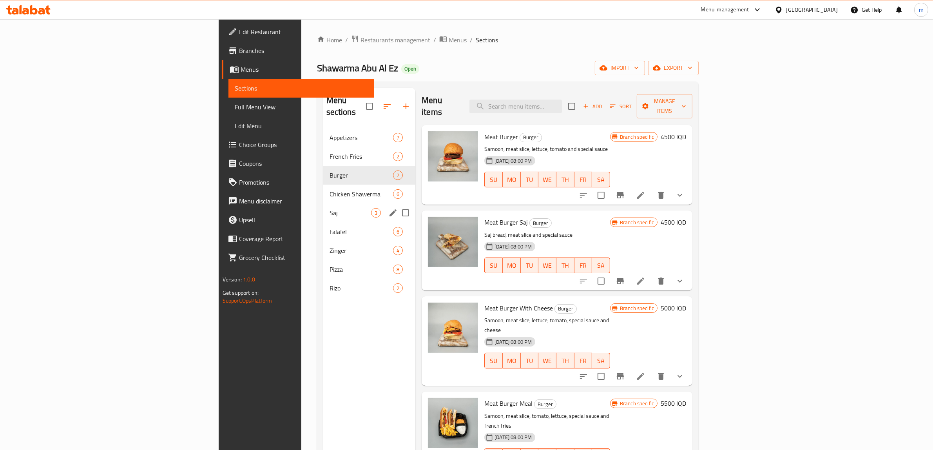
click at [323, 203] on div "Saj 3" at bounding box center [369, 212] width 92 height 19
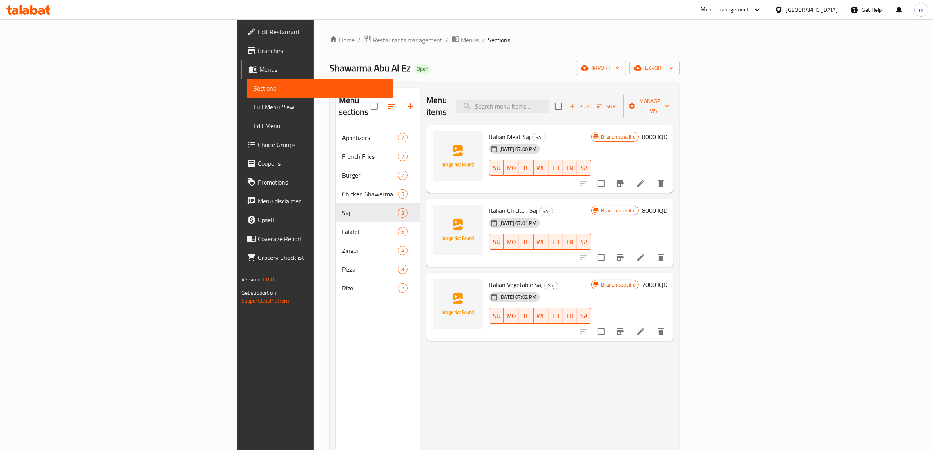
click at [253, 106] on span "Full Menu View" at bounding box center [320, 106] width 134 height 9
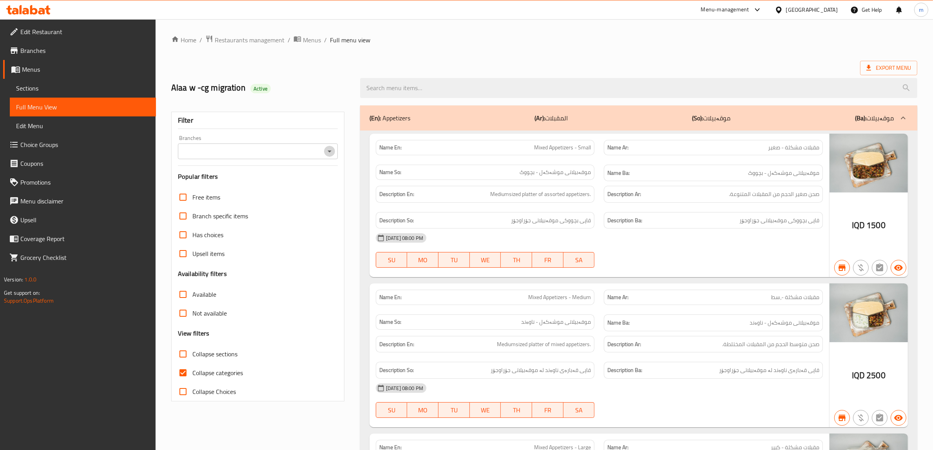
click at [327, 152] on icon "Open" at bounding box center [329, 150] width 9 height 9
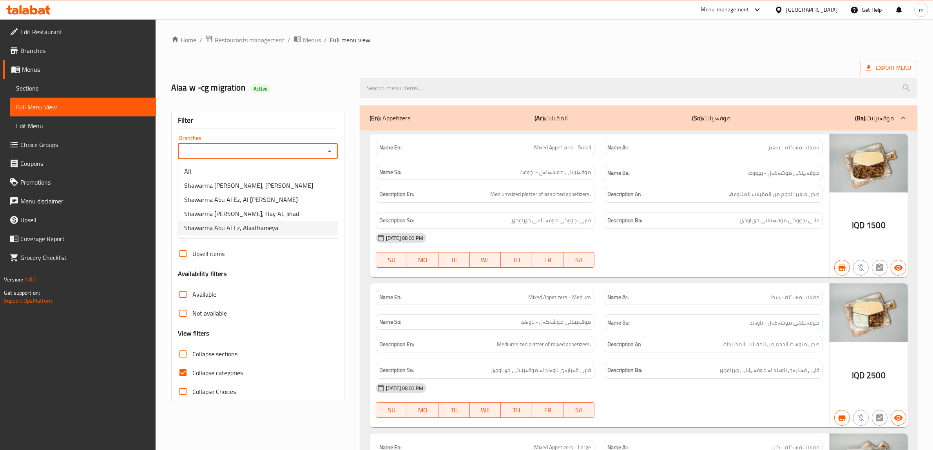
click at [185, 372] on input "Collapse categories" at bounding box center [183, 372] width 19 height 19
checkbox input "false"
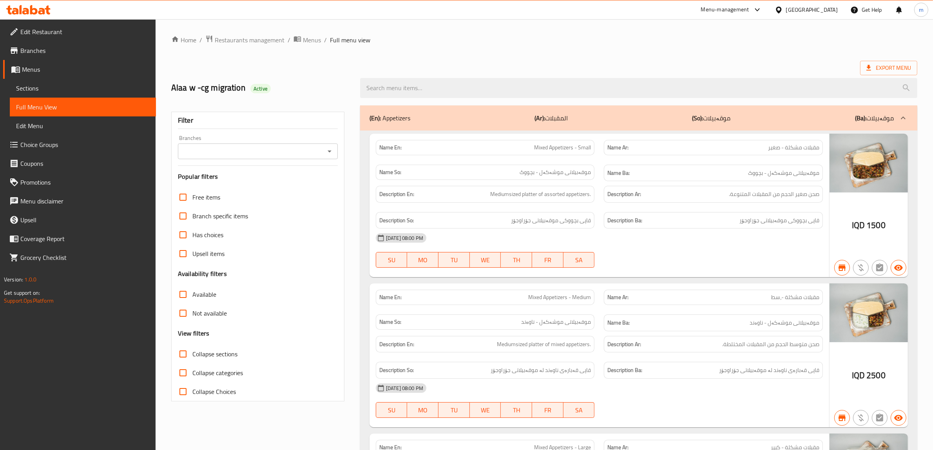
click at [325, 151] on icon "Open" at bounding box center [329, 150] width 9 height 9
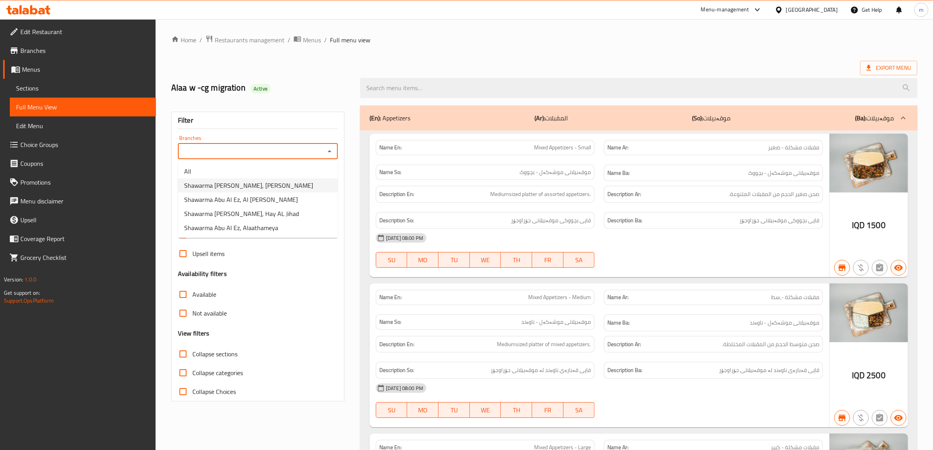
click at [282, 186] on li "Shawarma [PERSON_NAME], [PERSON_NAME]" at bounding box center [258, 185] width 160 height 14
type input "Shawarma [PERSON_NAME], [PERSON_NAME]"
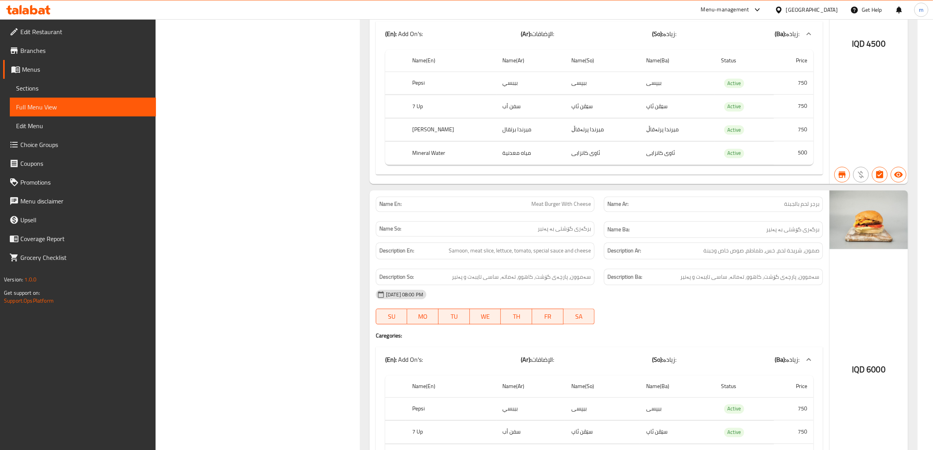
scroll to position [2154, 0]
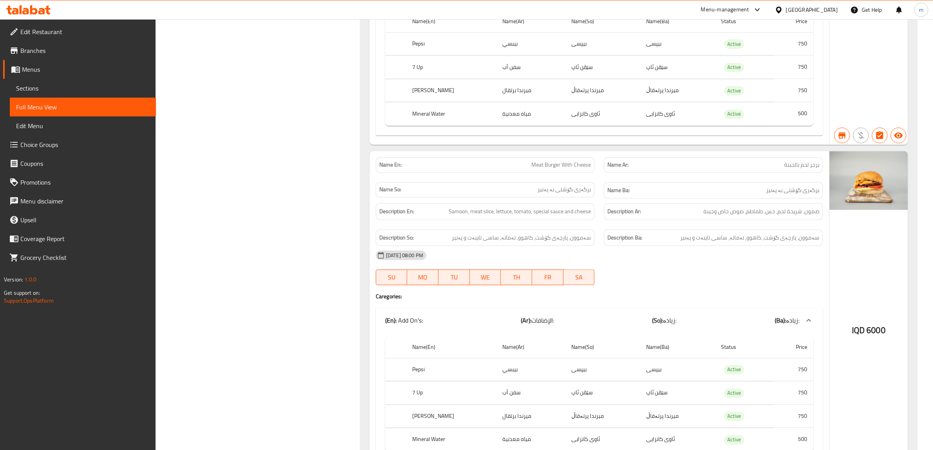
click at [63, 81] on link "Sections" at bounding box center [83, 88] width 146 height 19
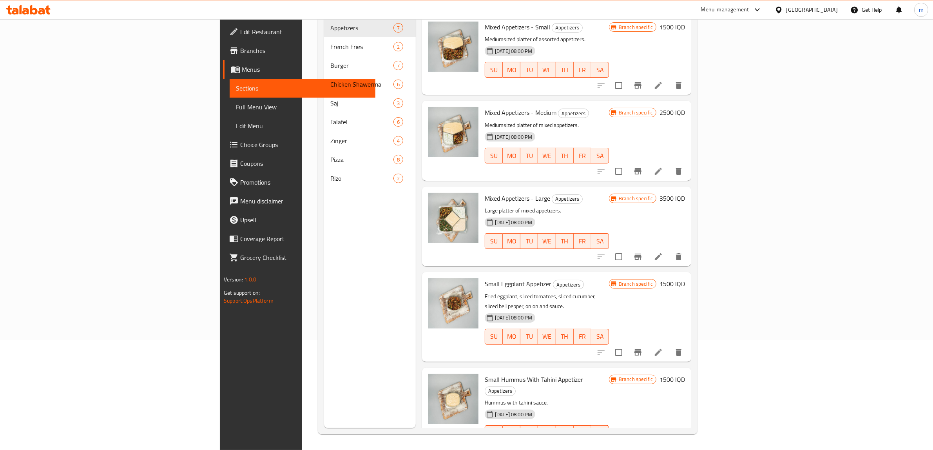
scroll to position [110, 0]
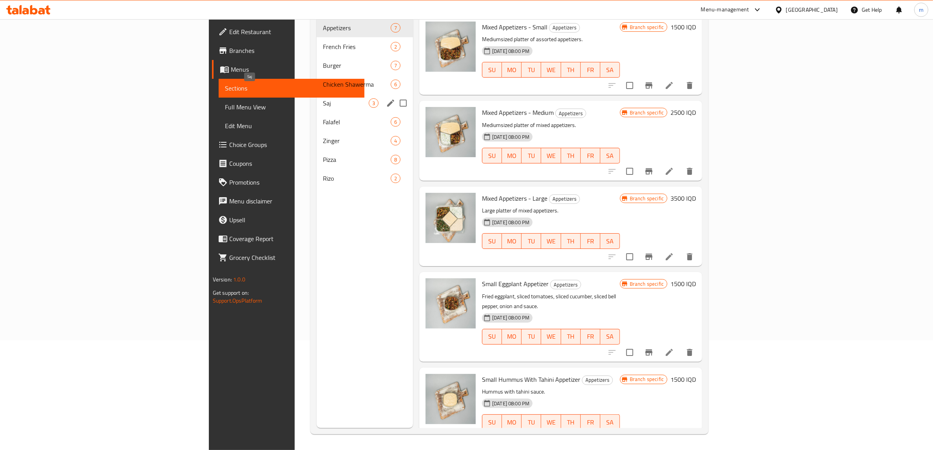
click at [323, 98] on span "Saj" at bounding box center [346, 102] width 46 height 9
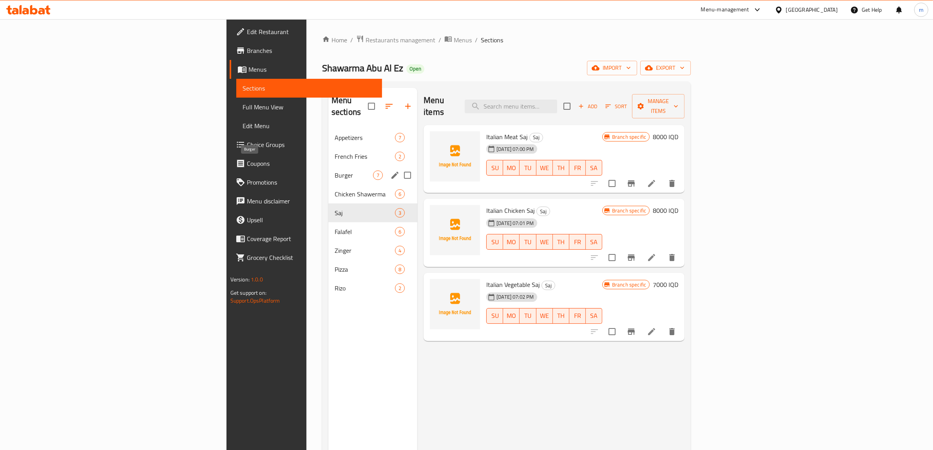
click at [335, 170] on span "Burger" at bounding box center [354, 174] width 38 height 9
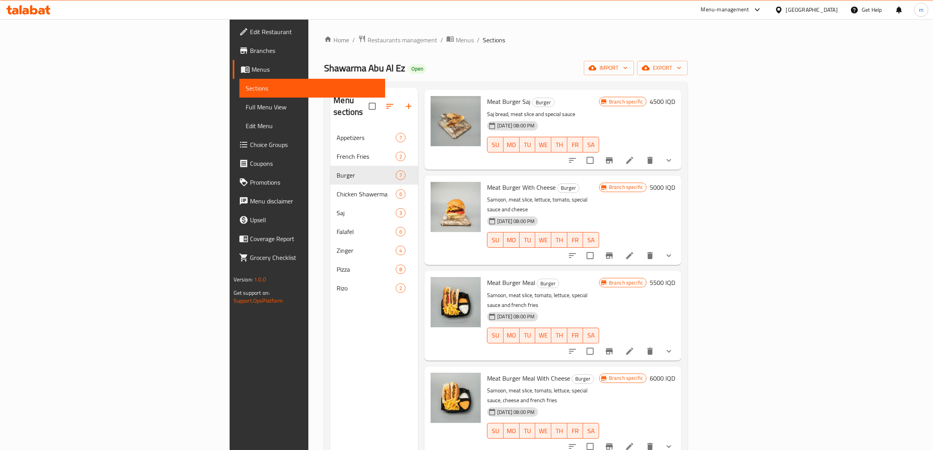
scroll to position [65, 0]
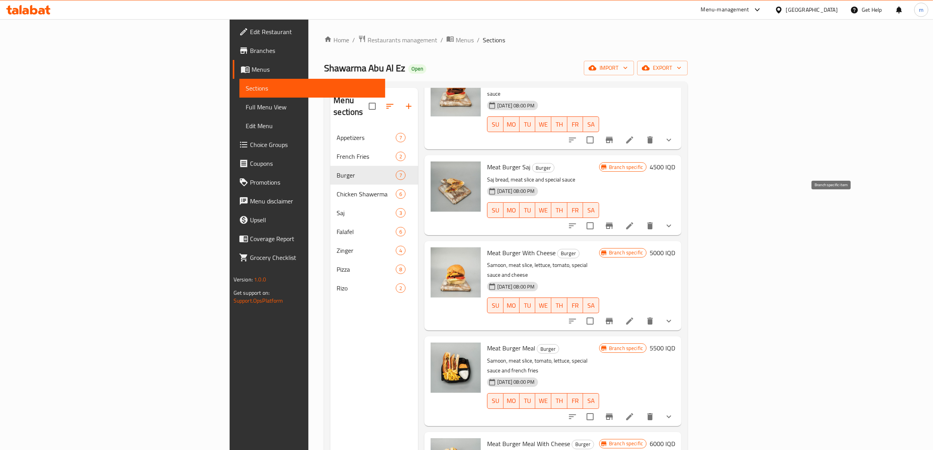
click at [613, 222] on icon "Branch-specific-item" at bounding box center [609, 225] width 7 height 6
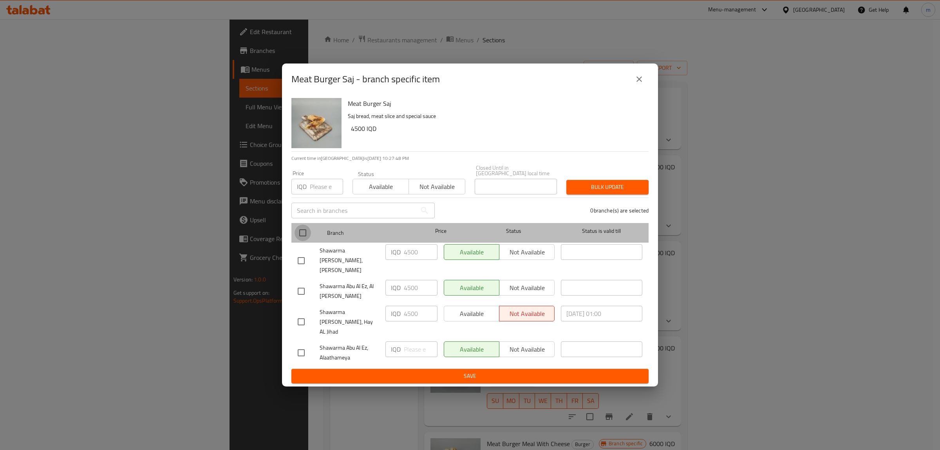
click at [302, 240] on input "checkbox" at bounding box center [303, 232] width 16 height 16
checkbox input "true"
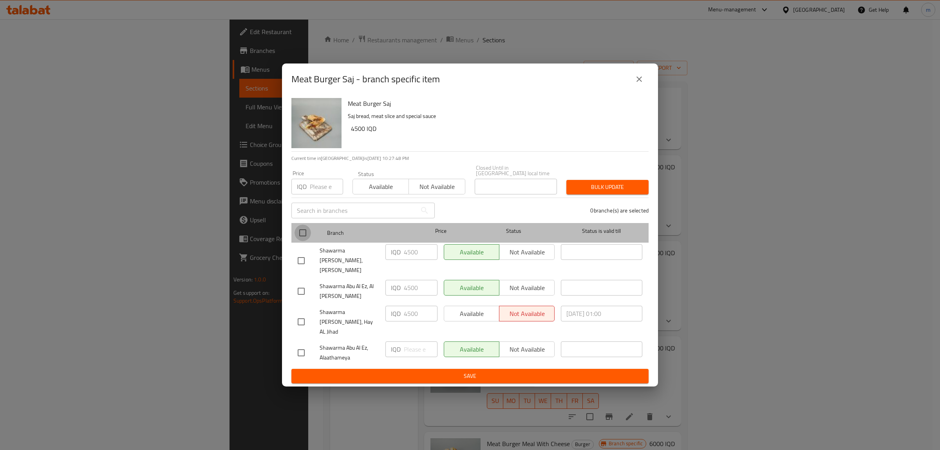
checkbox input "true"
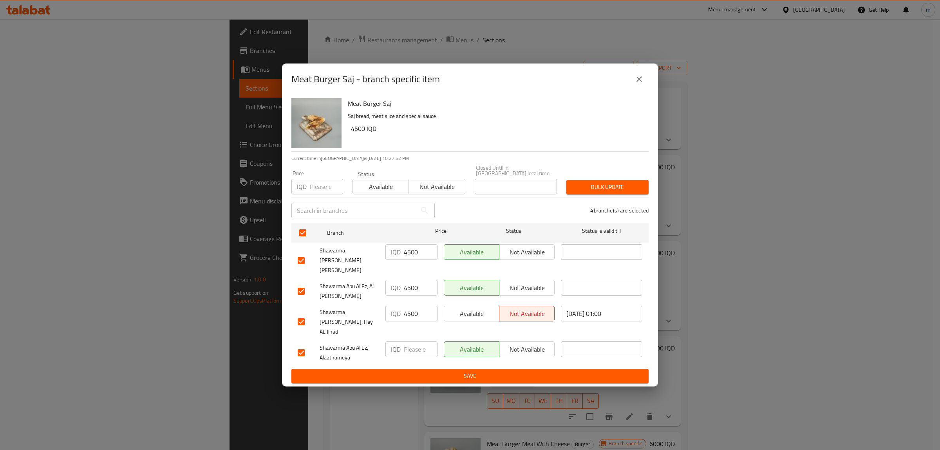
click at [410, 260] on input "4500" at bounding box center [421, 252] width 34 height 16
type input "5000"
click at [413, 316] on input "4500" at bounding box center [421, 314] width 34 height 16
click at [413, 314] on input "4500" at bounding box center [421, 314] width 34 height 16
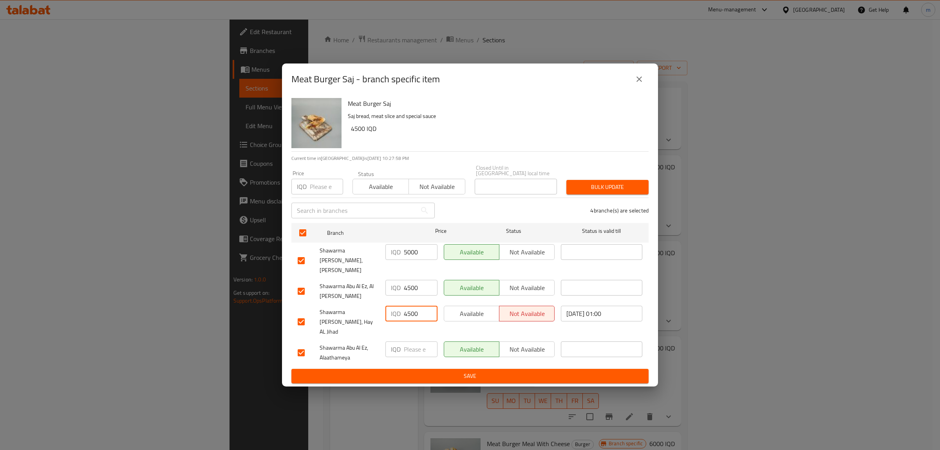
click at [417, 309] on input "4500" at bounding box center [421, 314] width 34 height 16
type input "5000"
click at [416, 371] on span "Save" at bounding box center [470, 376] width 345 height 10
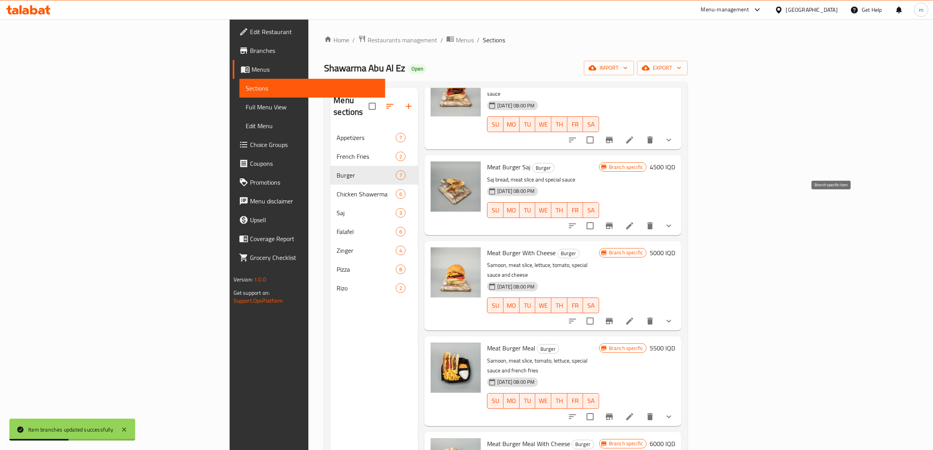
click at [613, 222] on icon "Branch-specific-item" at bounding box center [609, 225] width 7 height 6
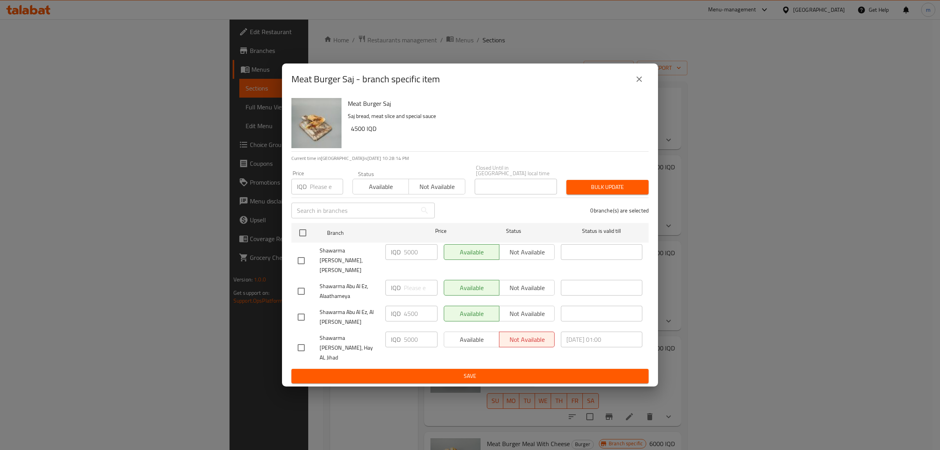
click at [635, 84] on icon "close" at bounding box center [639, 78] width 9 height 9
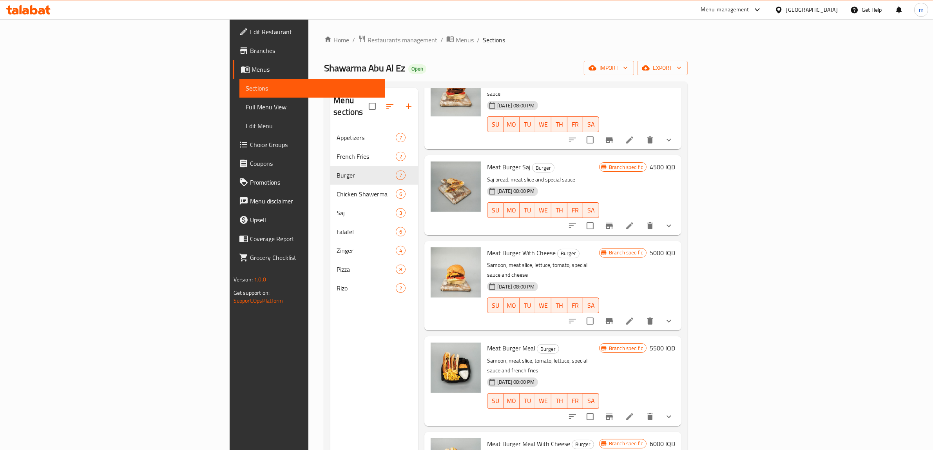
click at [239, 98] on link "Full Menu View" at bounding box center [312, 107] width 146 height 19
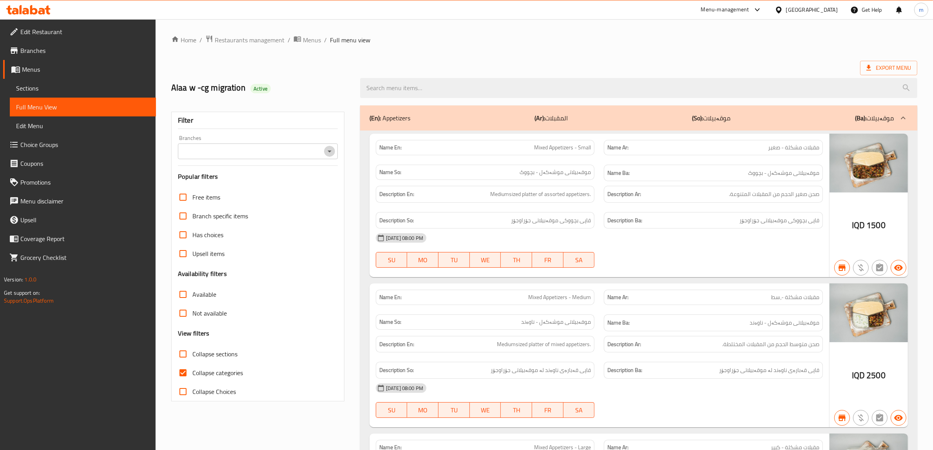
click at [332, 152] on icon "Open" at bounding box center [329, 150] width 9 height 9
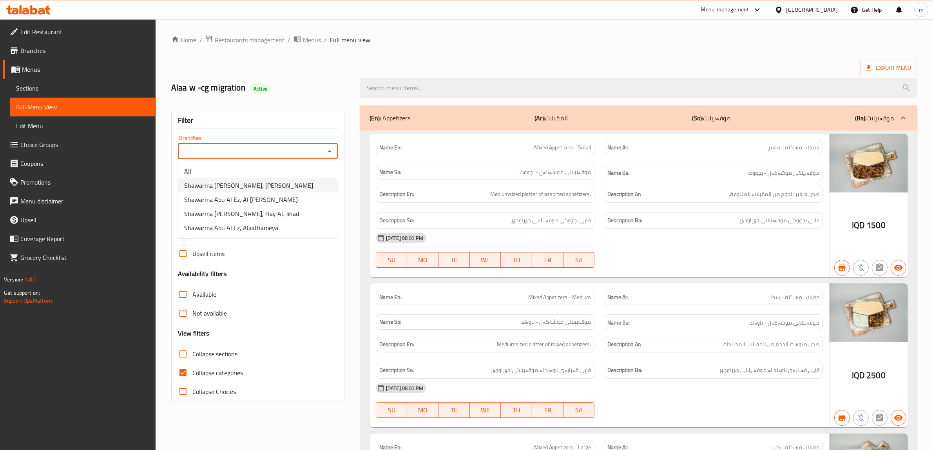
click at [264, 184] on span "Shawarma [PERSON_NAME], [PERSON_NAME]" at bounding box center [248, 185] width 129 height 9
type input "Shawarma [PERSON_NAME], [PERSON_NAME]"
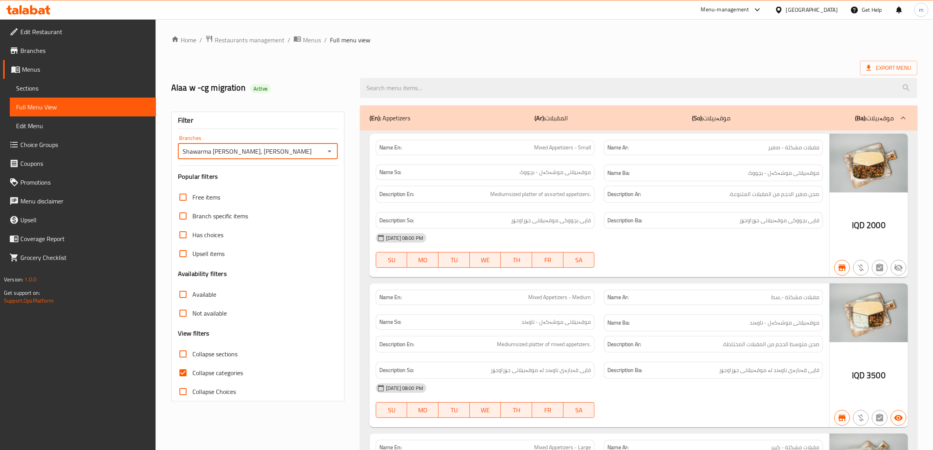
click at [184, 370] on input "Collapse categories" at bounding box center [183, 372] width 19 height 19
checkbox input "false"
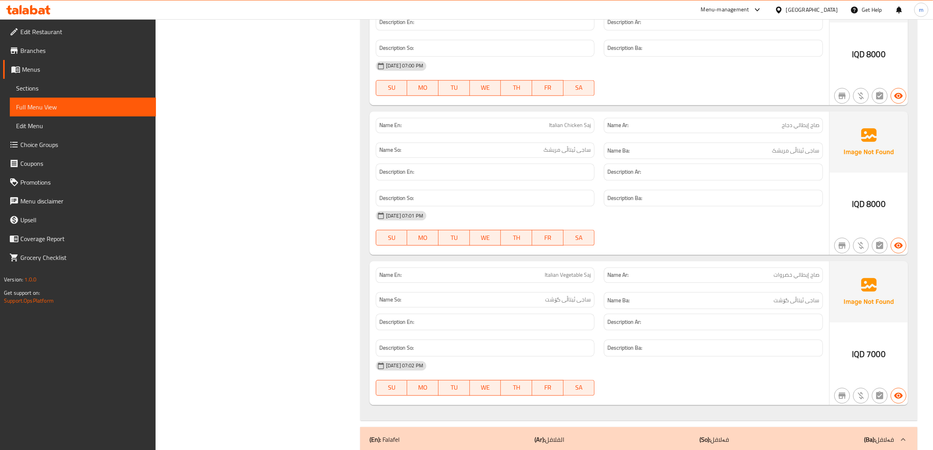
scroll to position [5905, 0]
click at [33, 85] on span "Sections" at bounding box center [83, 87] width 134 height 9
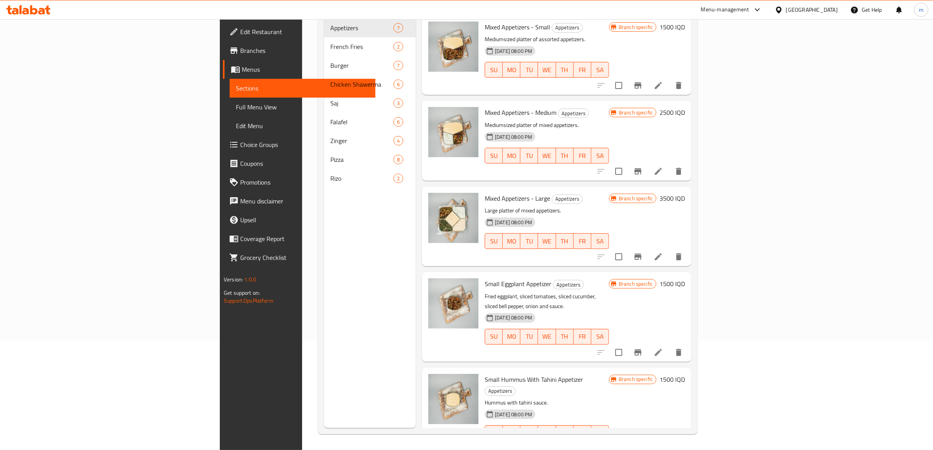
scroll to position [110, 0]
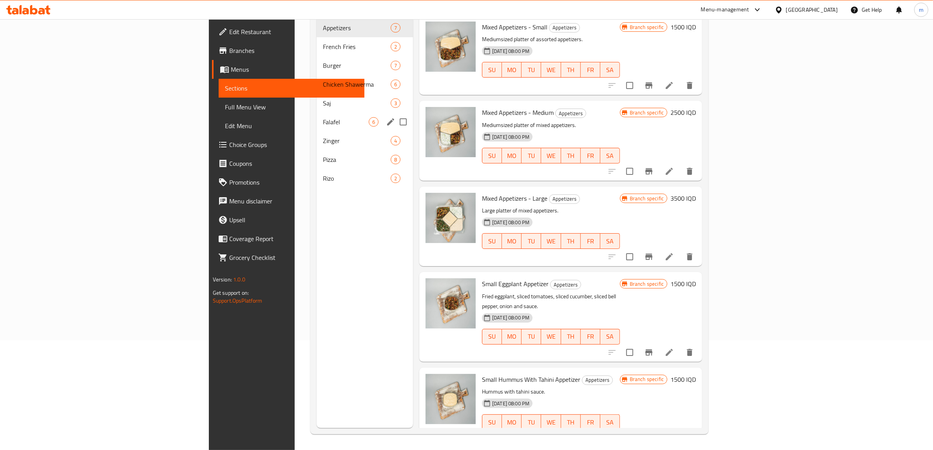
click at [323, 98] on span "Saj" at bounding box center [357, 102] width 68 height 9
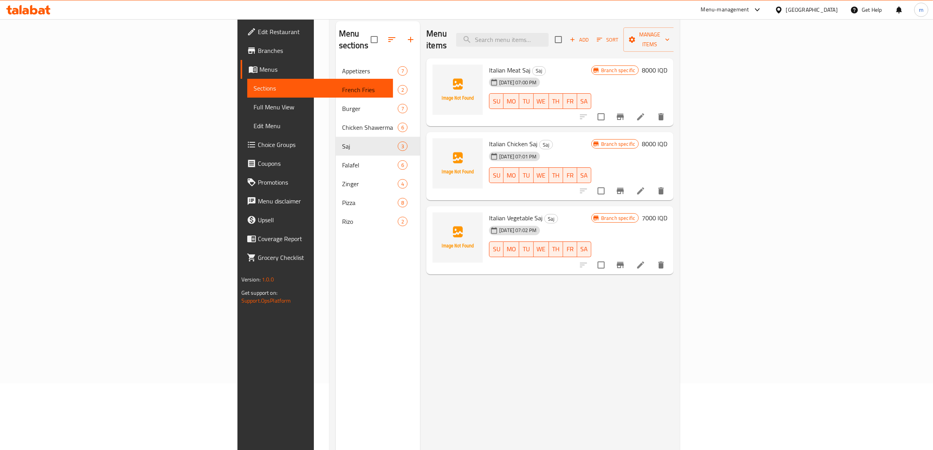
scroll to position [45, 0]
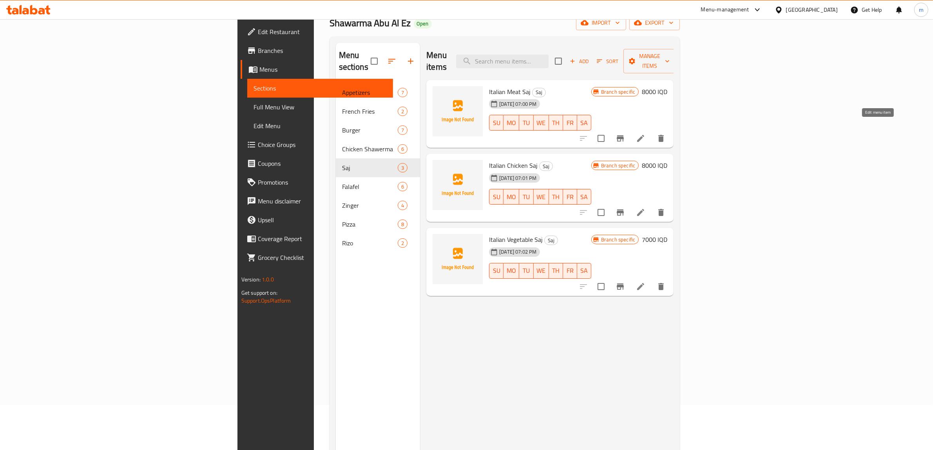
click at [644, 135] on icon at bounding box center [640, 138] width 7 height 7
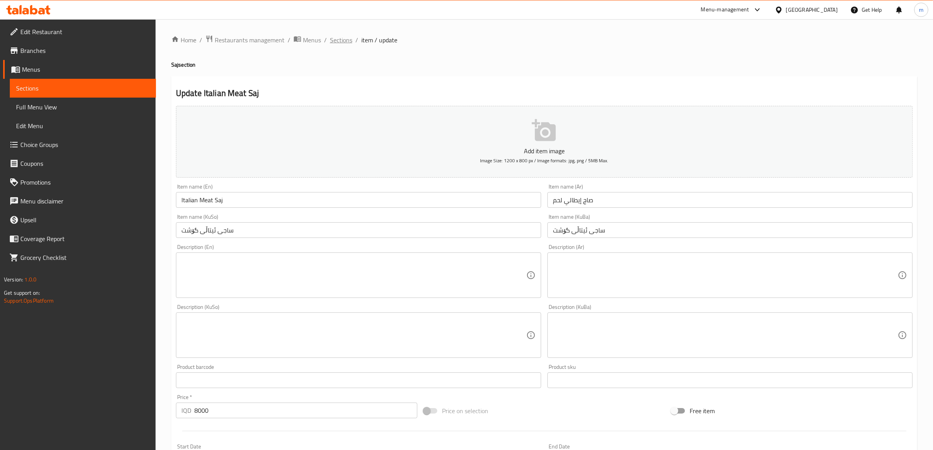
click at [339, 37] on span "Sections" at bounding box center [341, 39] width 22 height 9
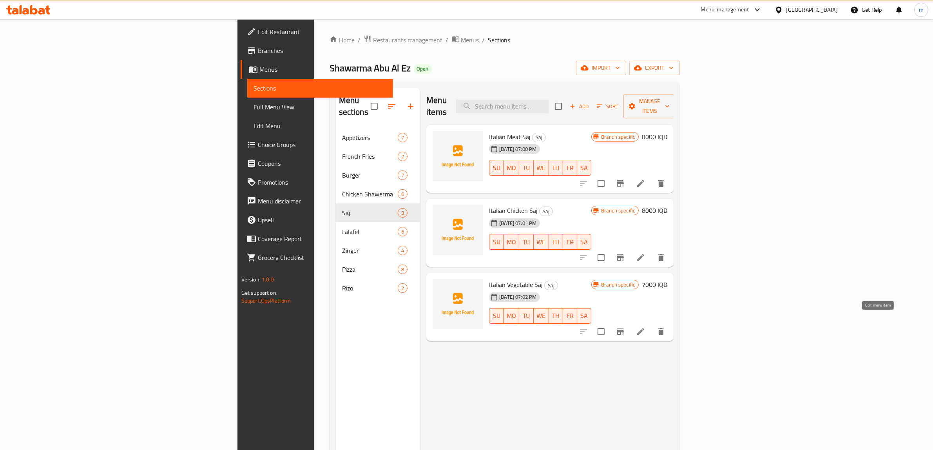
click at [645, 327] on icon at bounding box center [640, 331] width 9 height 9
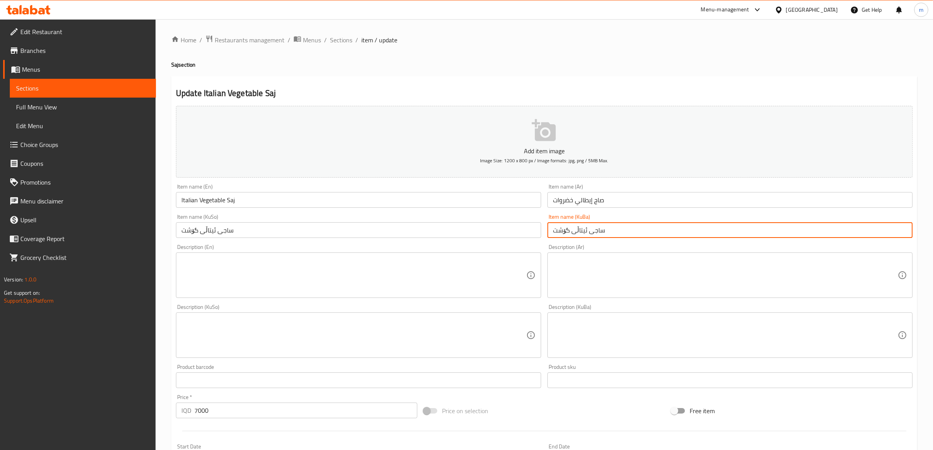
click at [565, 228] on input "ساجی ئیتاڵی گۆشت" at bounding box center [729, 230] width 365 height 16
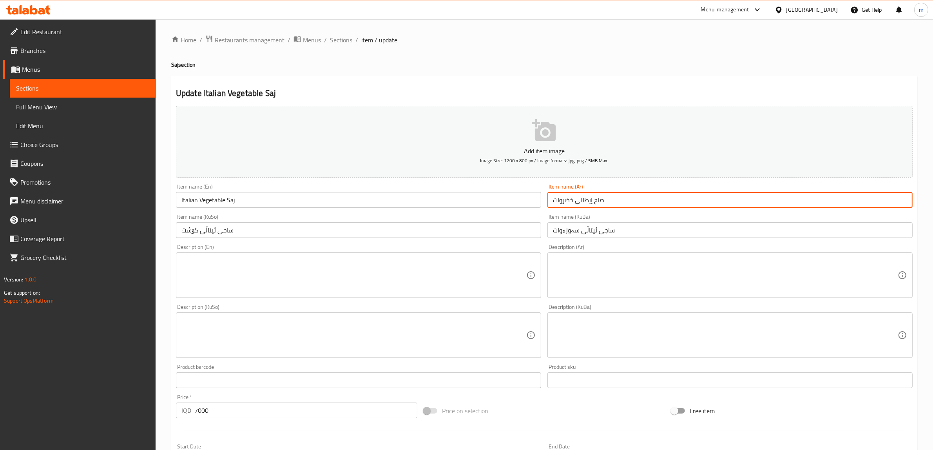
click at [567, 199] on input "صاج إيطالي خضروات" at bounding box center [729, 200] width 365 height 16
click at [561, 201] on input "صاج إيطالي خضروات" at bounding box center [729, 200] width 365 height 16
paste input "ر"
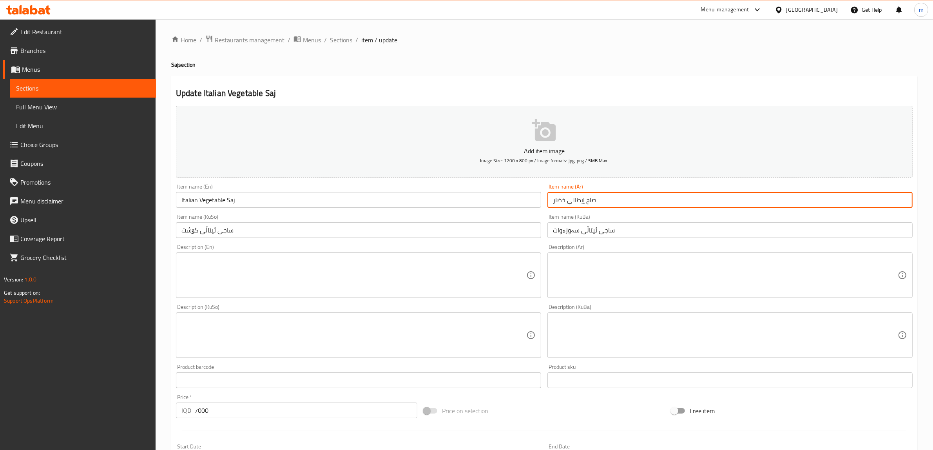
click at [603, 226] on input "ساجی ئیتاڵی سەوزەوات" at bounding box center [729, 230] width 365 height 16
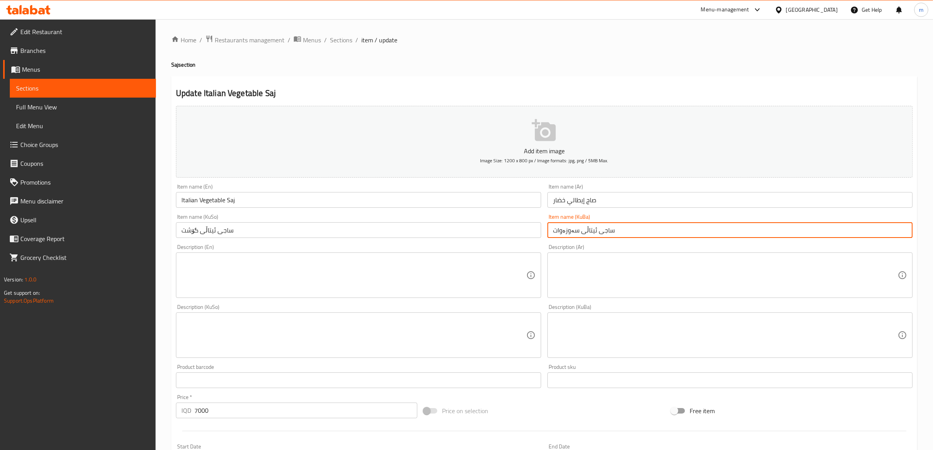
click at [603, 226] on input "ساجی ئیتاڵی سەوزەوات" at bounding box center [729, 230] width 365 height 16
click at [302, 217] on div "Item name (KuSo) ساجی ئیتاڵی گۆشت Item name (KuSo)" at bounding box center [358, 226] width 365 height 24
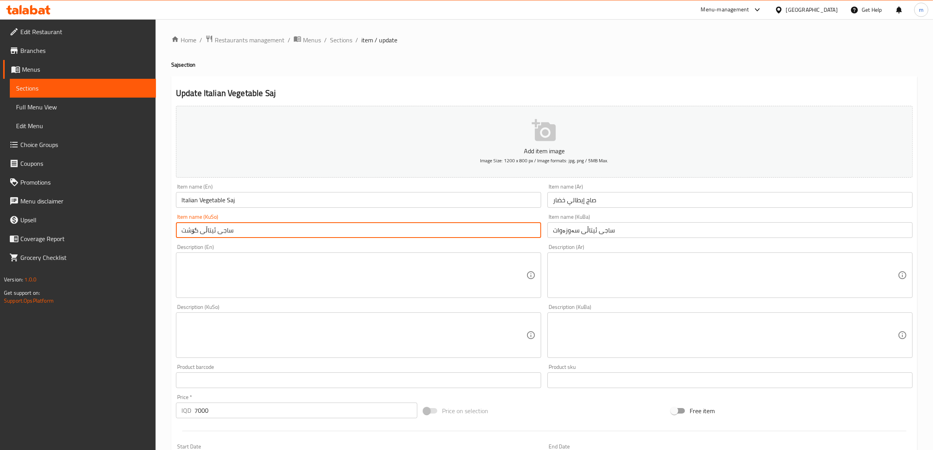
click at [298, 230] on input "ساجی ئیتاڵی گۆشت" at bounding box center [358, 230] width 365 height 16
paste input "سەوزەوا"
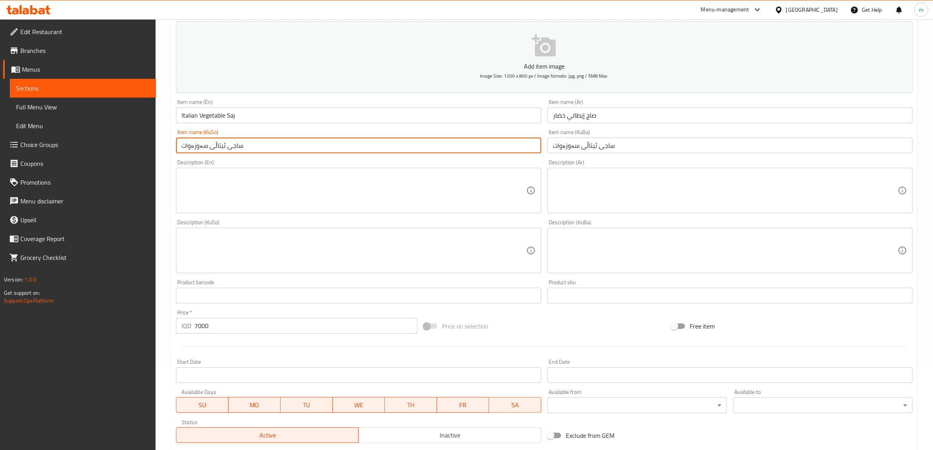
scroll to position [192, 0]
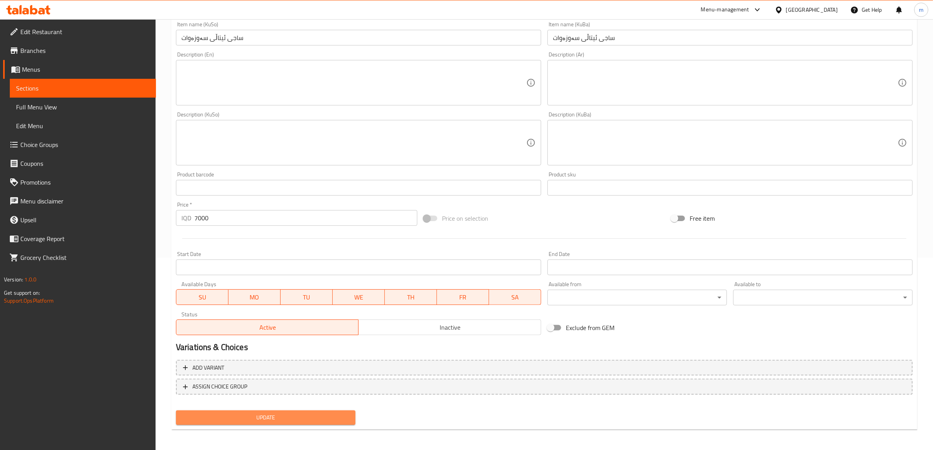
click at [318, 419] on span "Update" at bounding box center [265, 417] width 167 height 10
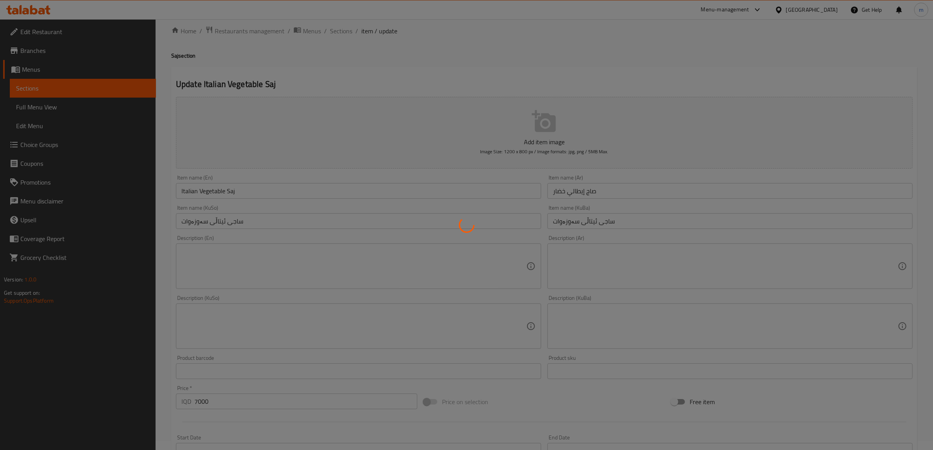
scroll to position [0, 0]
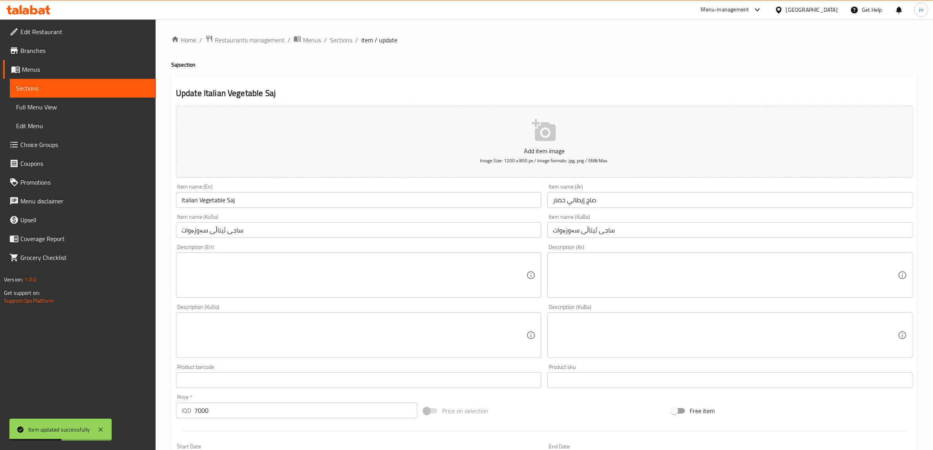
click at [51, 104] on span "Full Menu View" at bounding box center [83, 106] width 134 height 9
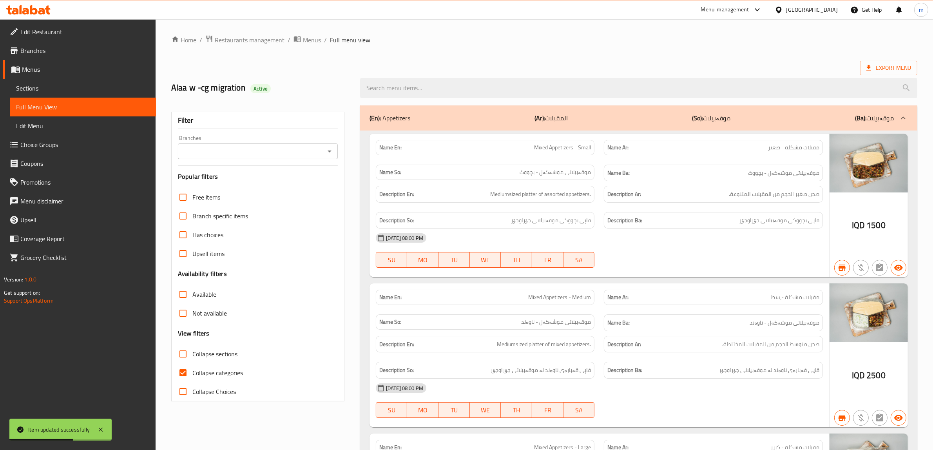
click at [330, 151] on icon "Open" at bounding box center [329, 151] width 4 height 2
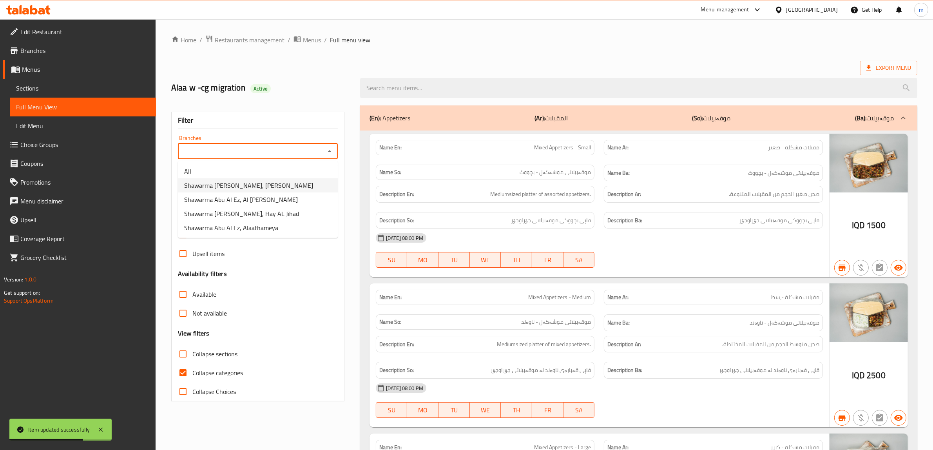
click at [276, 183] on span "Shawarma [PERSON_NAME], [PERSON_NAME]" at bounding box center [248, 185] width 129 height 9
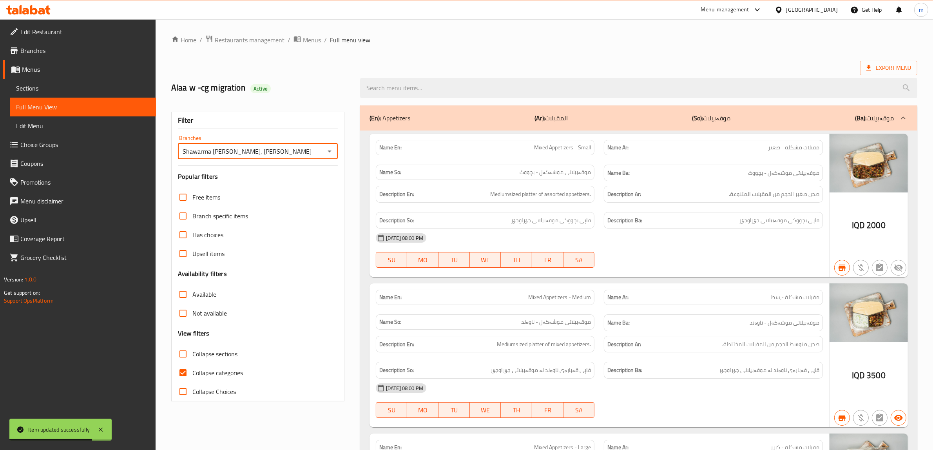
click at [178, 375] on input "Collapse categories" at bounding box center [183, 372] width 19 height 19
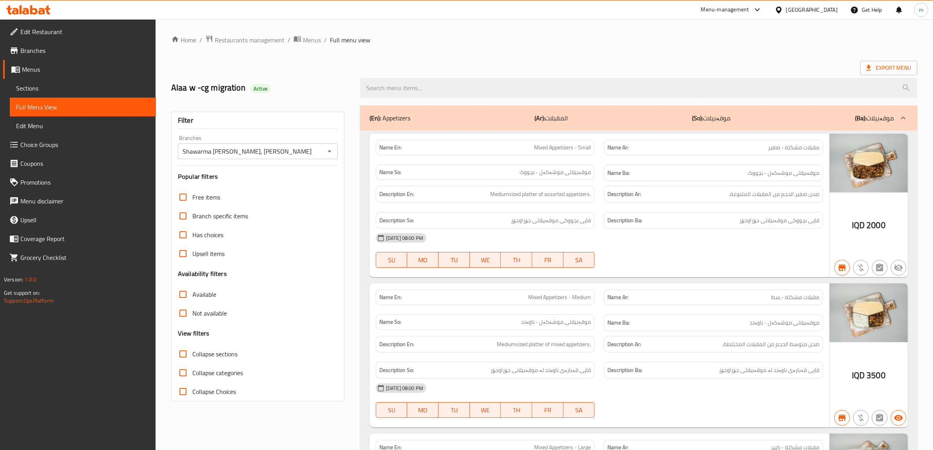
click at [302, 156] on input "Shawarma [PERSON_NAME], [PERSON_NAME]" at bounding box center [251, 151] width 142 height 11
click at [329, 152] on icon "Open" at bounding box center [329, 151] width 4 height 2
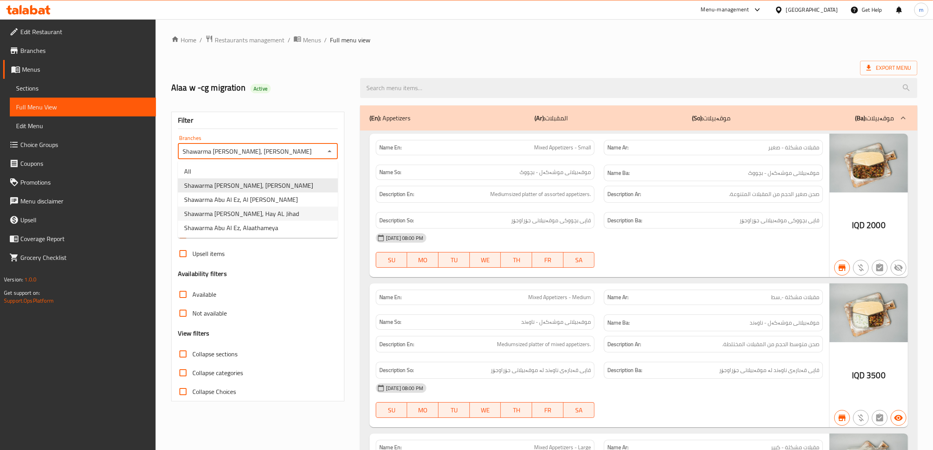
click at [276, 212] on li "Shawarma [PERSON_NAME], Hay AL Jihad" at bounding box center [258, 213] width 160 height 14
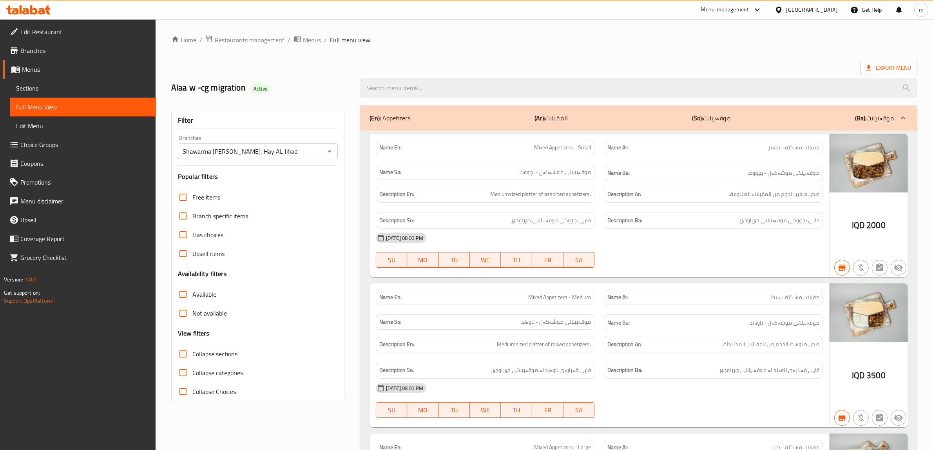
click at [328, 153] on icon "Open" at bounding box center [329, 150] width 9 height 9
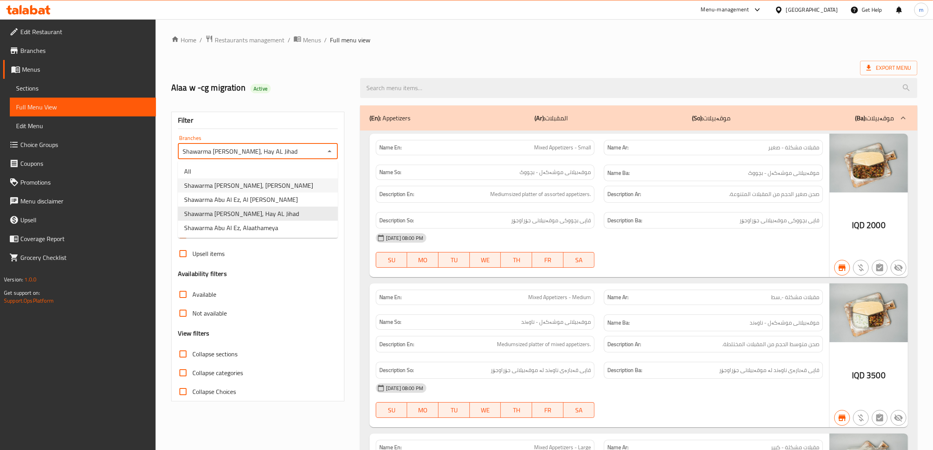
click at [287, 186] on li "Shawarma [PERSON_NAME], [PERSON_NAME]" at bounding box center [258, 185] width 160 height 14
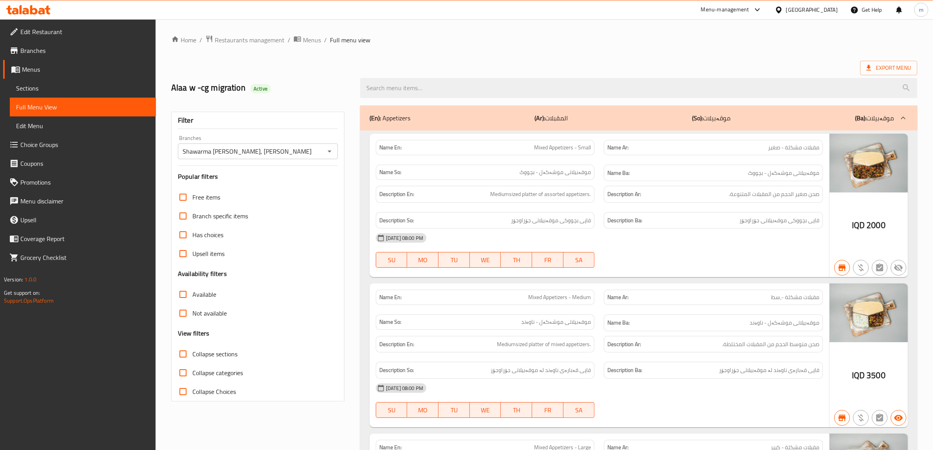
click at [310, 151] on input "Shawarma [PERSON_NAME], [PERSON_NAME]" at bounding box center [251, 151] width 142 height 11
click at [330, 155] on icon "Open" at bounding box center [329, 150] width 9 height 9
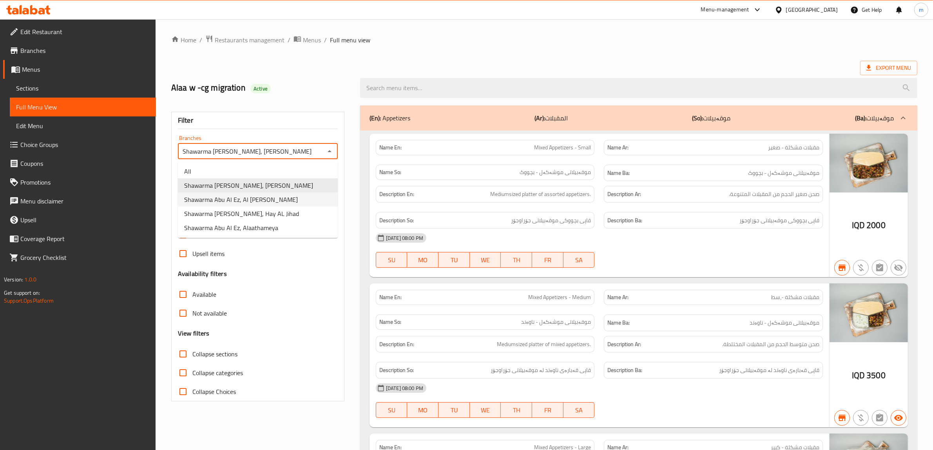
click at [266, 201] on li "Shawarma Abu Al Ez, Al [PERSON_NAME]" at bounding box center [258, 199] width 160 height 14
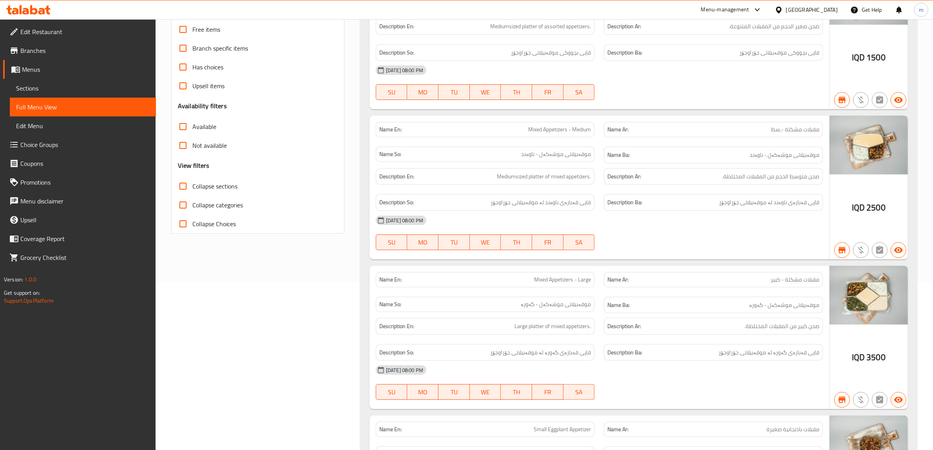
scroll to position [480, 0]
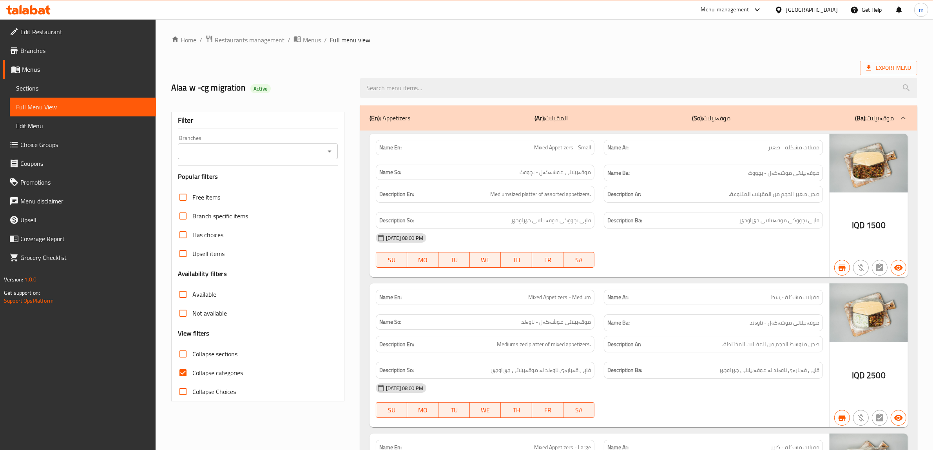
click at [110, 87] on span "Sections" at bounding box center [83, 87] width 134 height 9
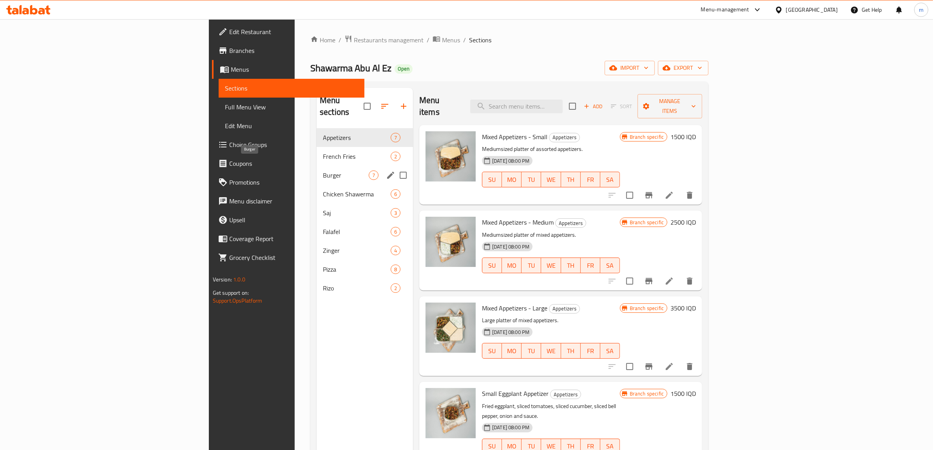
click at [323, 170] on span "Burger" at bounding box center [346, 174] width 46 height 9
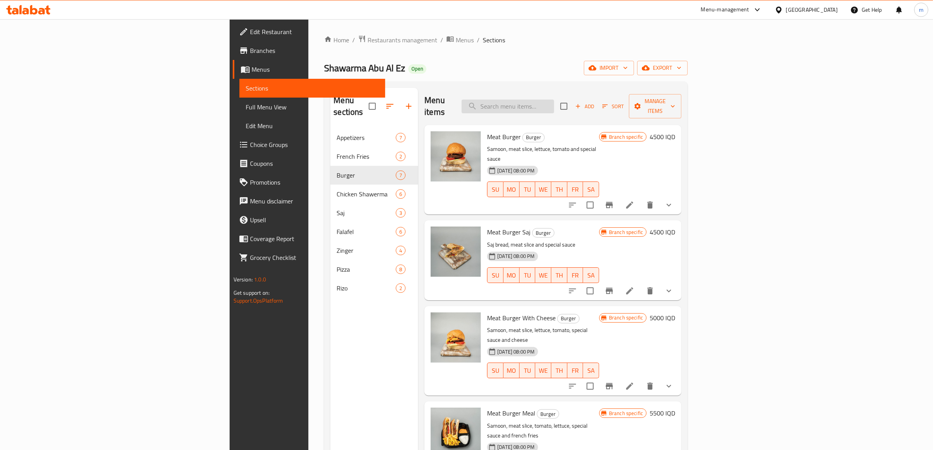
click at [554, 99] on input "search" at bounding box center [507, 106] width 92 height 14
type input "c"
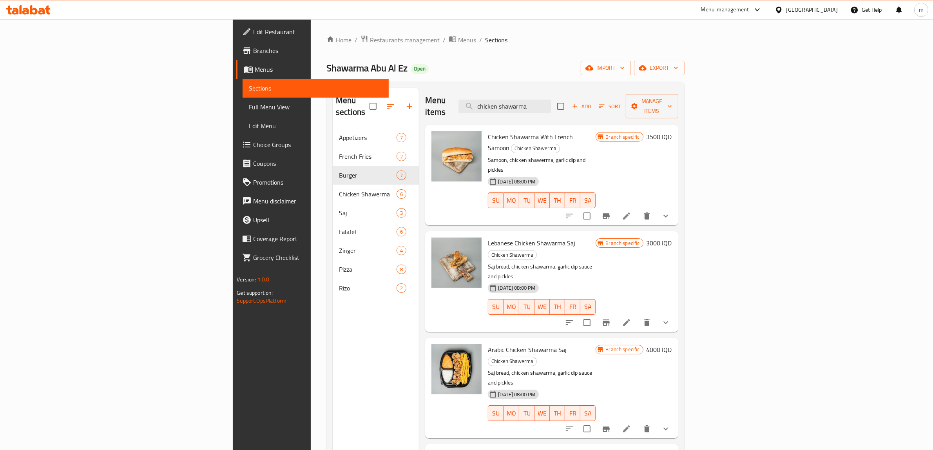
type input "chicken shawarma"
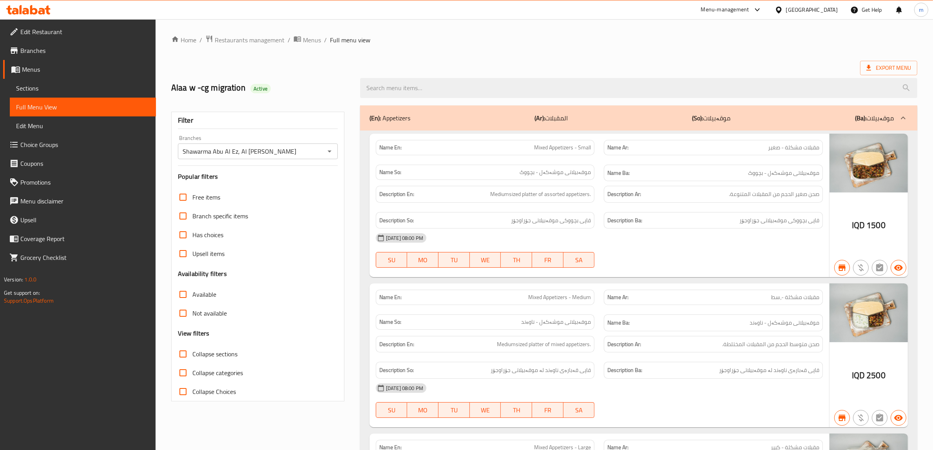
click at [328, 149] on icon "Open" at bounding box center [329, 150] width 9 height 9
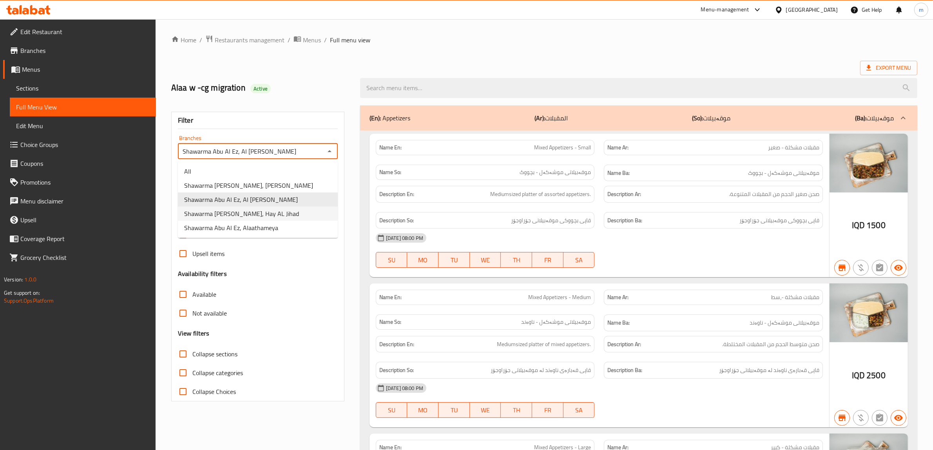
click at [291, 209] on li "Shawarma [PERSON_NAME], Hay AL Jihad" at bounding box center [258, 213] width 160 height 14
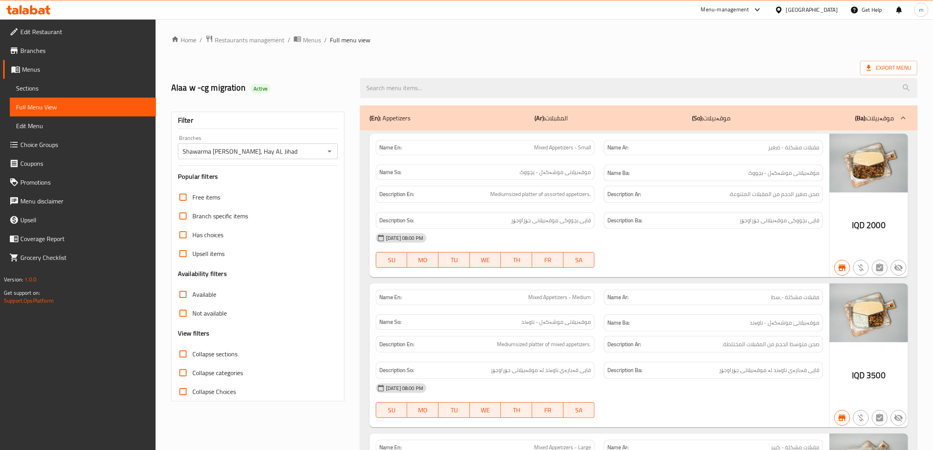
click at [330, 147] on icon "Open" at bounding box center [329, 150] width 9 height 9
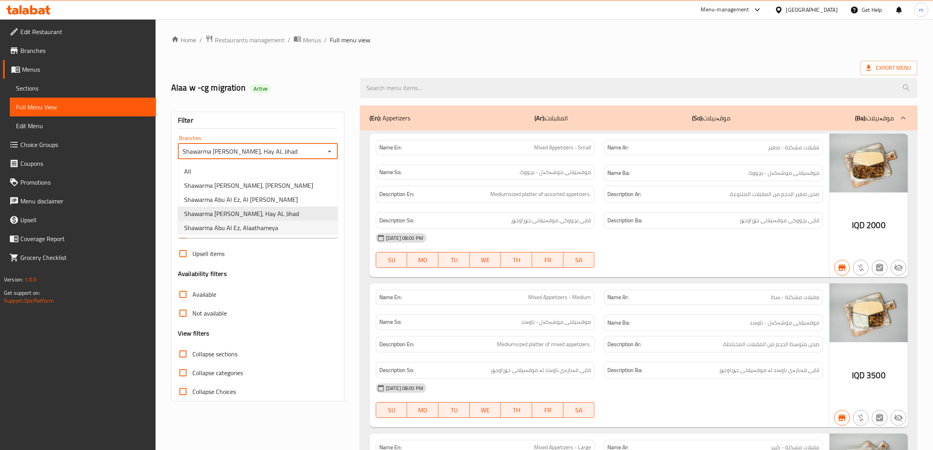
click at [278, 226] on li "Shawarma Abu Al Ez, Alaathameya" at bounding box center [258, 228] width 160 height 14
type input "Shawarma Abu Al Ez, Alaathameya"
